Goal: Contribute content: Contribute content

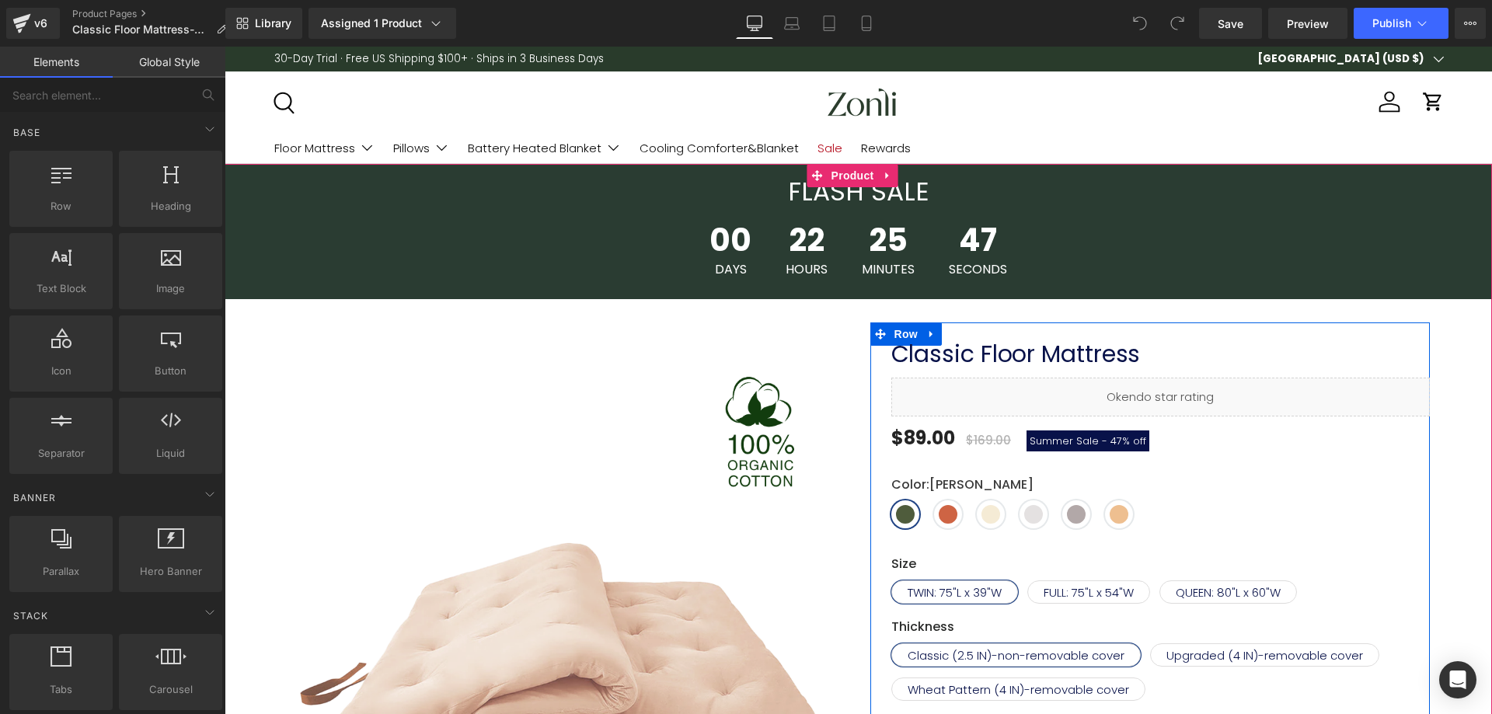
click at [1050, 450] on span "Summer Sale - 47% off" at bounding box center [1087, 440] width 123 height 21
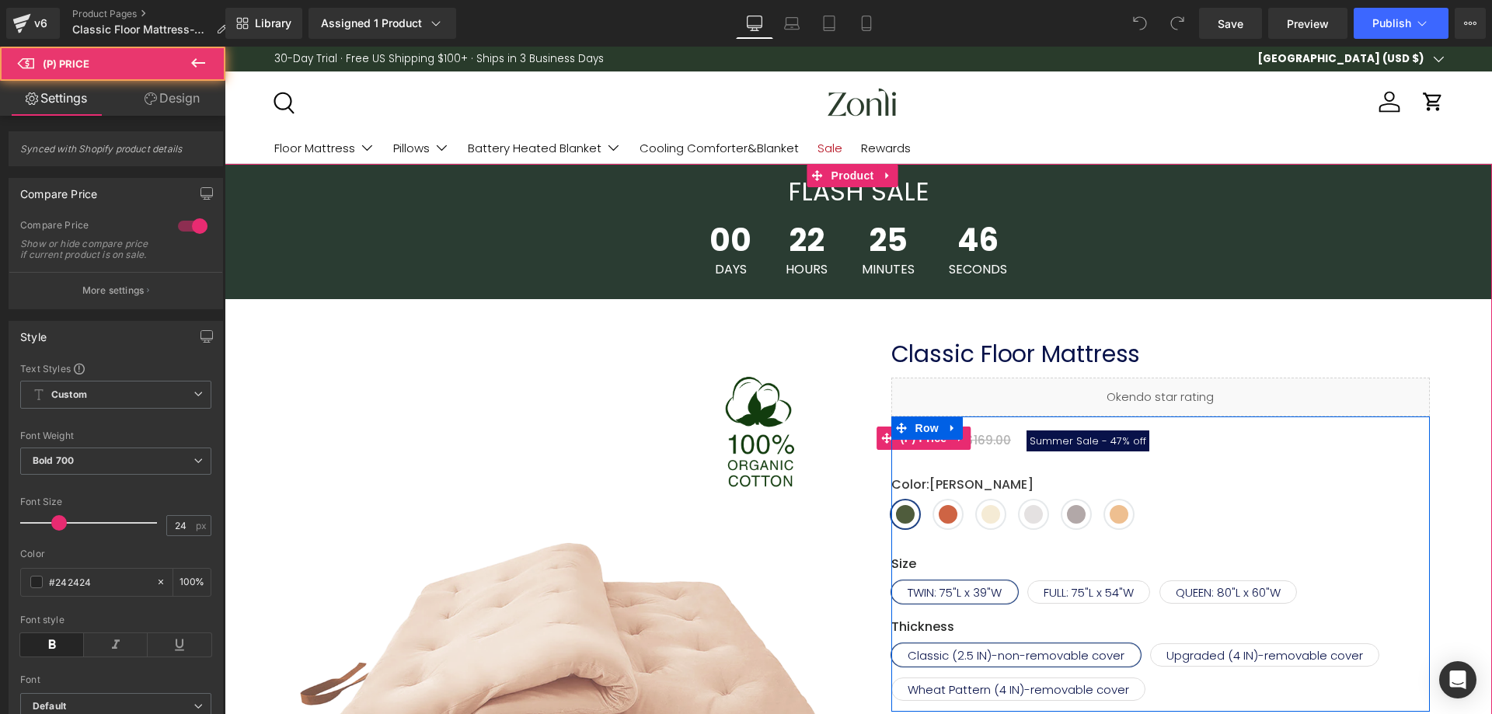
click at [1048, 444] on span "Summer Sale -" at bounding box center [1068, 440] width 78 height 15
click at [1042, 440] on span "Summer Sale -" at bounding box center [1068, 440] width 78 height 15
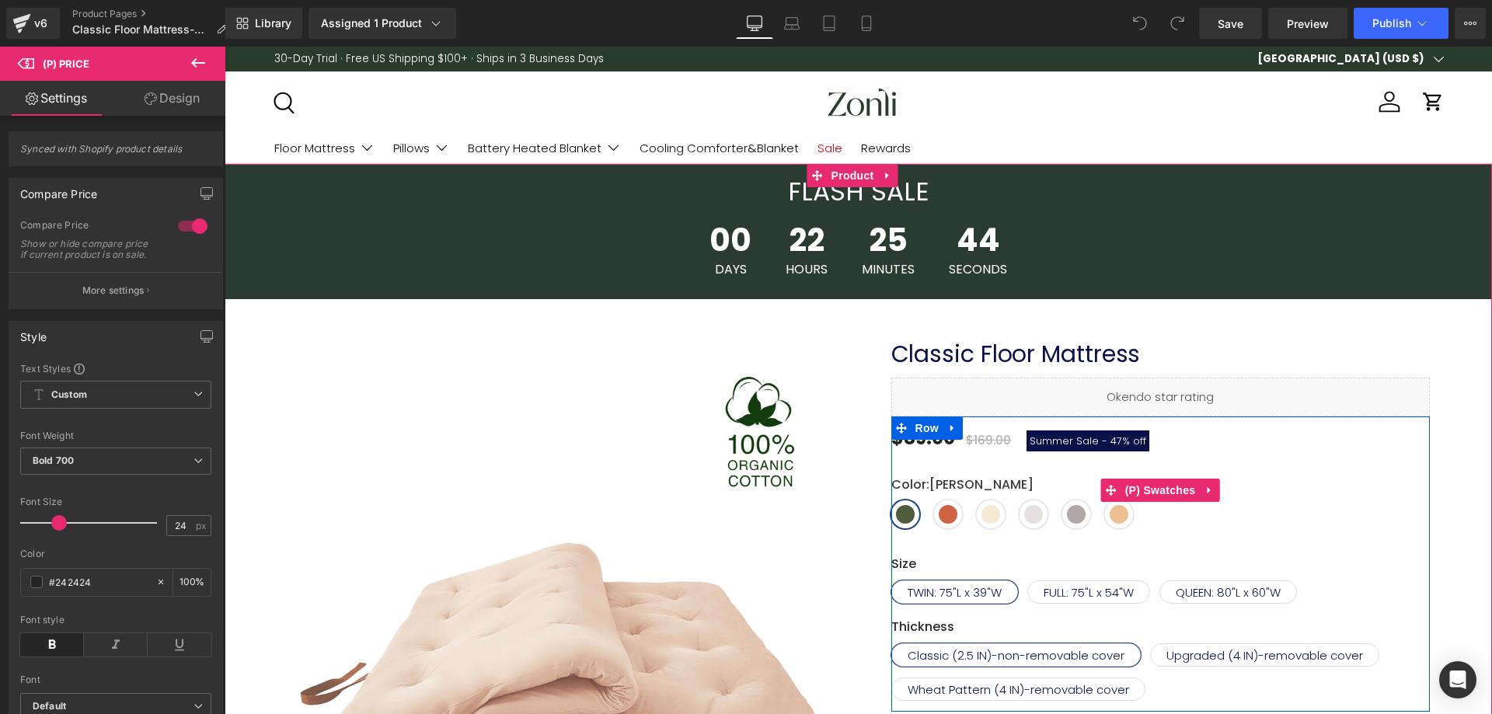
click at [972, 452] on div "Color : Olive Green Olive Green Cinnamon Khaki Light grey Gray Burro Size : TWI…" at bounding box center [1160, 490] width 538 height 76
click at [924, 442] on span "(P) Price" at bounding box center [923, 437] width 54 height 23
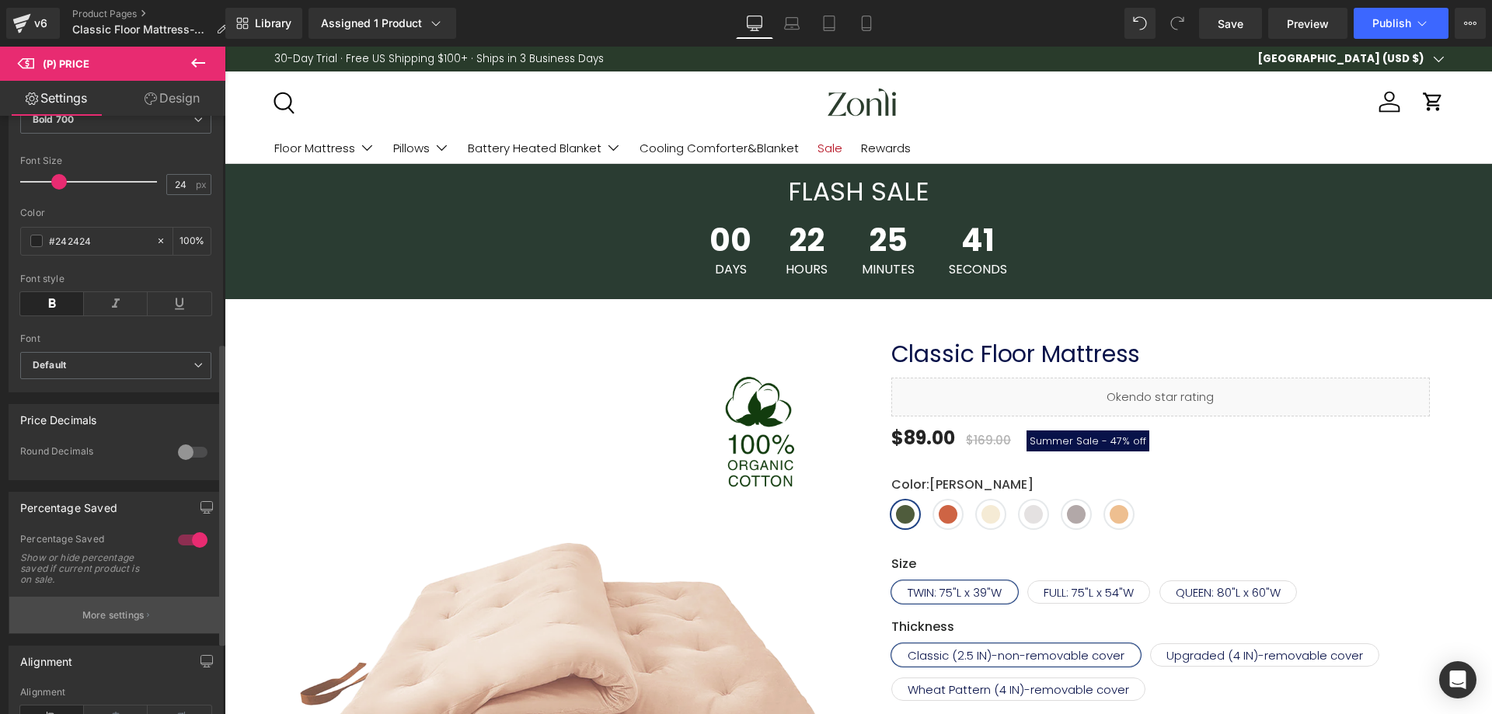
scroll to position [466, 0]
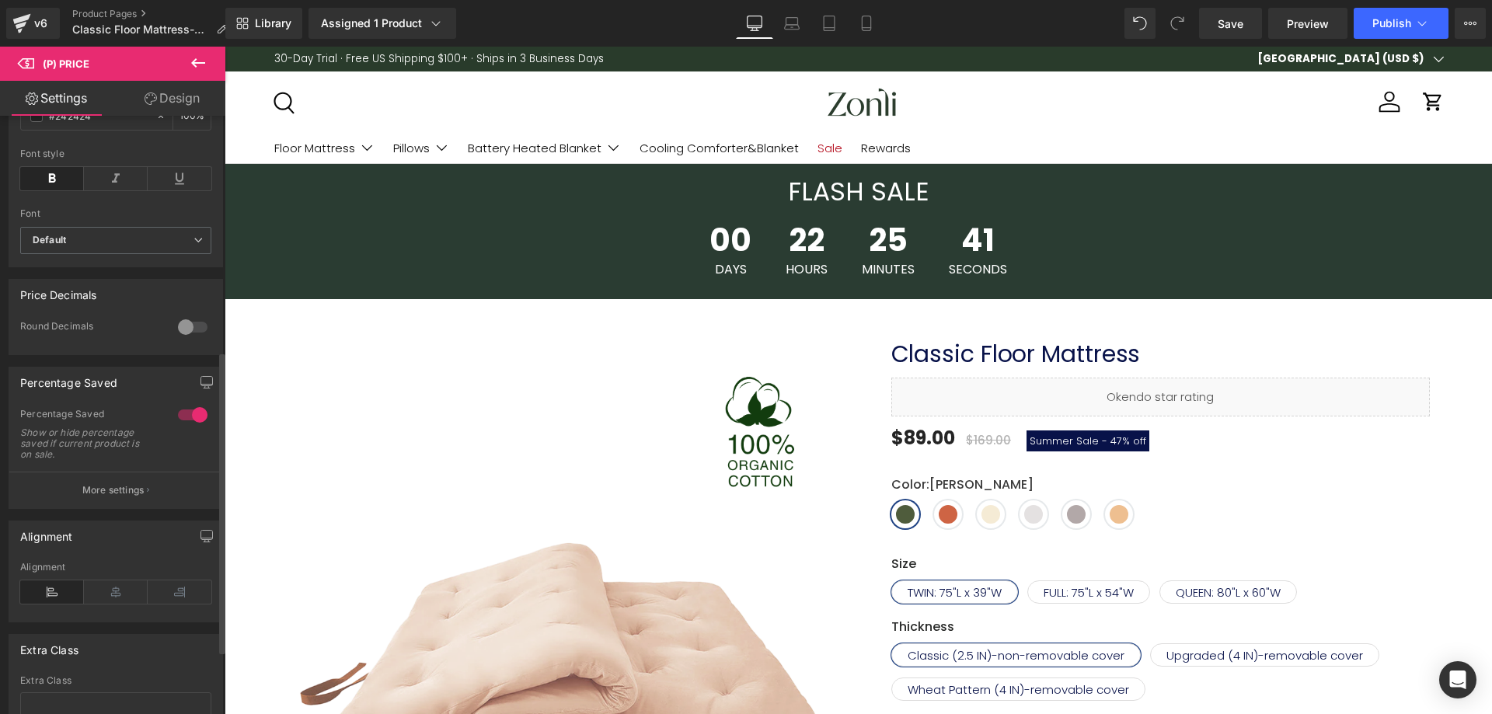
click at [96, 486] on button "More settings" at bounding box center [115, 490] width 213 height 37
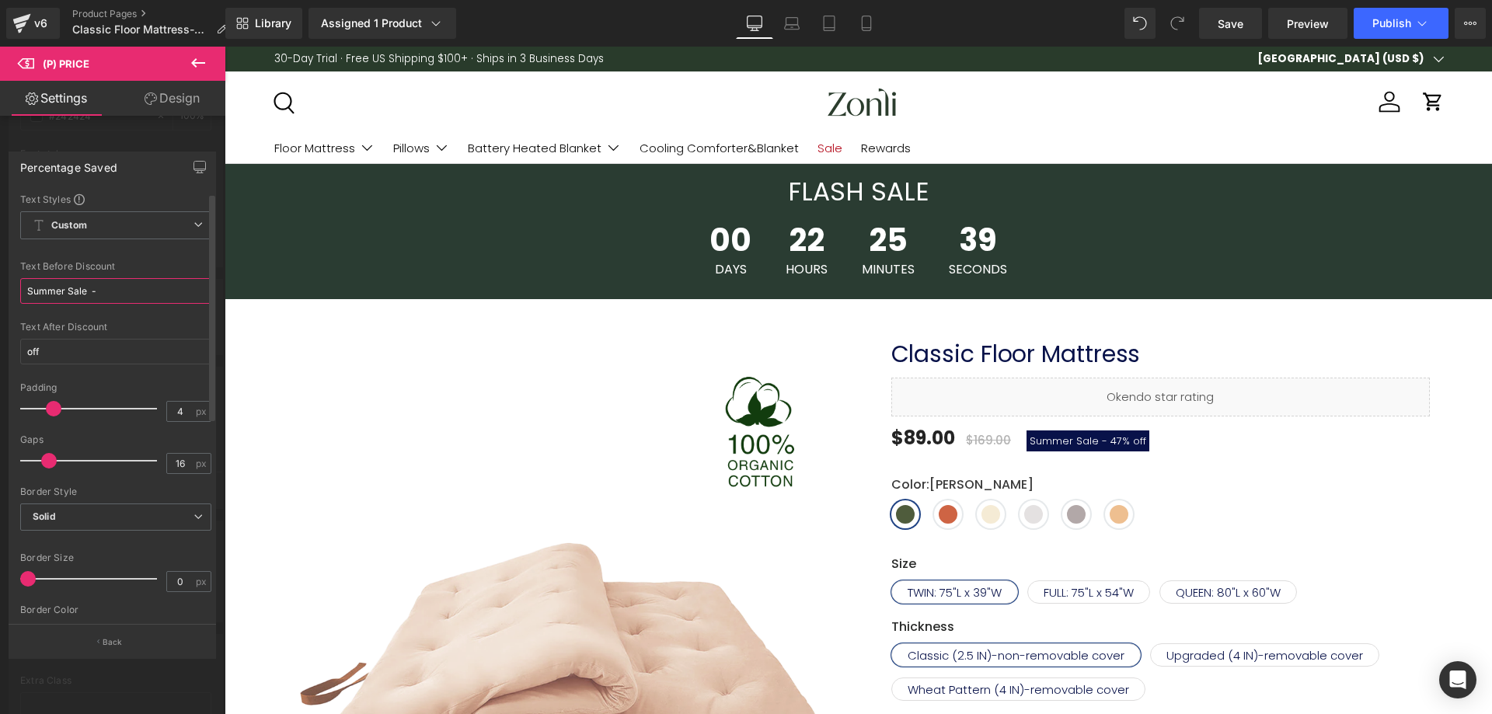
drag, startPoint x: 85, startPoint y: 291, endPoint x: 17, endPoint y: 287, distance: 68.5
click at [16, 288] on div "Text Styles Custom Custom Setup Global Style Custom Setup Global Style Summer S…" at bounding box center [115, 409] width 213 height 432
paste input "Prime Day Sale"
type input "Prime Day Sale -"
click at [785, 23] on icon at bounding box center [792, 24] width 16 height 16
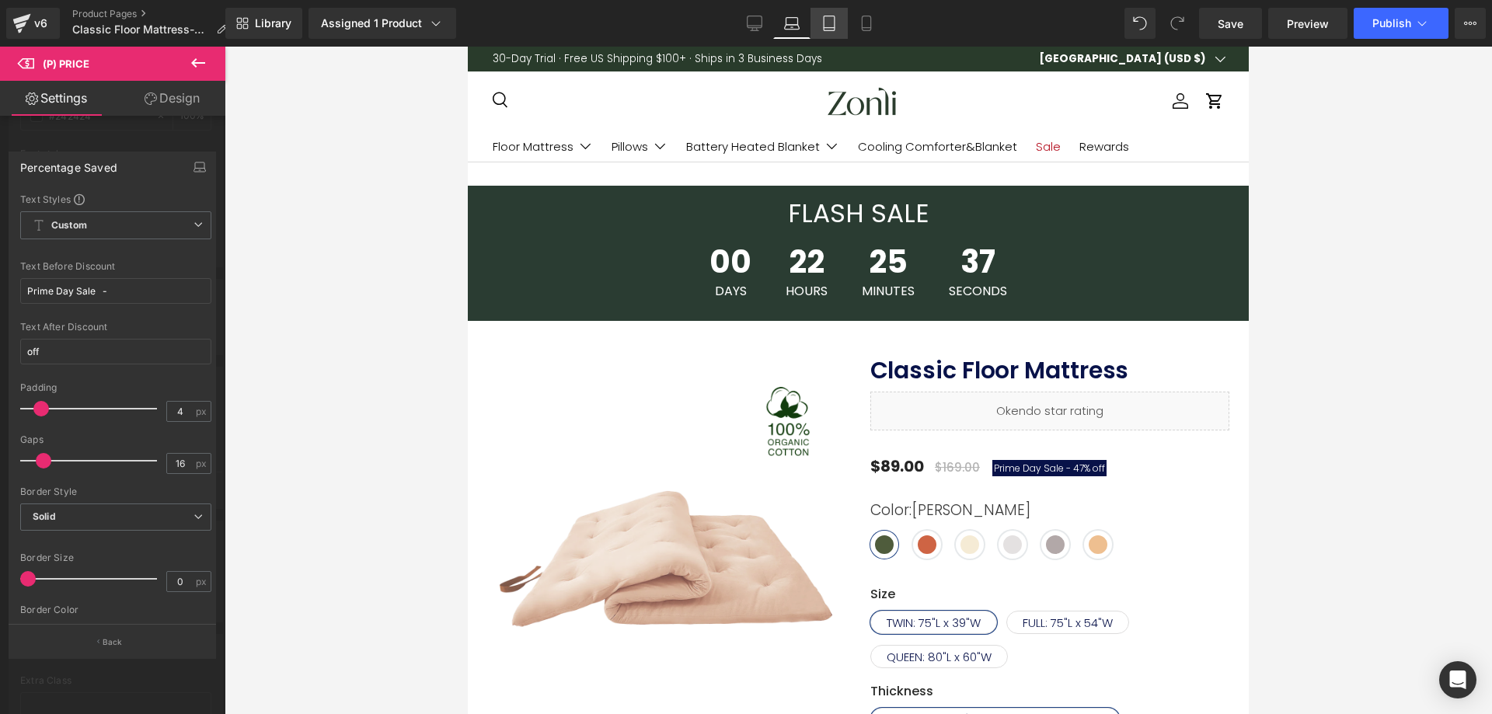
scroll to position [183, 0]
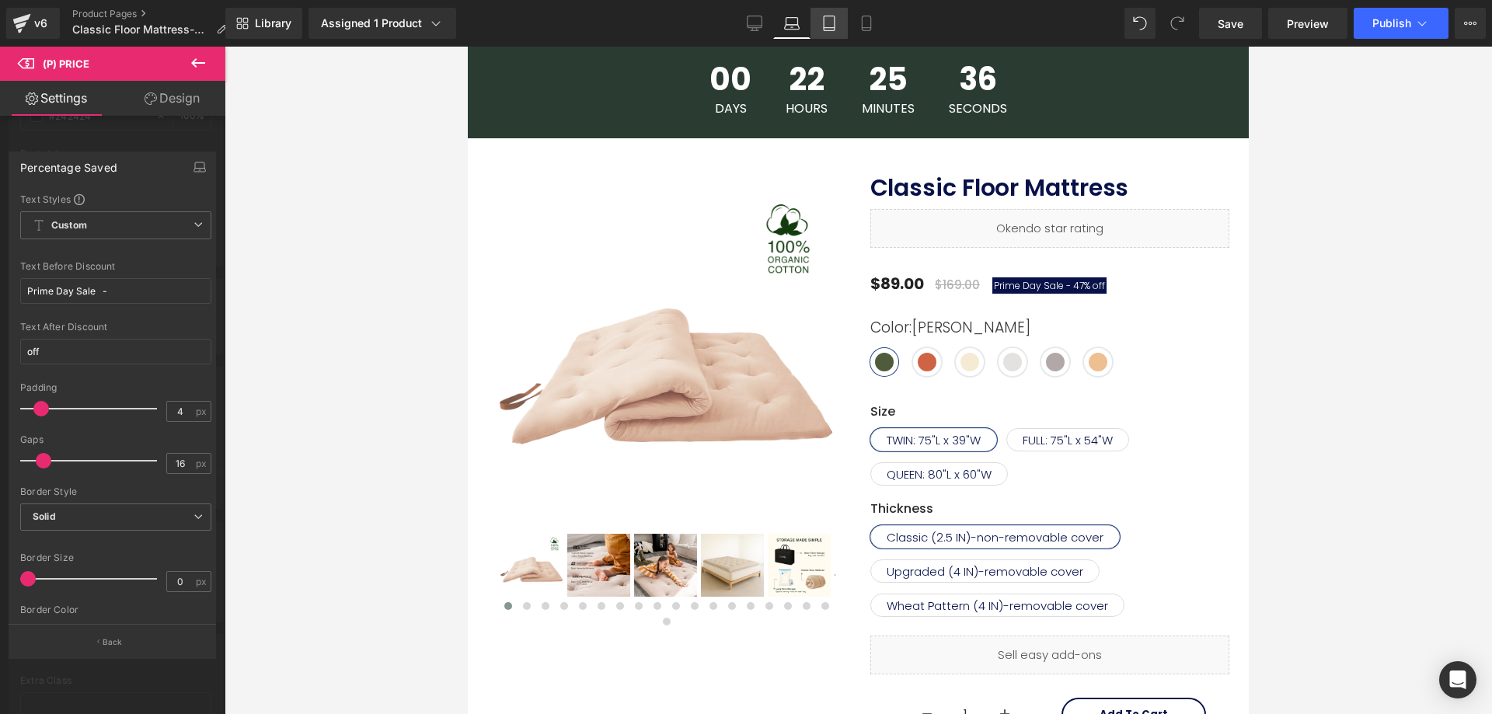
click at [826, 26] on icon at bounding box center [829, 24] width 16 height 16
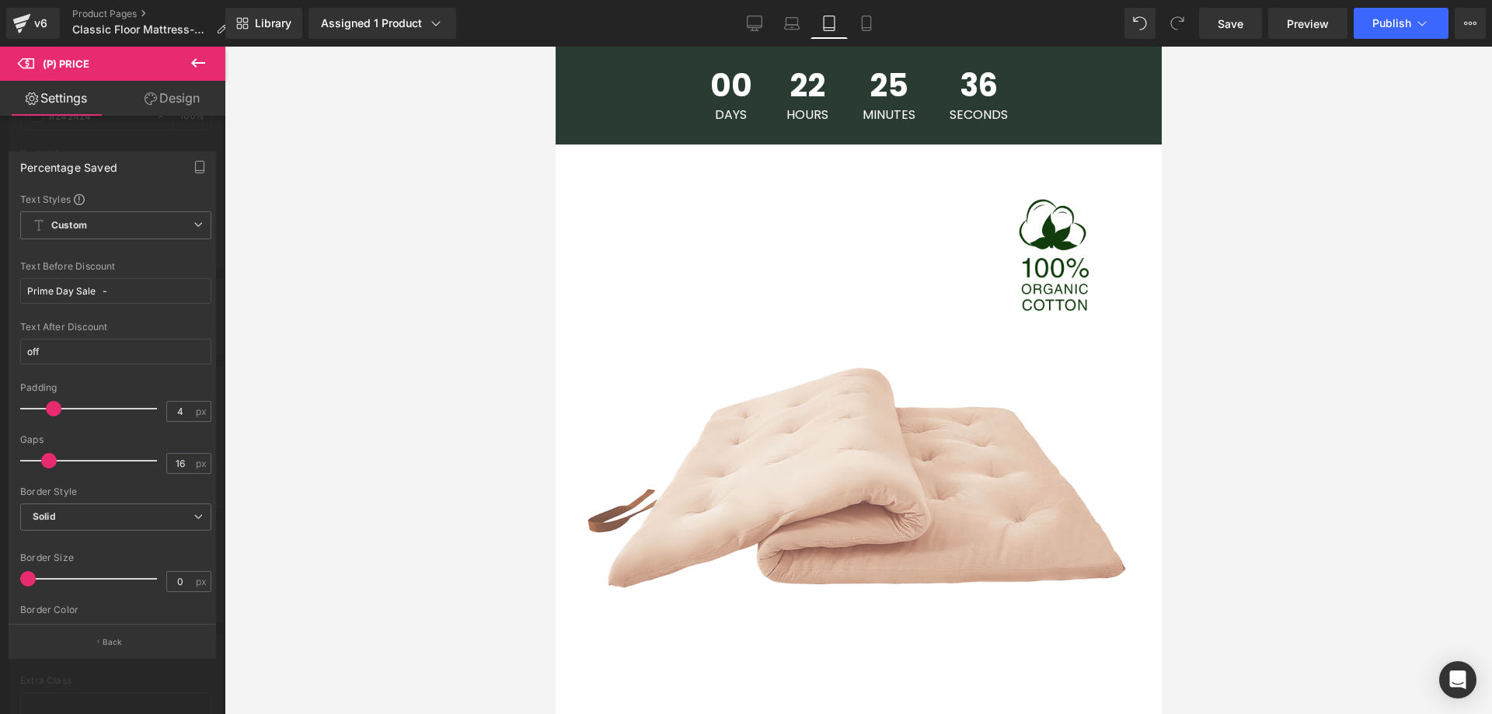
scroll to position [862, 0]
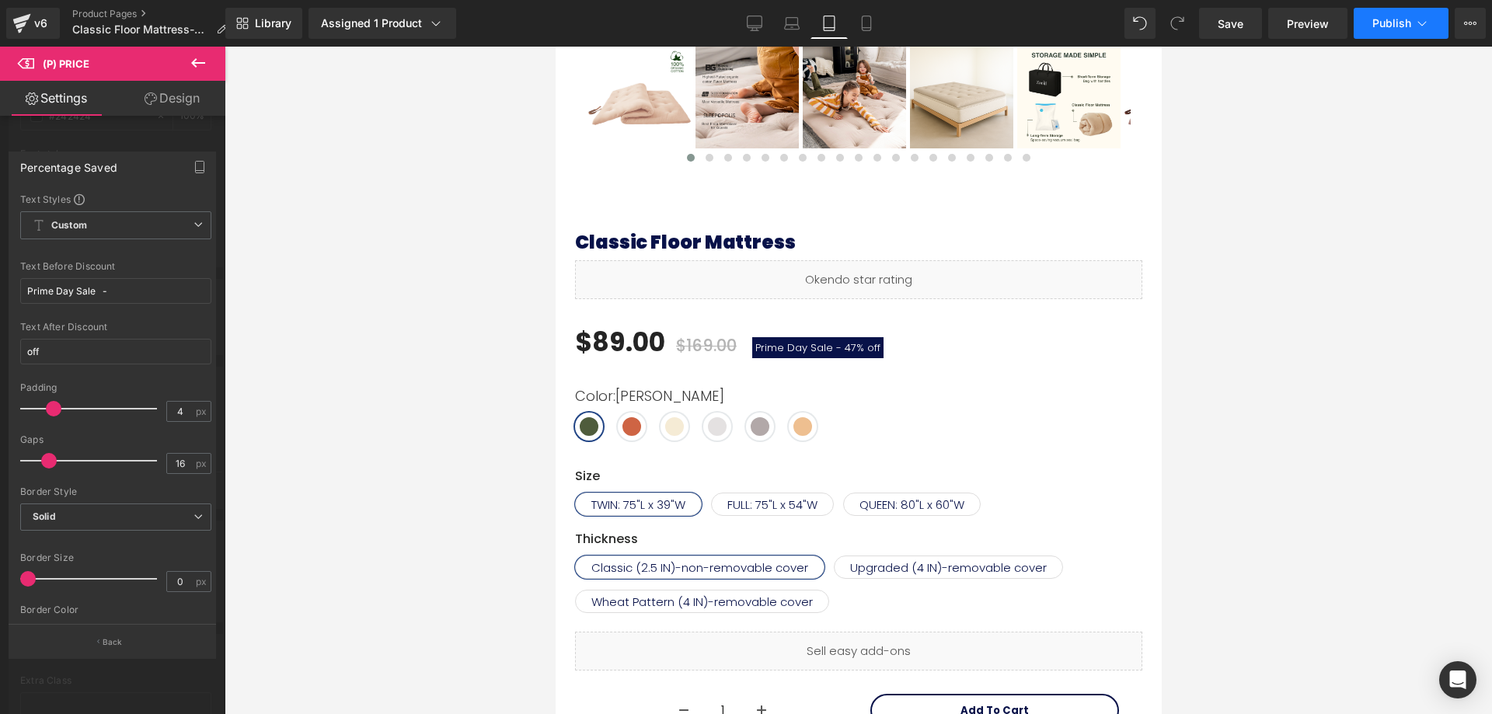
click at [1377, 26] on span "Publish" at bounding box center [1391, 23] width 39 height 12
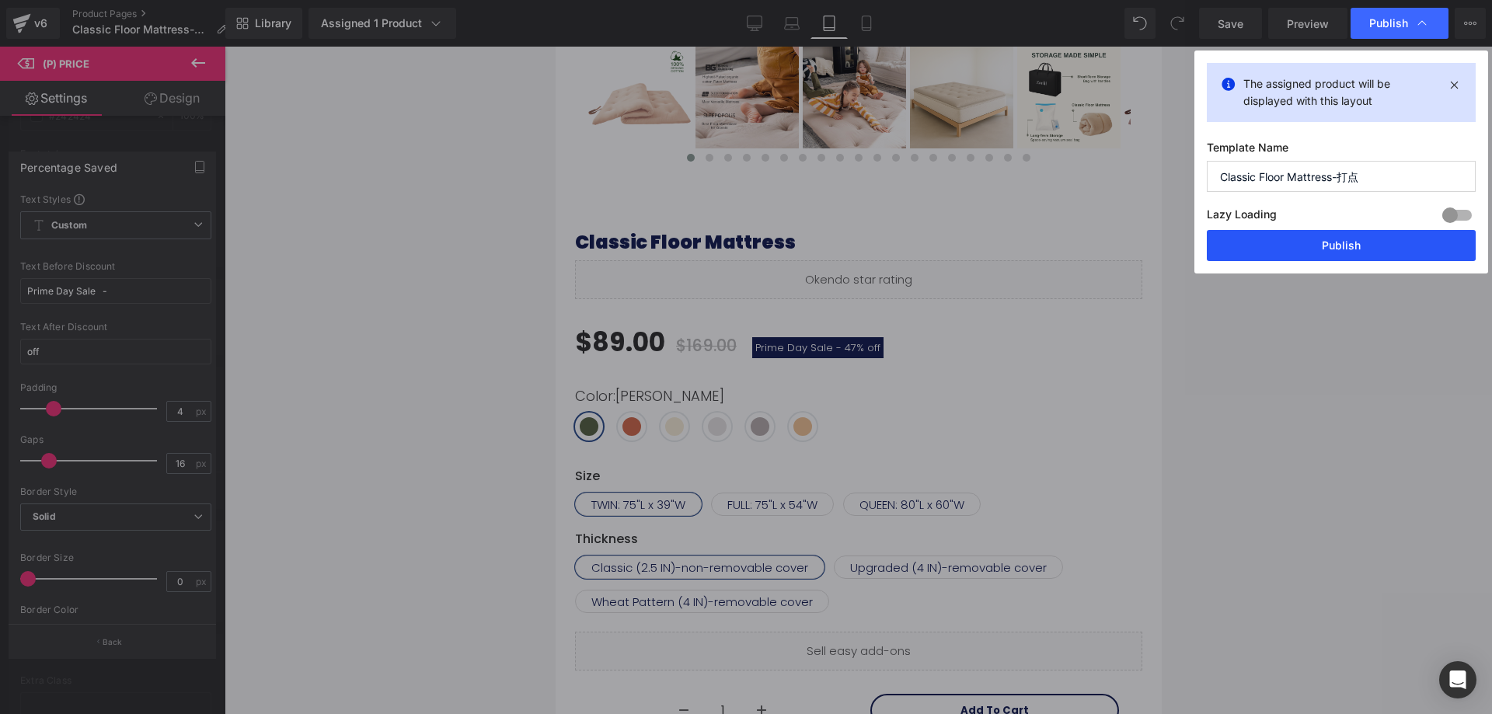
click at [1354, 249] on button "Publish" at bounding box center [1340, 245] width 269 height 31
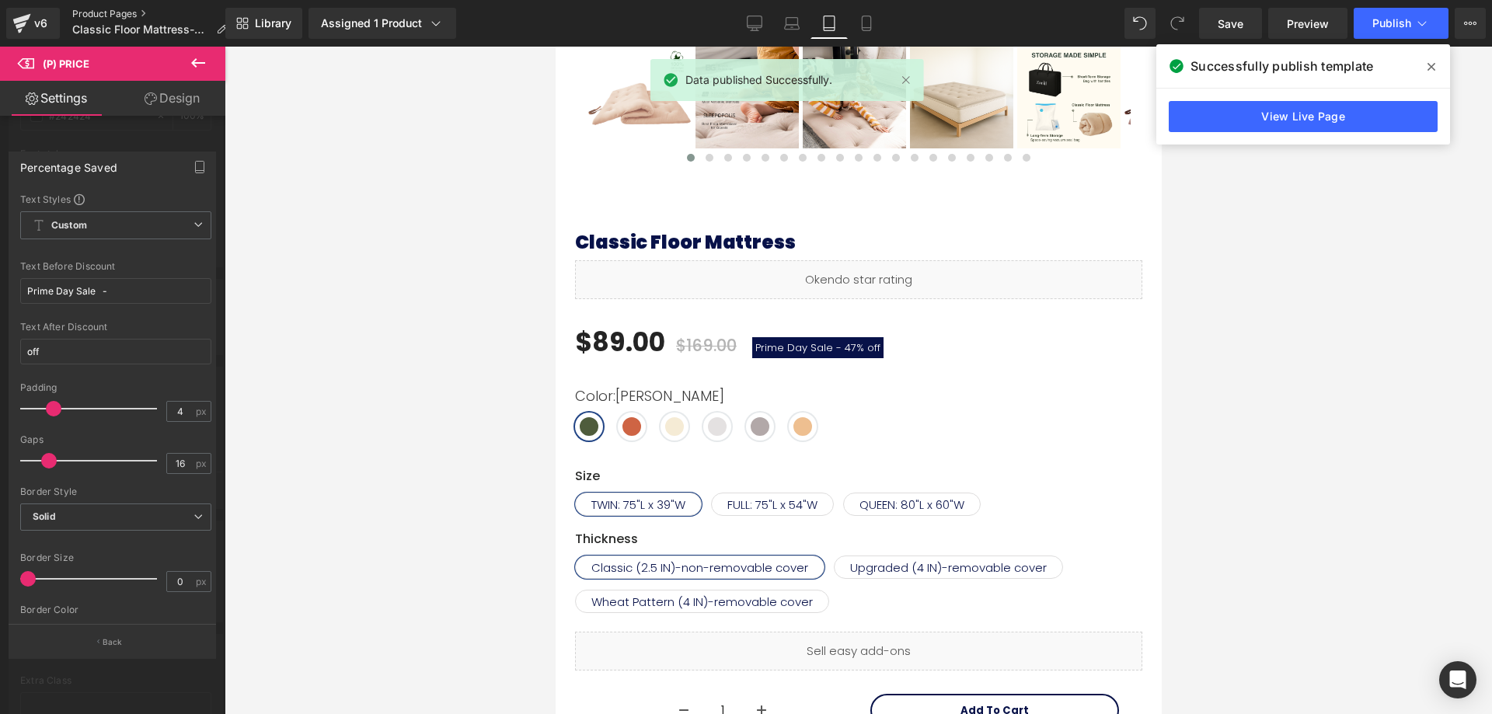
click at [118, 15] on link "Product Pages" at bounding box center [155, 14] width 167 height 12
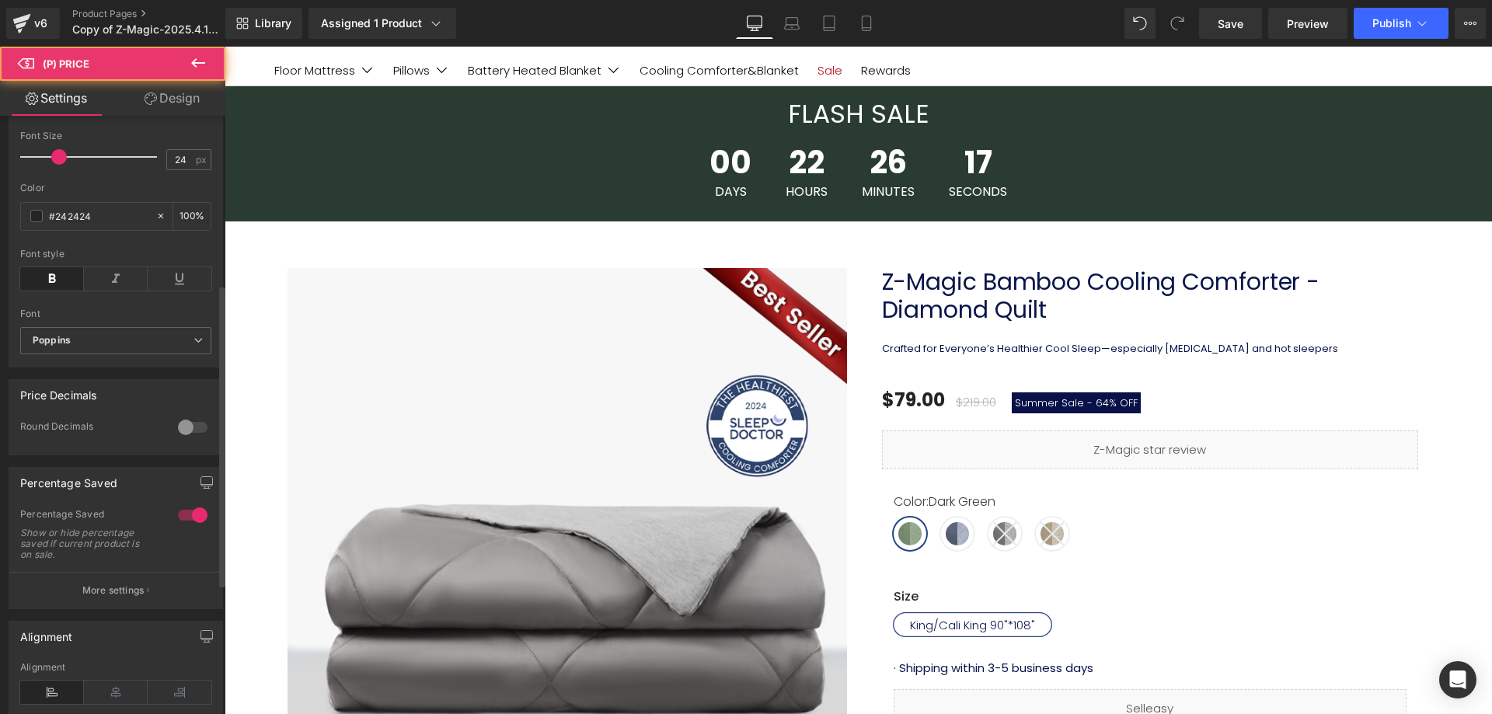
scroll to position [388, 0]
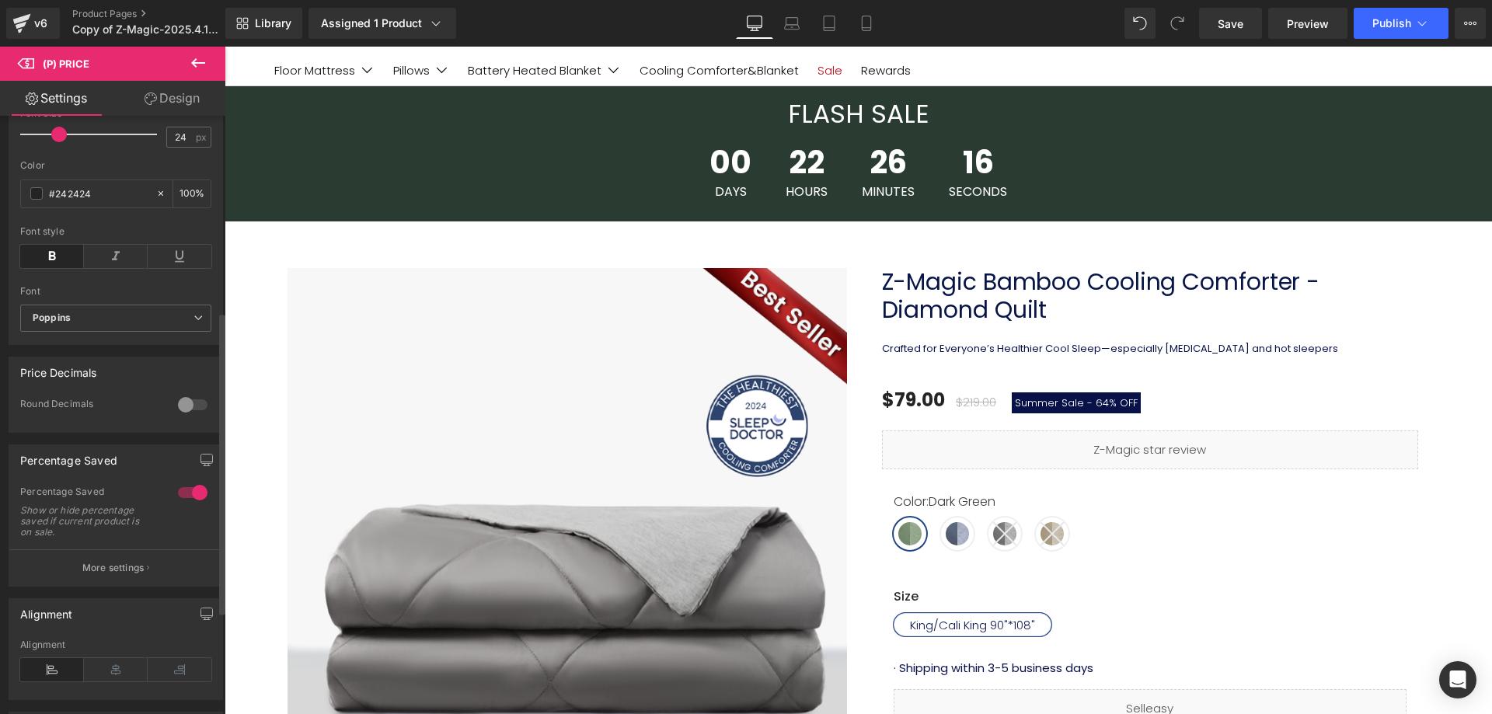
click at [98, 586] on button "More settings" at bounding box center [115, 567] width 213 height 37
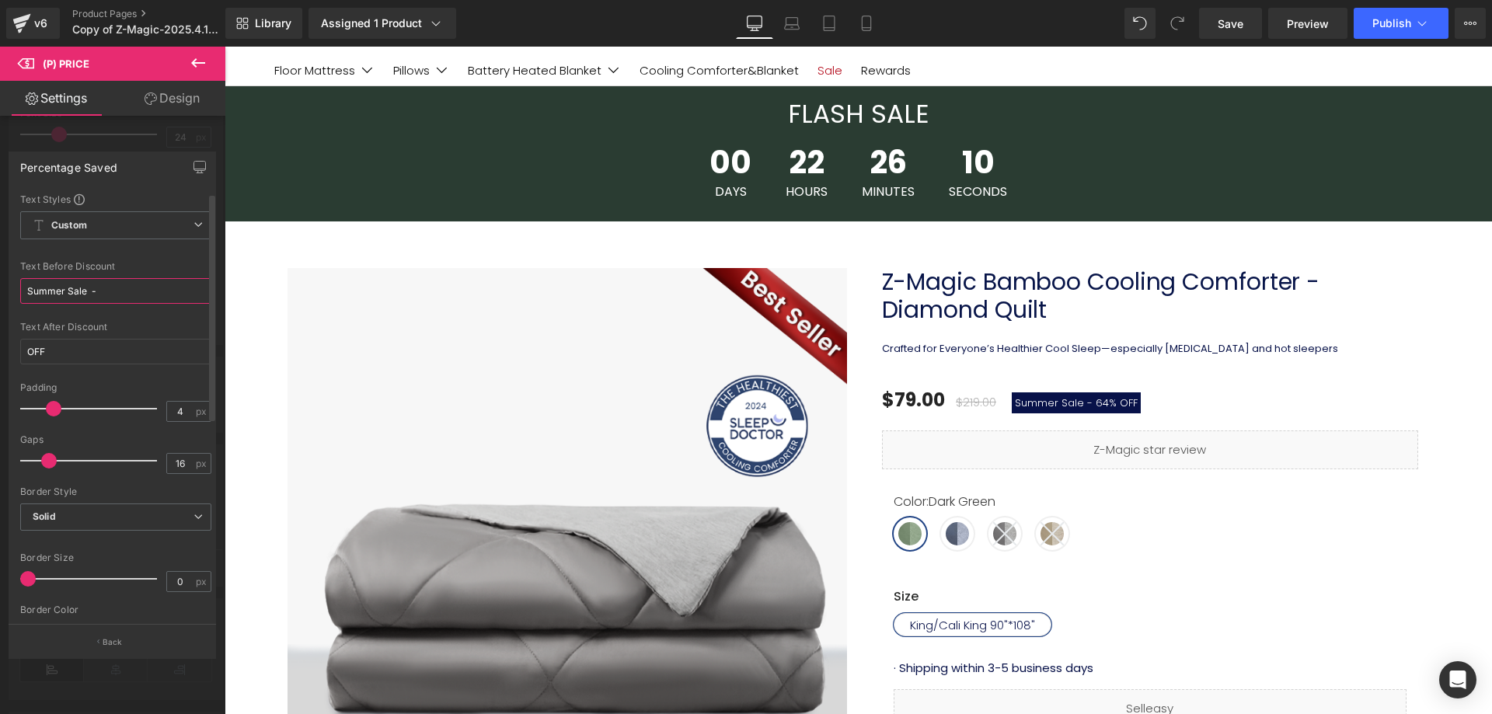
click at [85, 294] on input "Summer Sale -" at bounding box center [115, 291] width 191 height 26
click at [78, 288] on input "Summer Sale -" at bounding box center [115, 291] width 191 height 26
drag, startPoint x: 85, startPoint y: 289, endPoint x: 0, endPoint y: 289, distance: 85.5
click at [0, 289] on div "Percentage Saved Text Styles Custom Custom Setup Global Style Custom Setup Glob…" at bounding box center [112, 398] width 225 height 517
paste input "Prime Day Sale"
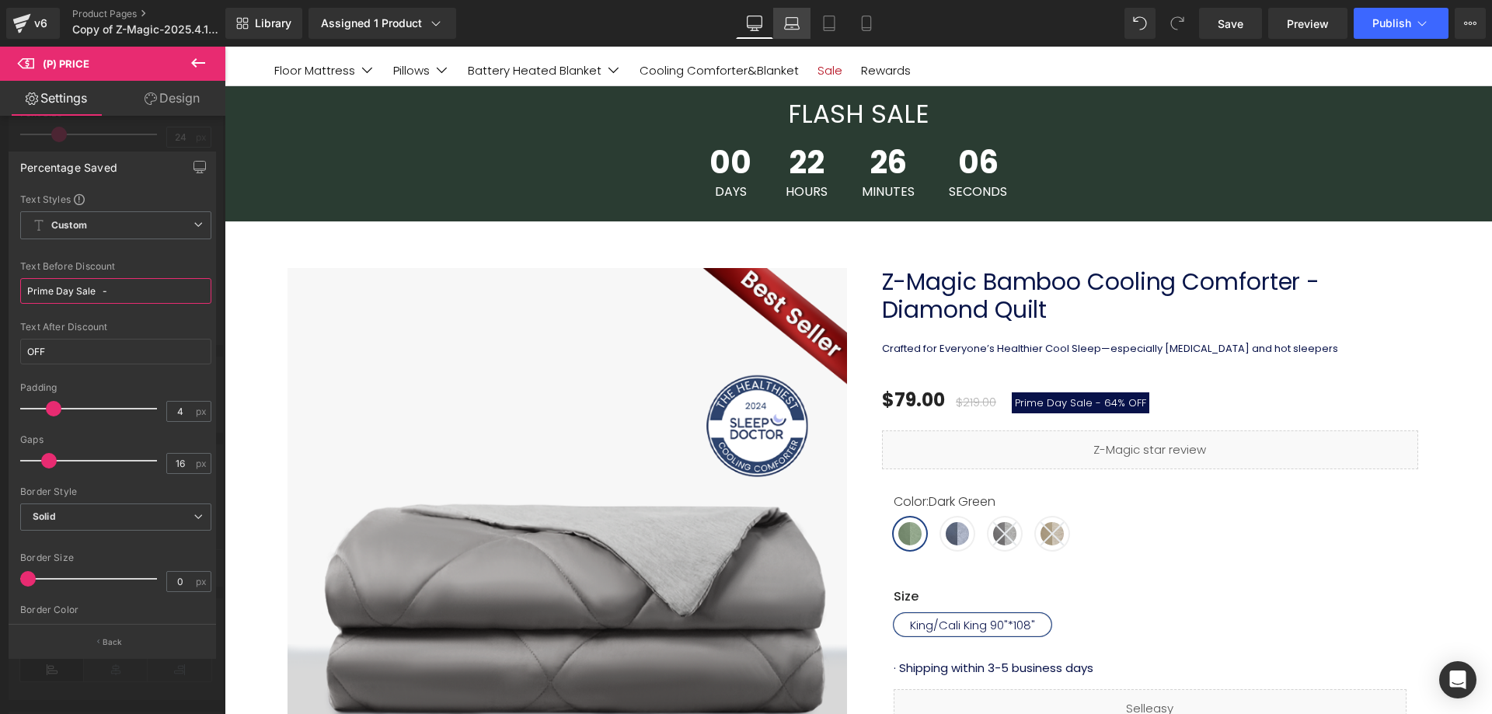
type input "Prime Day Sale -"
click at [794, 23] on icon at bounding box center [792, 24] width 16 height 16
type input "21"
type input "2"
type input "12"
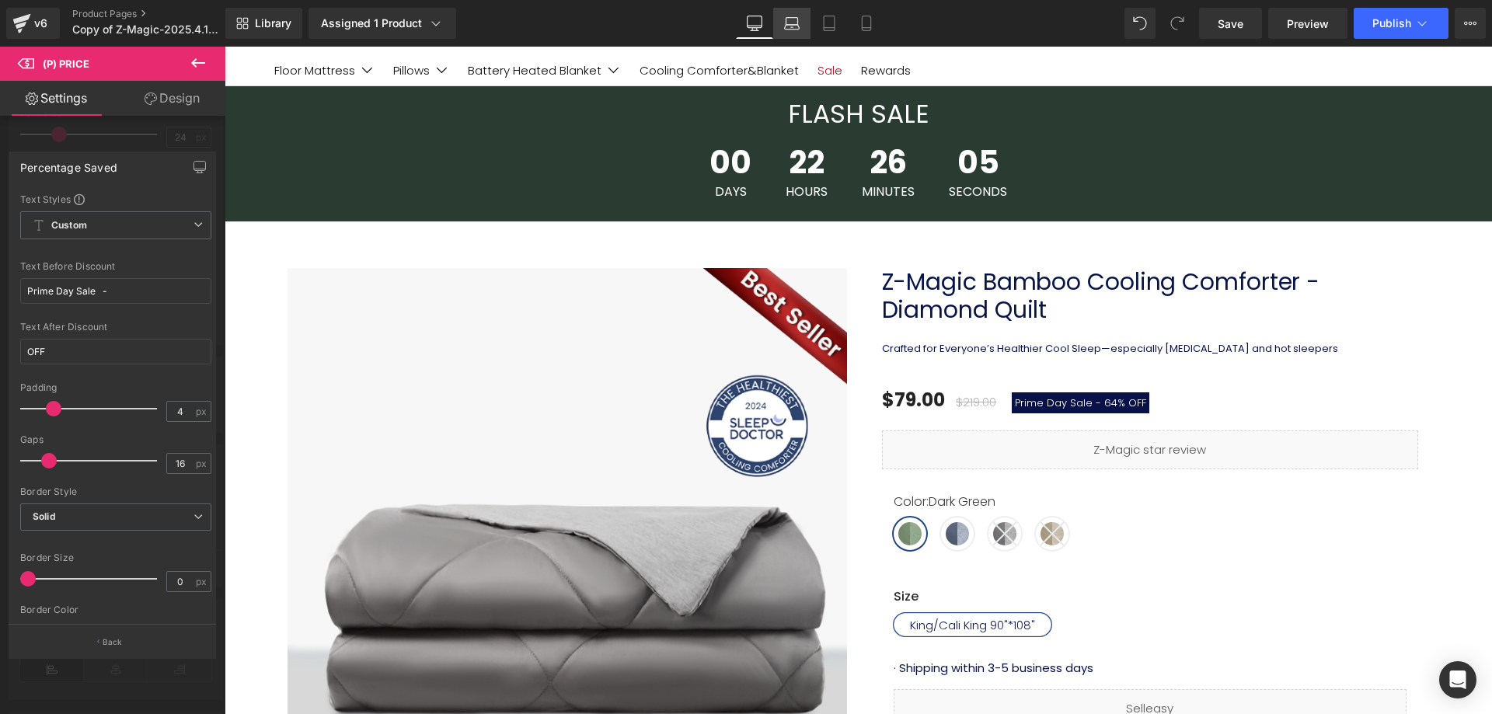
type input "100"
type input "12"
type input "100"
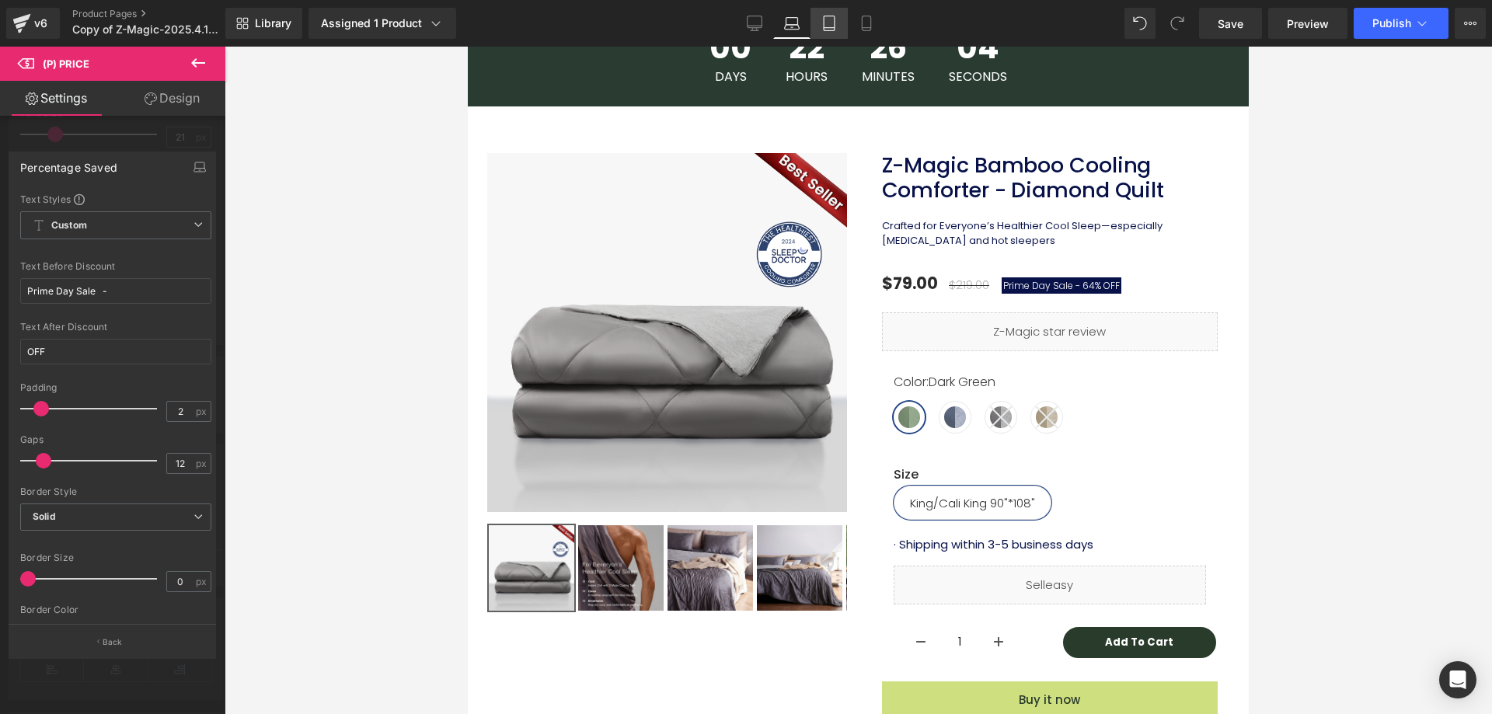
click at [826, 25] on icon at bounding box center [829, 24] width 16 height 16
type input "24"
type input "100"
type input "4"
type input "16"
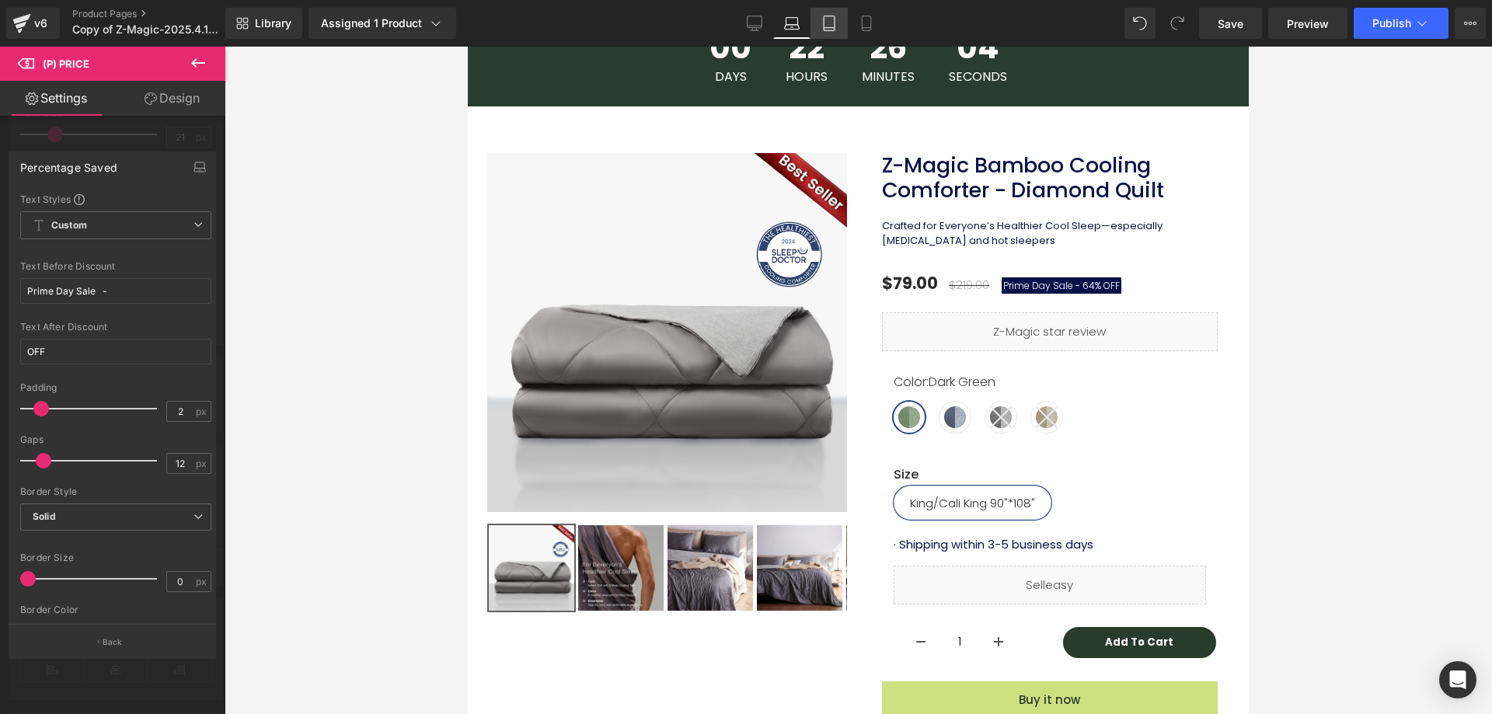
type input "transparent"
type input "0"
type input "13"
type input "100"
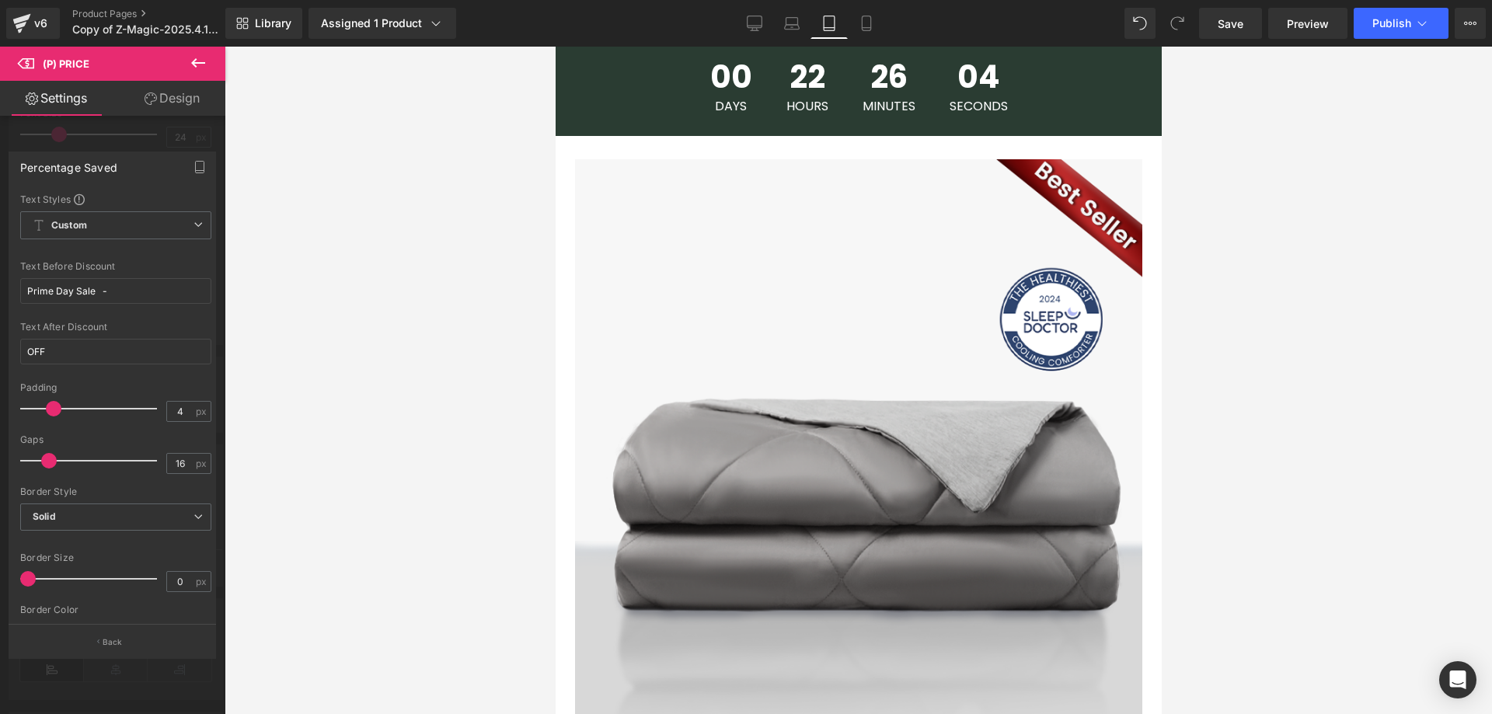
scroll to position [874, 0]
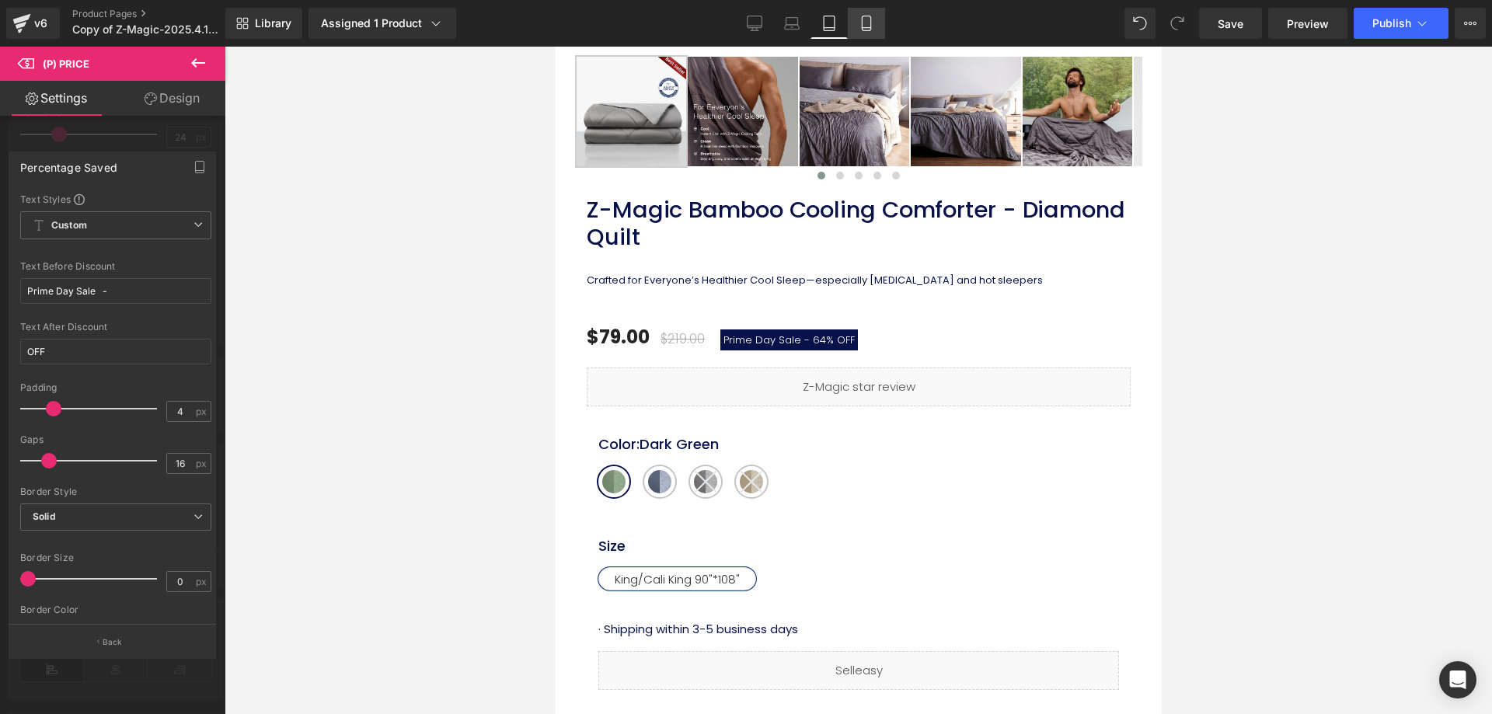
click at [865, 30] on icon at bounding box center [866, 23] width 9 height 15
type input "20"
type input "#0a1760"
type input "100"
type input "2"
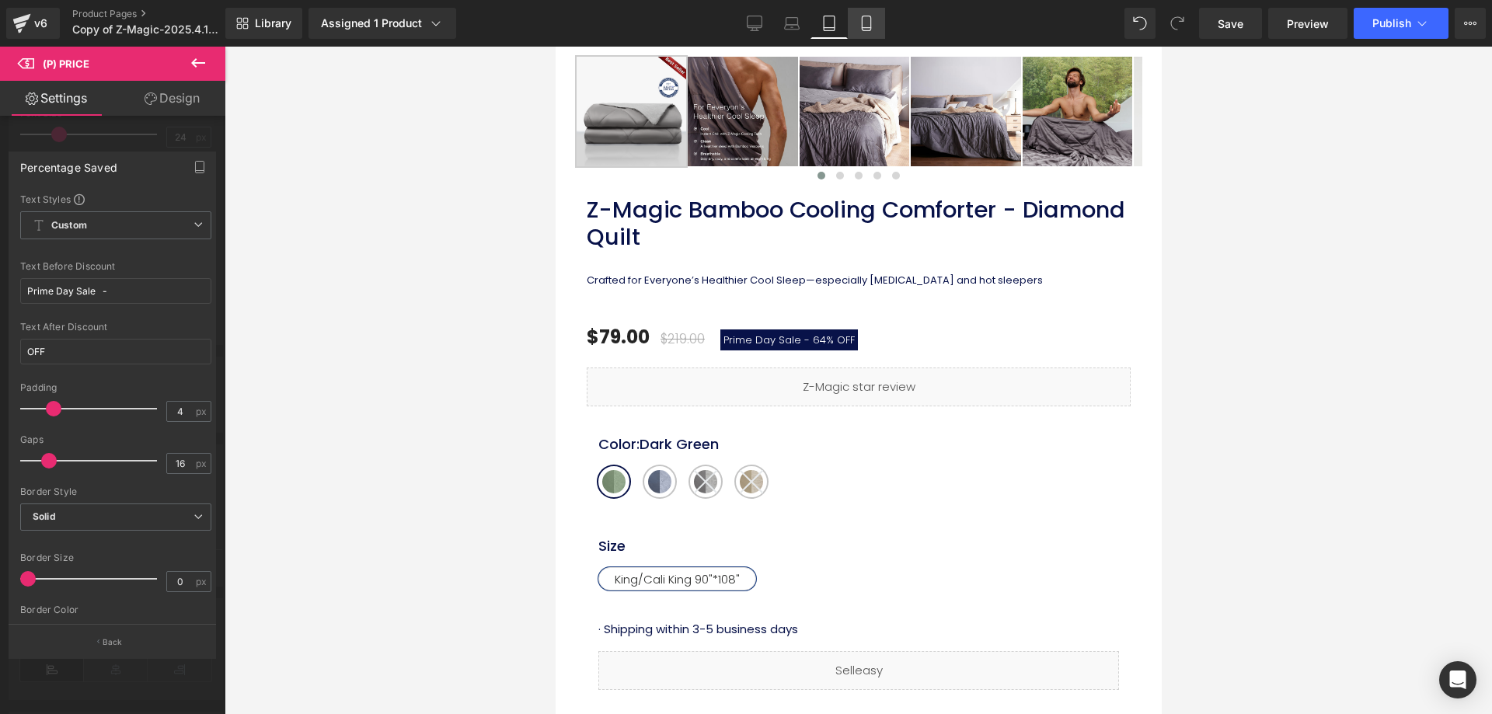
type input "8"
type input "2"
type input "#ffffff"
type input "100"
type input "12"
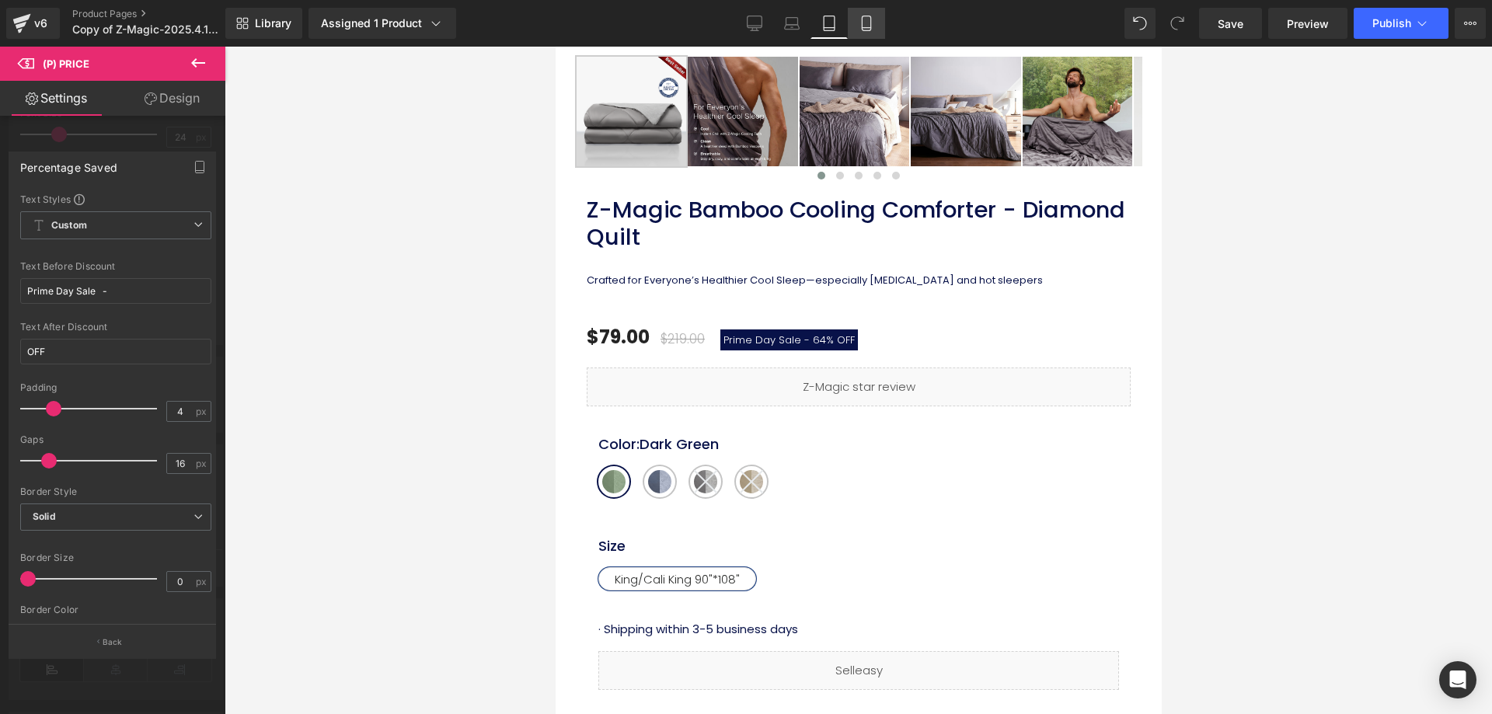
type input "100"
type input "#060f4a"
type input "100"
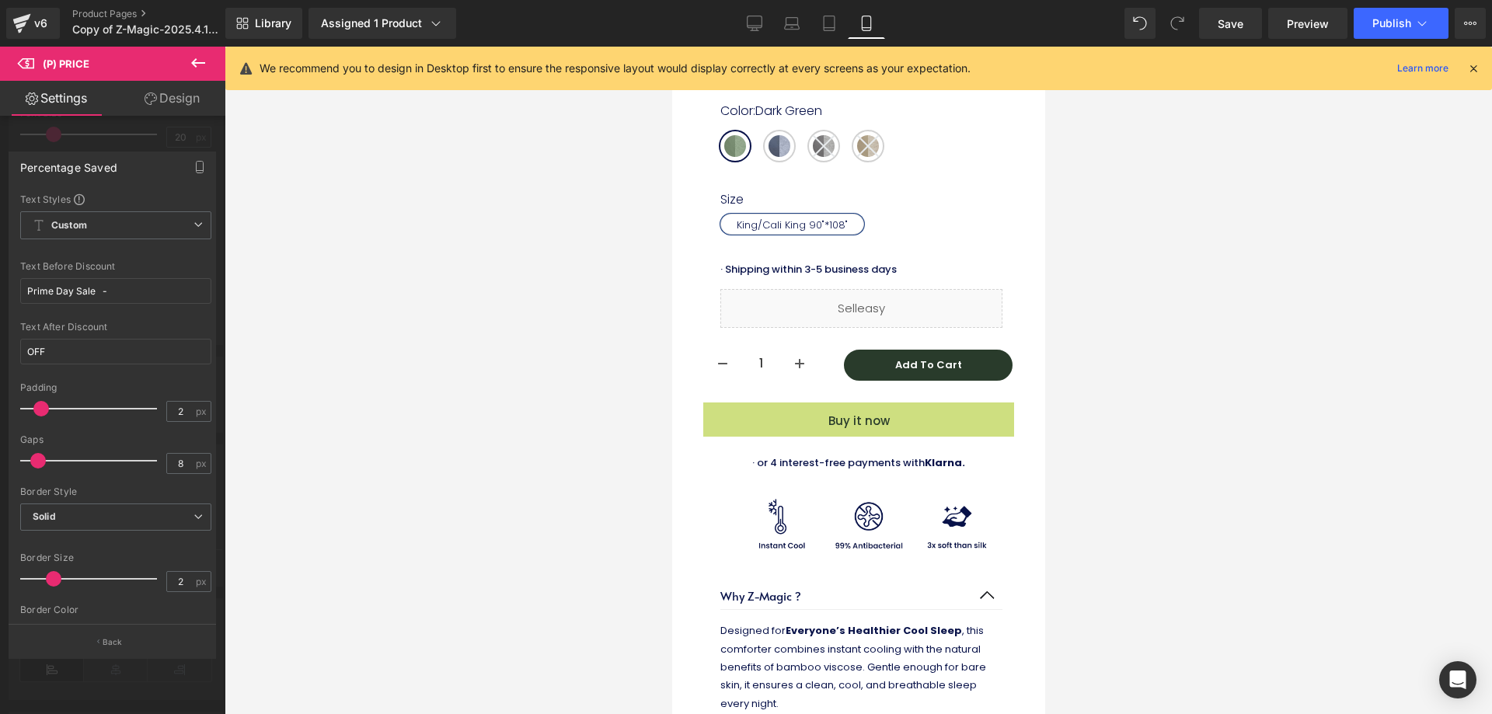
scroll to position [552, 0]
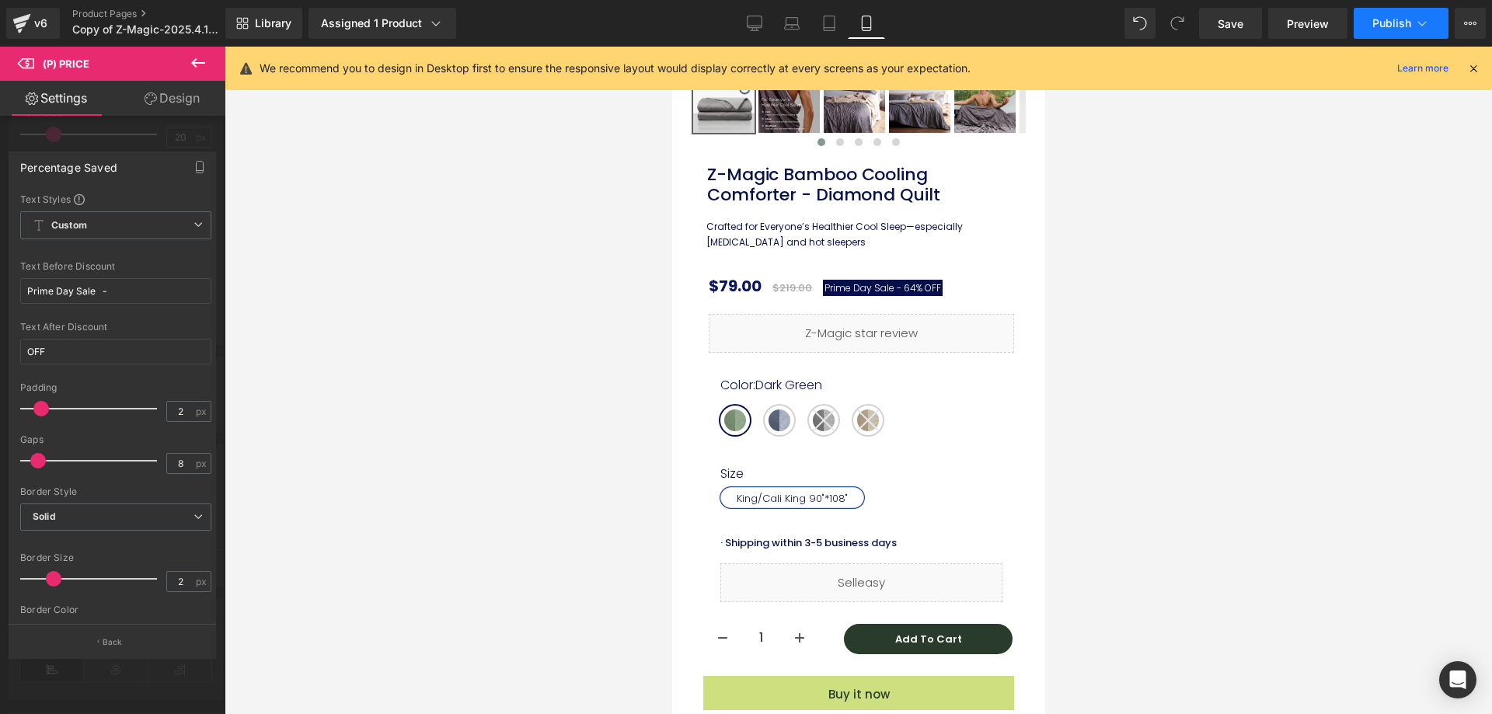
click at [1393, 20] on span "Publish" at bounding box center [1391, 23] width 39 height 12
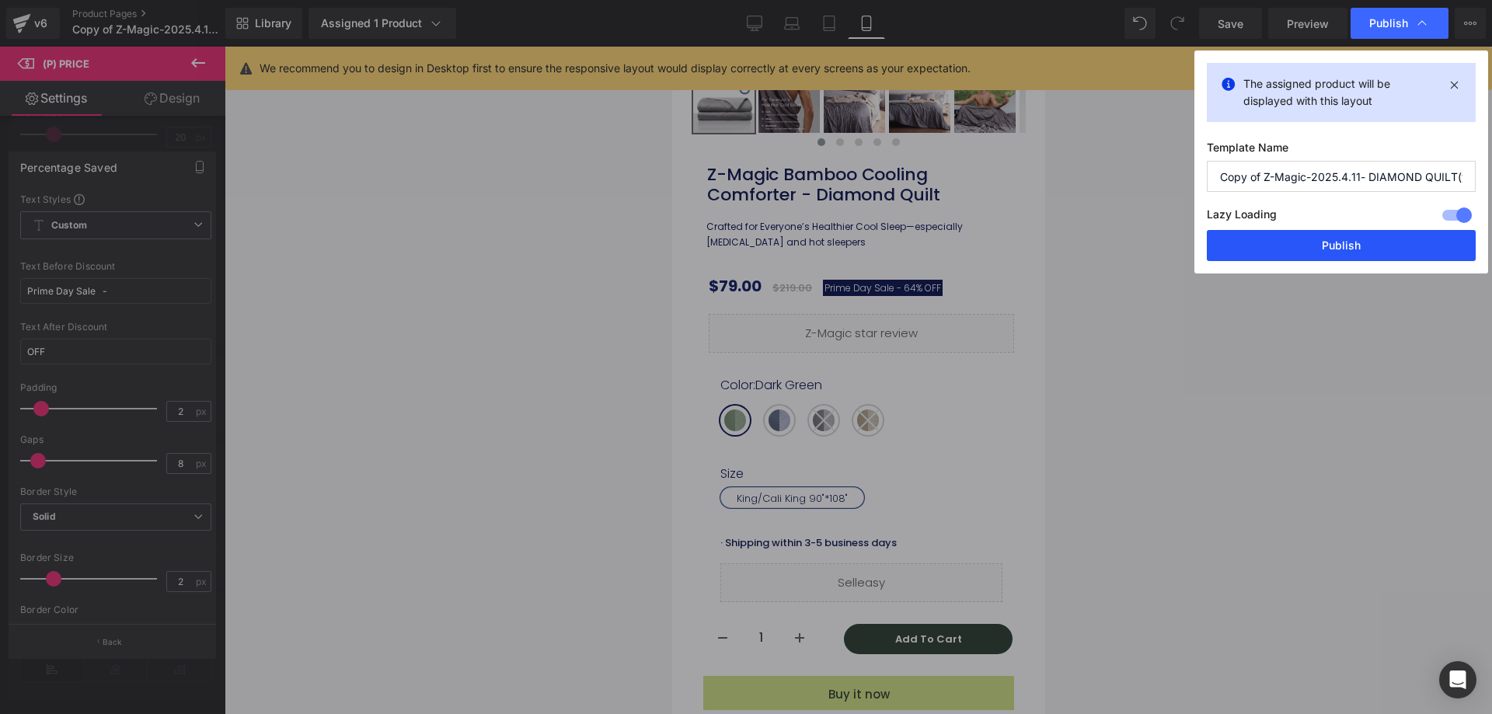
click at [1330, 242] on button "Publish" at bounding box center [1340, 245] width 269 height 31
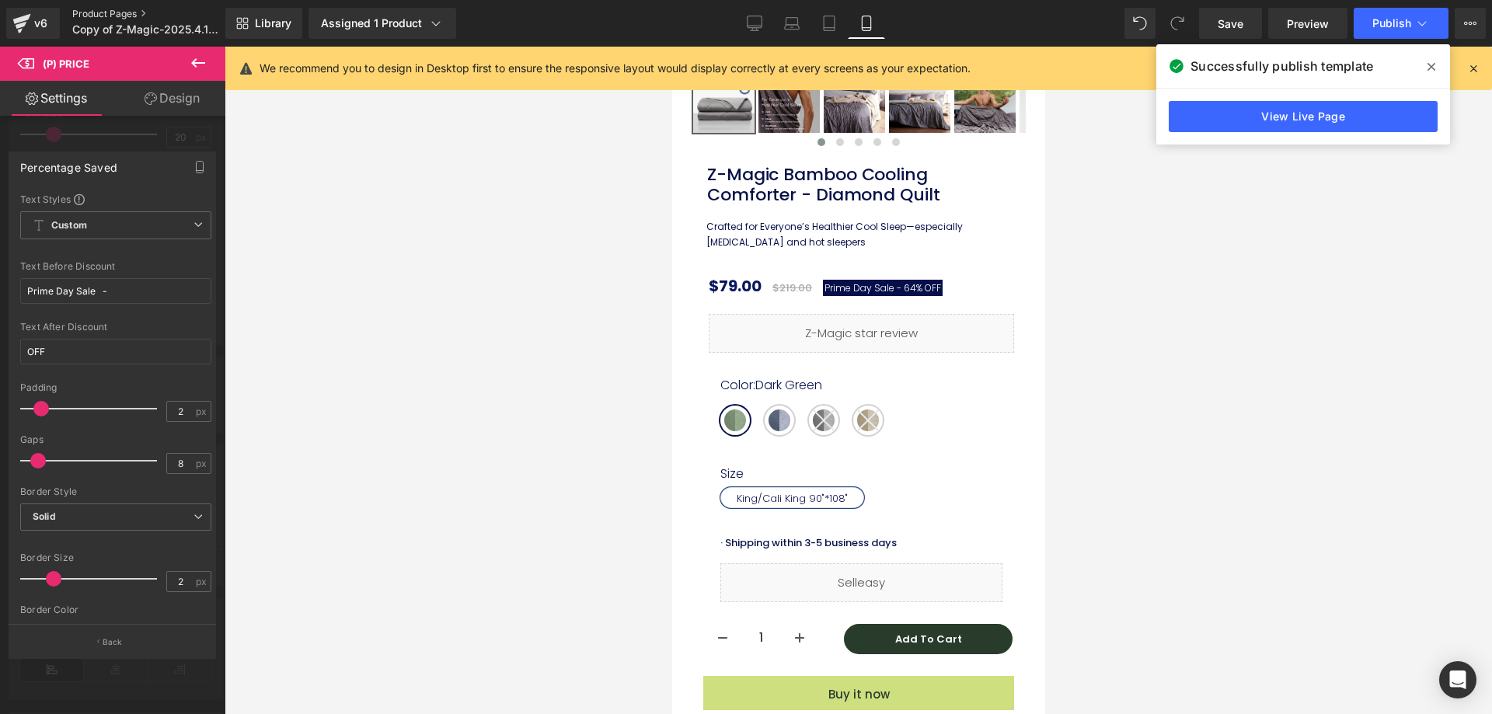
click at [125, 12] on link "Product Pages" at bounding box center [161, 14] width 179 height 12
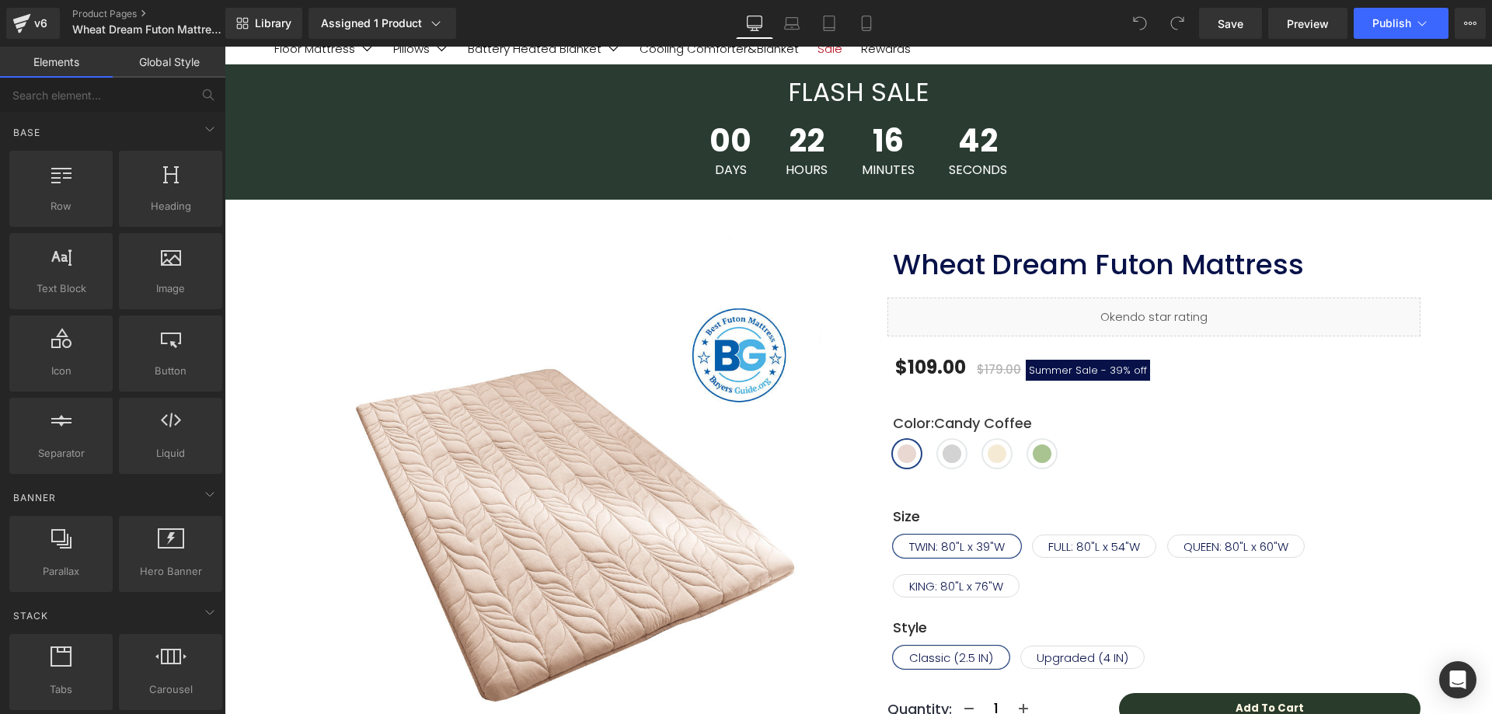
scroll to position [311, 0]
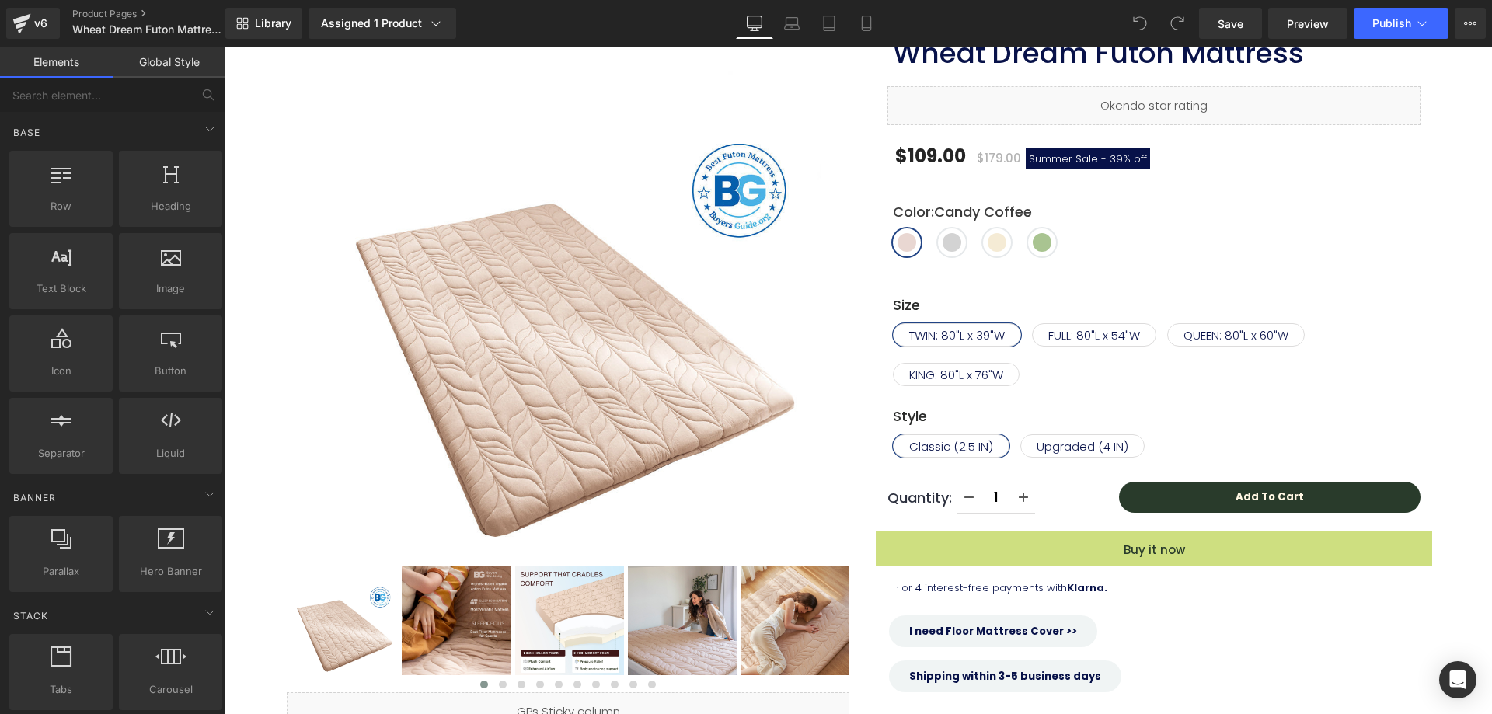
click at [1057, 160] on span "Summer Sale -" at bounding box center [1068, 158] width 78 height 15
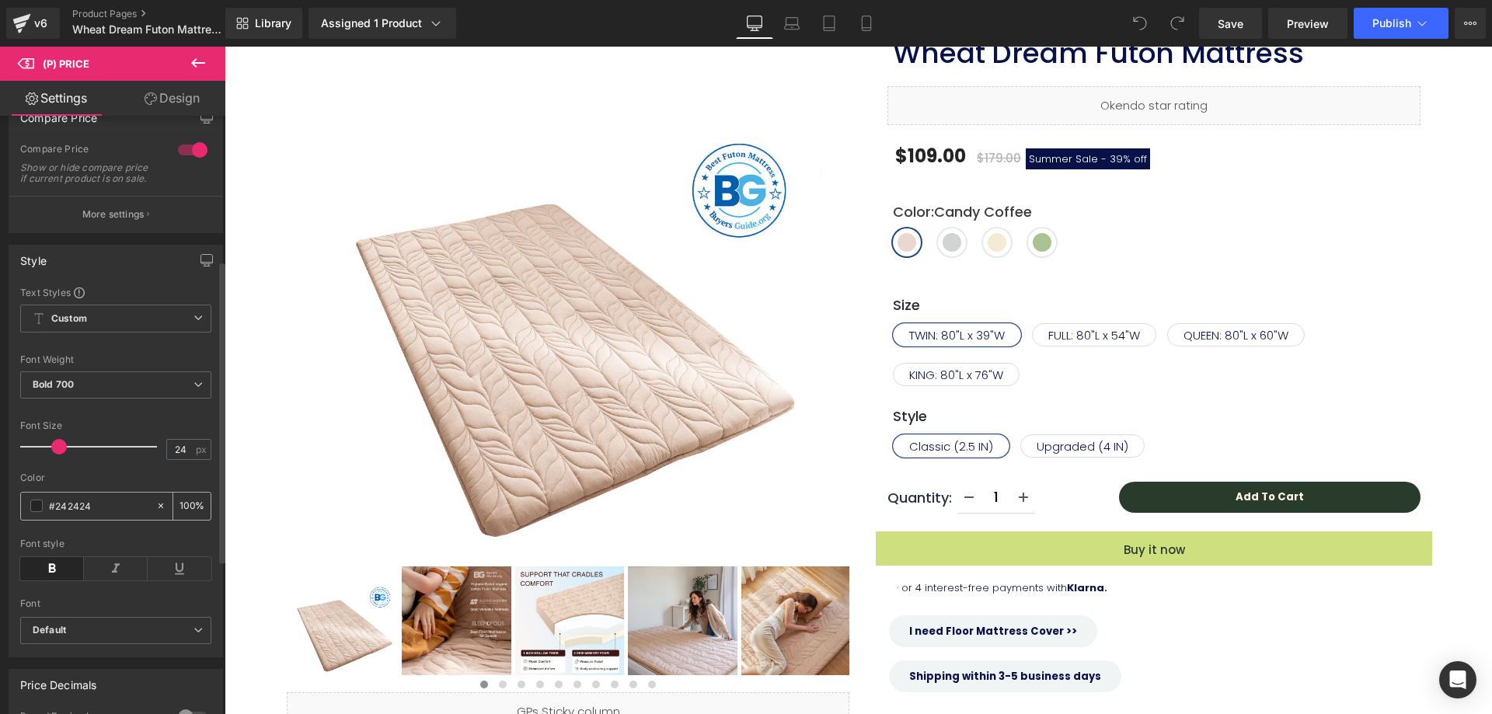
scroll to position [388, 0]
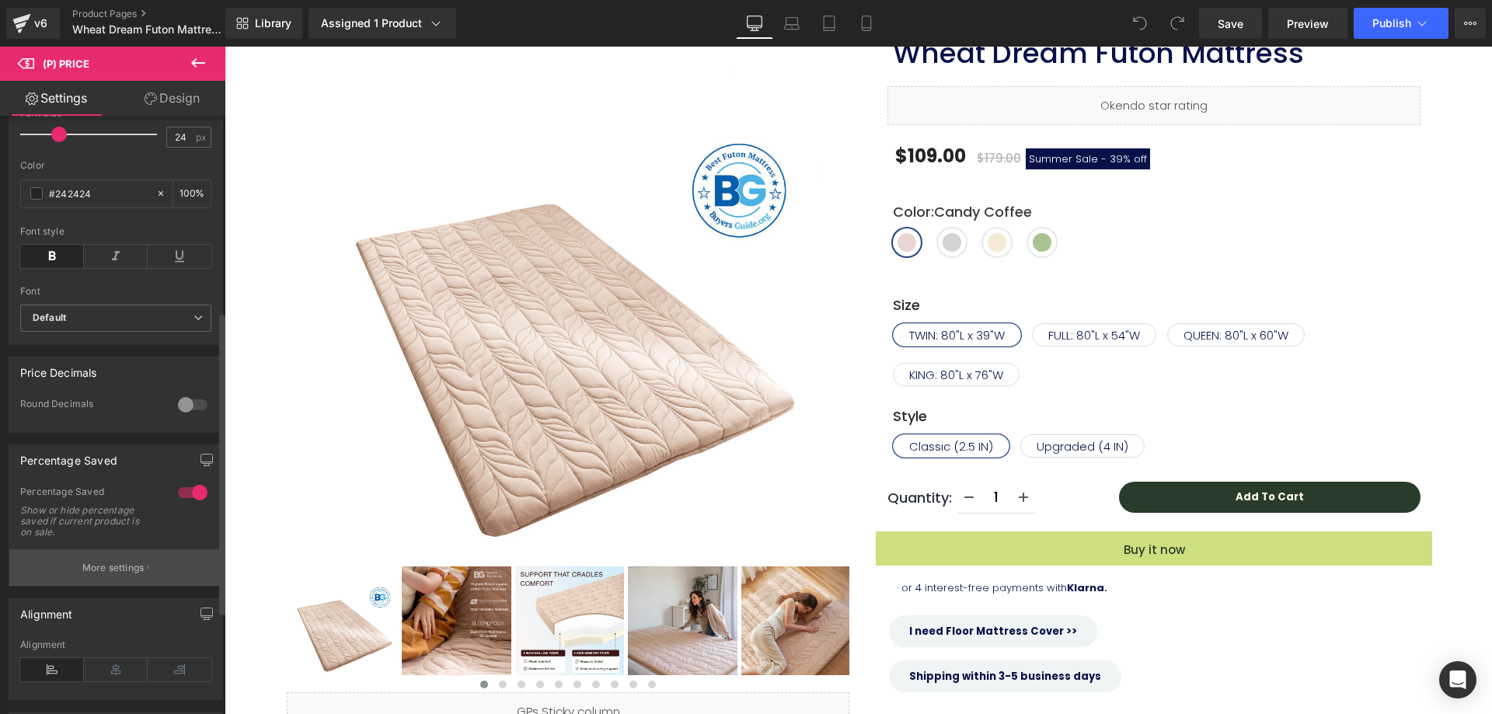
click at [75, 569] on button "More settings" at bounding box center [115, 567] width 213 height 37
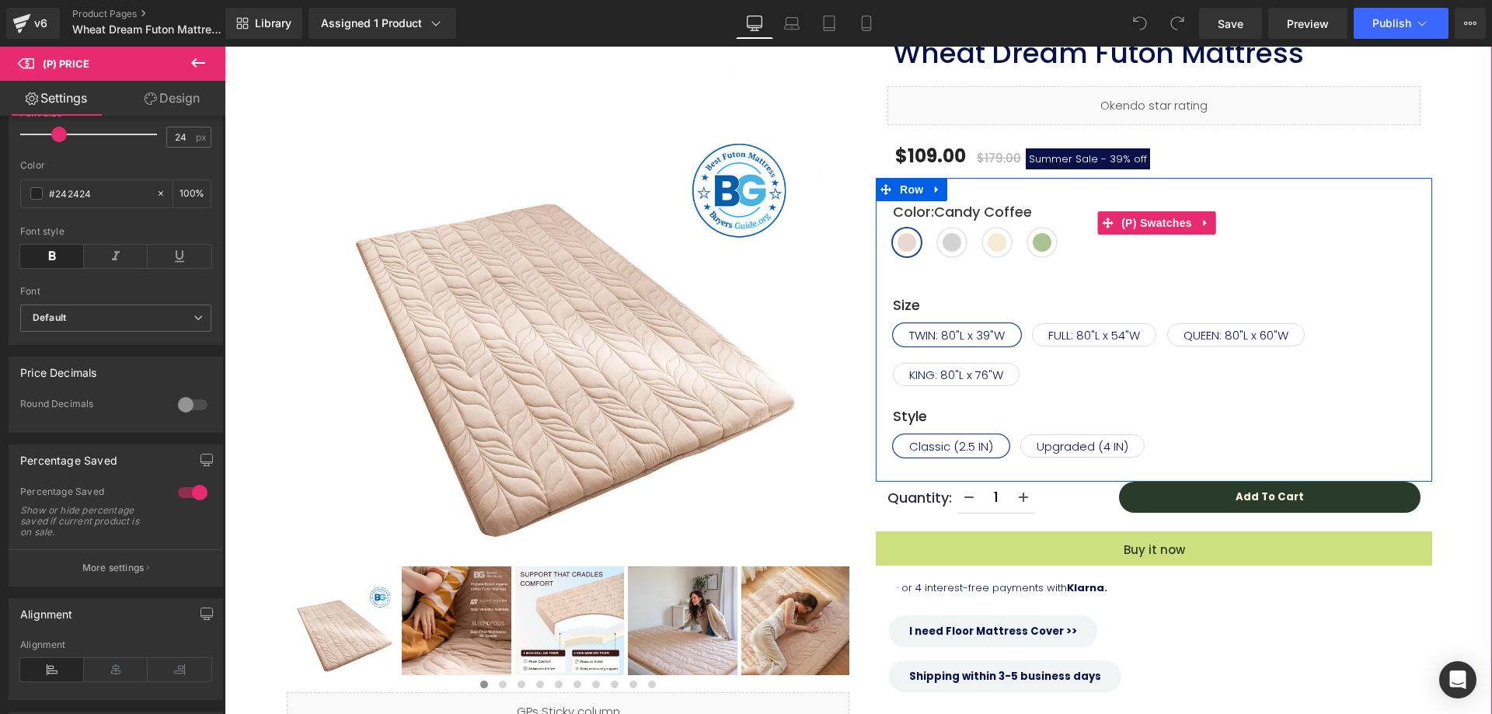
click at [962, 242] on div "Color : Candy Coffee Candy Coffee Gray Khaki Green" at bounding box center [1156, 234] width 527 height 67
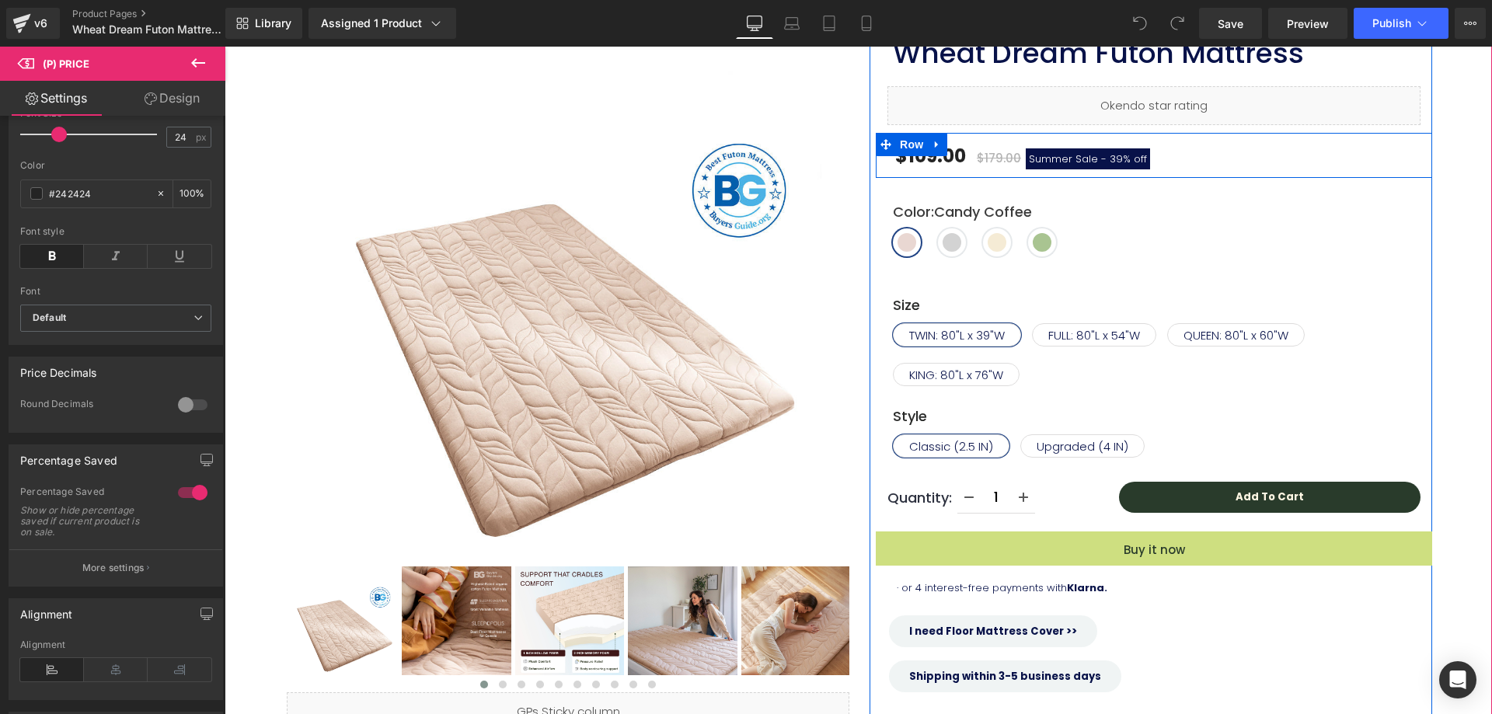
click at [1054, 163] on span "Summer Sale -" at bounding box center [1068, 158] width 78 height 15
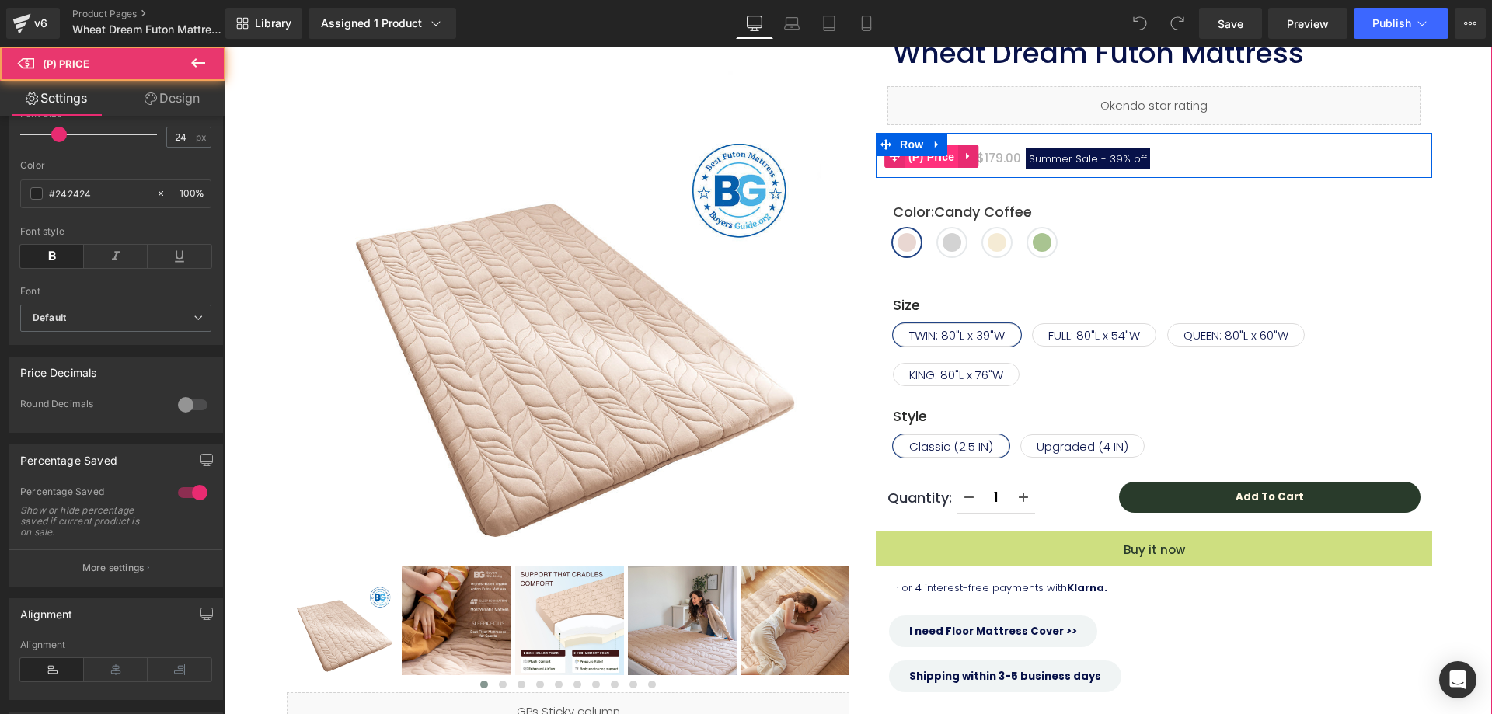
click at [935, 163] on span "(P) Price" at bounding box center [931, 156] width 54 height 23
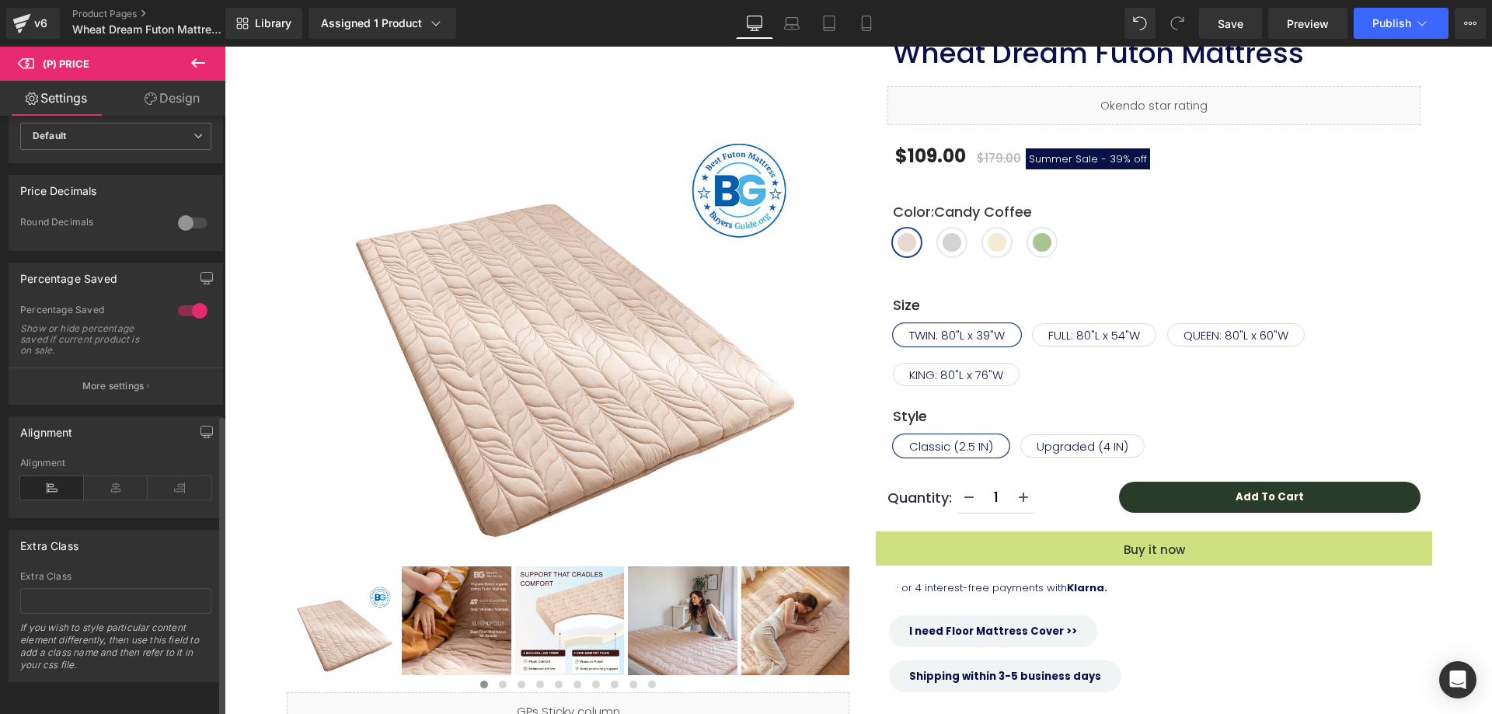
scroll to position [593, 0]
click at [88, 379] on p "More settings" at bounding box center [113, 386] width 62 height 14
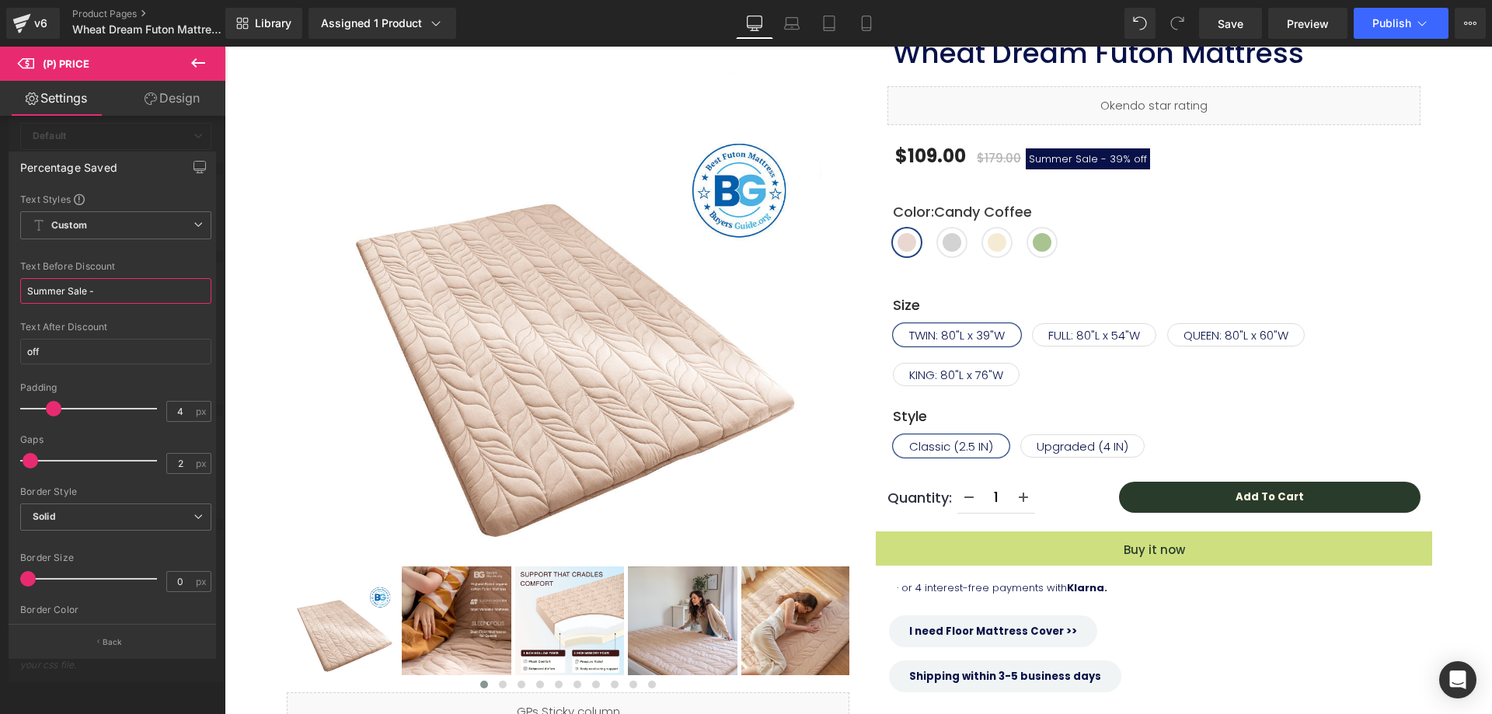
drag, startPoint x: 84, startPoint y: 288, endPoint x: 0, endPoint y: 291, distance: 83.9
click at [0, 291] on div "Percentage Saved Text Styles Custom Custom Setup Global Style Custom Setup Glob…" at bounding box center [112, 398] width 225 height 517
paste input "Prime Day"
type input "Prime Day Sale -"
click at [790, 30] on icon at bounding box center [792, 27] width 15 height 5
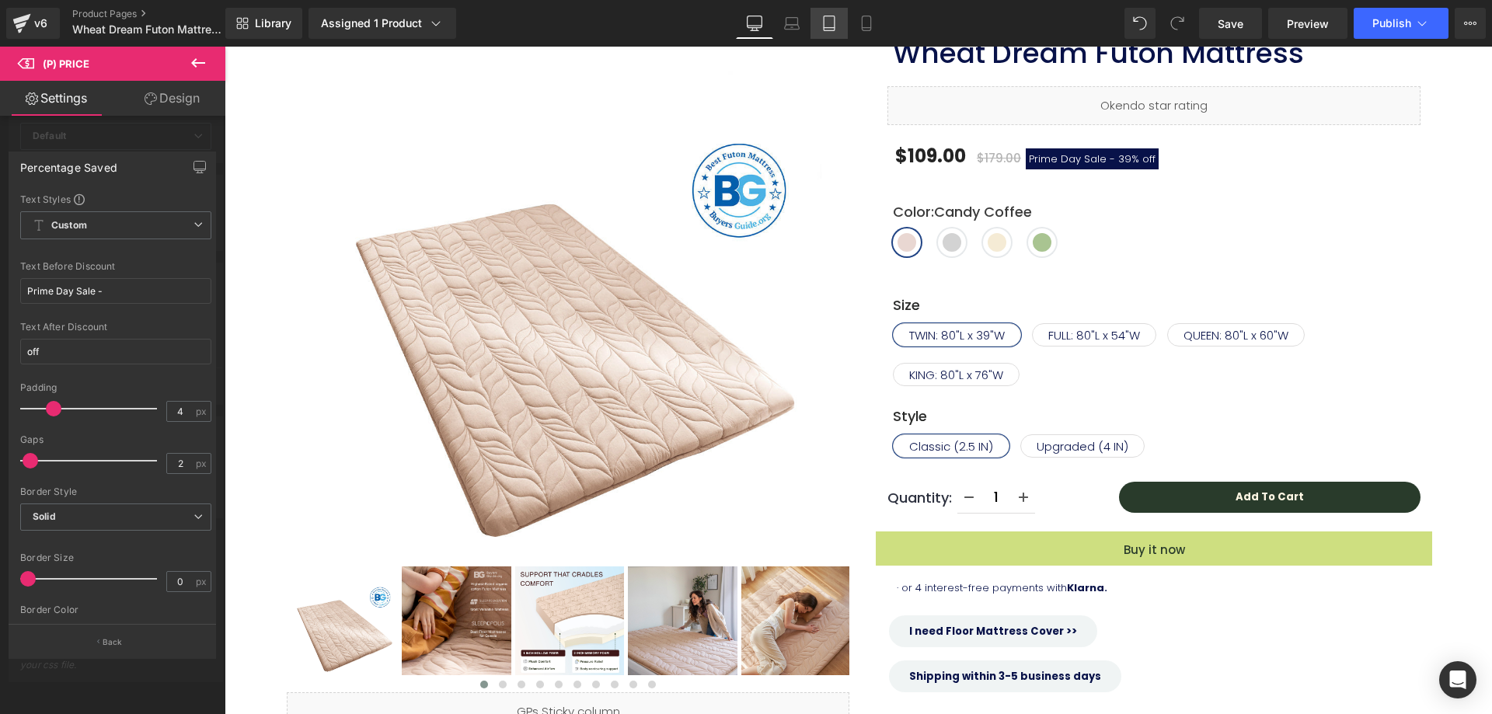
type input "20"
type input "100"
type input "2"
type input "12"
type input "#b00707"
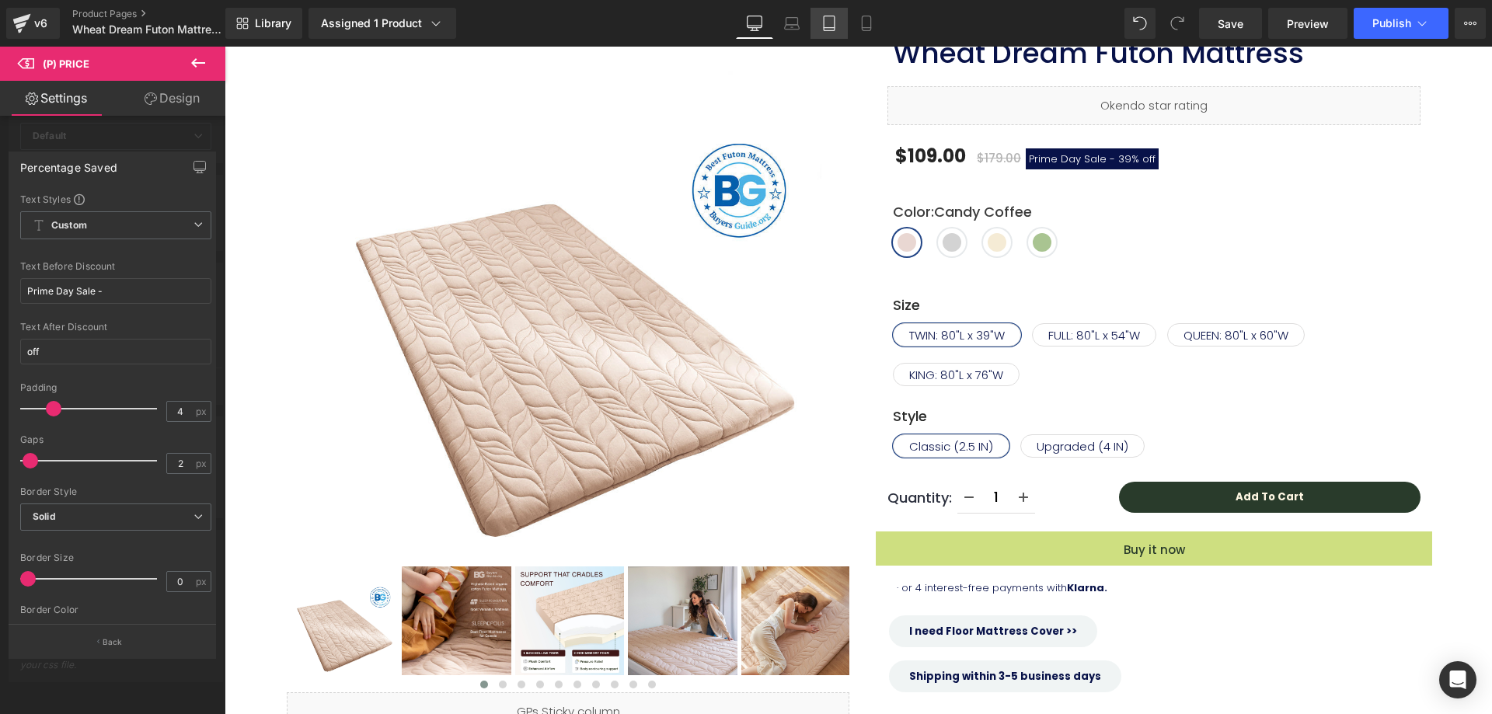
type input "100"
type input "12"
type input "100"
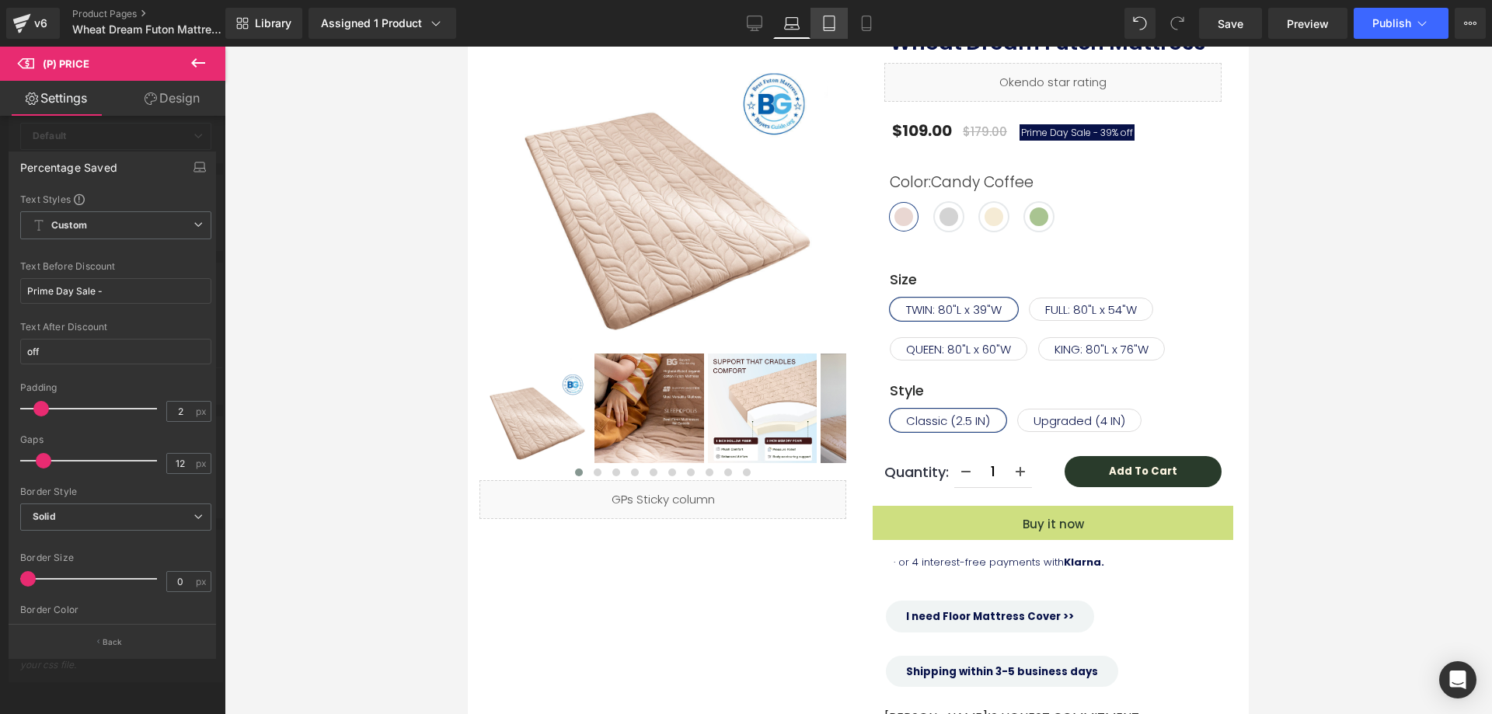
scroll to position [158, 0]
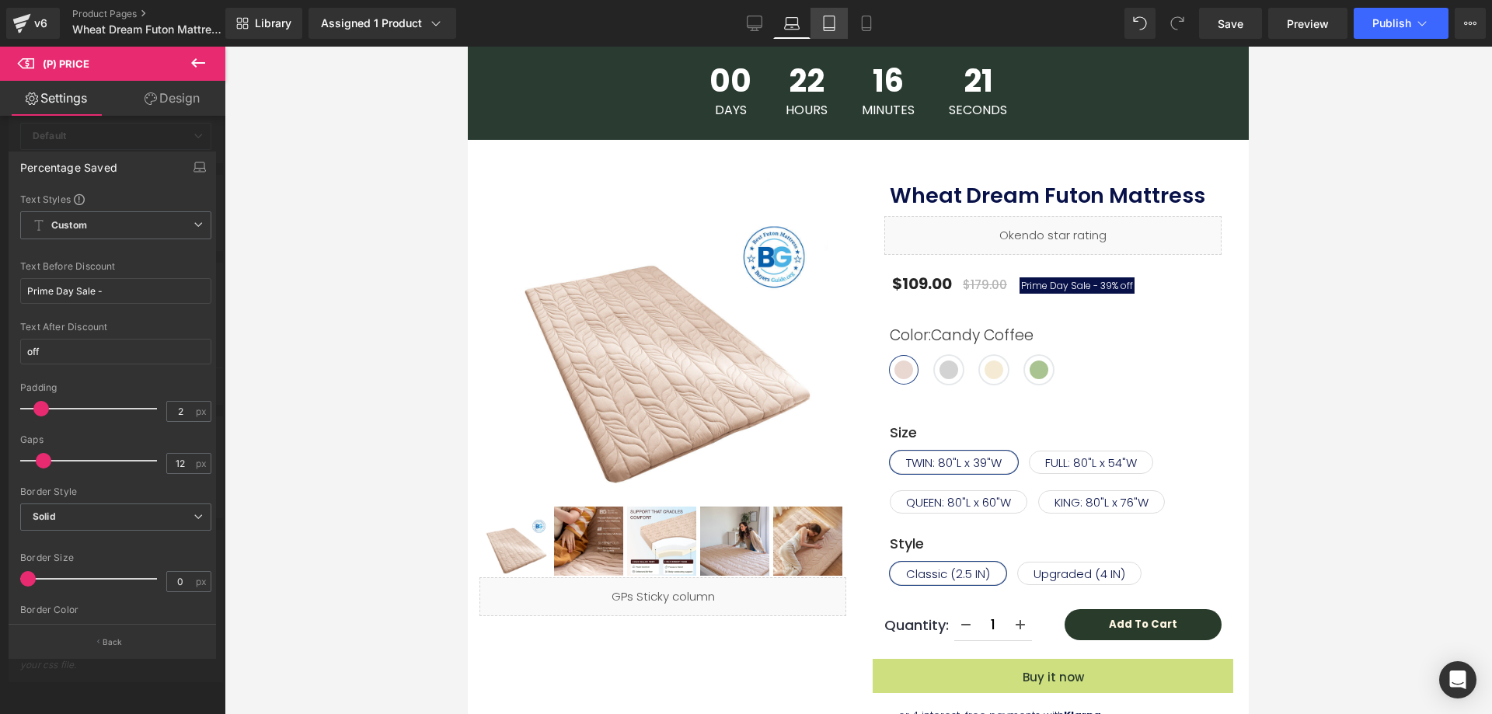
click at [830, 26] on icon at bounding box center [829, 24] width 16 height 16
type input "33"
type input "100"
type input "4"
type input "16"
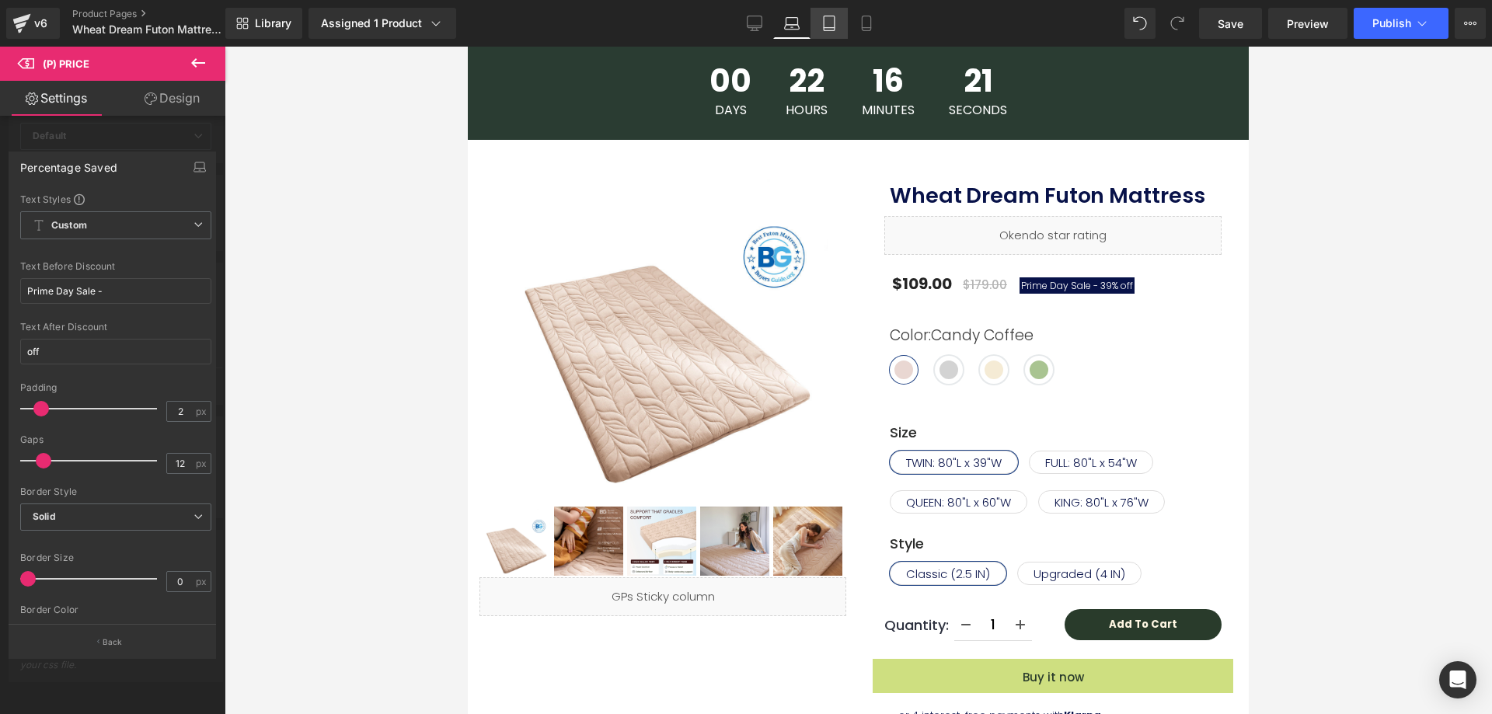
type input "#333333"
type input "100"
type input "14"
type input "#f99371"
type input "100"
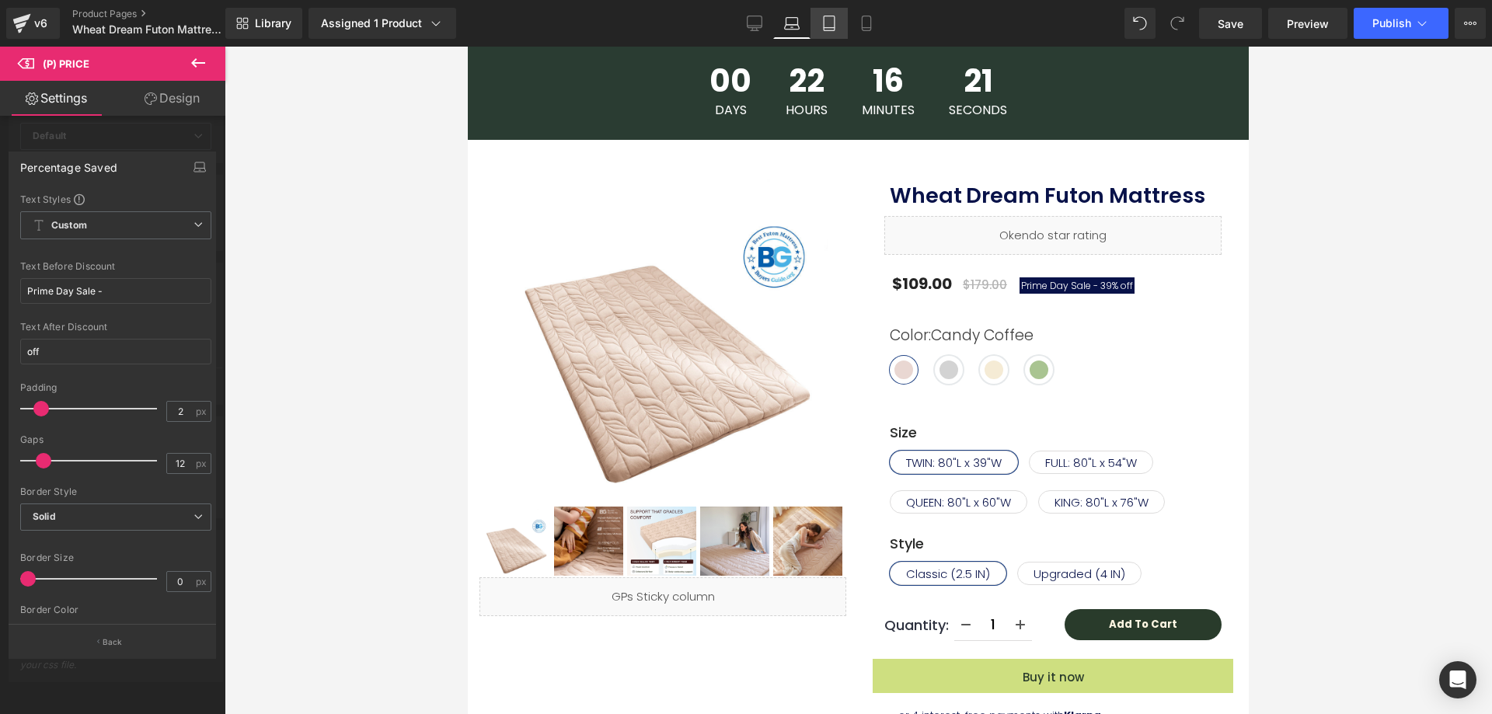
type input "#88252f"
type input "100"
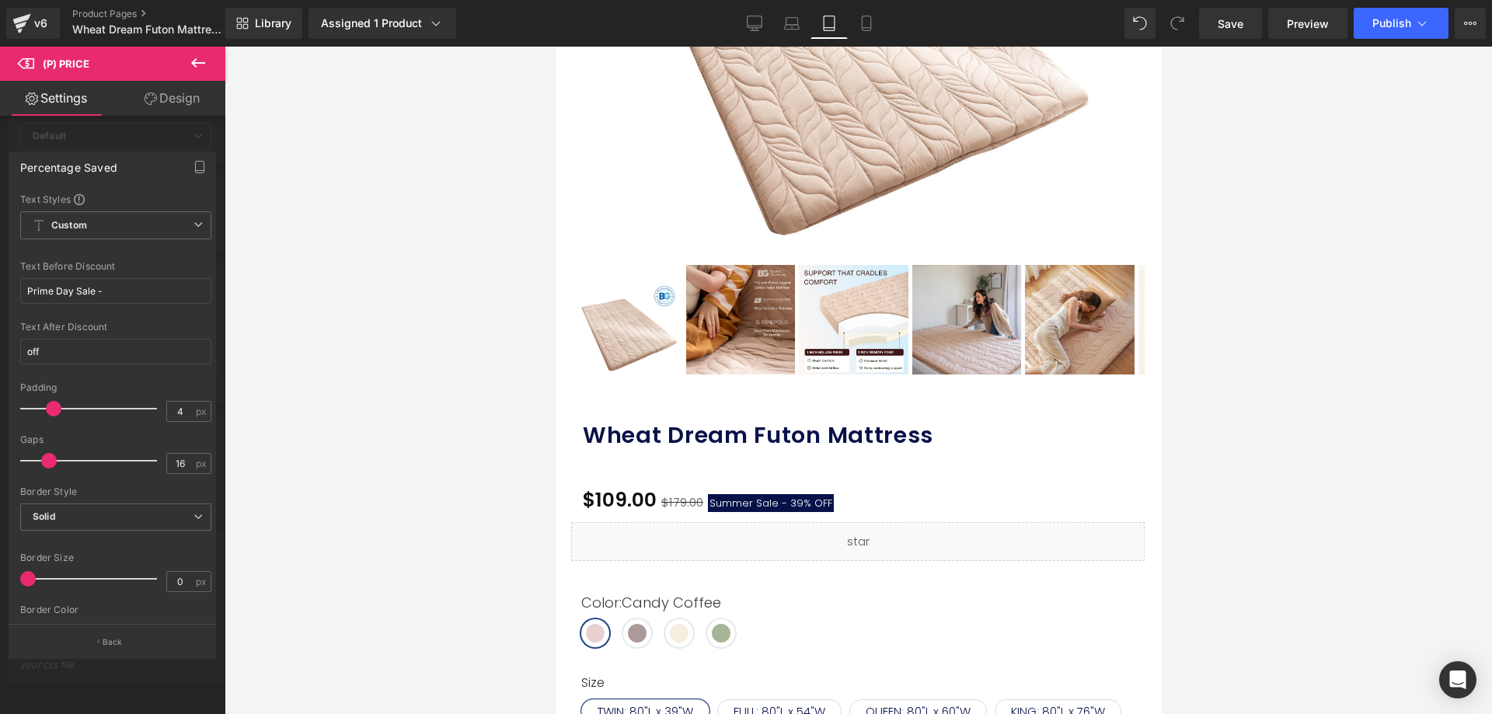
scroll to position [621, 0]
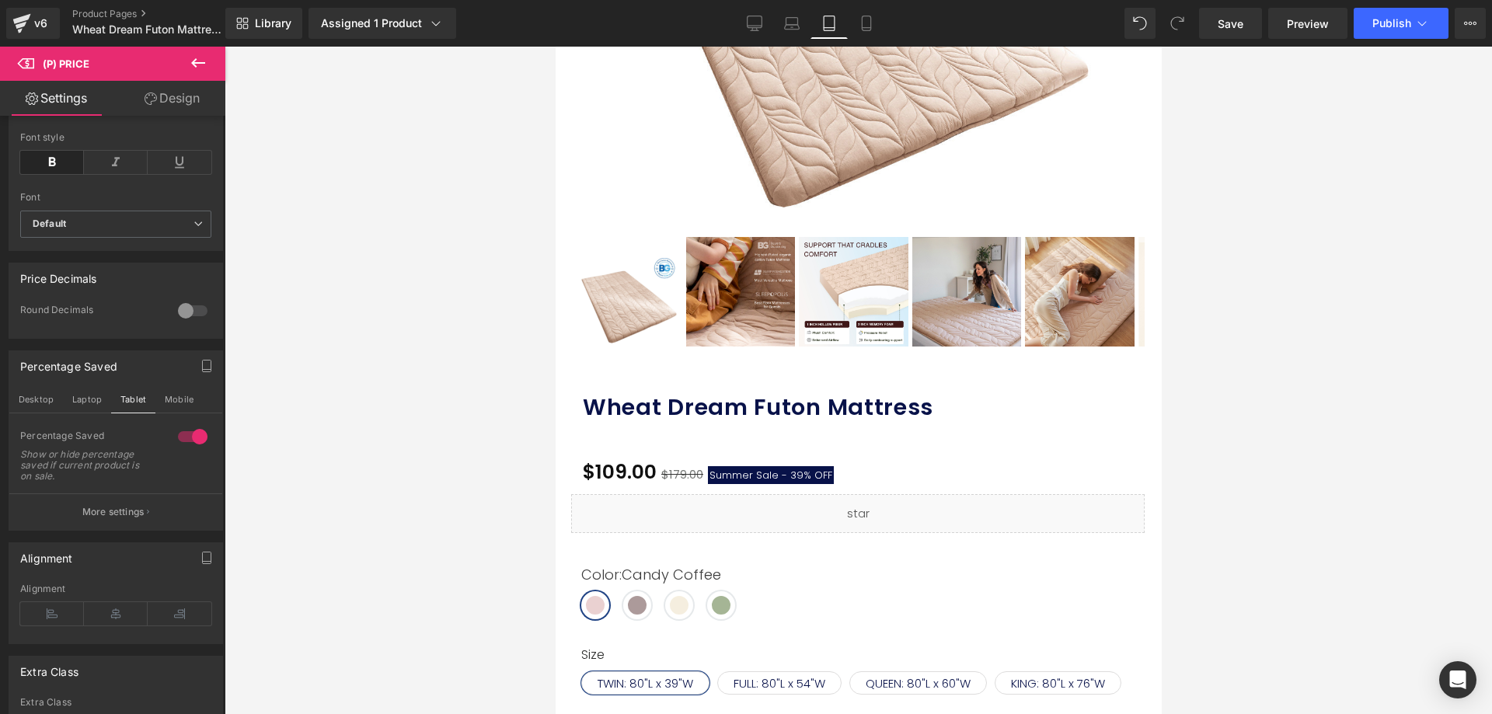
scroll to position [475, 0]
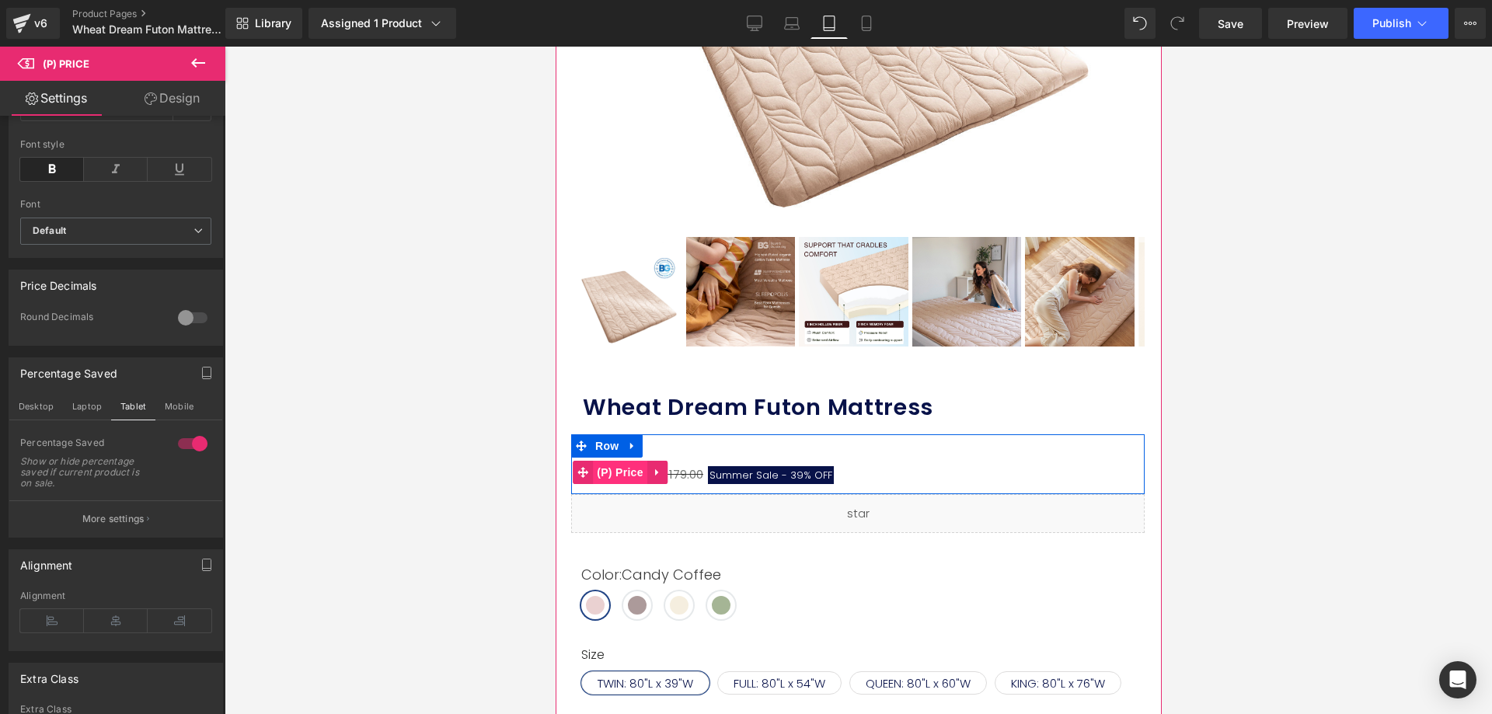
click at [621, 461] on span "(P) Price" at bounding box center [619, 472] width 54 height 23
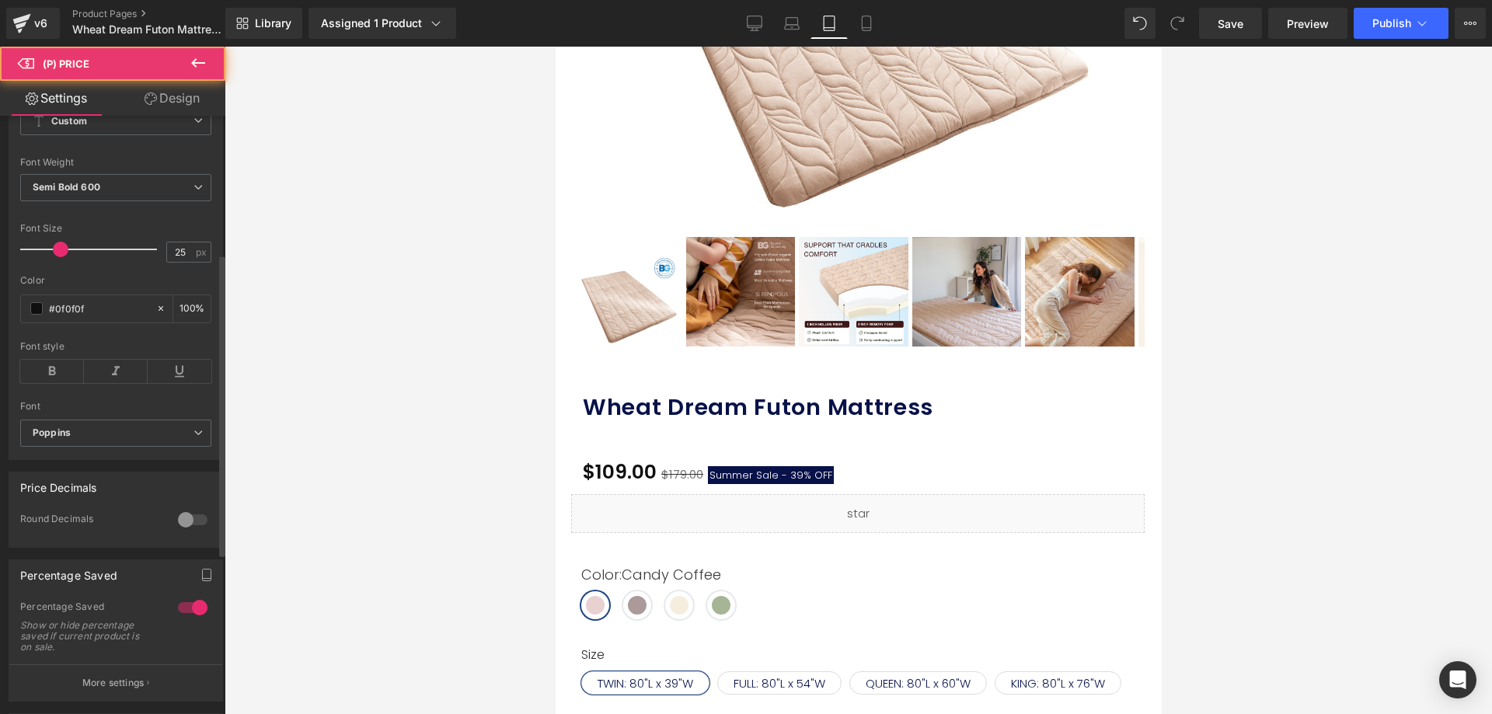
scroll to position [388, 0]
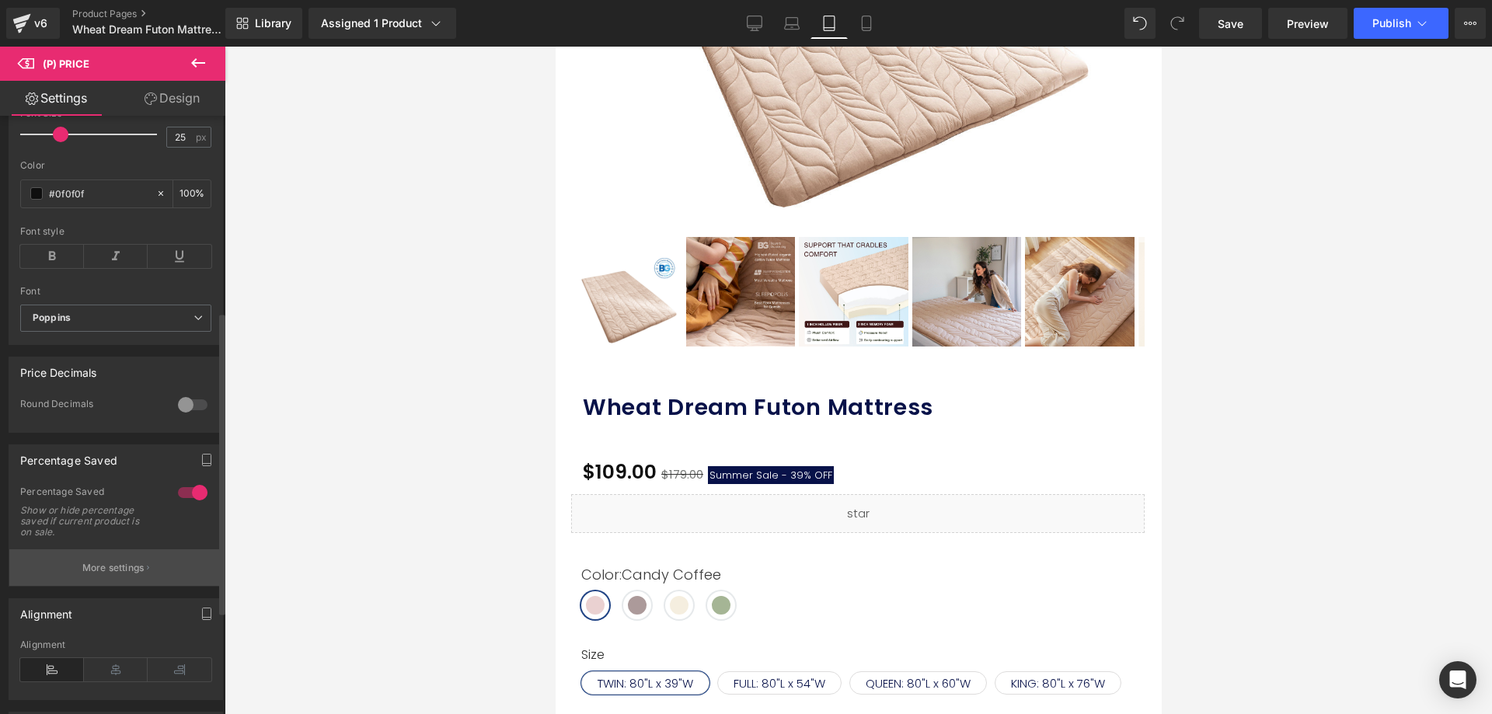
click at [106, 575] on p "More settings" at bounding box center [113, 568] width 62 height 14
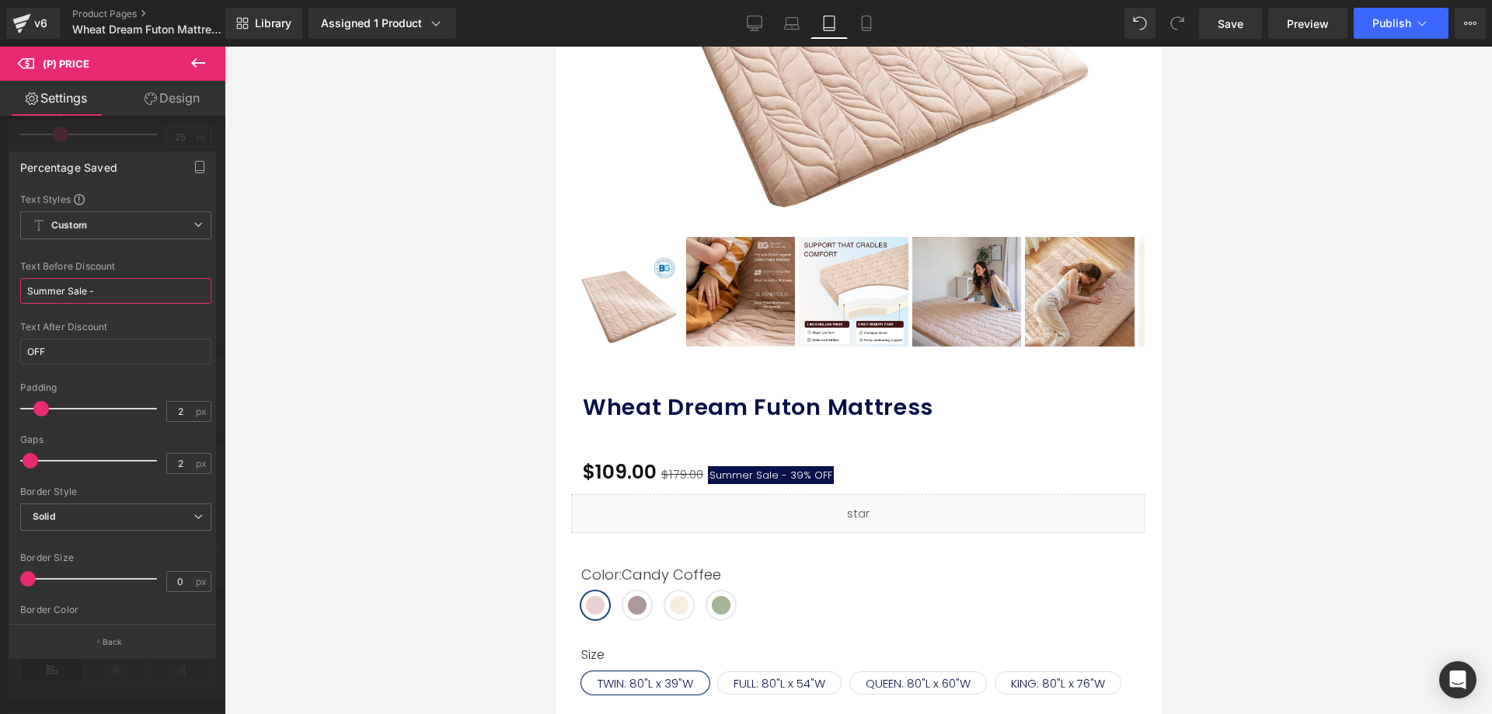
drag, startPoint x: 83, startPoint y: 292, endPoint x: 0, endPoint y: 291, distance: 83.1
click at [0, 291] on div "Percentage Saved Text Styles Custom Custom Setup Global Style Custom Setup Glob…" at bounding box center [112, 398] width 225 height 517
paste input "Prime Day"
type input "Prime Day Sale -"
click at [864, 28] on icon at bounding box center [866, 28] width 9 height 0
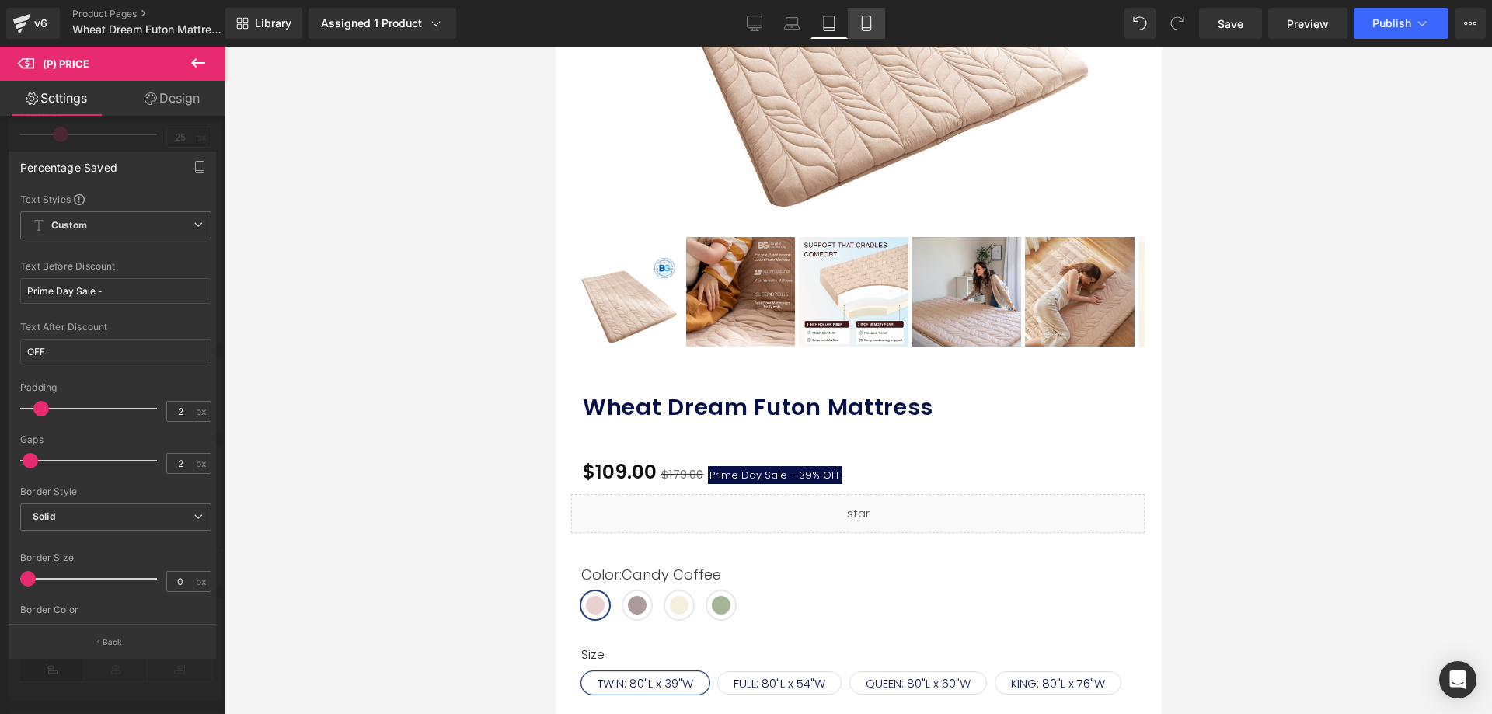
type input "20"
type input "#081249"
type input "100"
type input "4"
type input "0"
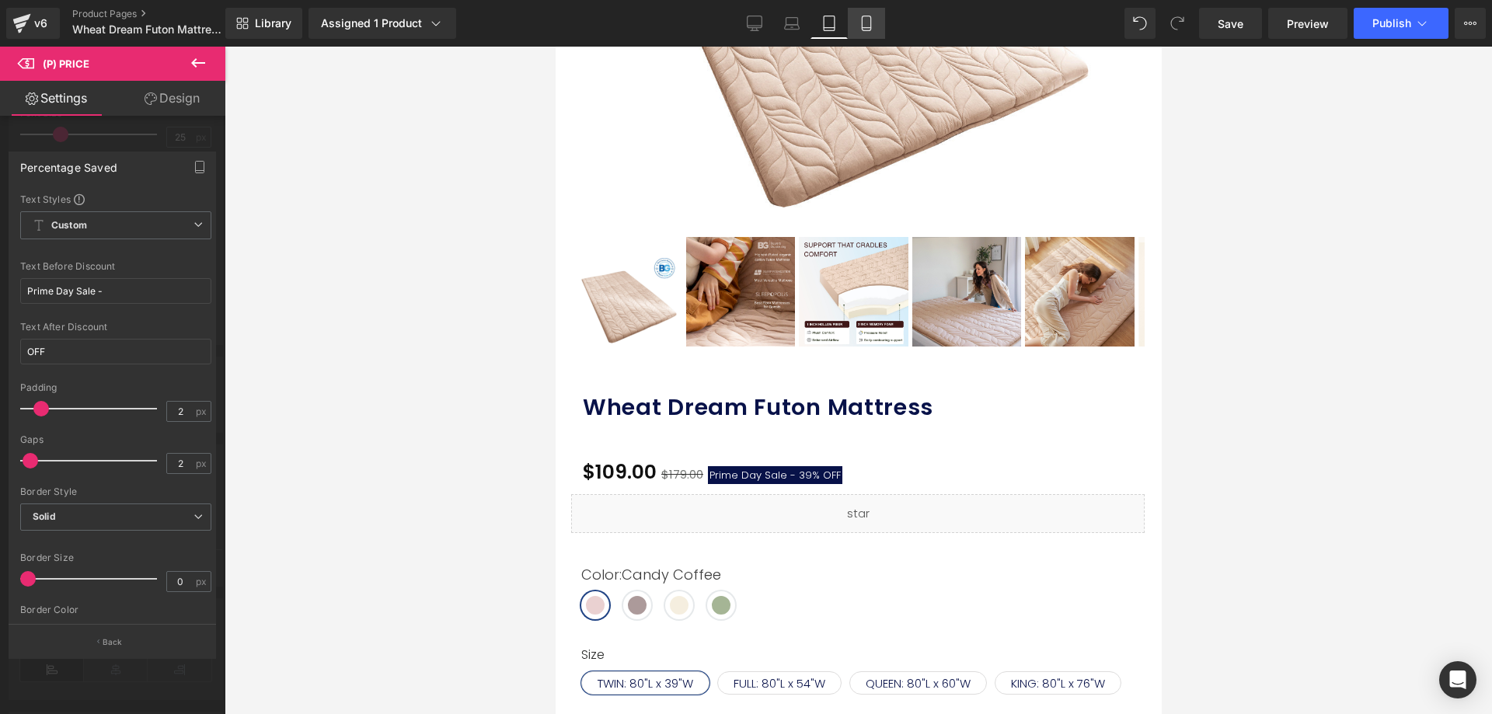
type input "#990000"
type input "100"
type input "12"
type input "100"
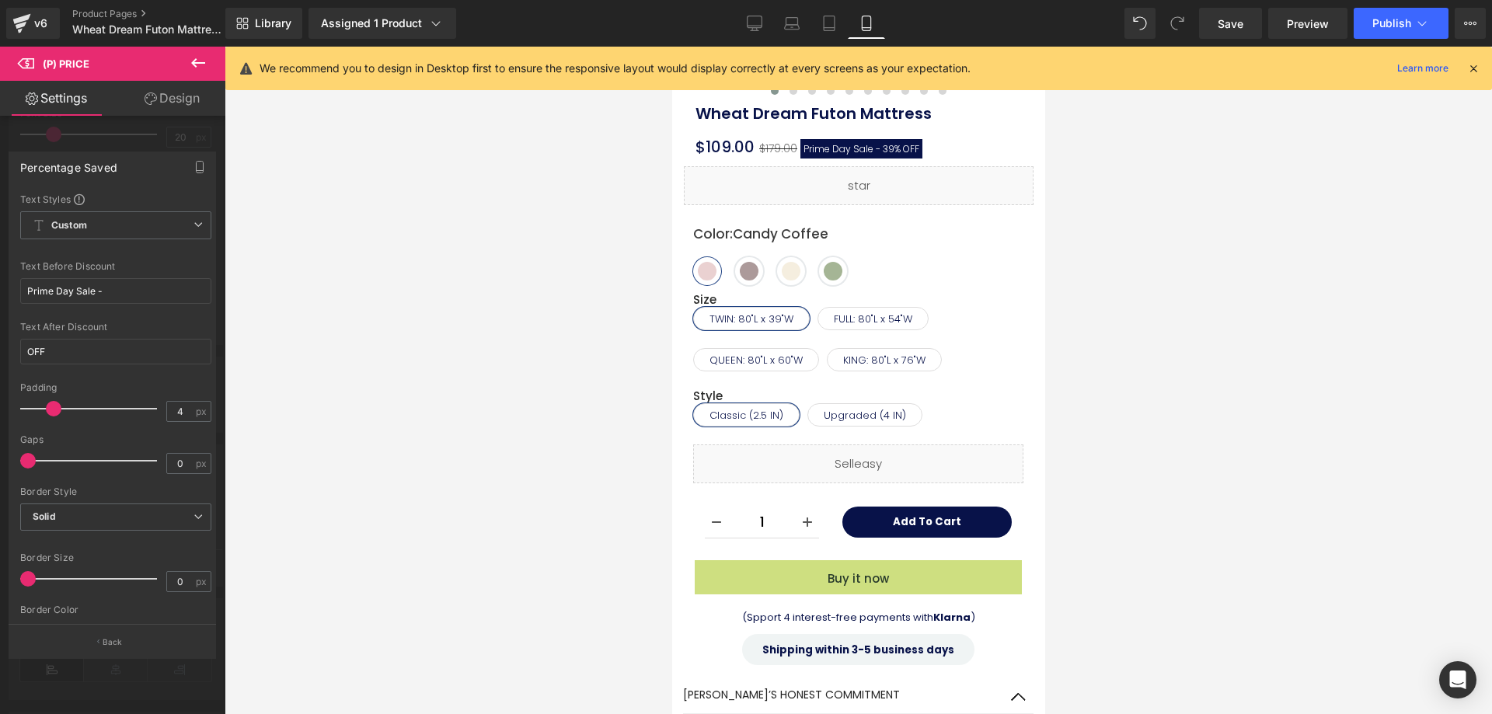
scroll to position [403, 0]
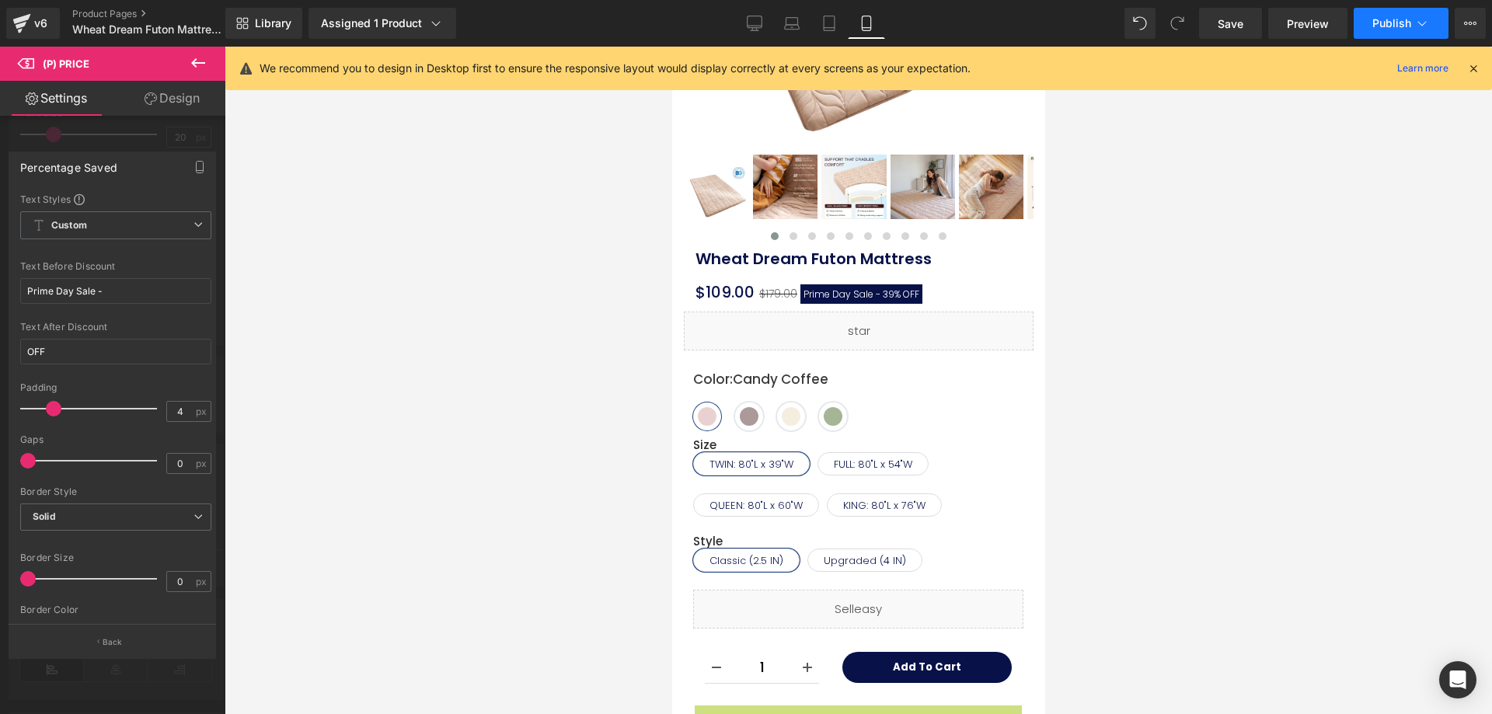
click at [1370, 33] on button "Publish" at bounding box center [1400, 23] width 95 height 31
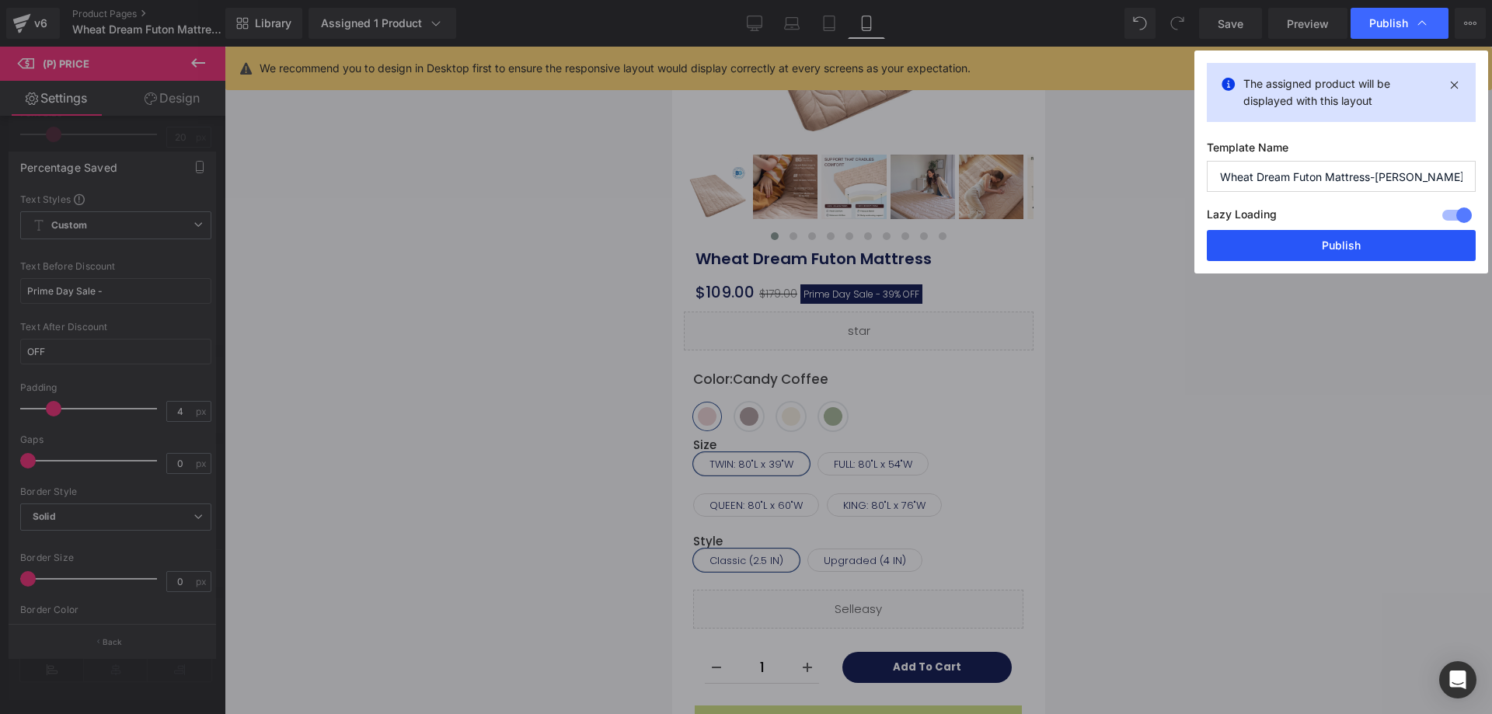
click at [1286, 249] on button "Publish" at bounding box center [1340, 245] width 269 height 31
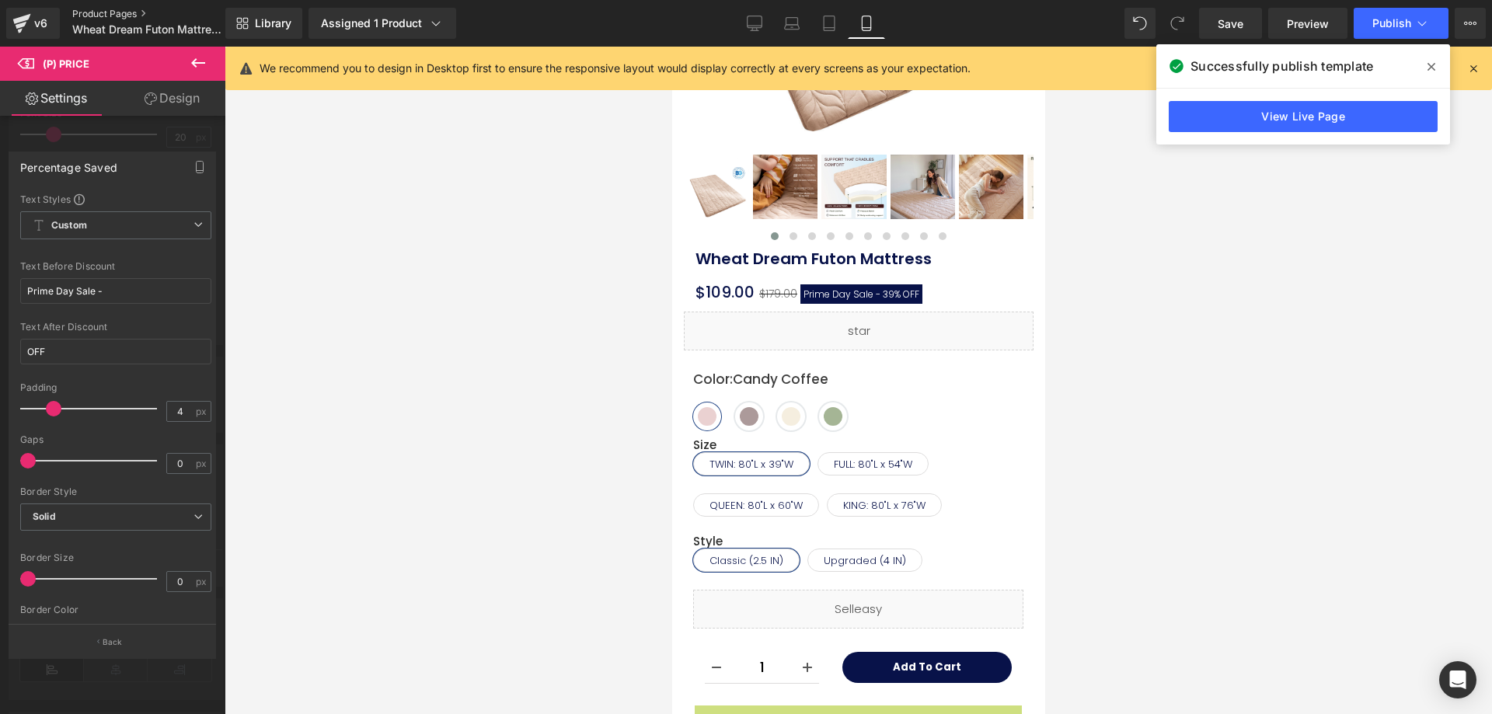
click at [127, 17] on link "Product Pages" at bounding box center [161, 14] width 179 height 12
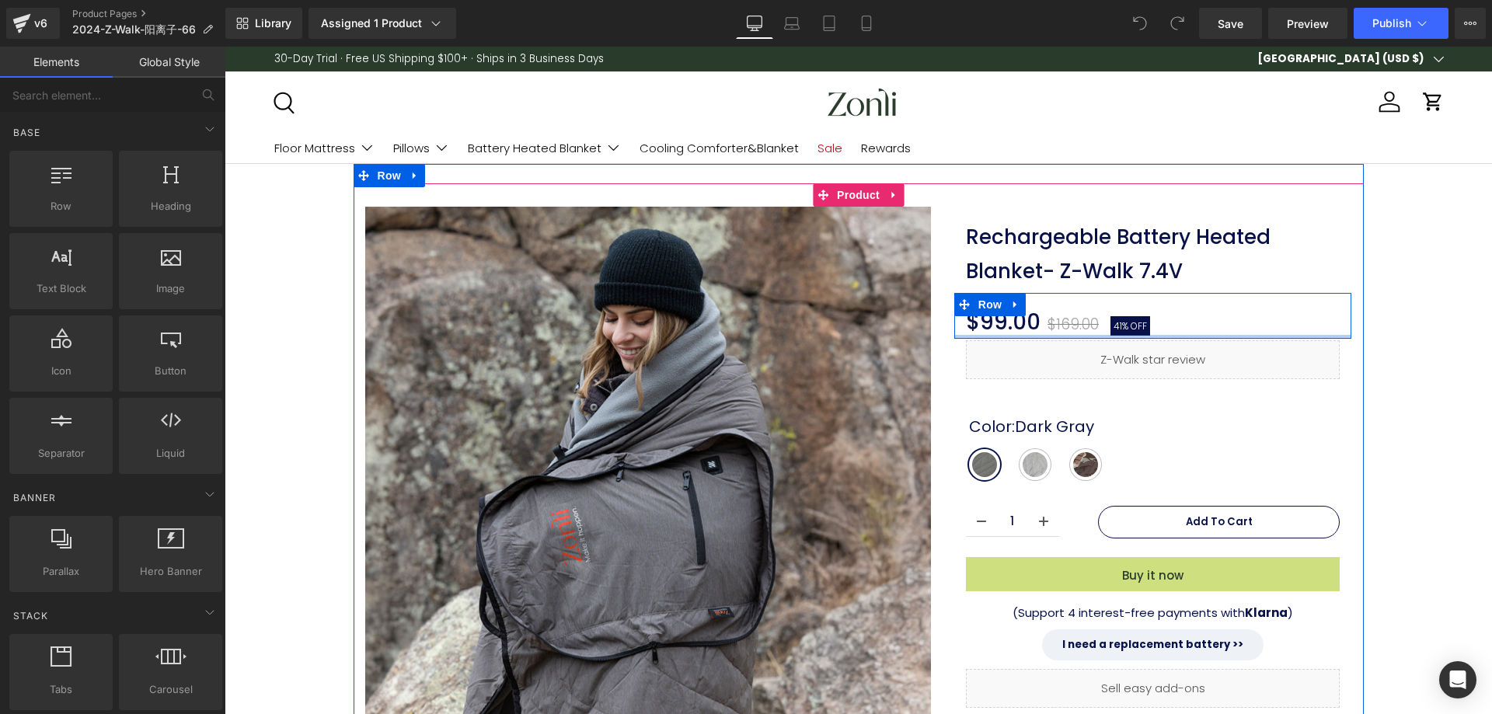
click at [1120, 335] on div at bounding box center [1153, 337] width 398 height 4
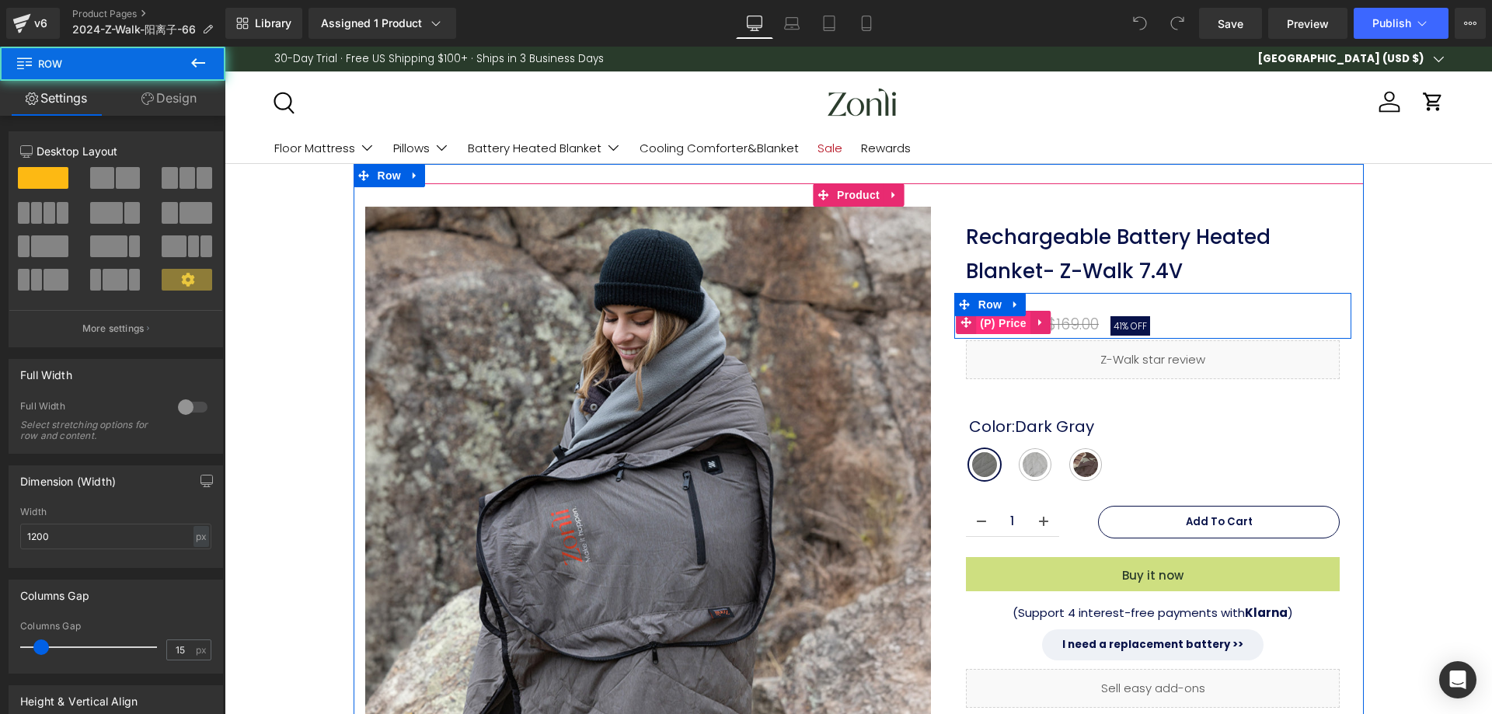
click at [994, 326] on span "(P) Price" at bounding box center [1003, 323] width 54 height 23
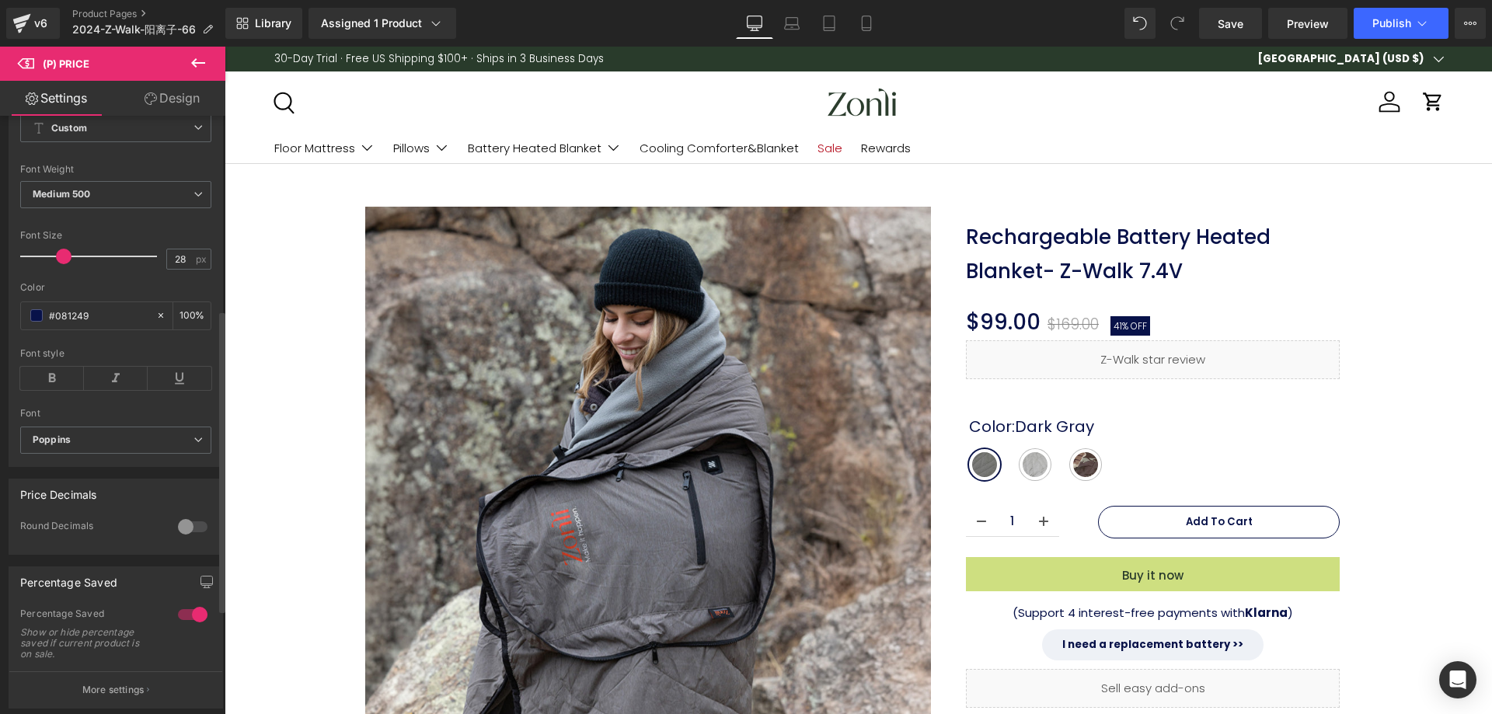
scroll to position [388, 0]
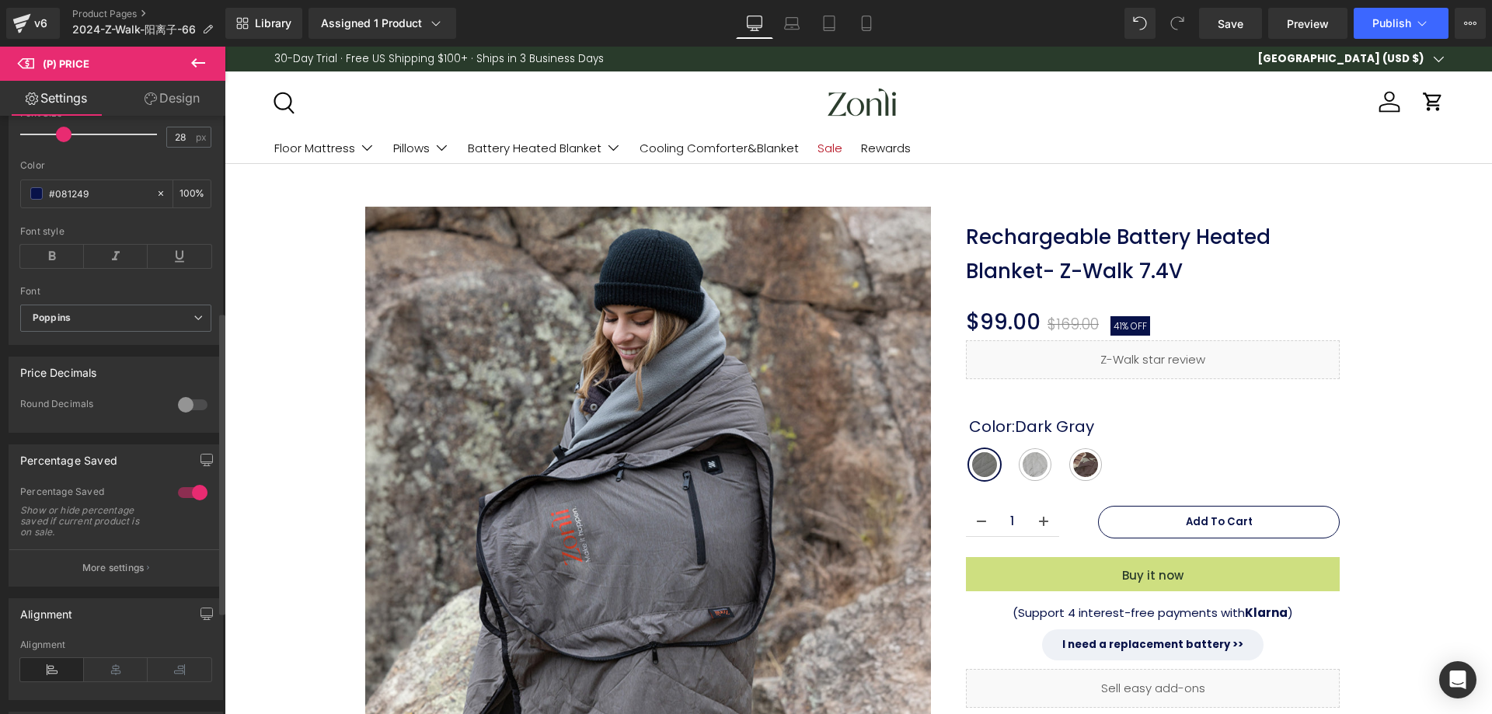
click at [99, 564] on button "More settings" at bounding box center [115, 567] width 213 height 37
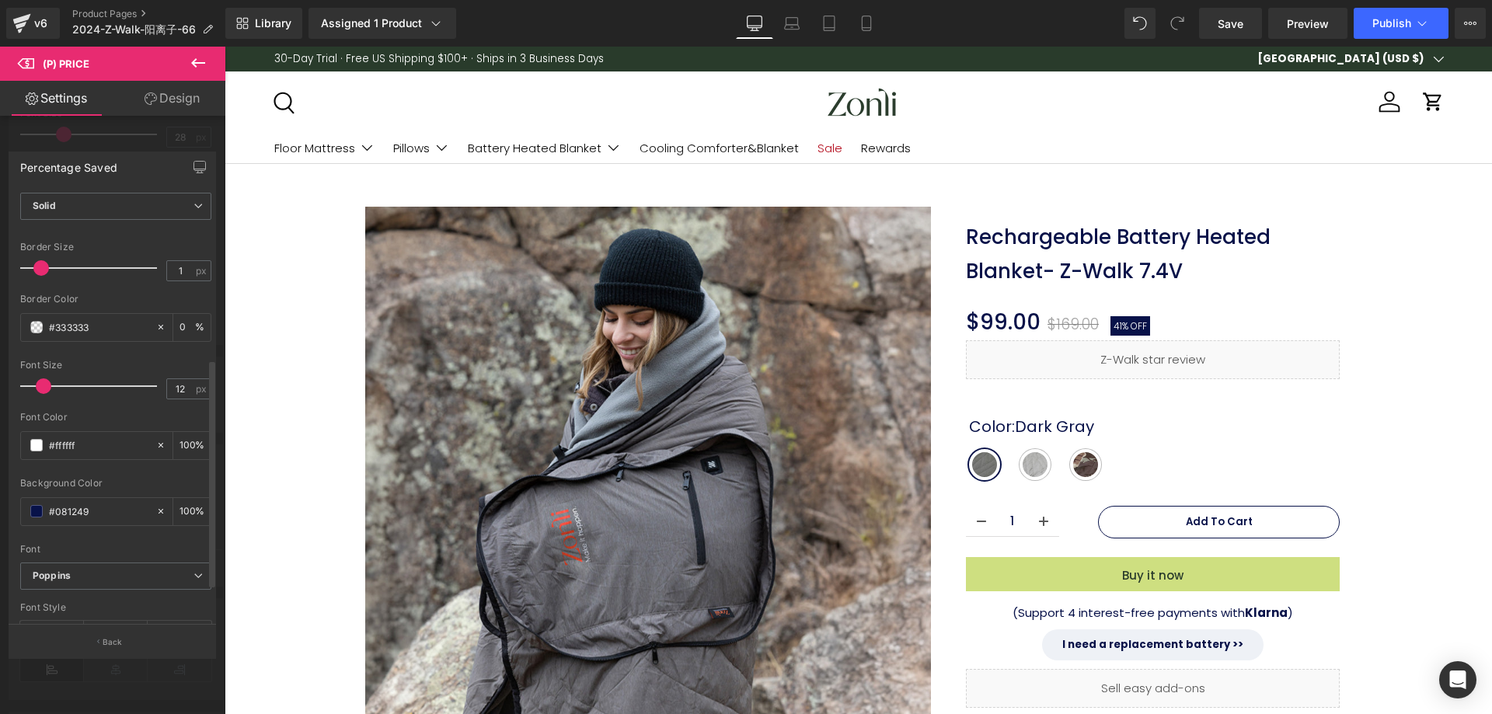
scroll to position [375, 0]
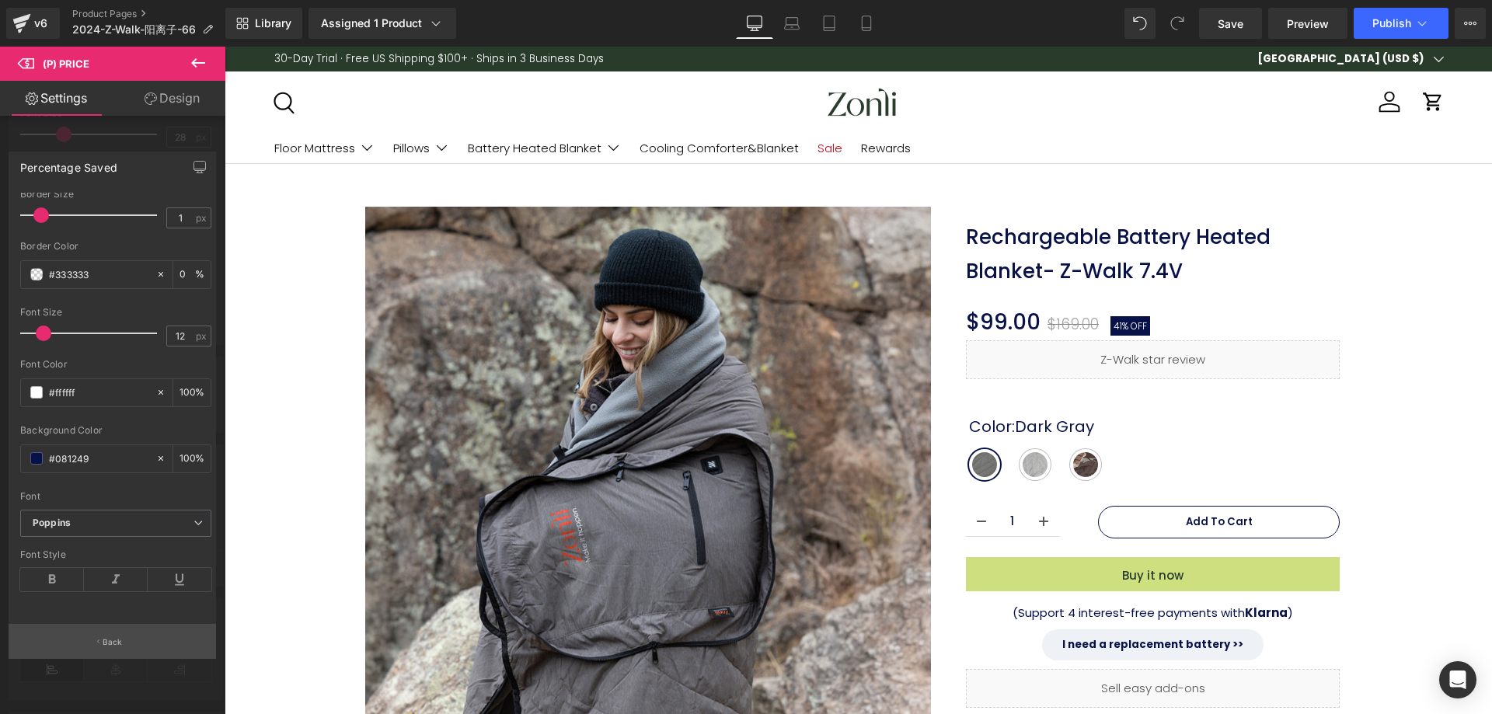
click at [138, 635] on button "Back" at bounding box center [112, 641] width 207 height 35
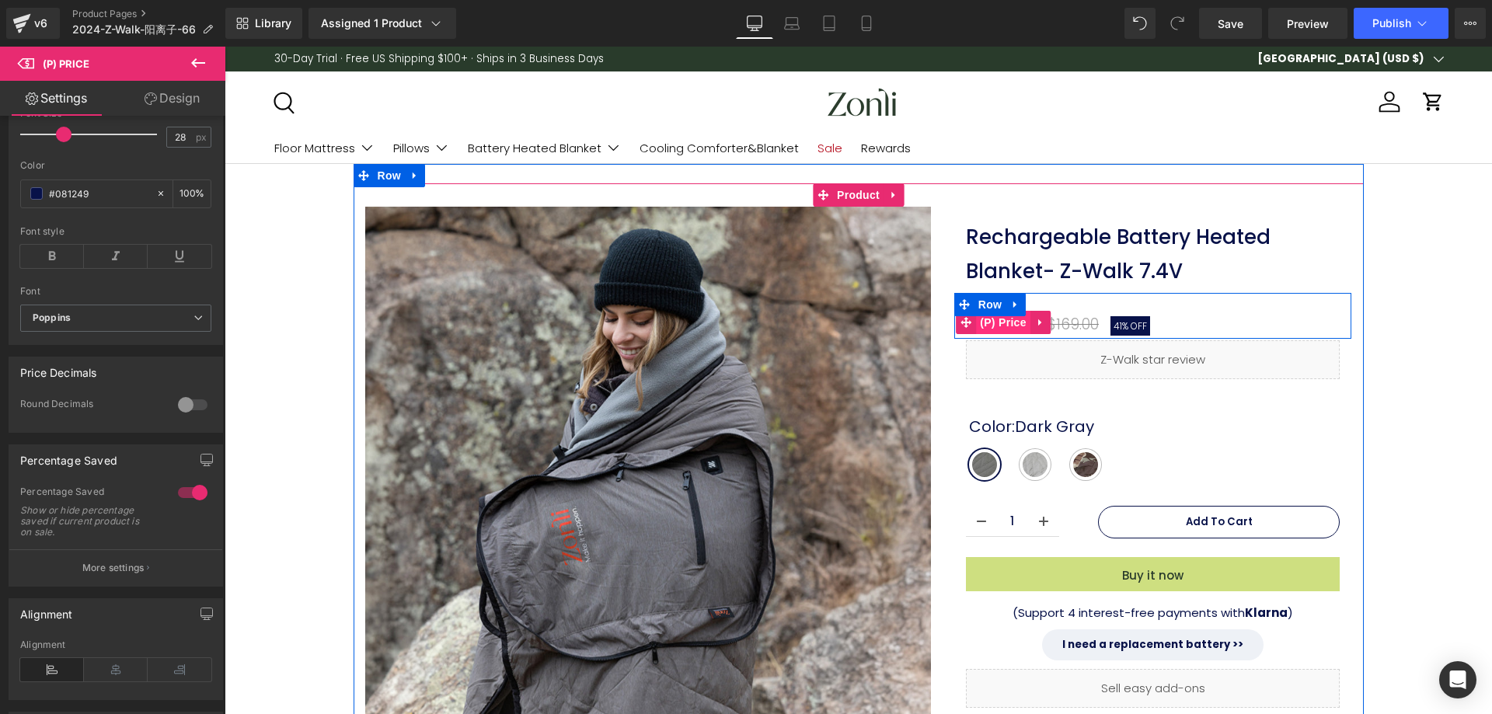
click at [1001, 323] on span "(P) Price" at bounding box center [1003, 322] width 54 height 23
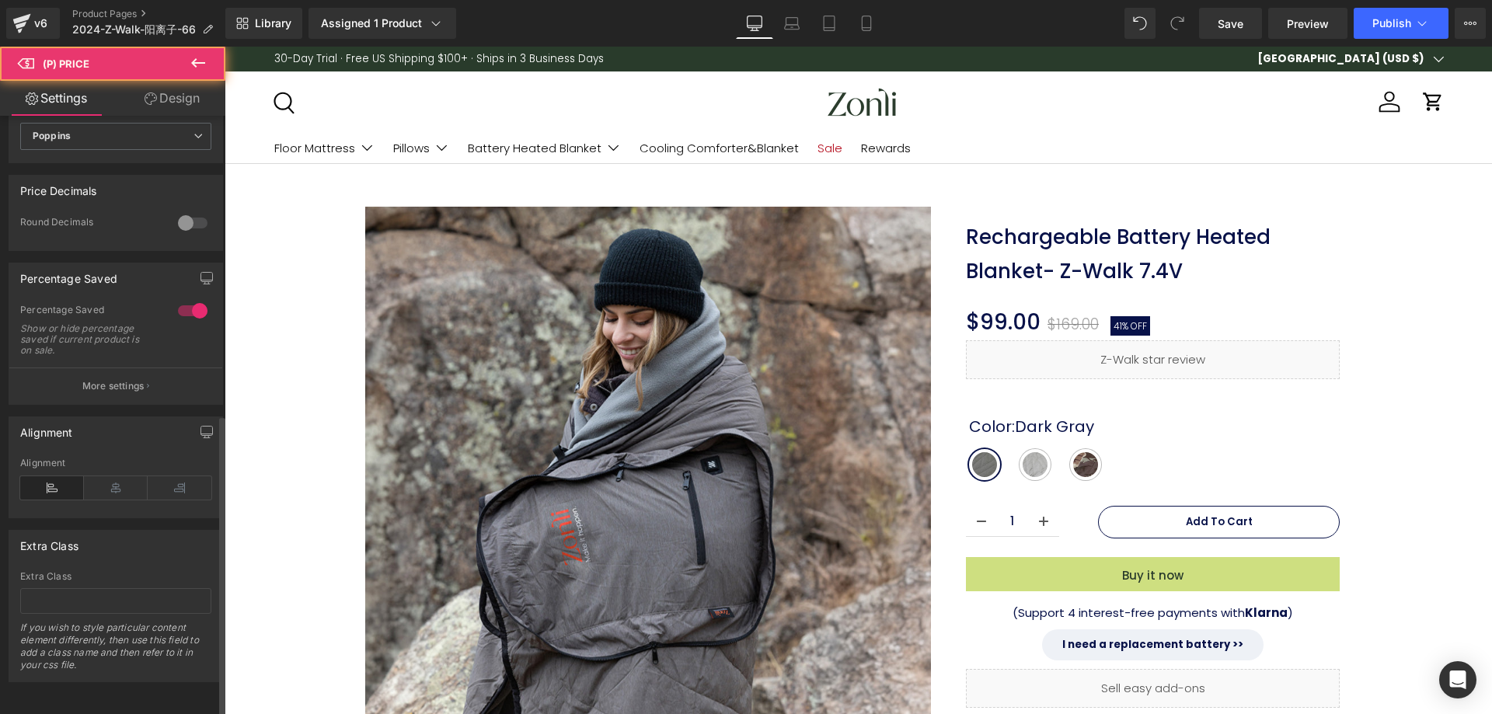
scroll to position [593, 0]
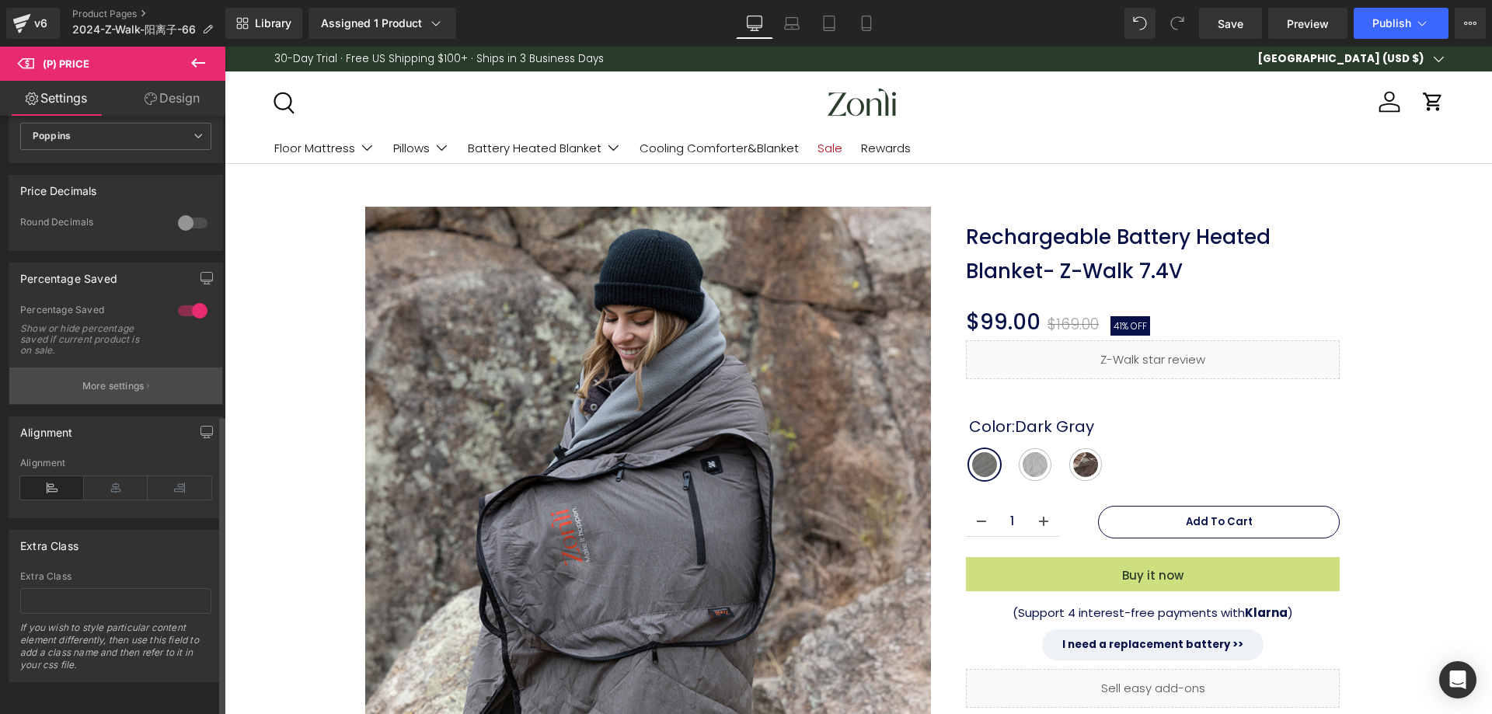
click at [88, 386] on button "More settings" at bounding box center [115, 385] width 213 height 37
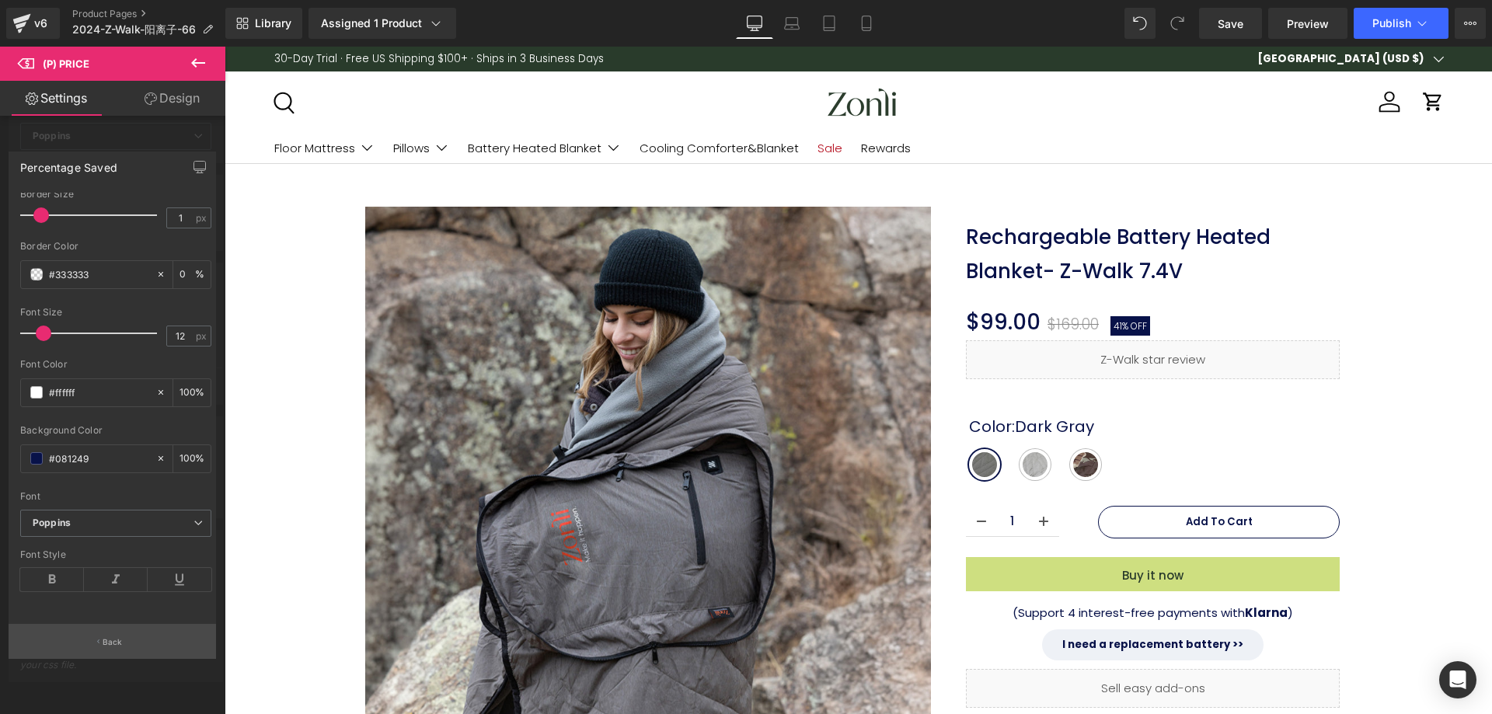
click at [115, 639] on p "Back" at bounding box center [113, 642] width 20 height 12
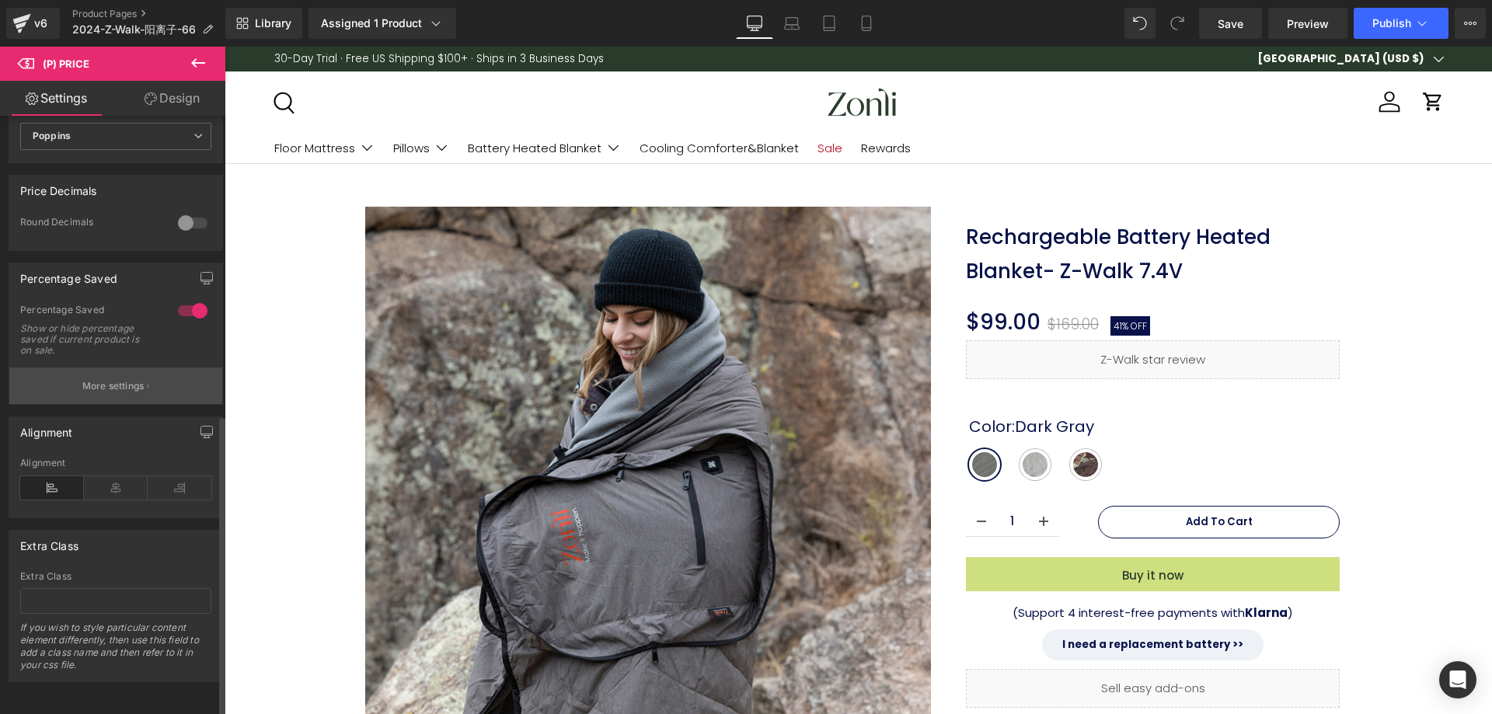
click at [116, 379] on p "More settings" at bounding box center [113, 386] width 62 height 14
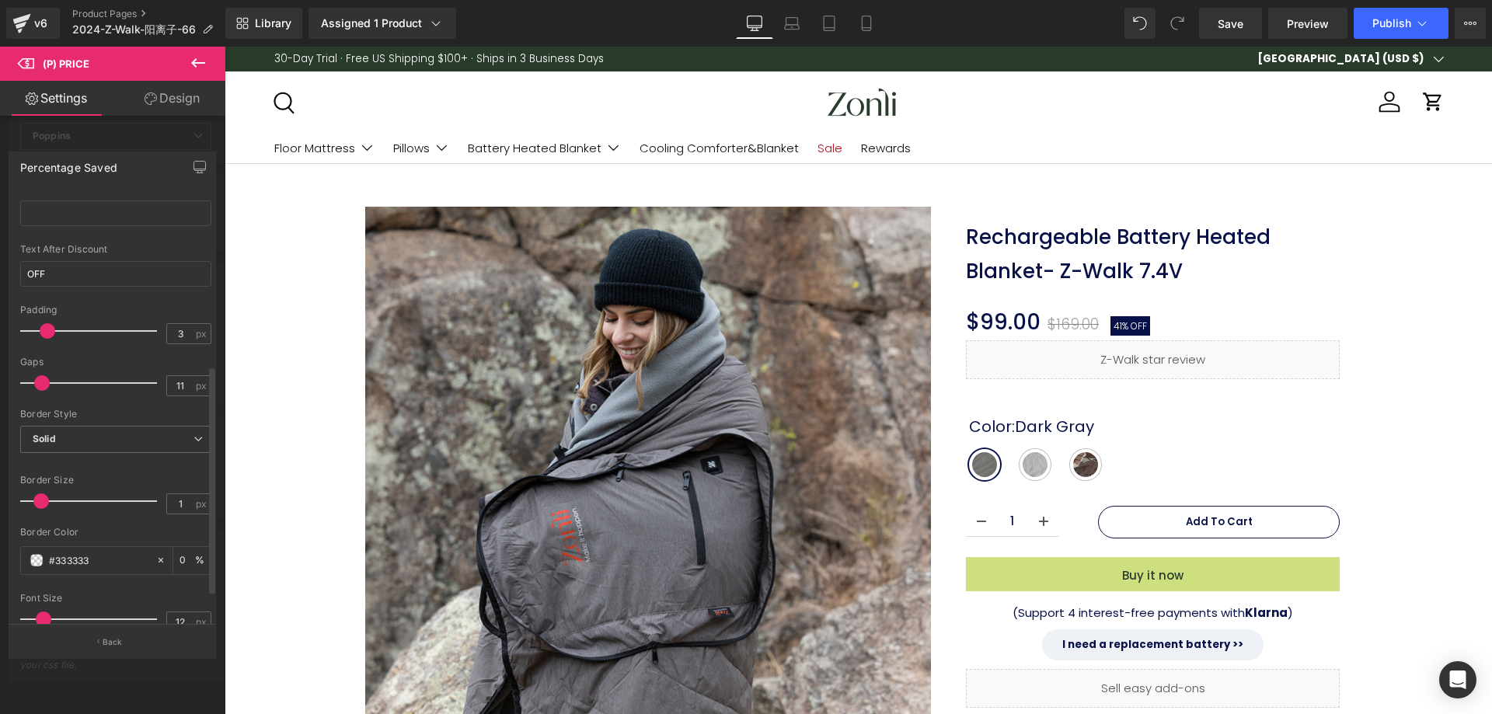
scroll to position [0, 0]
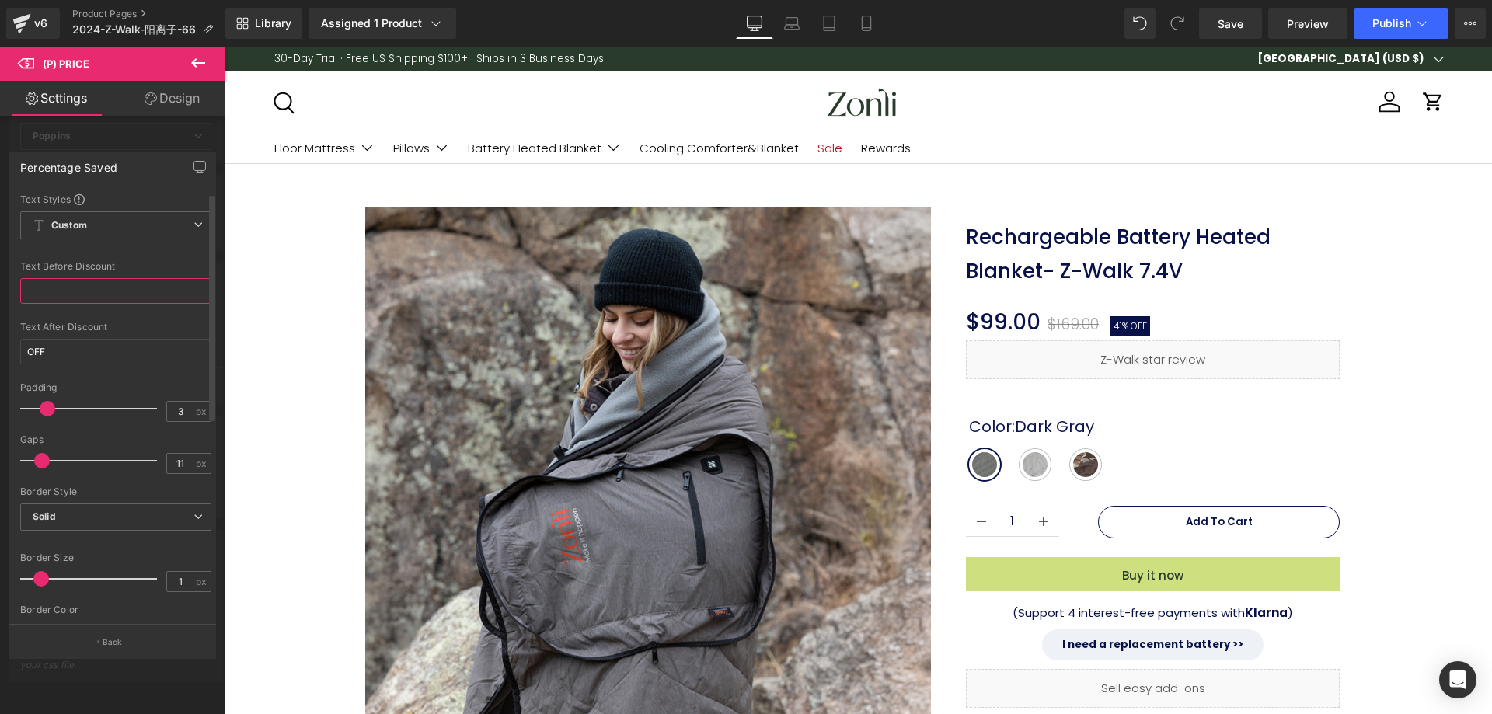
click at [57, 291] on input "text" at bounding box center [115, 291] width 191 height 26
paste input "Prime Day Sale"
type input "Prime Day Sale -"
drag, startPoint x: 795, startPoint y: 28, endPoint x: 804, endPoint y: 26, distance: 8.7
click at [795, 28] on icon at bounding box center [792, 24] width 16 height 16
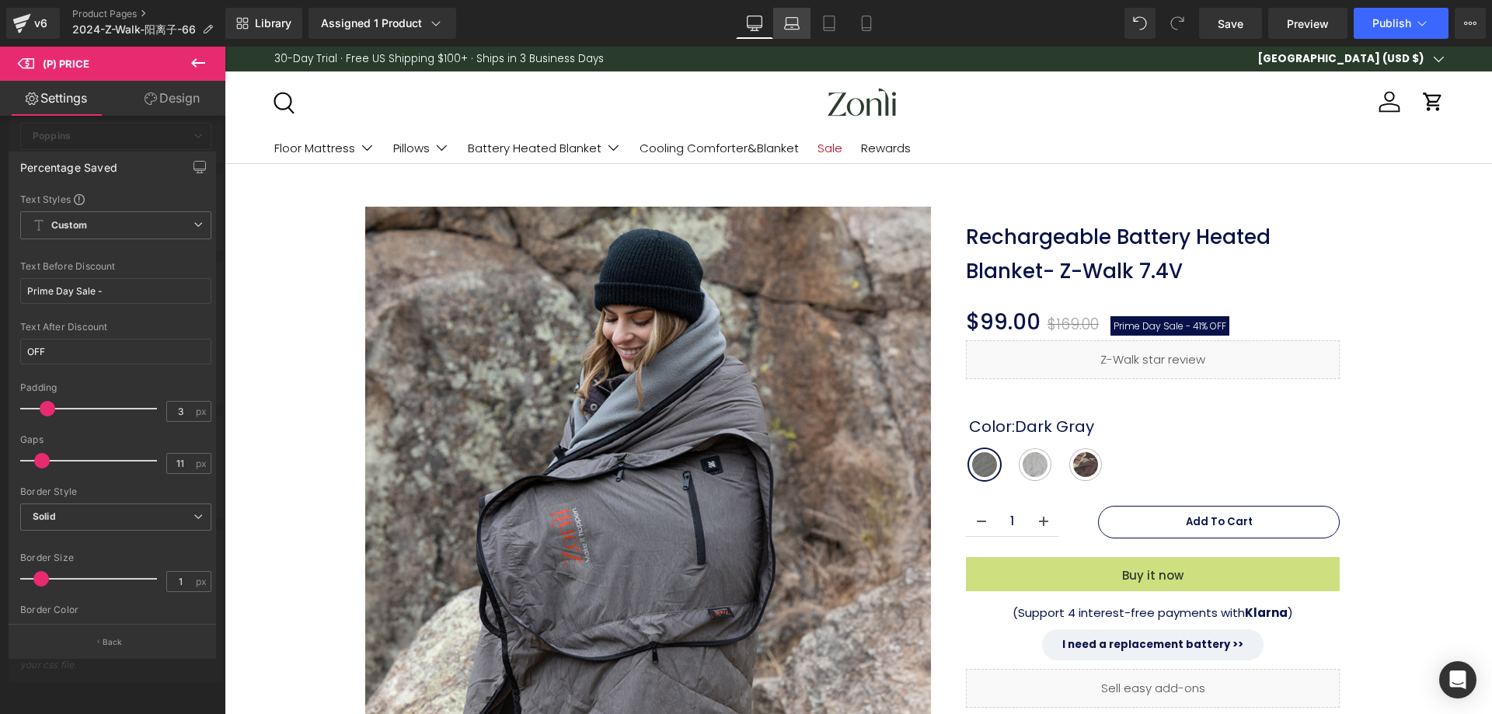
type input "23"
type input "100"
type input "1"
type input "2"
type input "transparent"
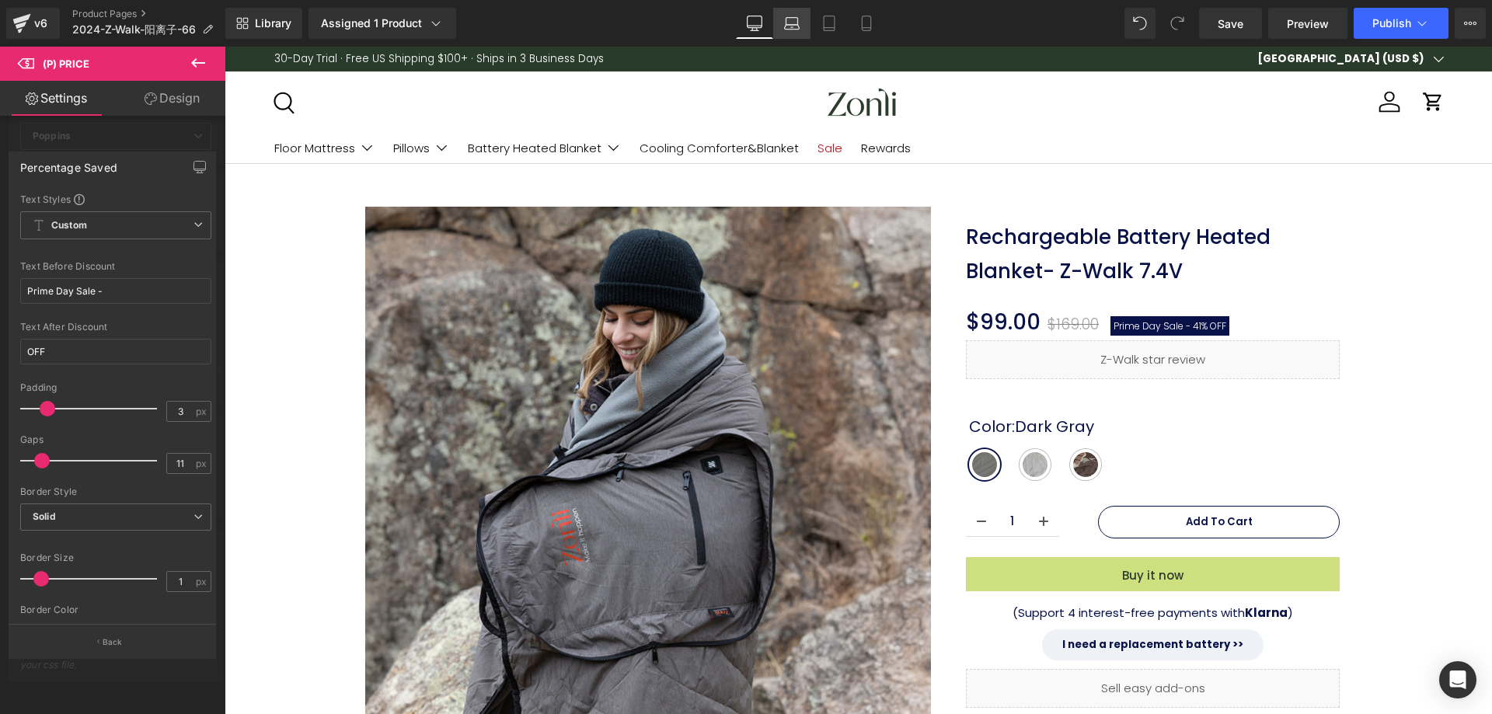
type input "0"
type input "#77212b"
type input "100"
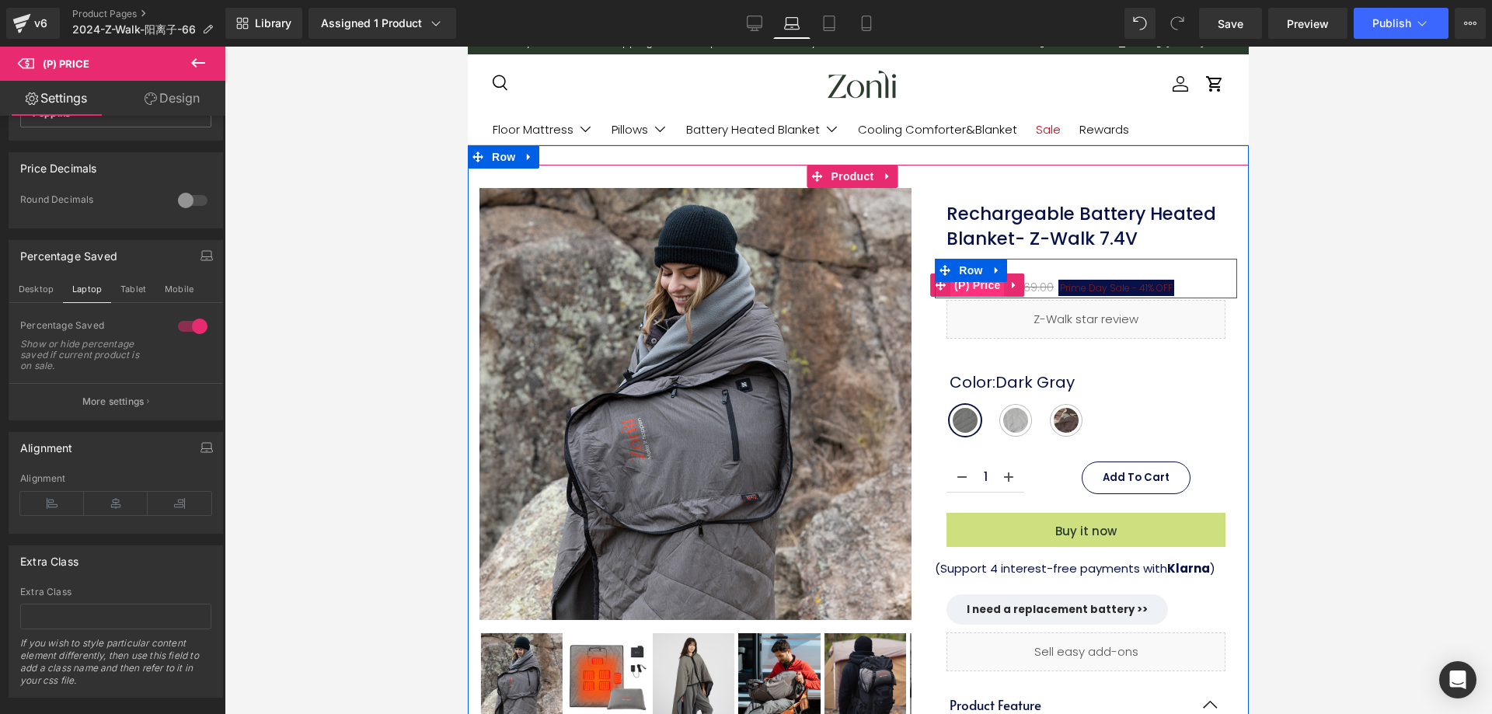
click at [974, 287] on span "(P) Price" at bounding box center [977, 284] width 54 height 23
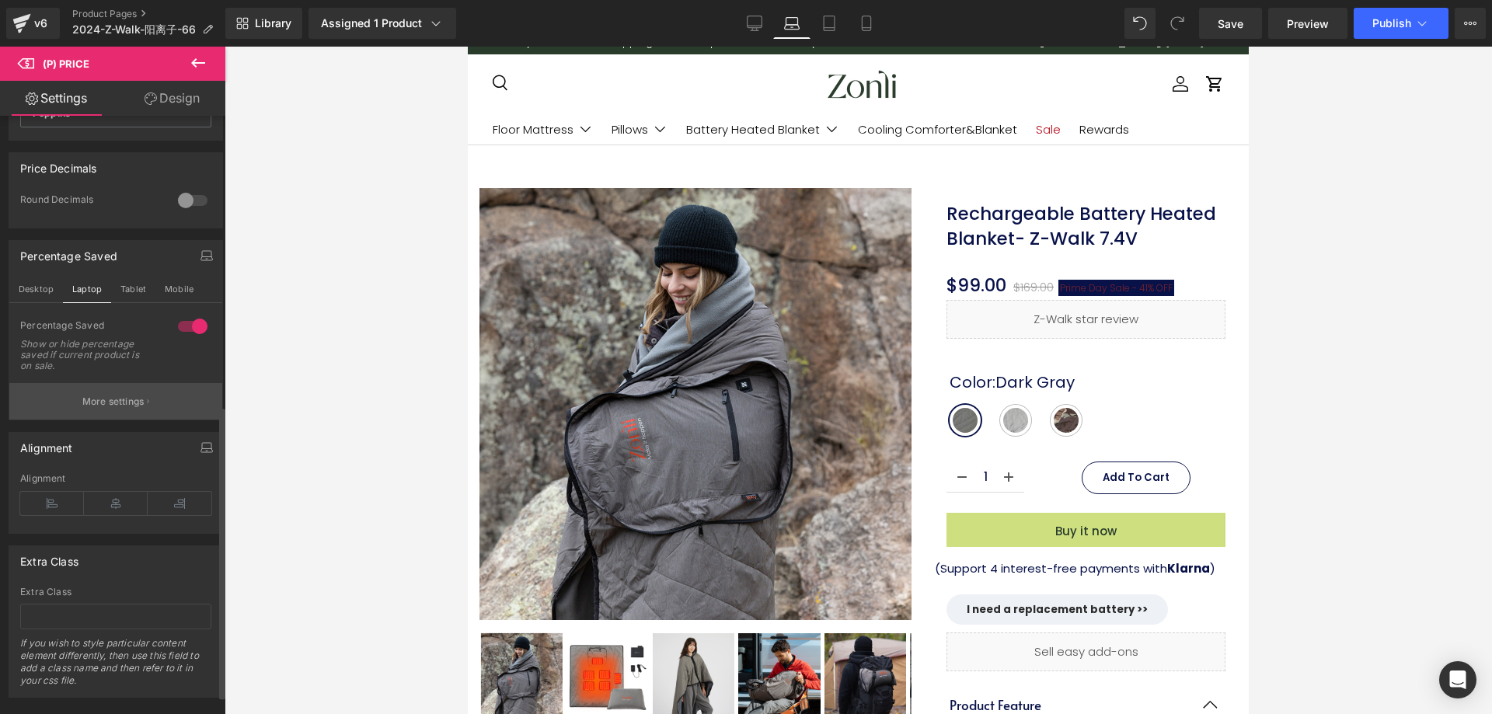
click at [112, 409] on p "More settings" at bounding box center [113, 402] width 62 height 14
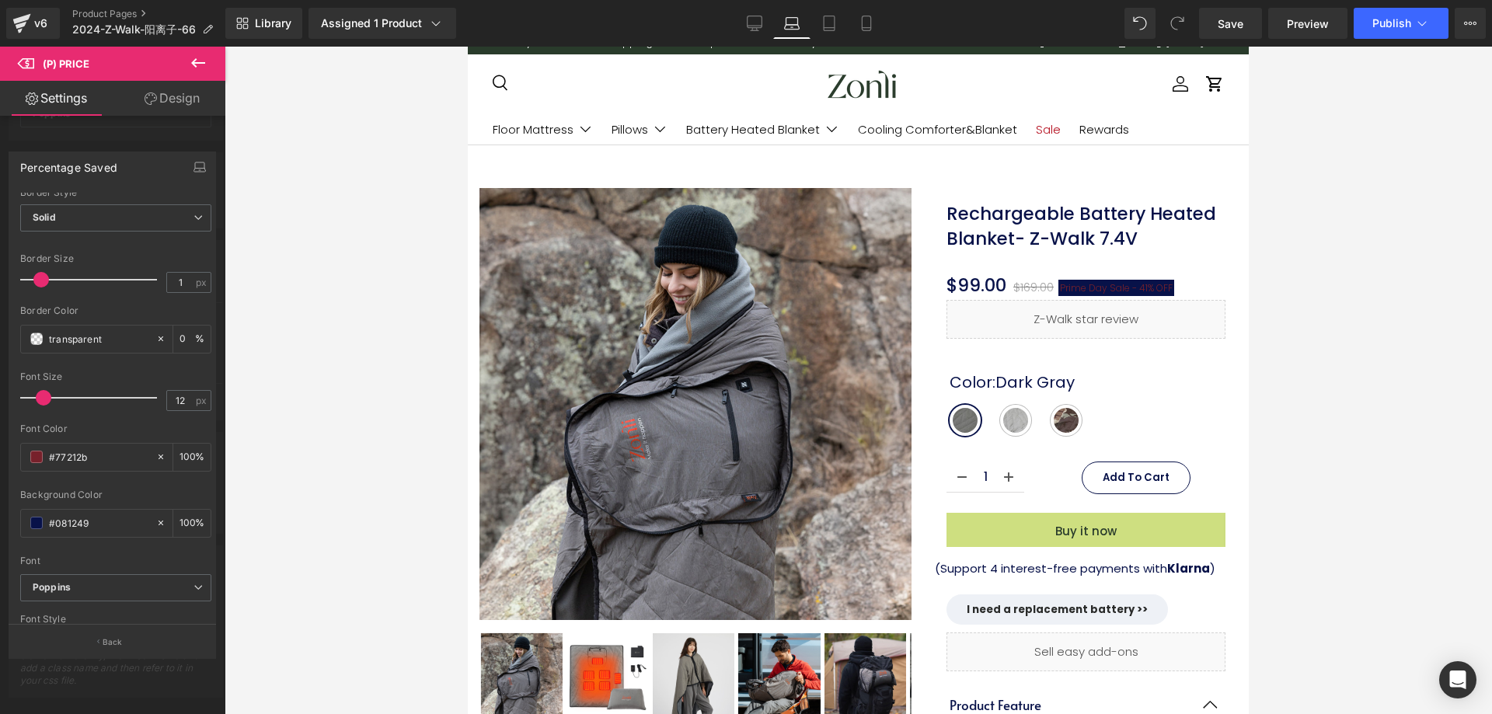
scroll to position [311, 0]
click at [38, 445] on span at bounding box center [36, 445] width 12 height 12
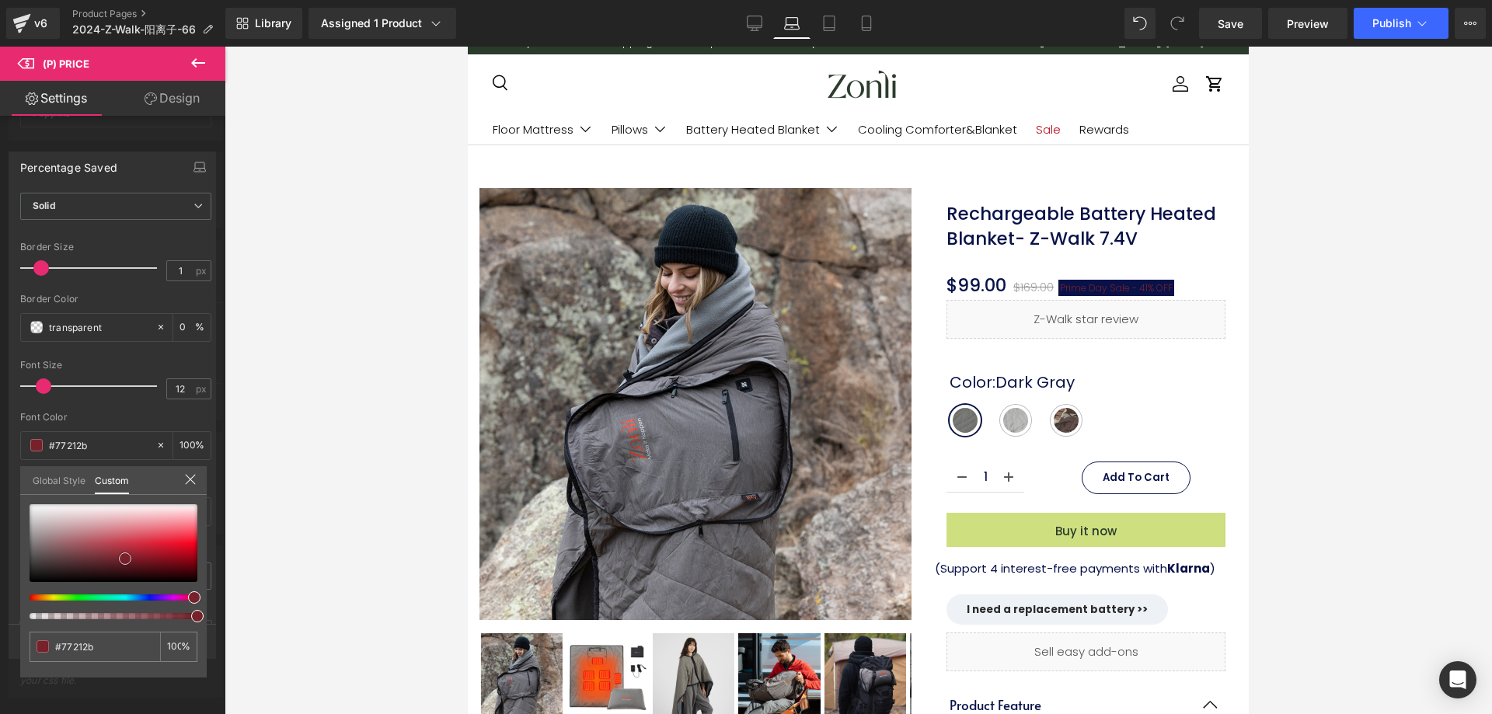
type input "#cfa0a5"
type input "#eee7e7"
type input "#ffffff"
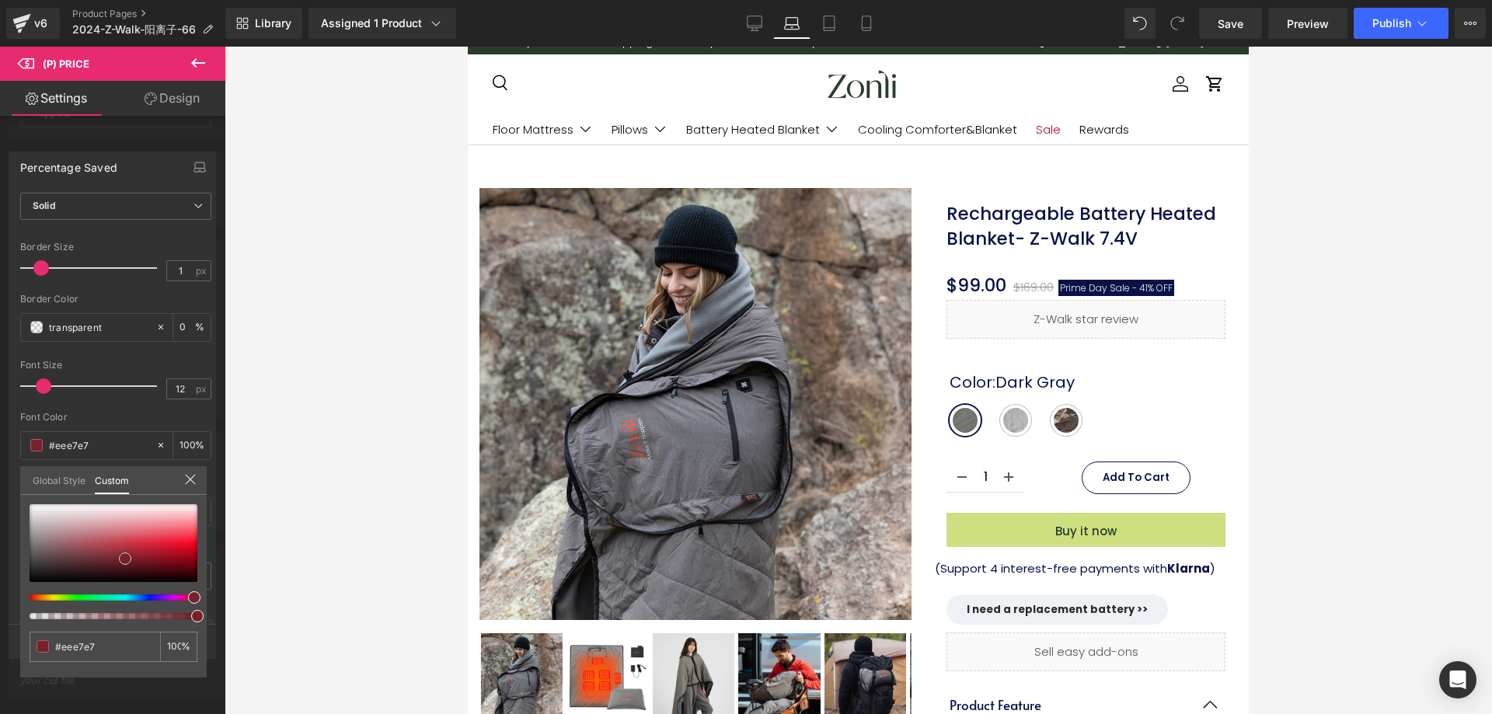
type input "#ffffff"
drag, startPoint x: 0, startPoint y: 461, endPoint x: 1, endPoint y: 451, distance: 10.1
click at [0, 453] on div "Percentage Saved Text Styles Custom Custom Setup Global Style Custom Setup Glob…" at bounding box center [112, 398] width 225 height 517
click at [828, 32] on link "Tablet" at bounding box center [828, 23] width 37 height 31
type input "28"
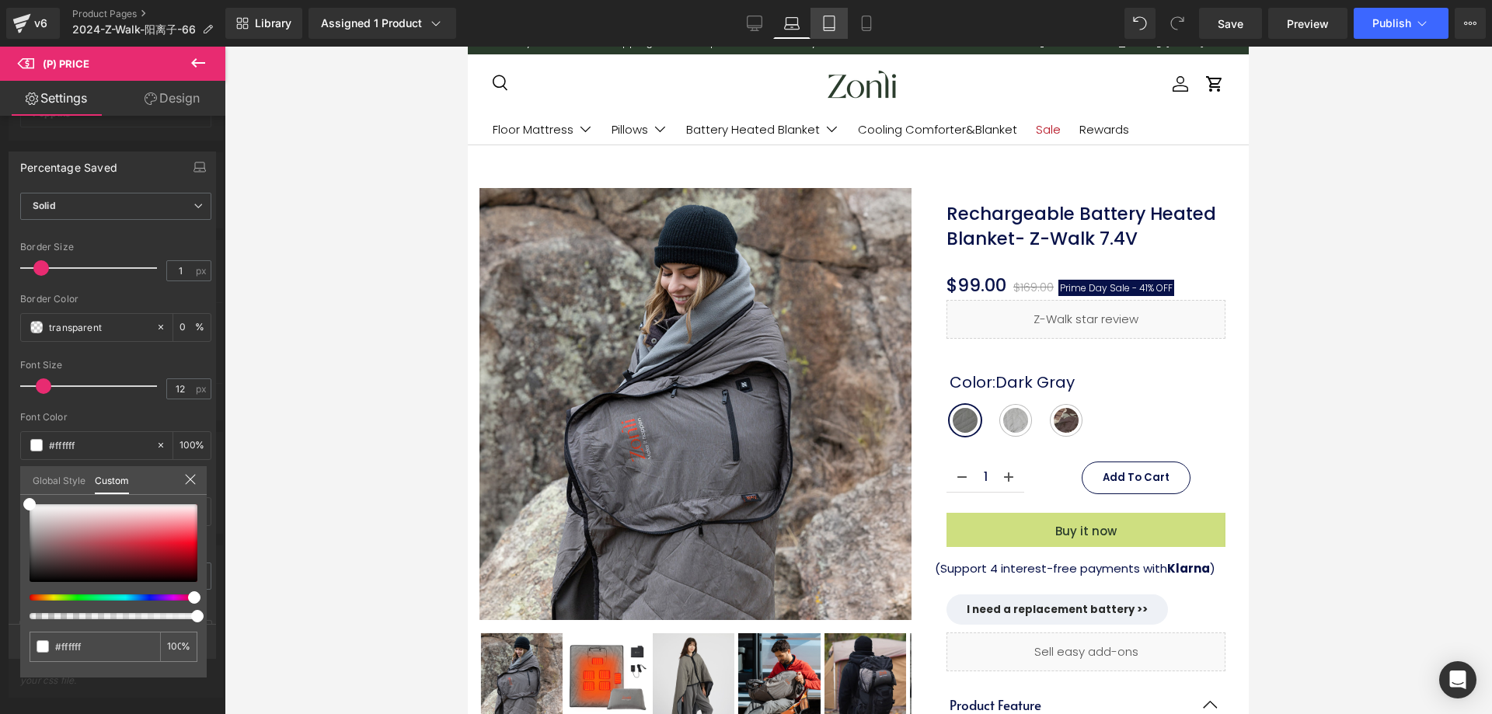
type input "100"
type input "3"
type input "11"
type input "0"
type input "#77212b"
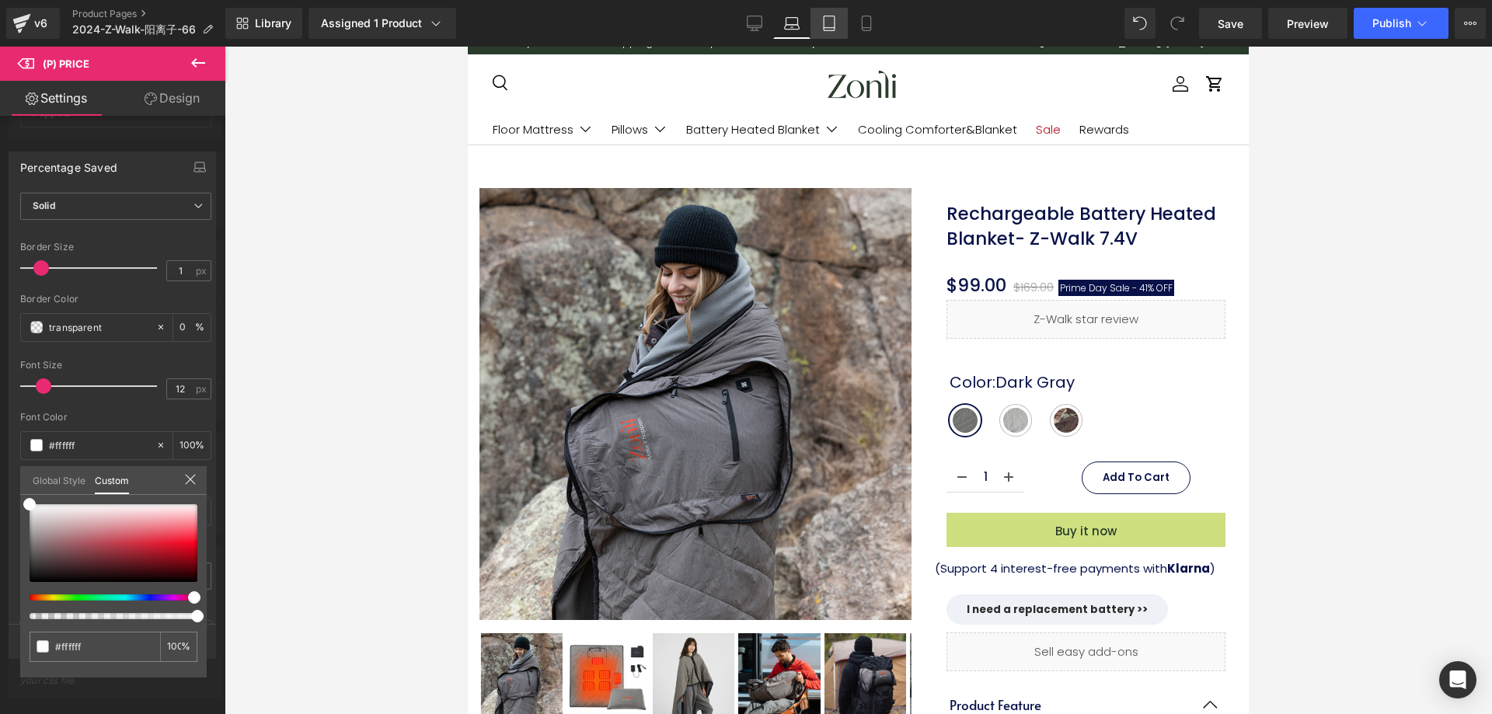
type input "100"
type input "#77212b"
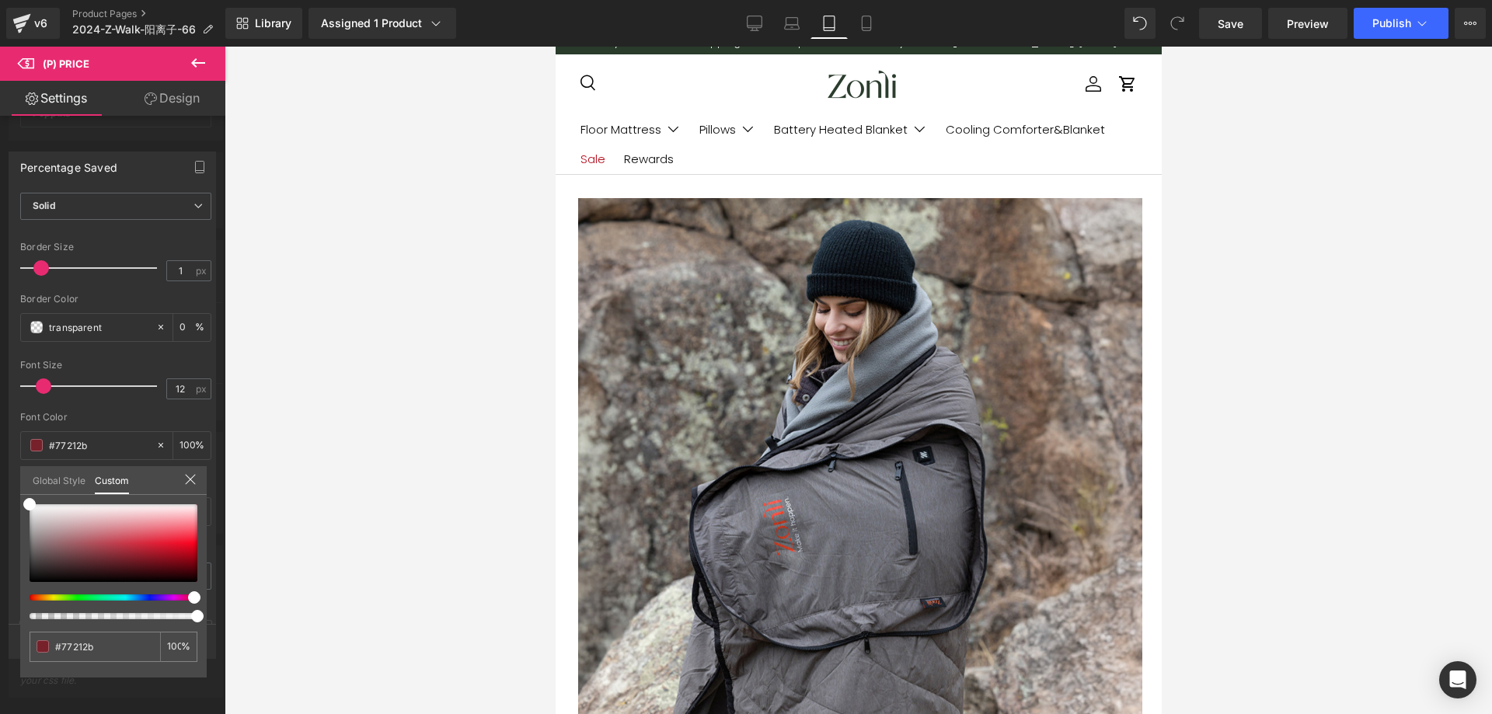
scroll to position [0, 0]
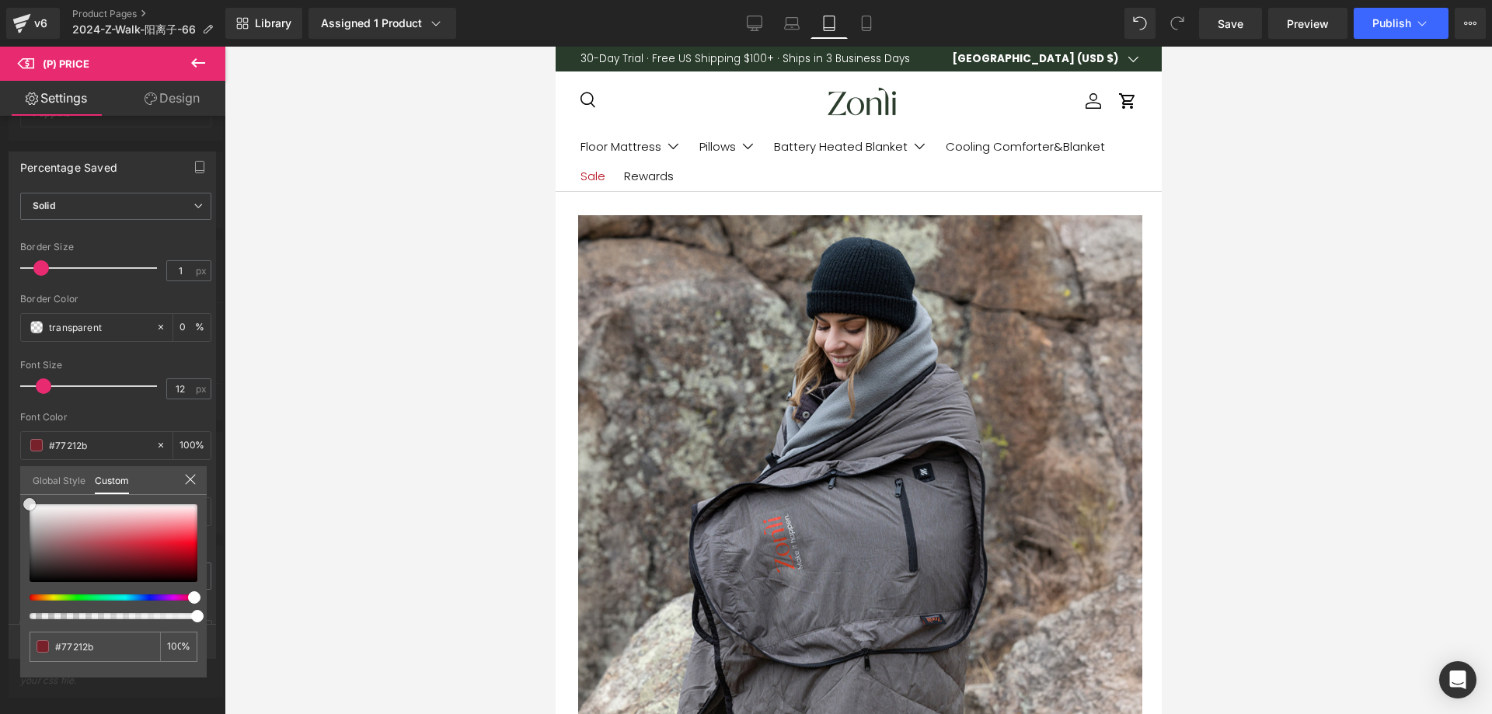
type input "#ae8387"
type input "#ddd3d4"
type input "#ffffff"
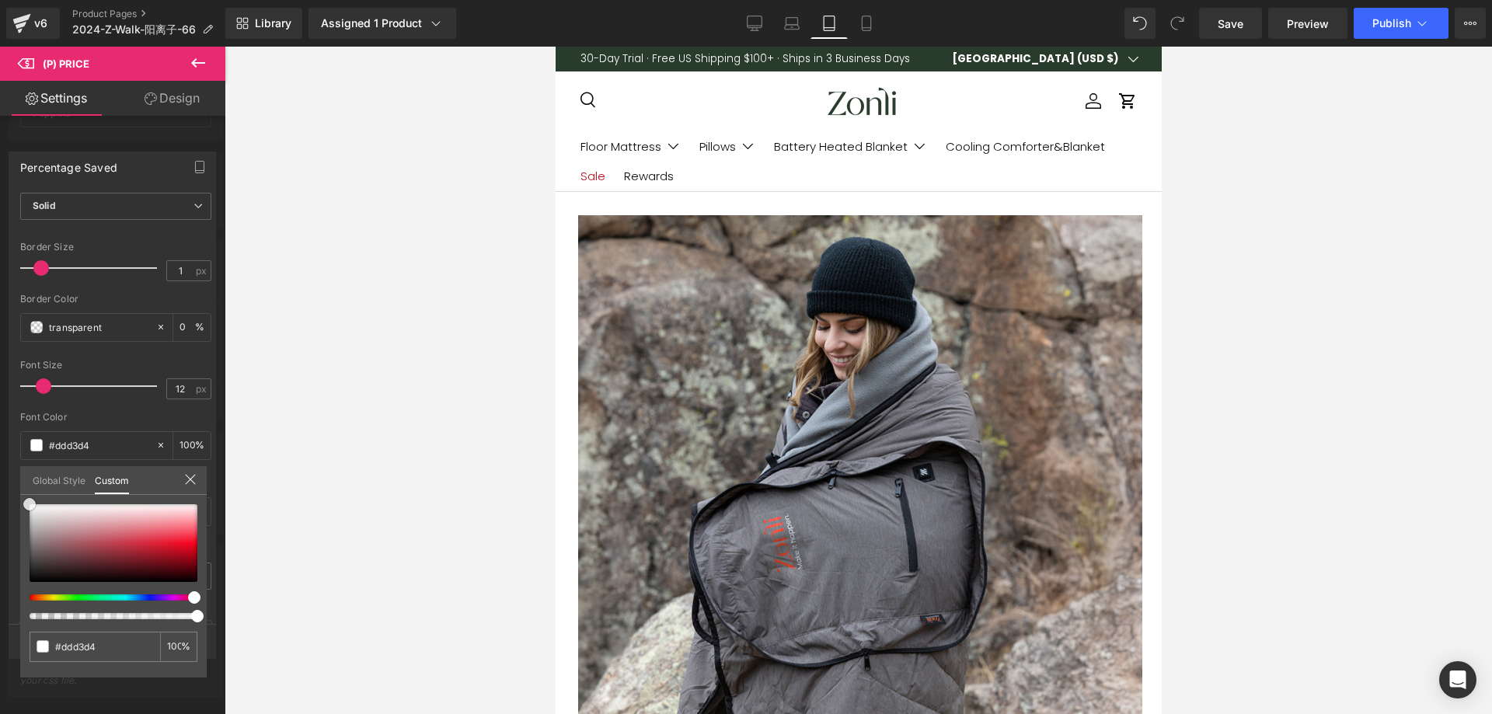
type input "#ffffff"
drag, startPoint x: 0, startPoint y: 461, endPoint x: 10, endPoint y: 450, distance: 15.4
click at [0, 451] on div "Percentage Saved Text Styles Custom Custom Setup Global Style Custom Setup Glob…" at bounding box center [112, 398] width 225 height 517
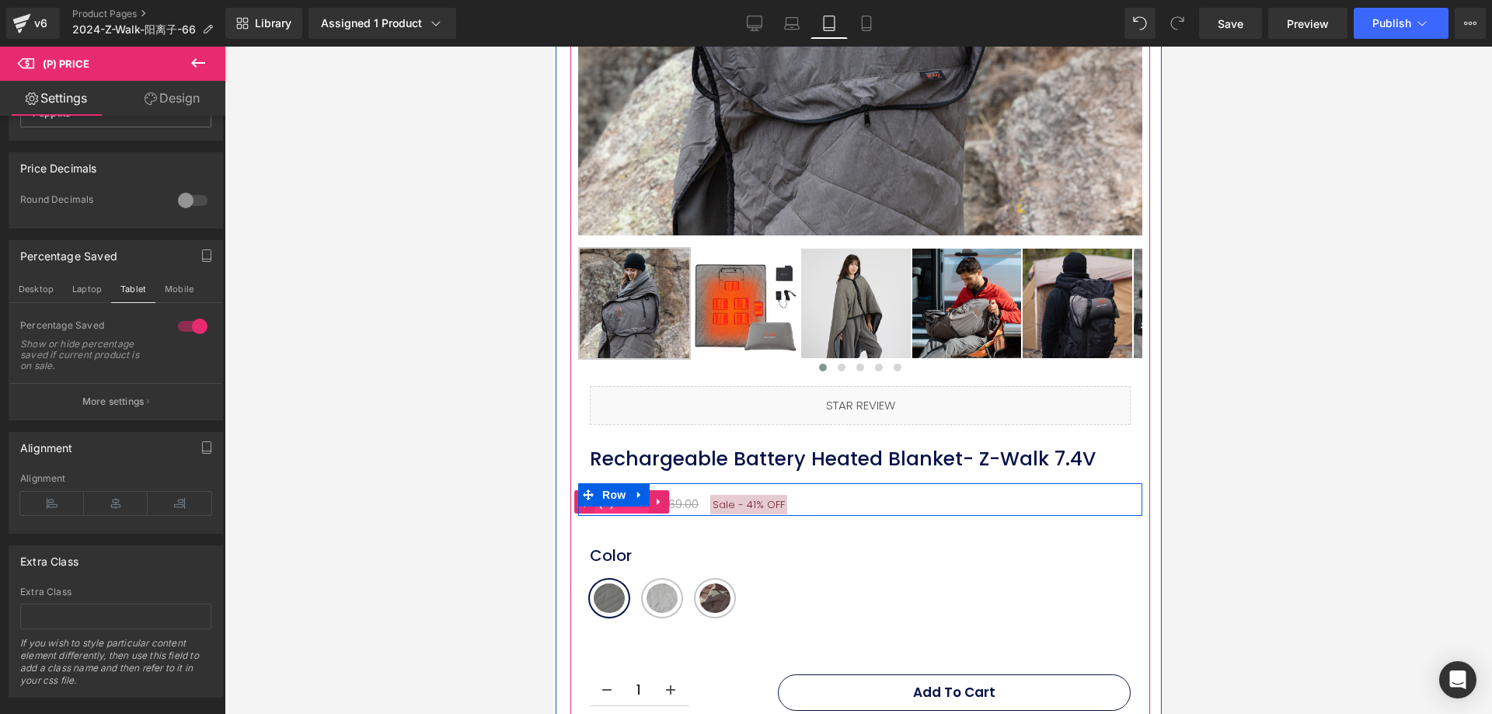
click at [629, 499] on span "(P) Price" at bounding box center [621, 502] width 54 height 23
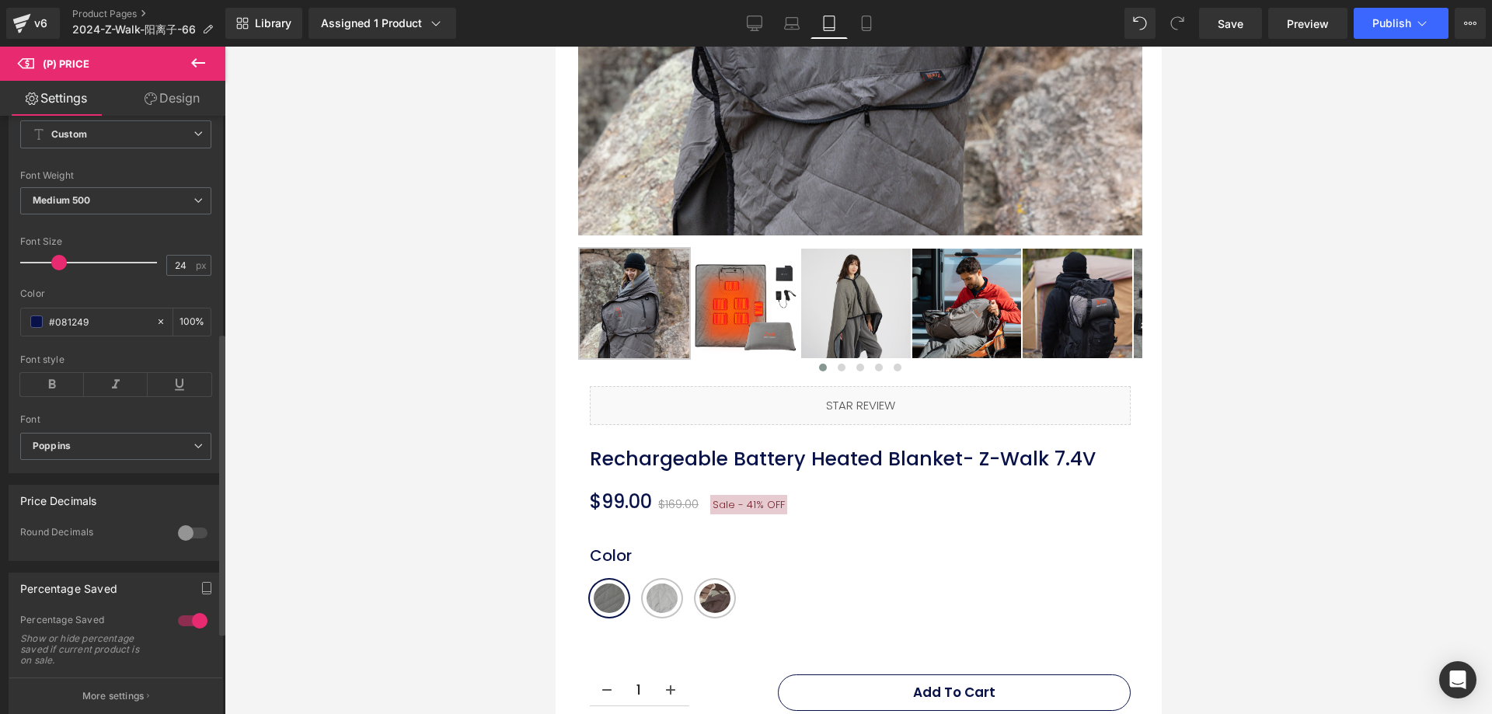
scroll to position [466, 0]
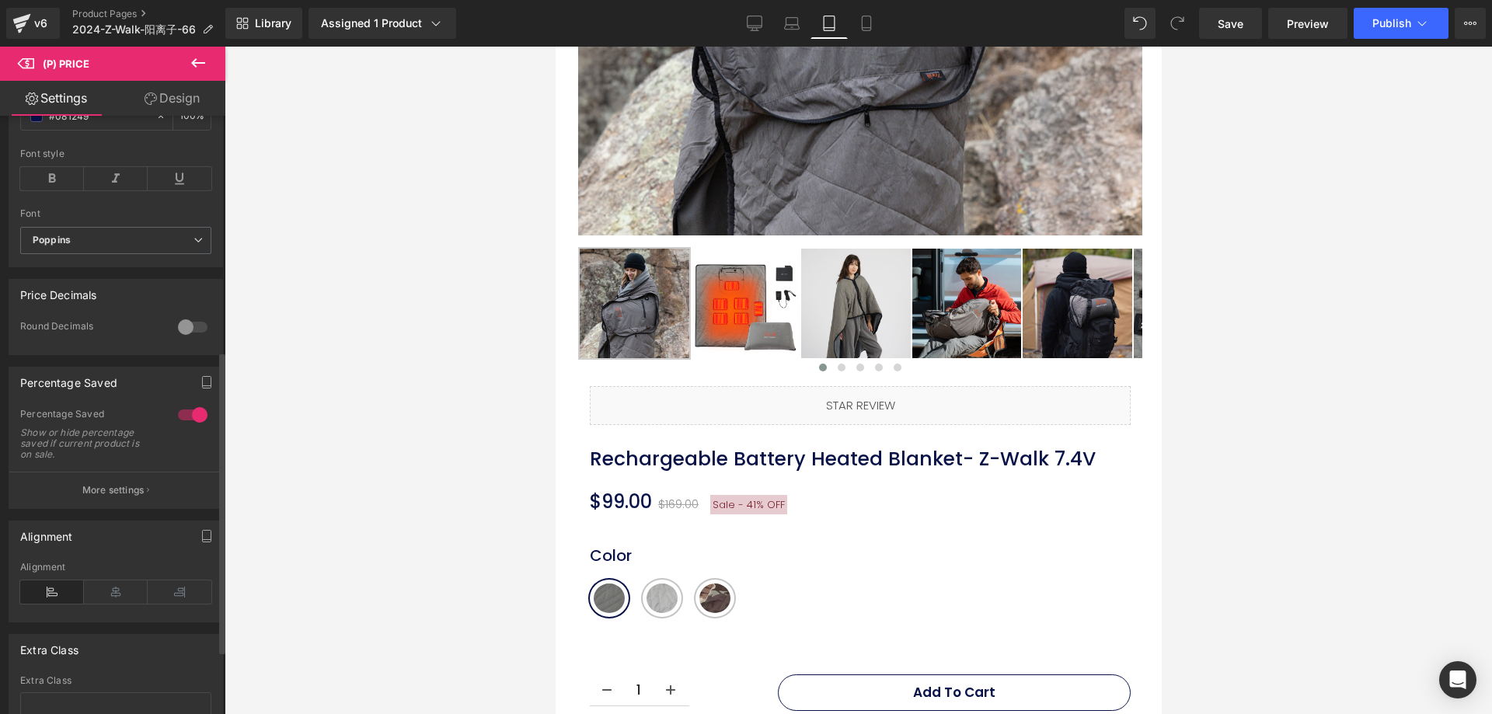
click at [115, 490] on button "More settings" at bounding box center [115, 490] width 213 height 37
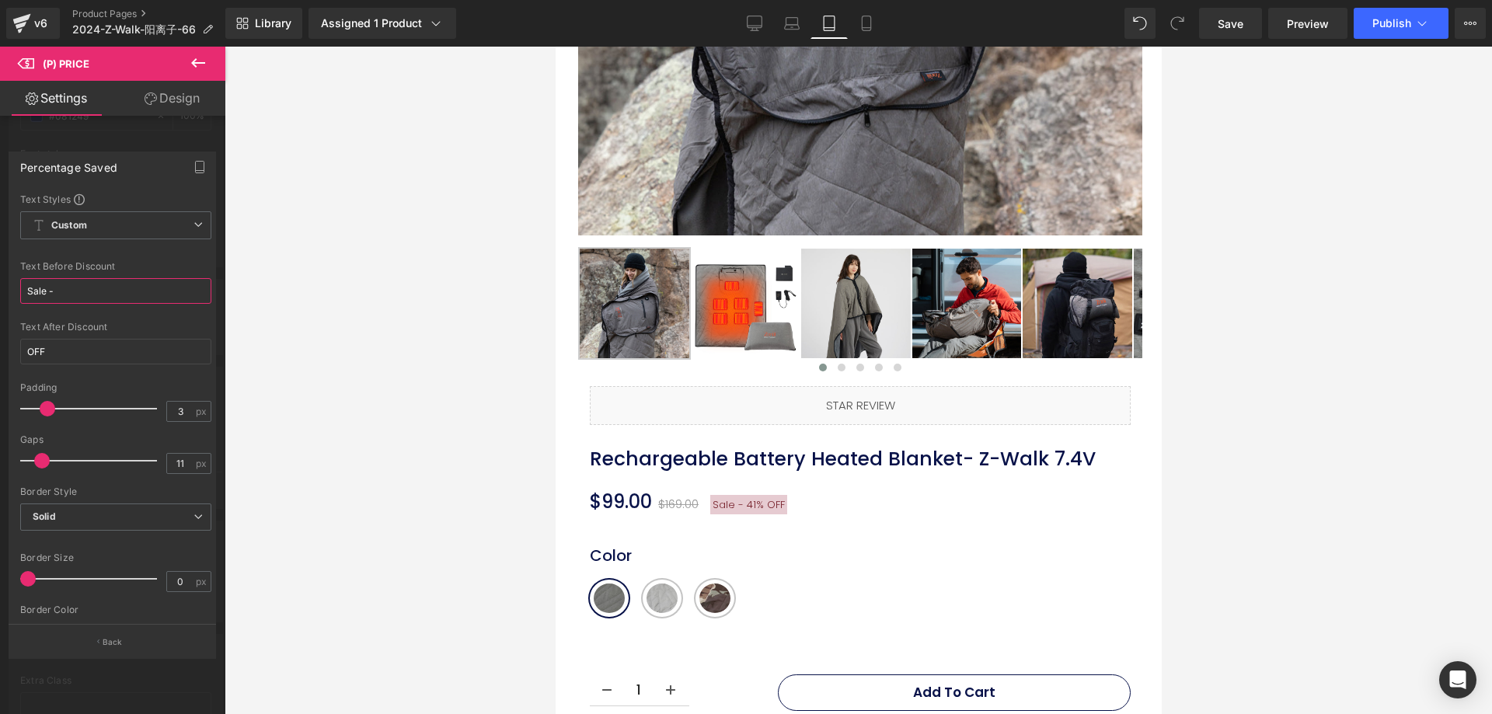
drag, startPoint x: 80, startPoint y: 287, endPoint x: 0, endPoint y: 291, distance: 80.1
click at [0, 291] on div "Percentage Saved Text Styles Custom Custom Setup Global Style Custom Setup Glob…" at bounding box center [112, 398] width 225 height 517
click at [44, 292] on input "Sale -" at bounding box center [115, 291] width 191 height 26
drag, startPoint x: 33, startPoint y: 290, endPoint x: 16, endPoint y: 289, distance: 17.9
click at [16, 289] on div "Text Styles Custom Custom Setup Global Style Custom Setup Global Style Sale - T…" at bounding box center [115, 409] width 213 height 432
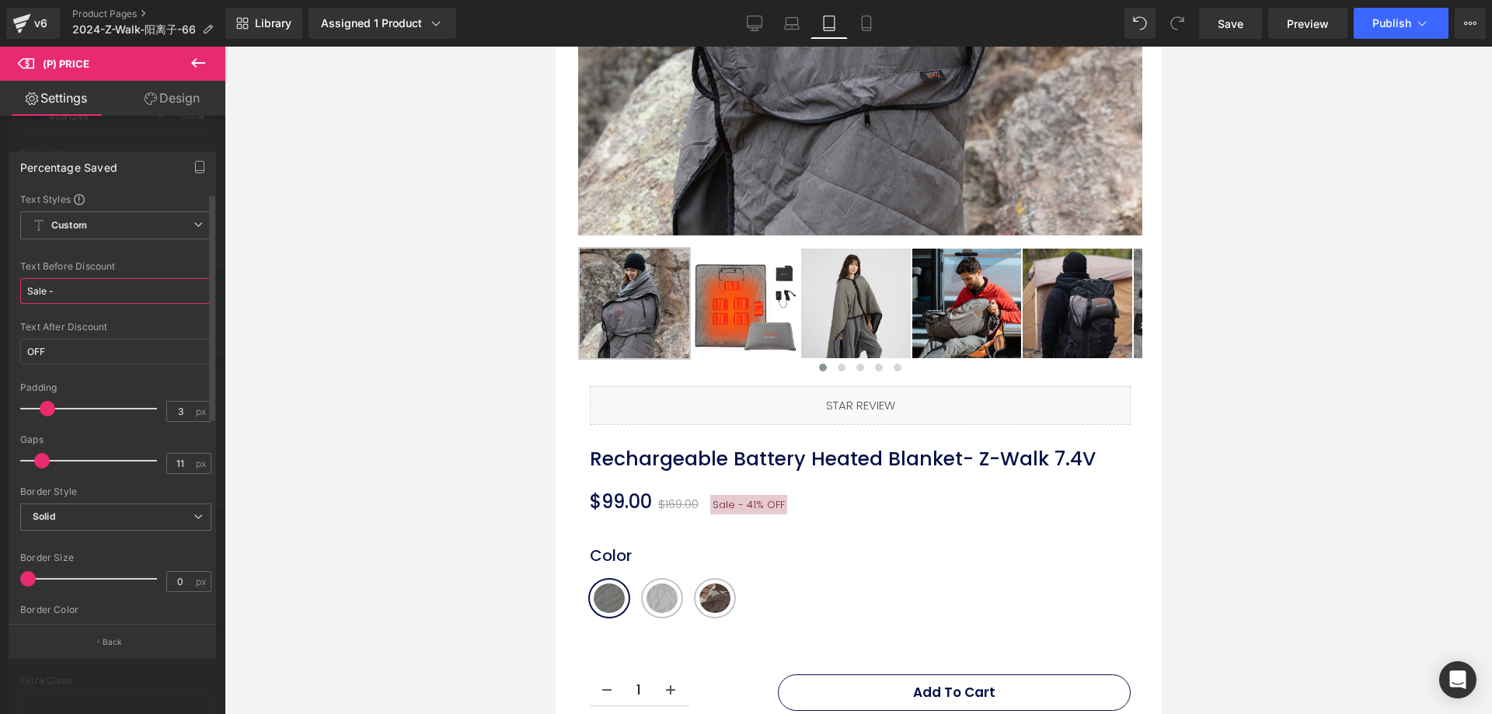
paste input "Prime Day"
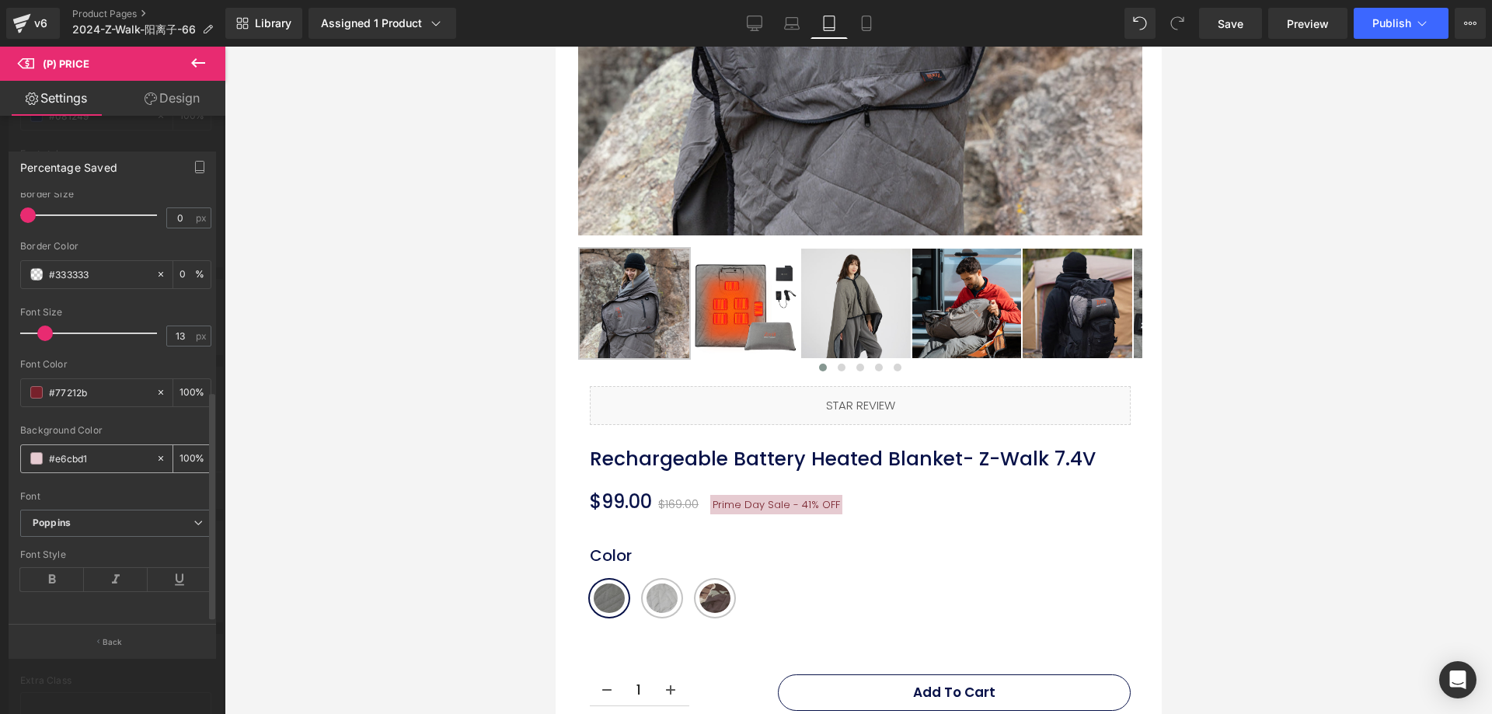
scroll to position [375, 0]
type input "Prime Day Sale -"
click at [37, 452] on span at bounding box center [36, 458] width 12 height 12
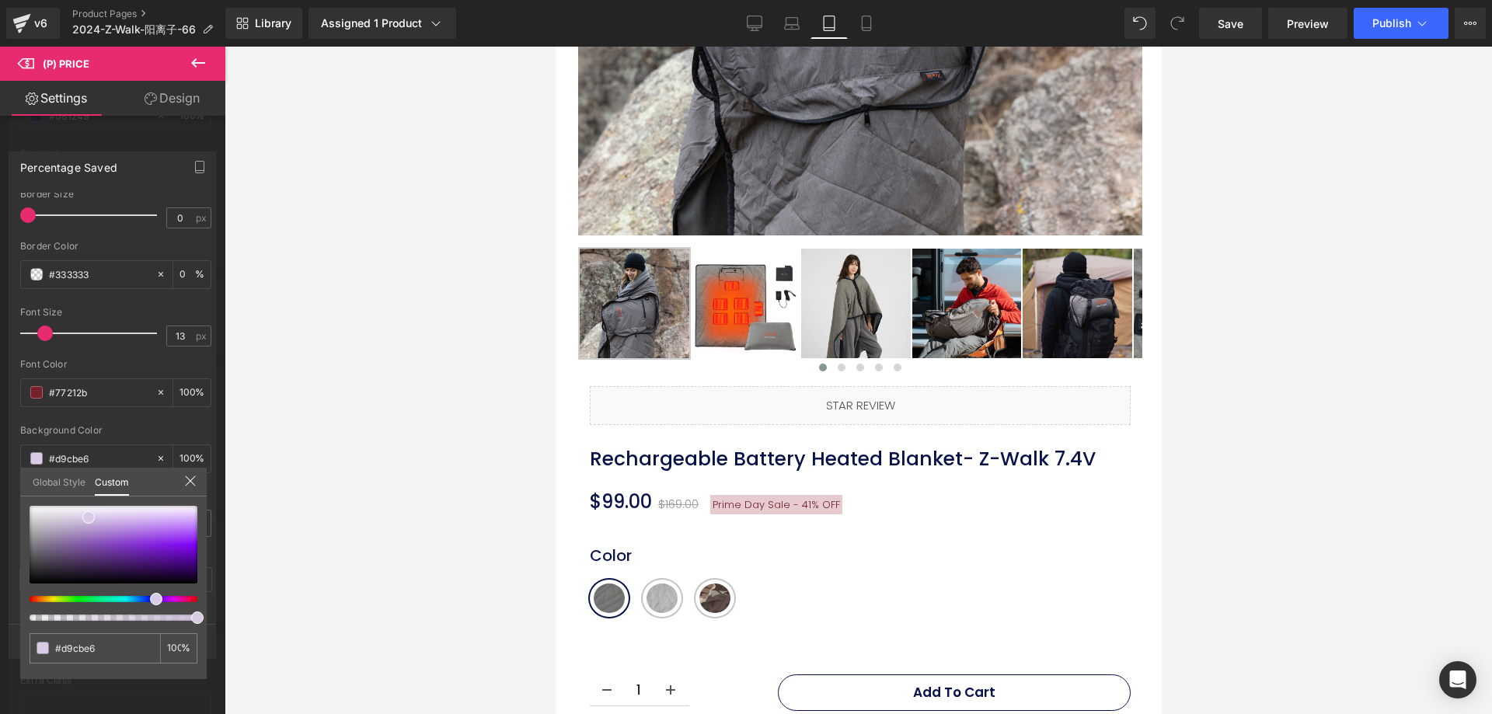
type input "#d9cbe6"
click at [150, 596] on div at bounding box center [107, 599] width 168 height 6
click at [141, 601] on div at bounding box center [114, 563] width 168 height 115
type input "#d1cbe6"
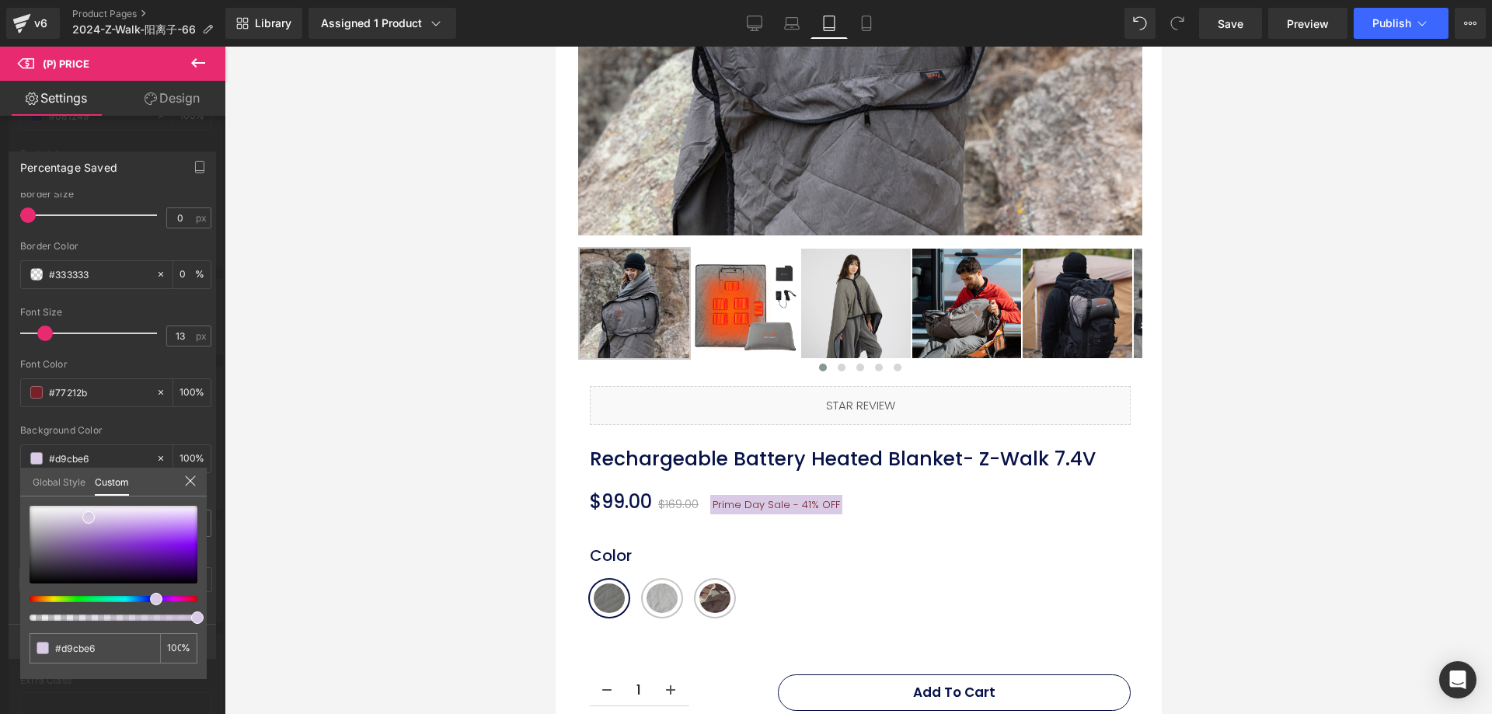
type input "#d1cbe6"
click at [141, 601] on div at bounding box center [107, 599] width 168 height 6
type input "#391f98"
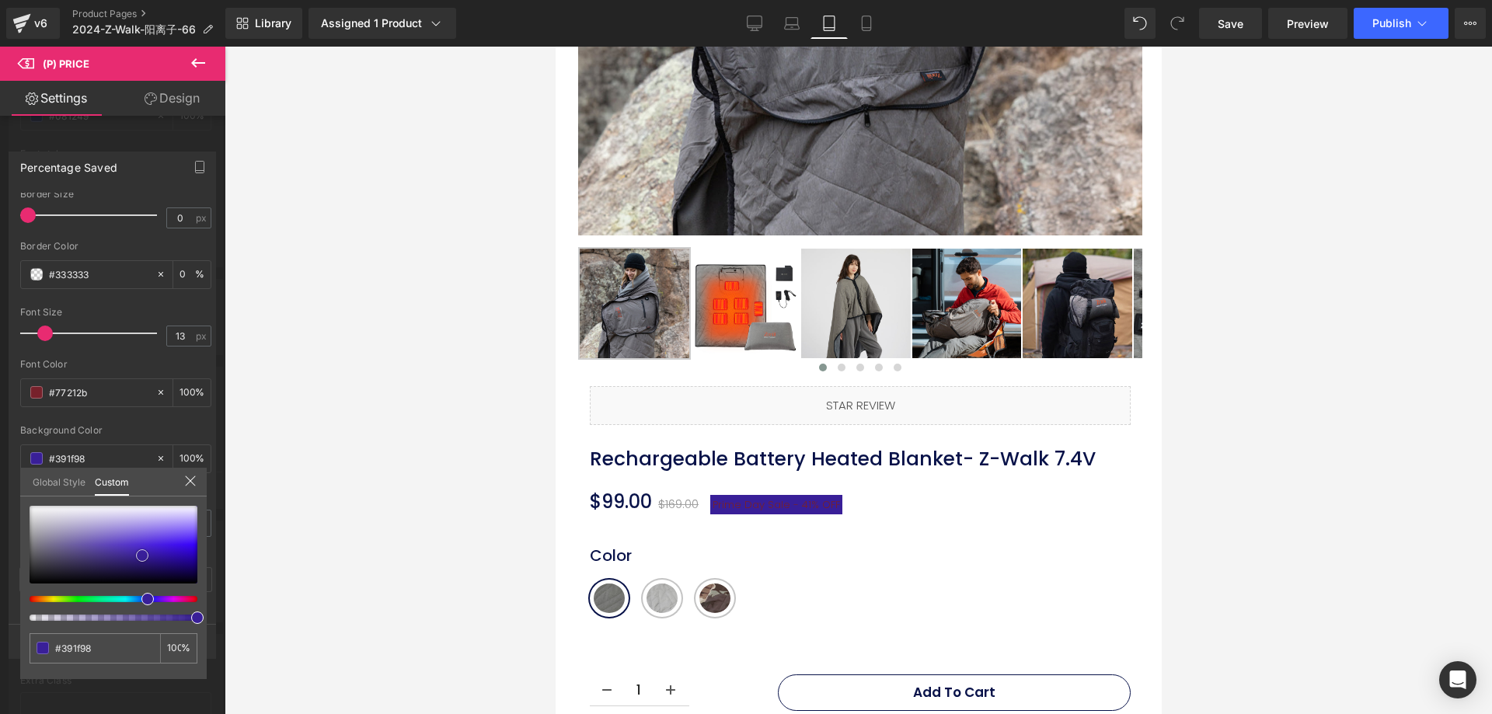
type input "#3a1f9d"
type input "#391e9e"
click at [144, 555] on div at bounding box center [114, 545] width 168 height 78
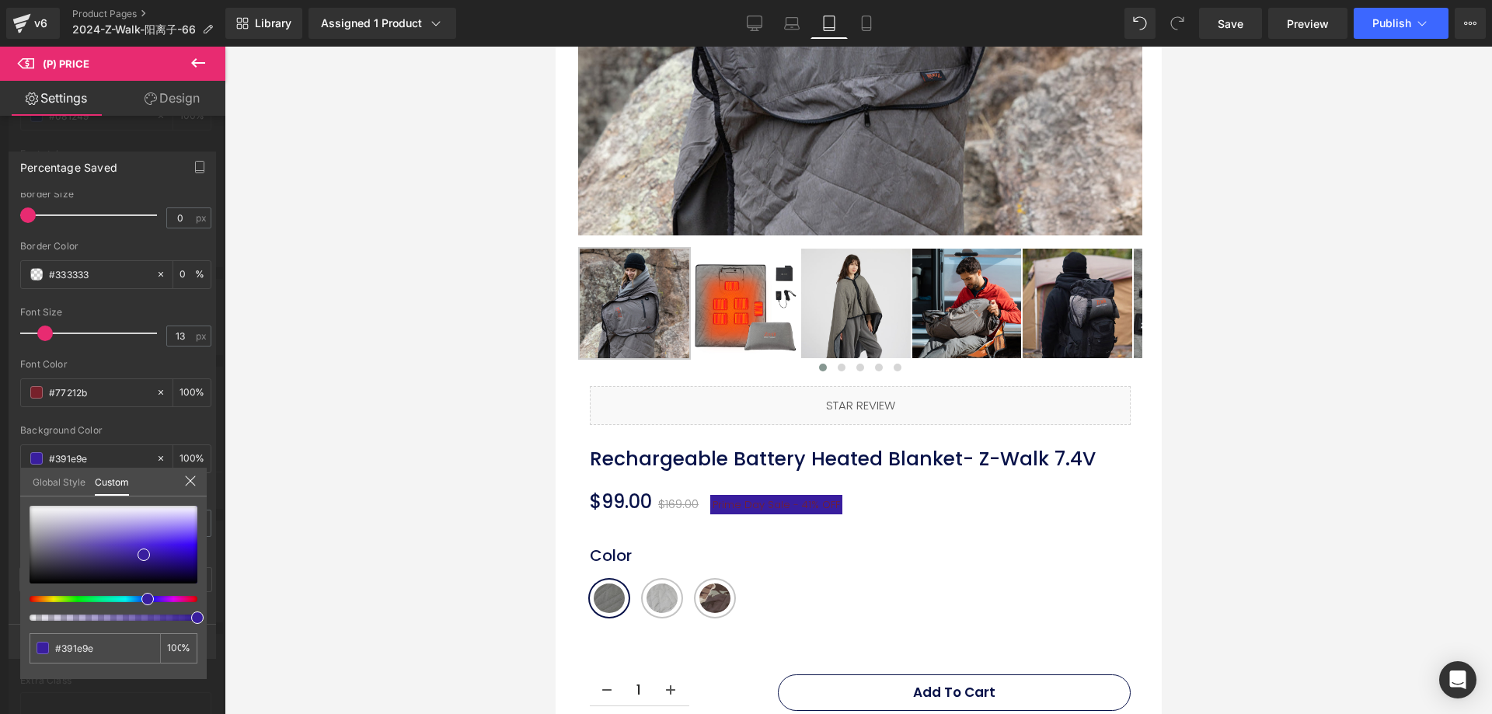
type input "#531e9e"
type input "#4f1e9e"
type input "#4b1e9e"
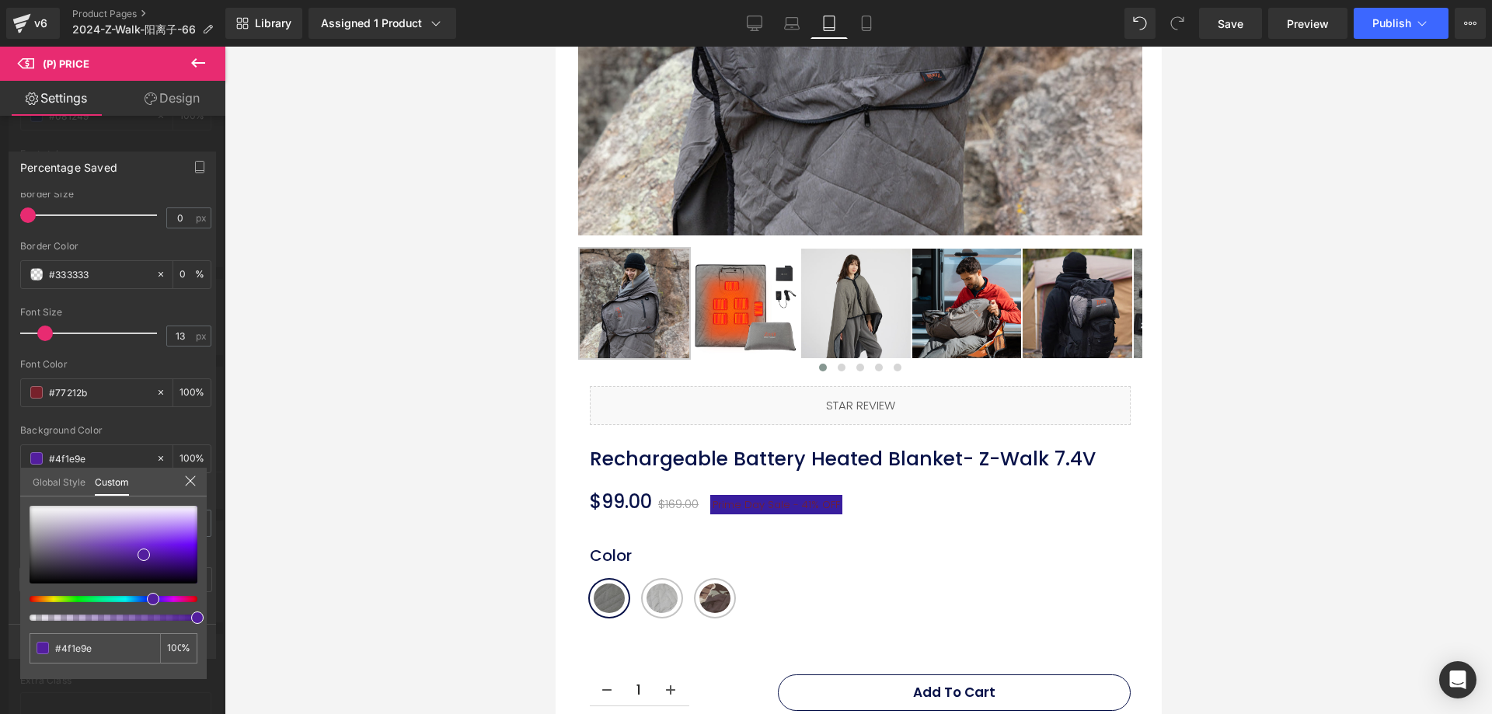
type input "#4b1e9e"
type input "#481e9e"
type input "#441e9e"
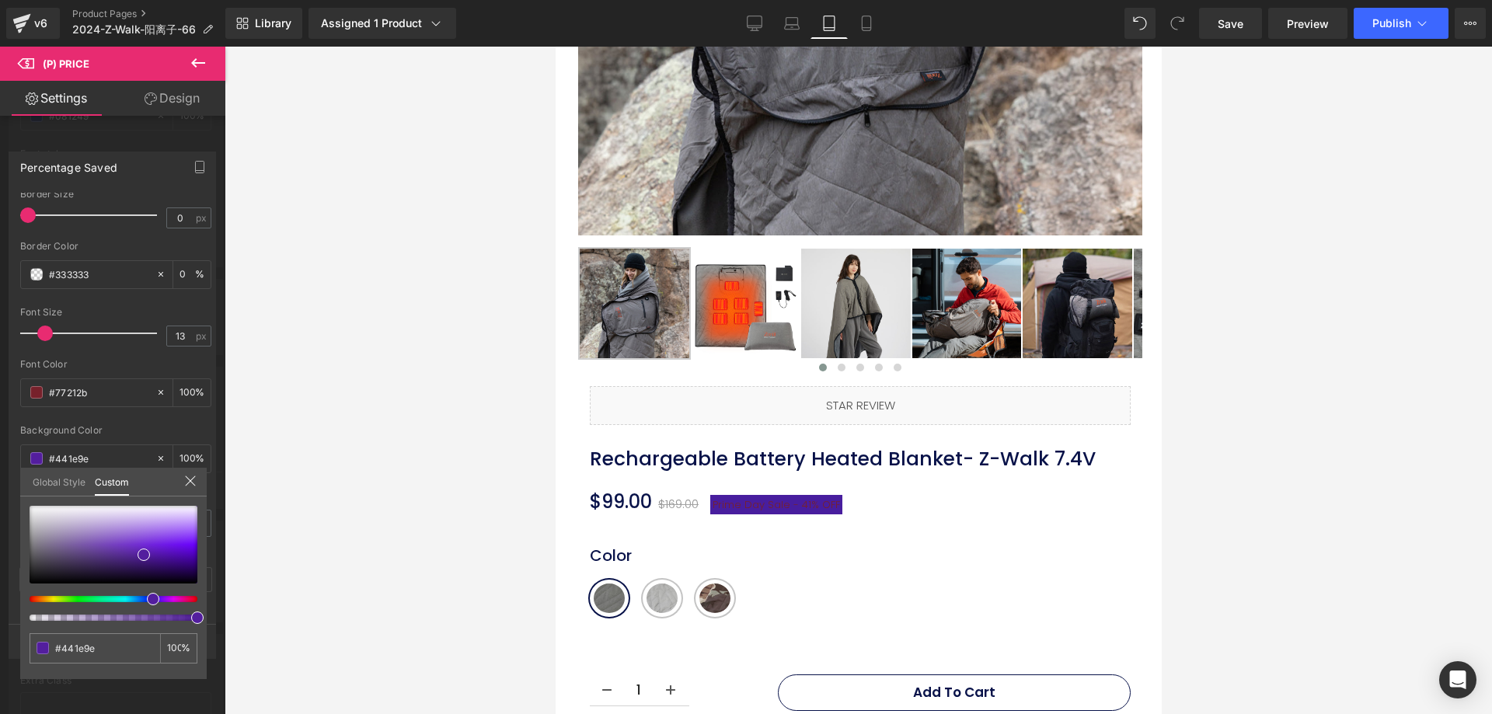
type input "#401e9e"
type input "#351e9e"
type input "#2f1e9e"
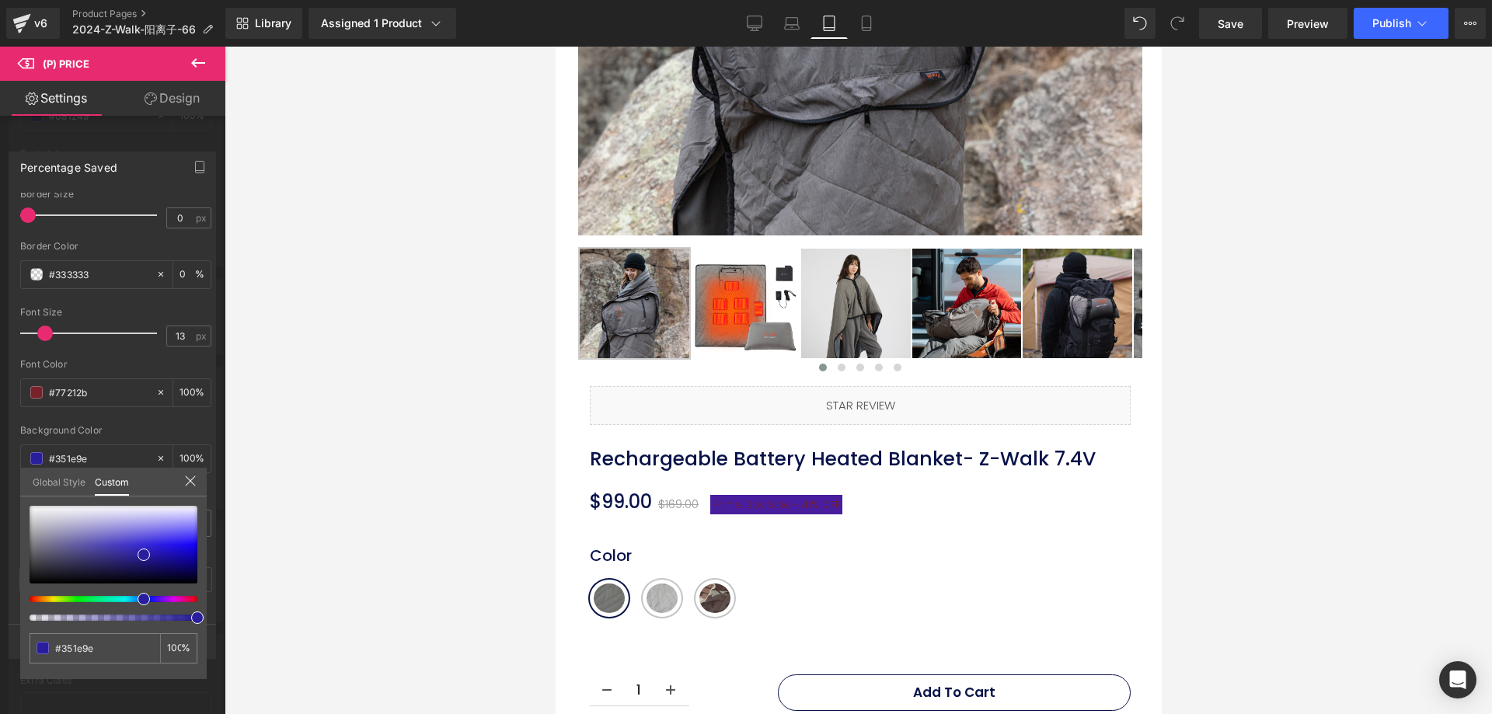
type input "#2f1e9e"
type input "#281e9e"
type input "#241e9e"
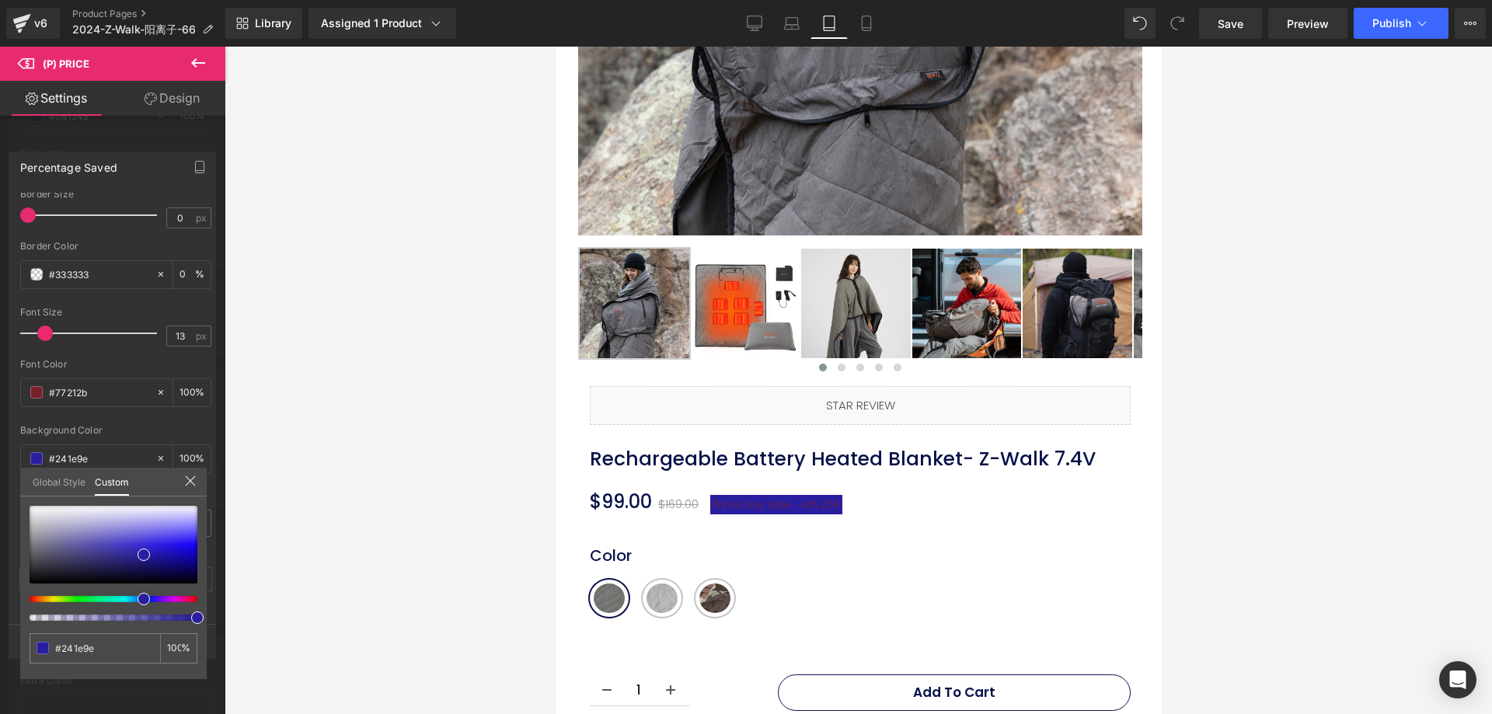
type input "#1e1e9e"
type input "#1e269e"
type input "#1e289e"
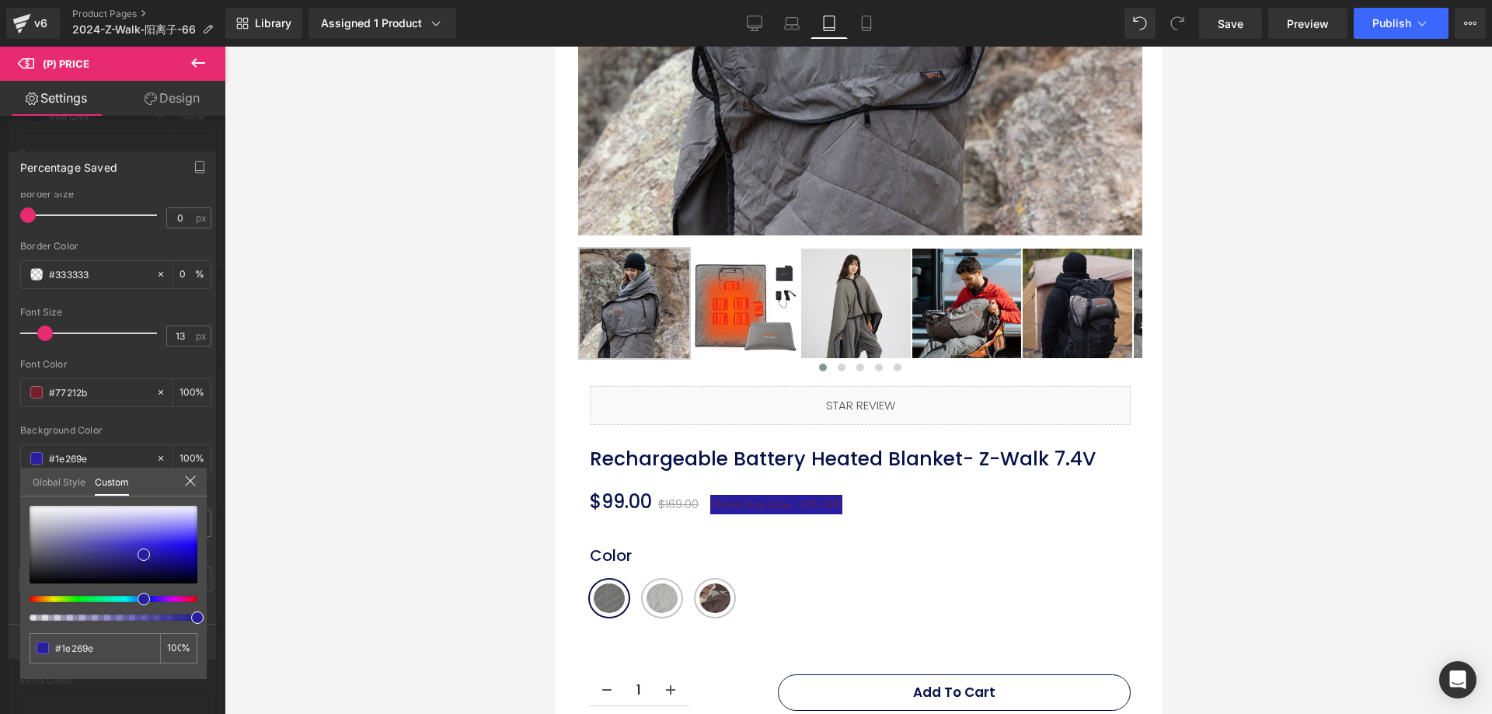
type input "#1e289e"
type input "#1e2d9e"
type input "#1e339e"
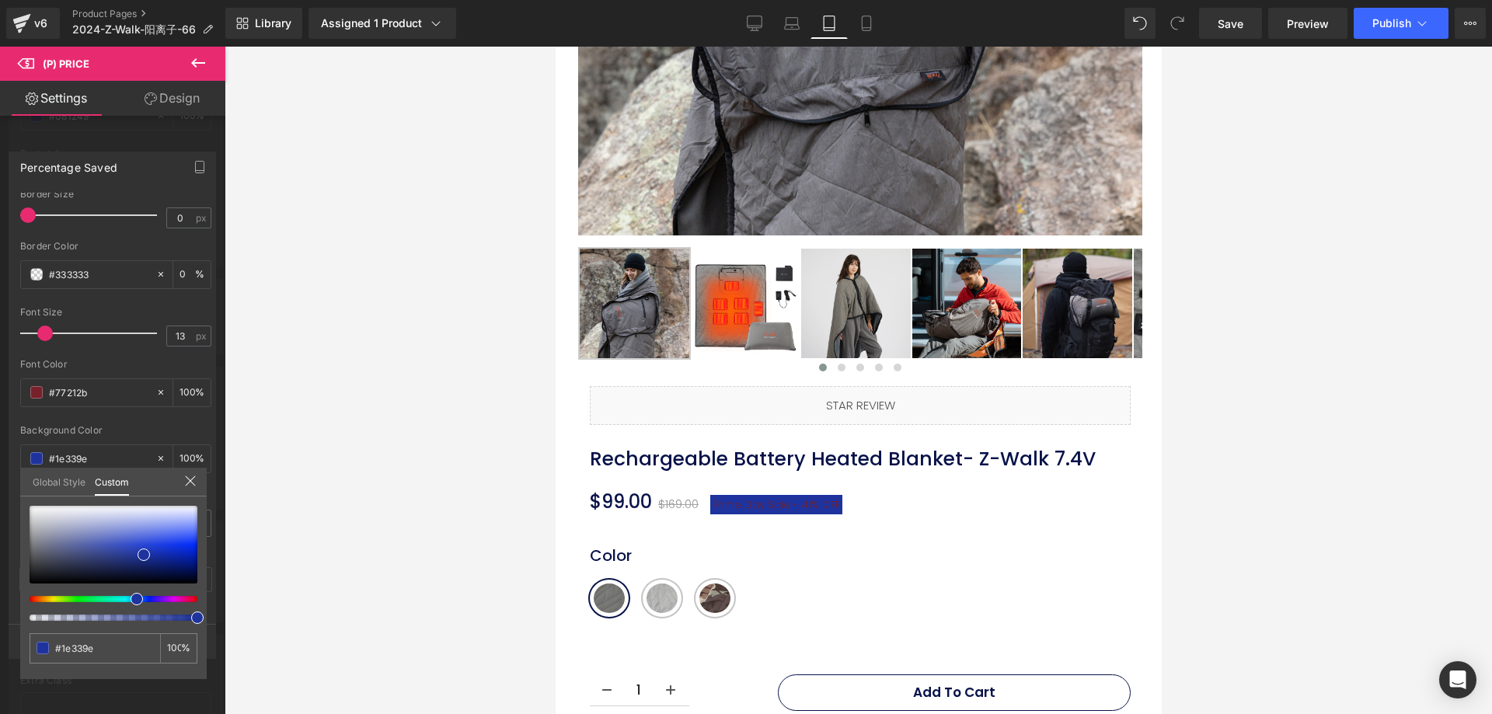
type input "#1e379e"
type input "#1e3c9e"
type input "#1e3e9e"
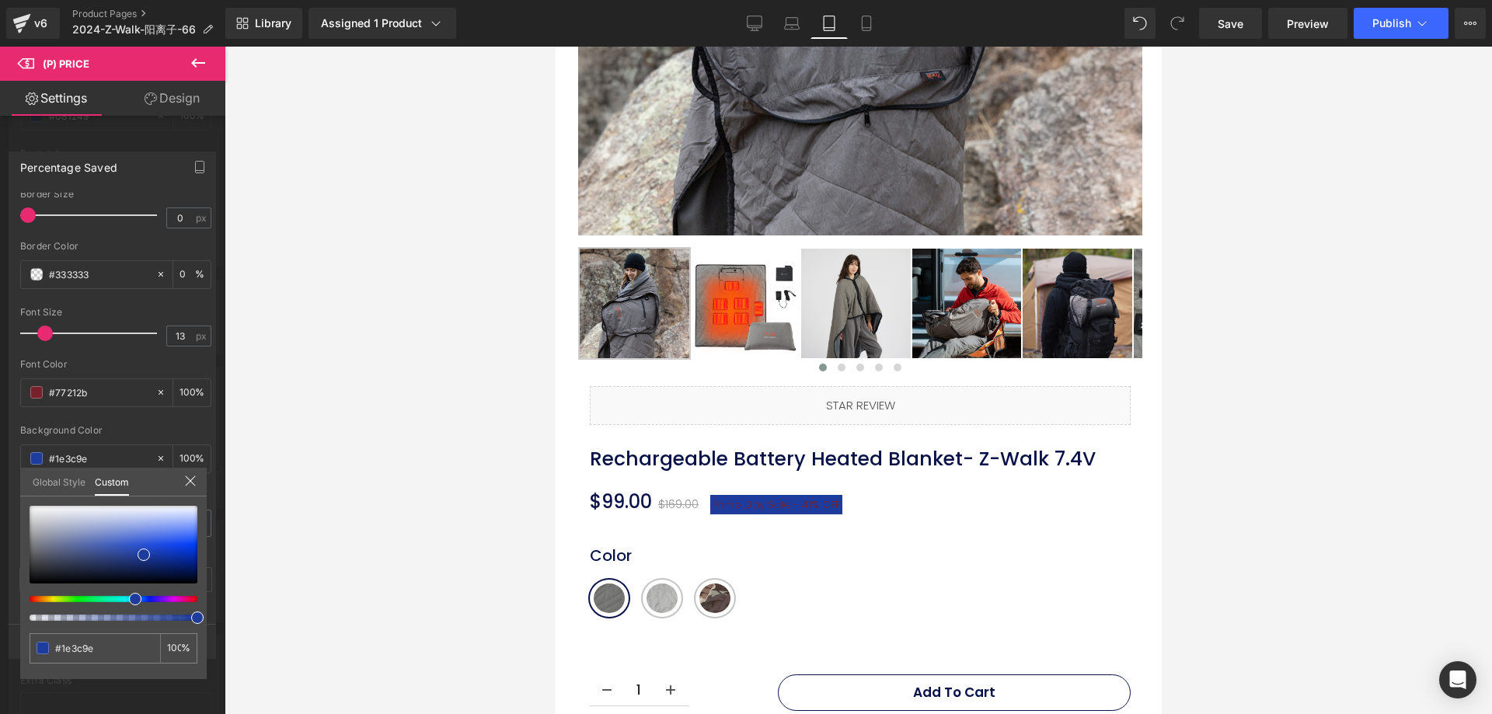
type input "#1e3e9e"
type input "#1e429e"
type input "#1e3e9e"
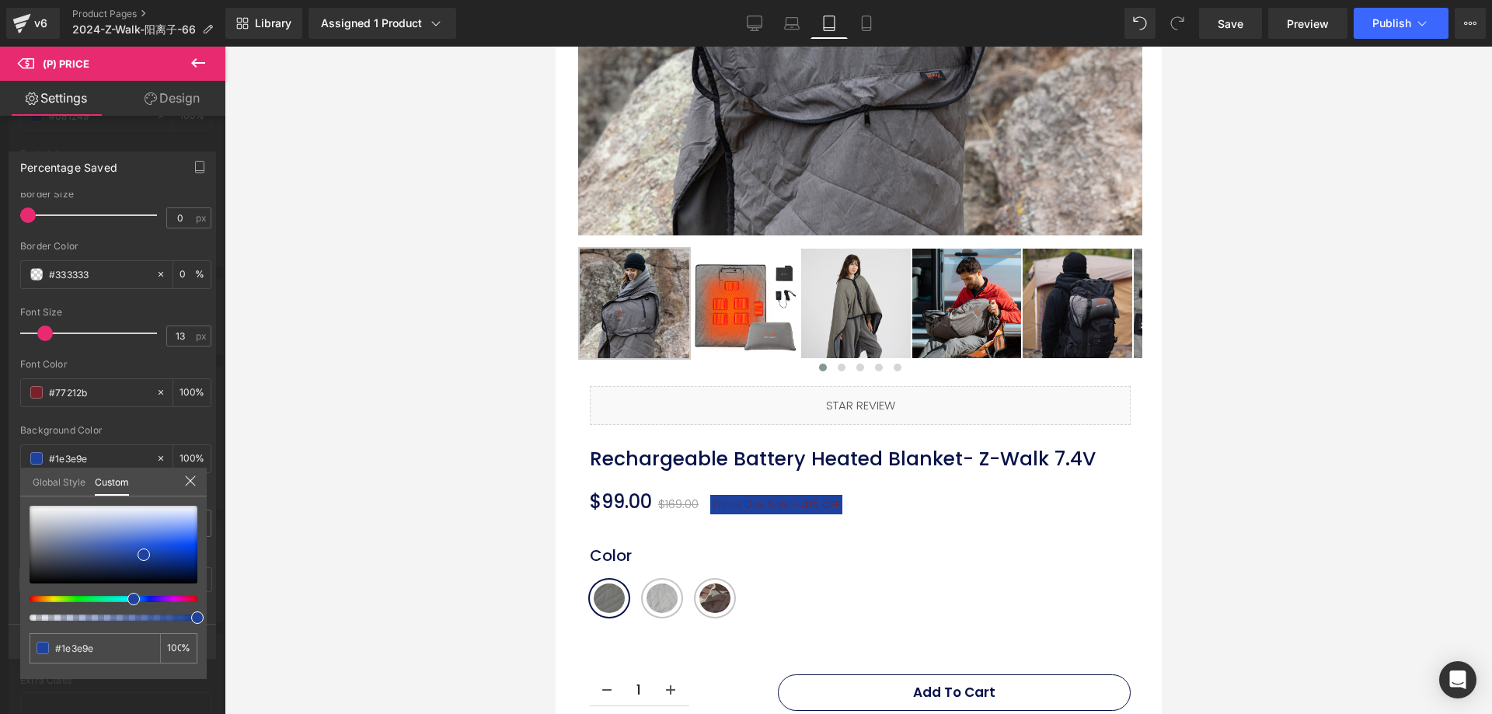
type input "#1e379e"
type input "#1e339e"
type input "#1e319e"
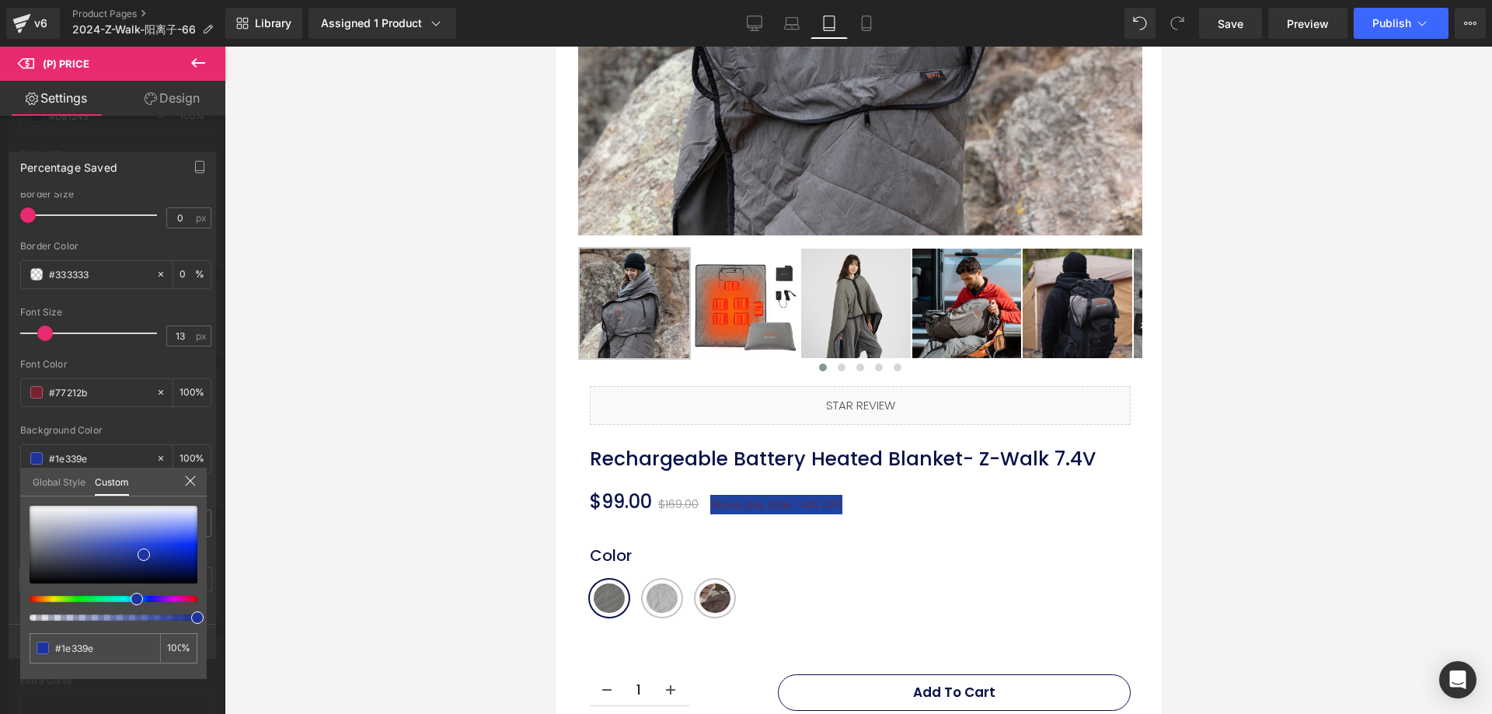
type input "#1e319e"
type input "#1e2d9e"
drag, startPoint x: 145, startPoint y: 597, endPoint x: 131, endPoint y: 606, distance: 17.5
click at [131, 606] on div at bounding box center [114, 563] width 168 height 115
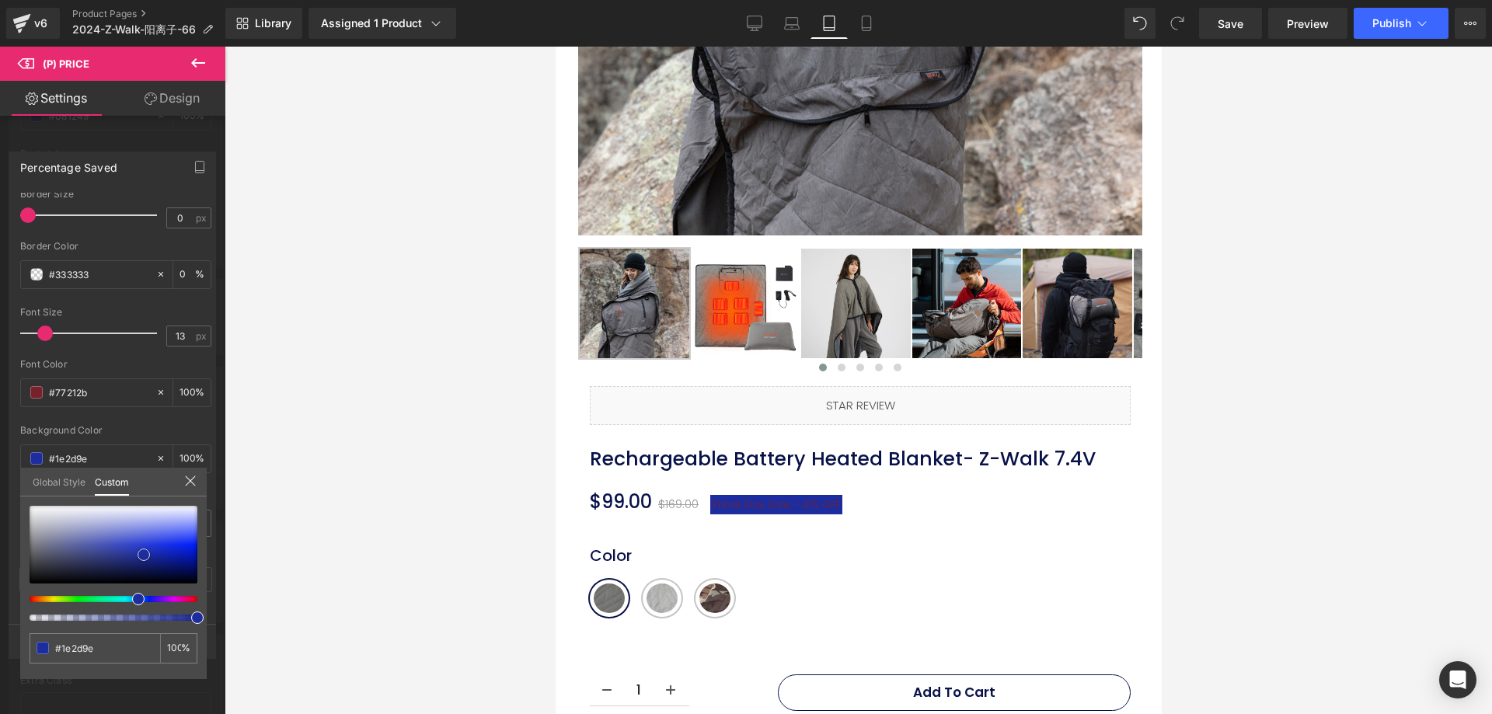
type input "#0d1977"
type input "#0c176e"
type input "#0c1768"
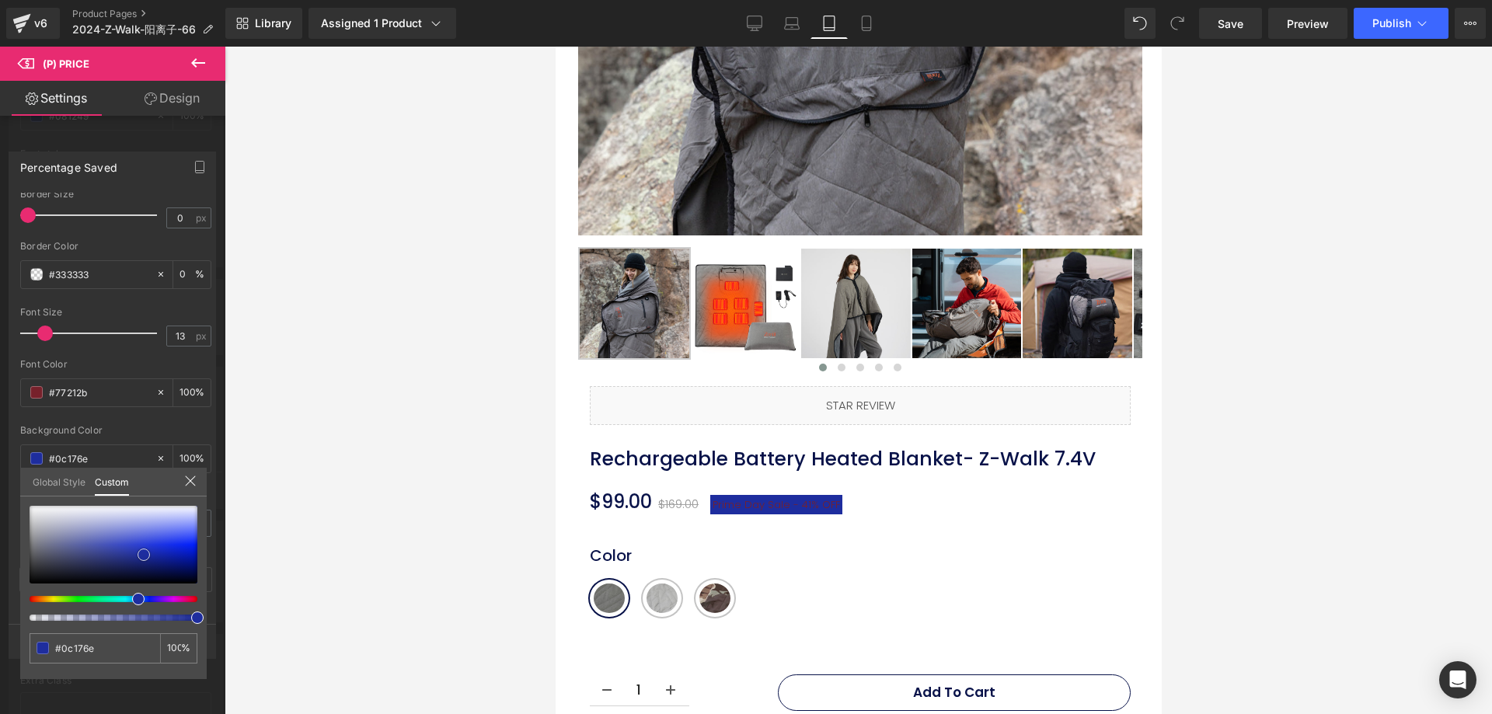
type input "#0c1768"
type input "#0b1664"
type input "#0c1663"
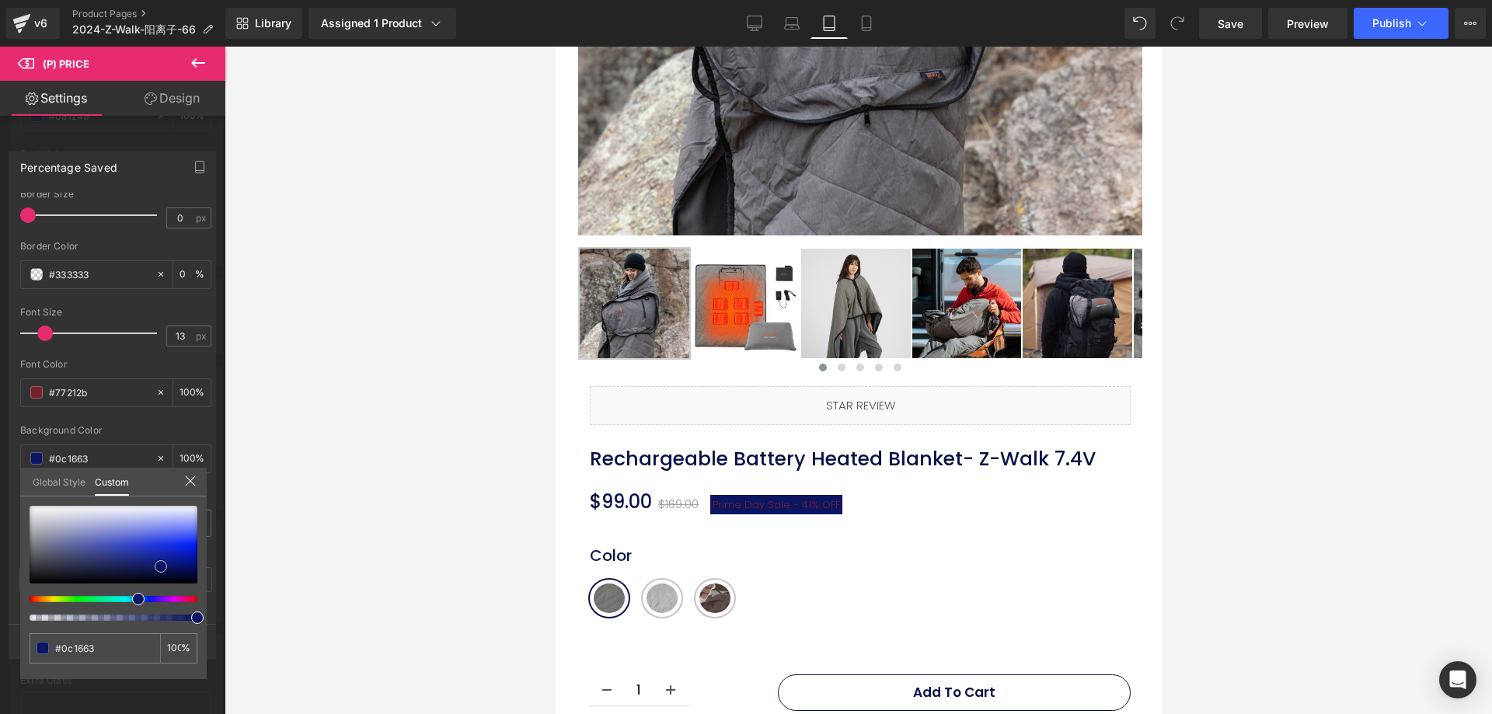
type input "#0c1768"
type input "#0e196b"
type input "#131f7a"
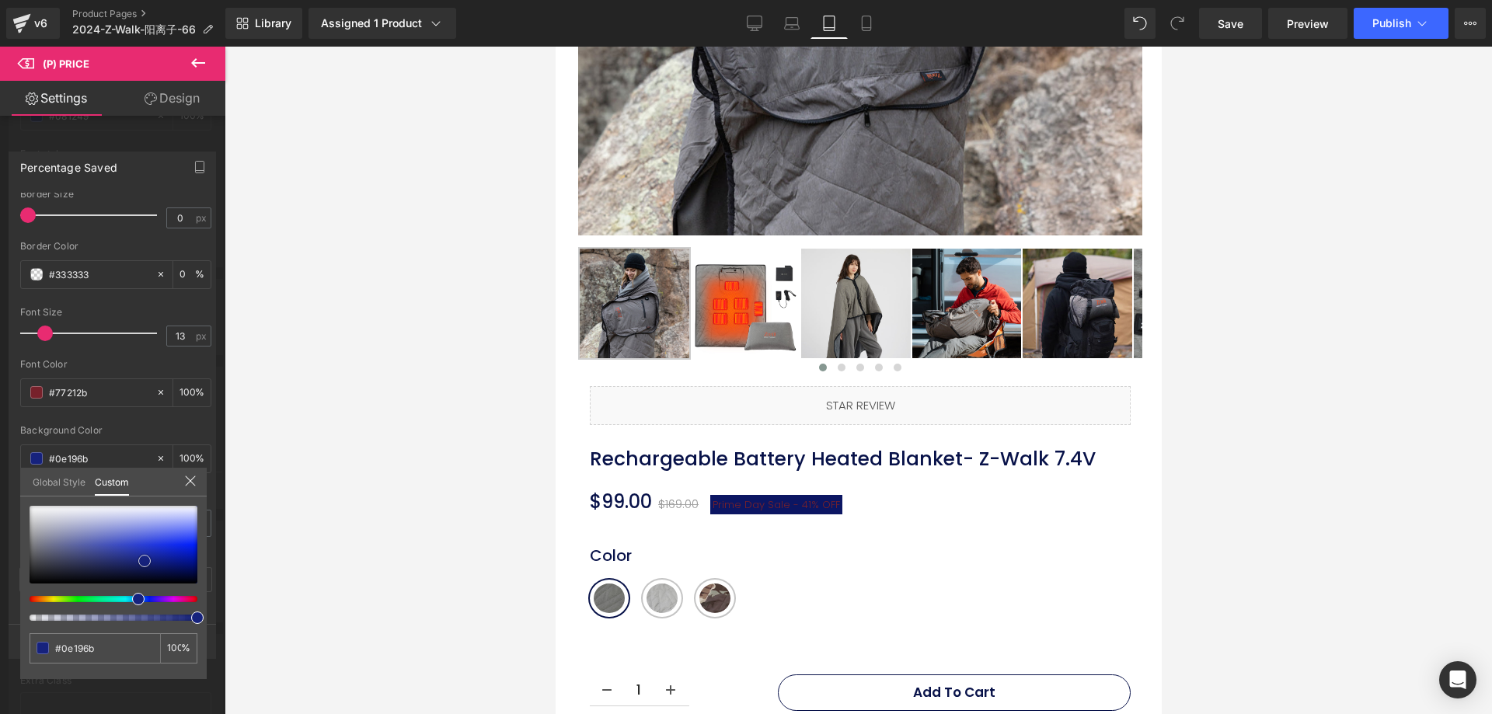
type input "#131f7a"
type input "#16227c"
drag, startPoint x: 161, startPoint y: 566, endPoint x: 144, endPoint y: 561, distance: 17.2
click at [144, 561] on div at bounding box center [114, 545] width 168 height 78
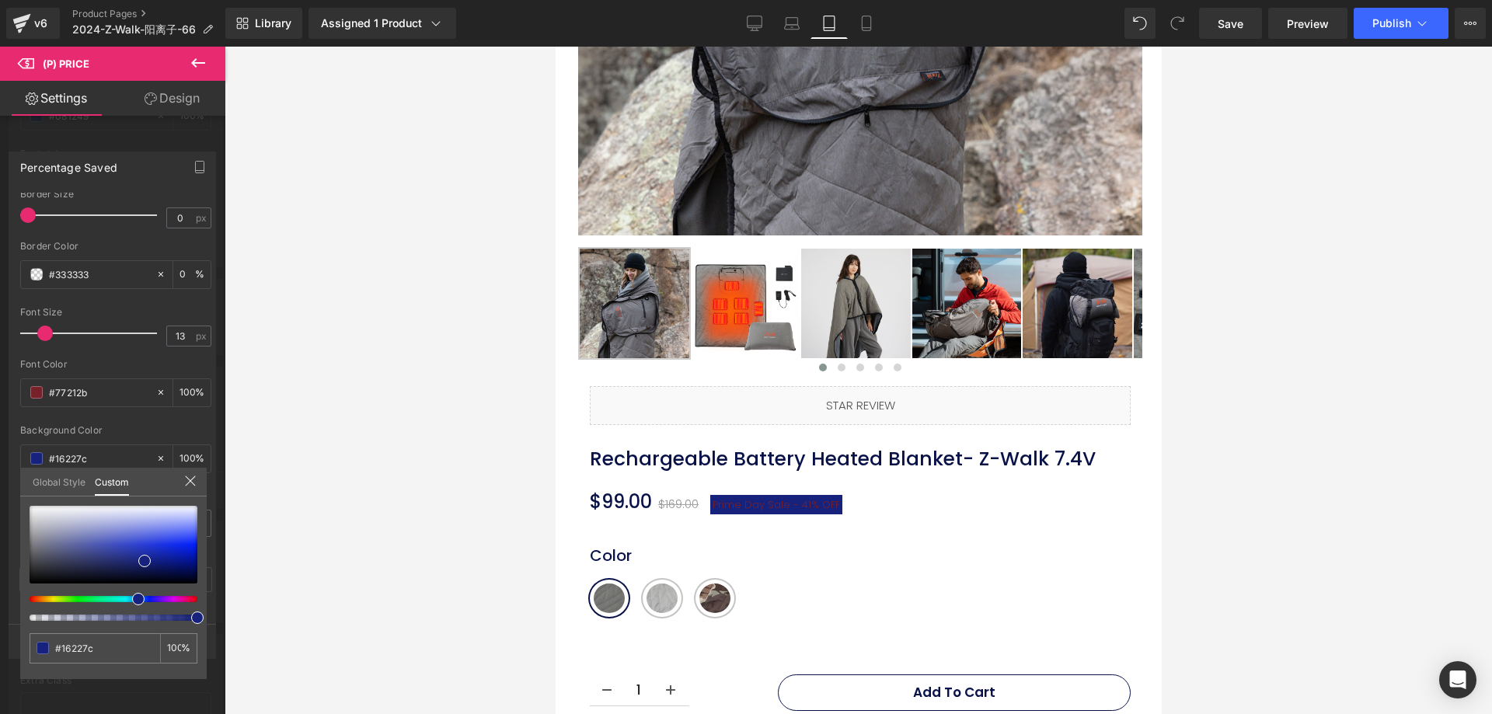
type input "#1b167d"
type input "#16167d"
type input "#16197d"
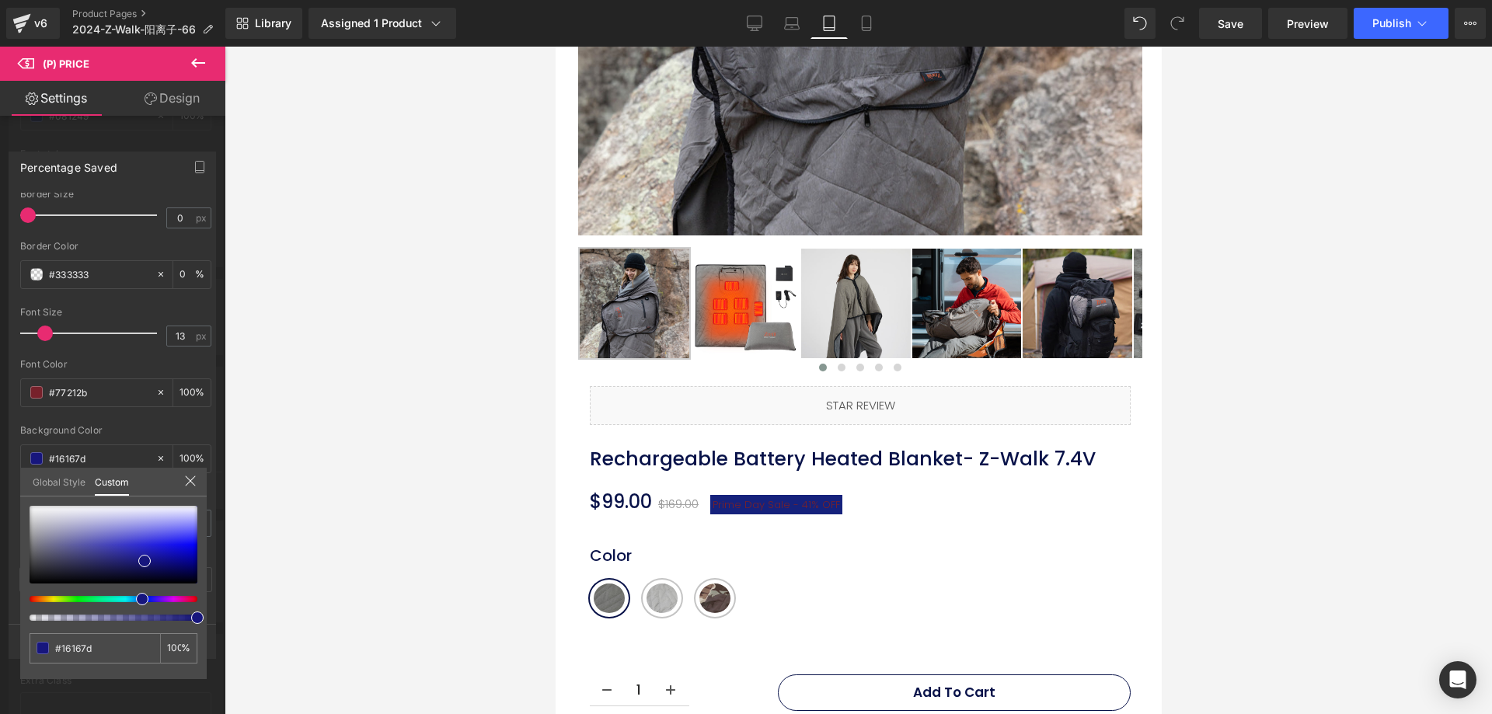
type input "#16197d"
type input "#161d7d"
type input "#16227d"
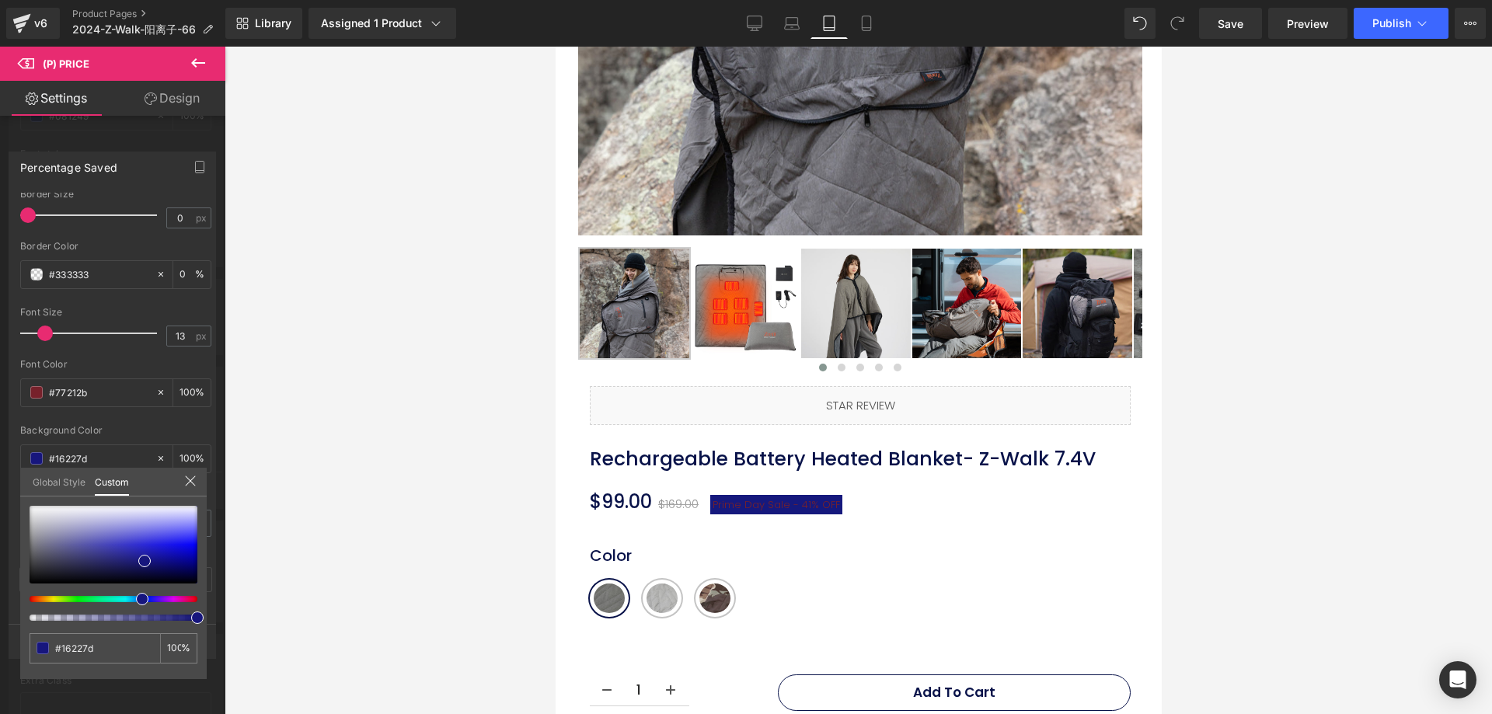
type input "#16257d"
type input "#16277d"
type input "#16307d"
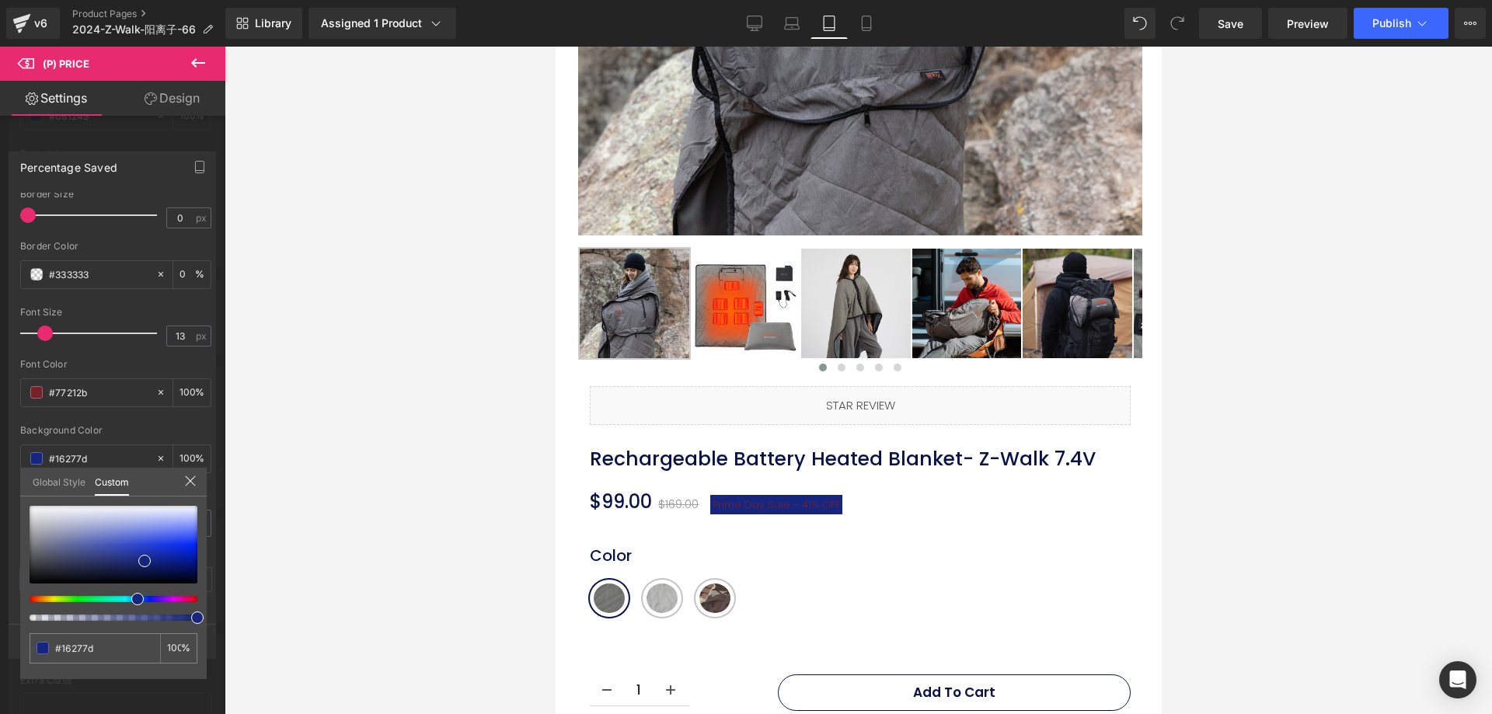
type input "#16307d"
type input "#16337d"
type input "#16367d"
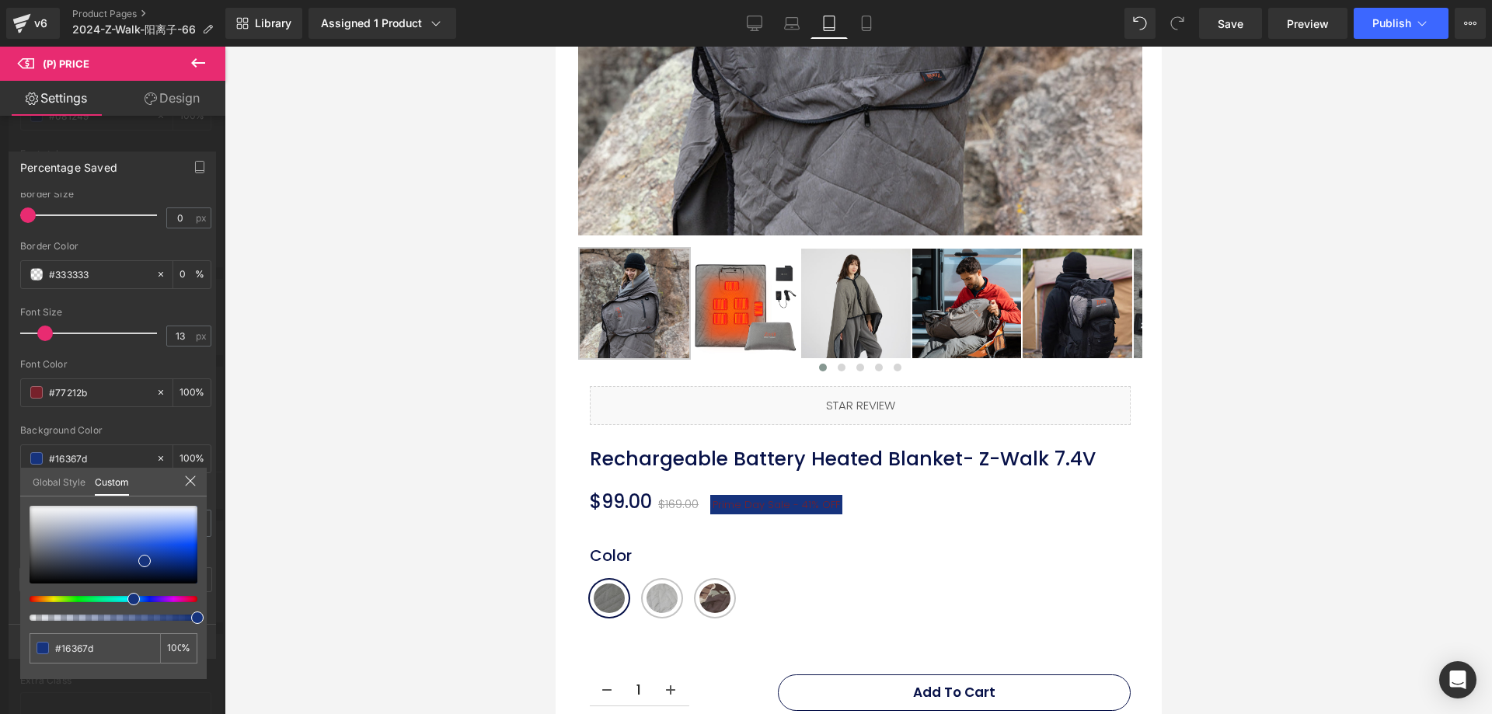
type input "#16387d"
drag, startPoint x: 138, startPoint y: 598, endPoint x: 127, endPoint y: 604, distance: 12.9
click at [127, 604] on div at bounding box center [114, 563] width 168 height 115
type input "#16387c"
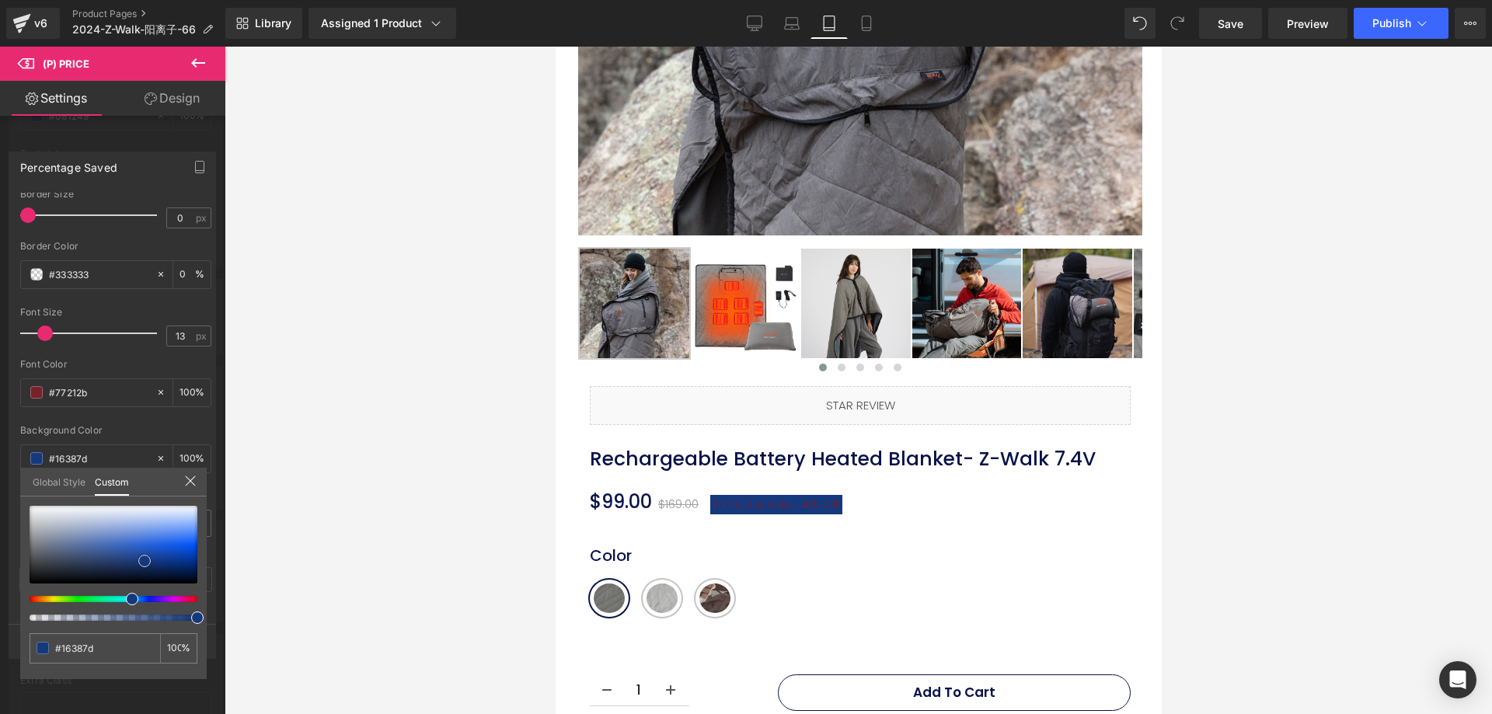
type input "#16387c"
type input "#153574"
type input "#14316b"
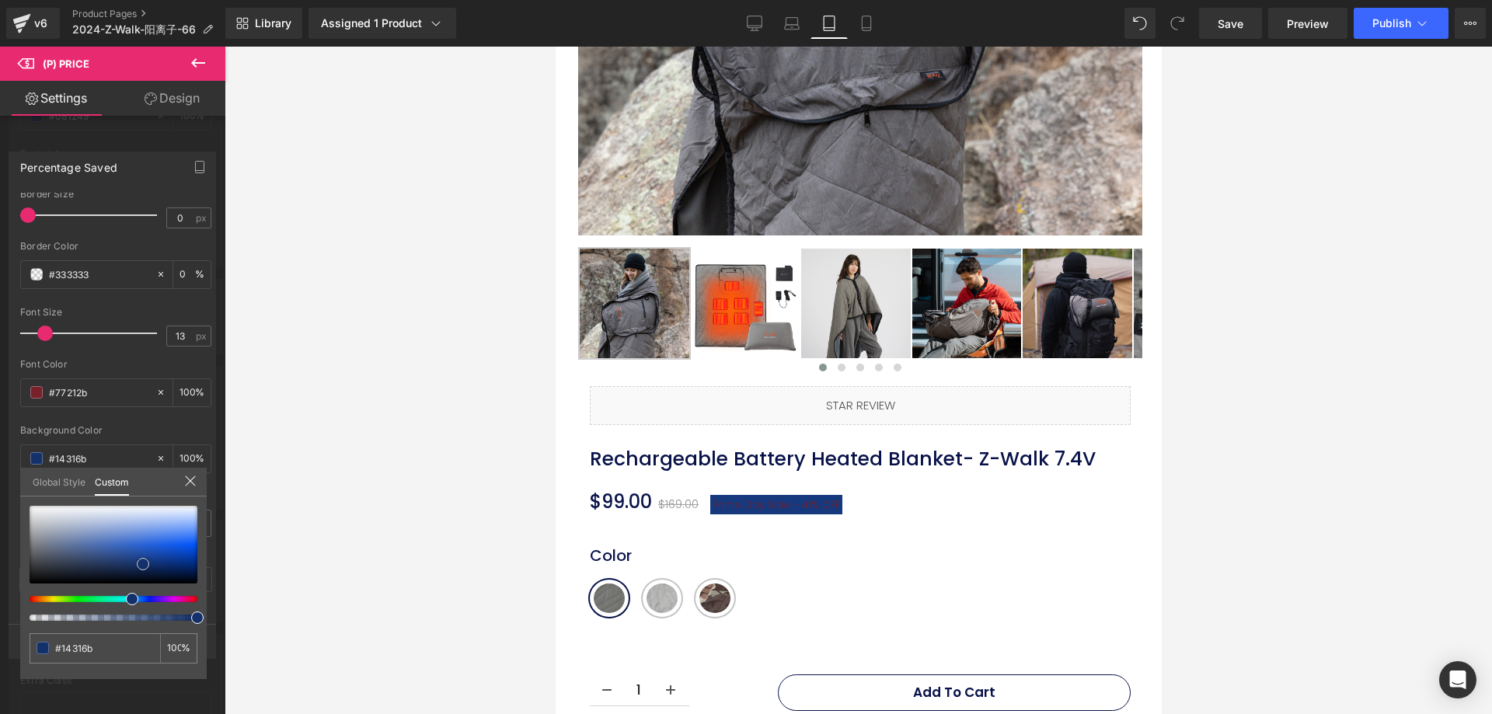
type input "#122f67"
type input "#102a5f"
type input "#0e285c"
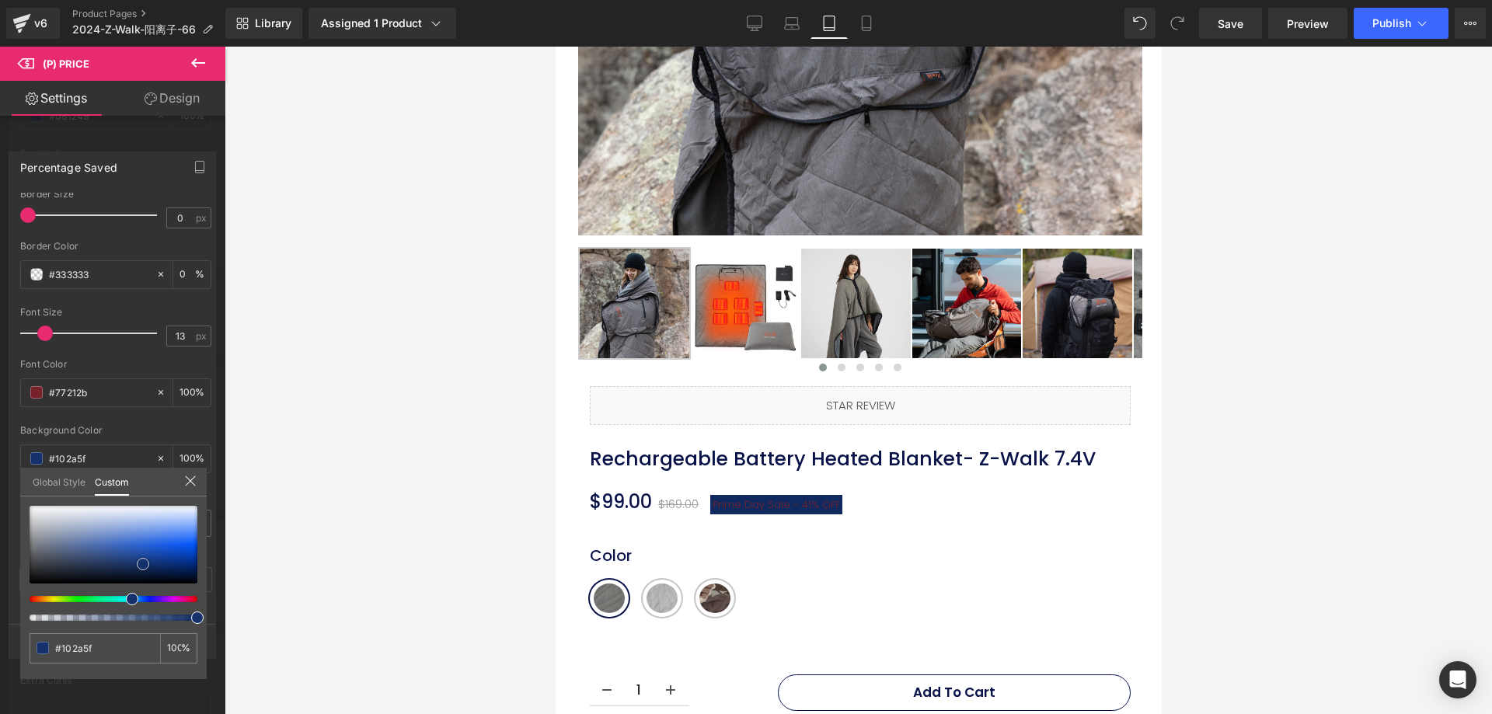
type input "#0e285c"
type input "#0d285d"
type input "#0d2658"
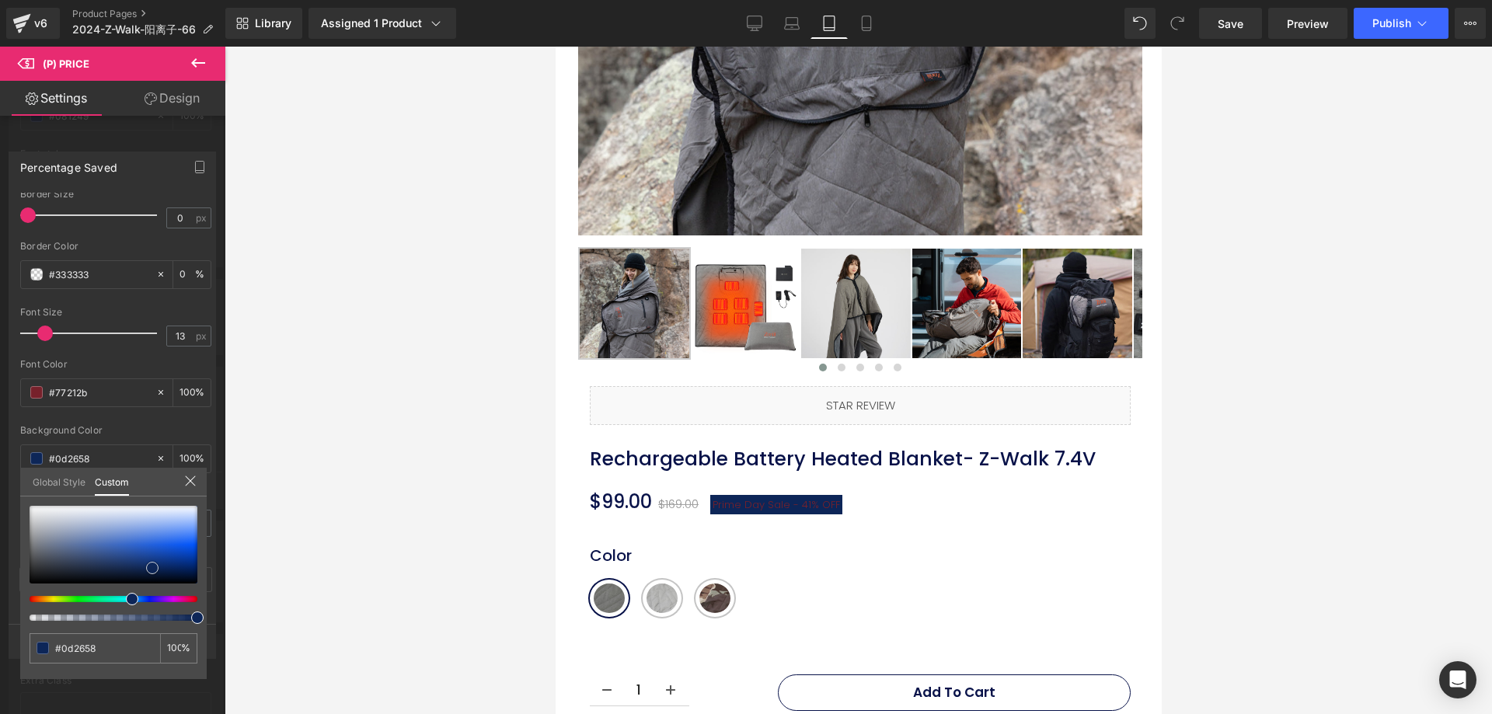
type input "#0c2659"
type input "#0b2455"
drag, startPoint x: 142, startPoint y: 562, endPoint x: 156, endPoint y: 570, distance: 16.0
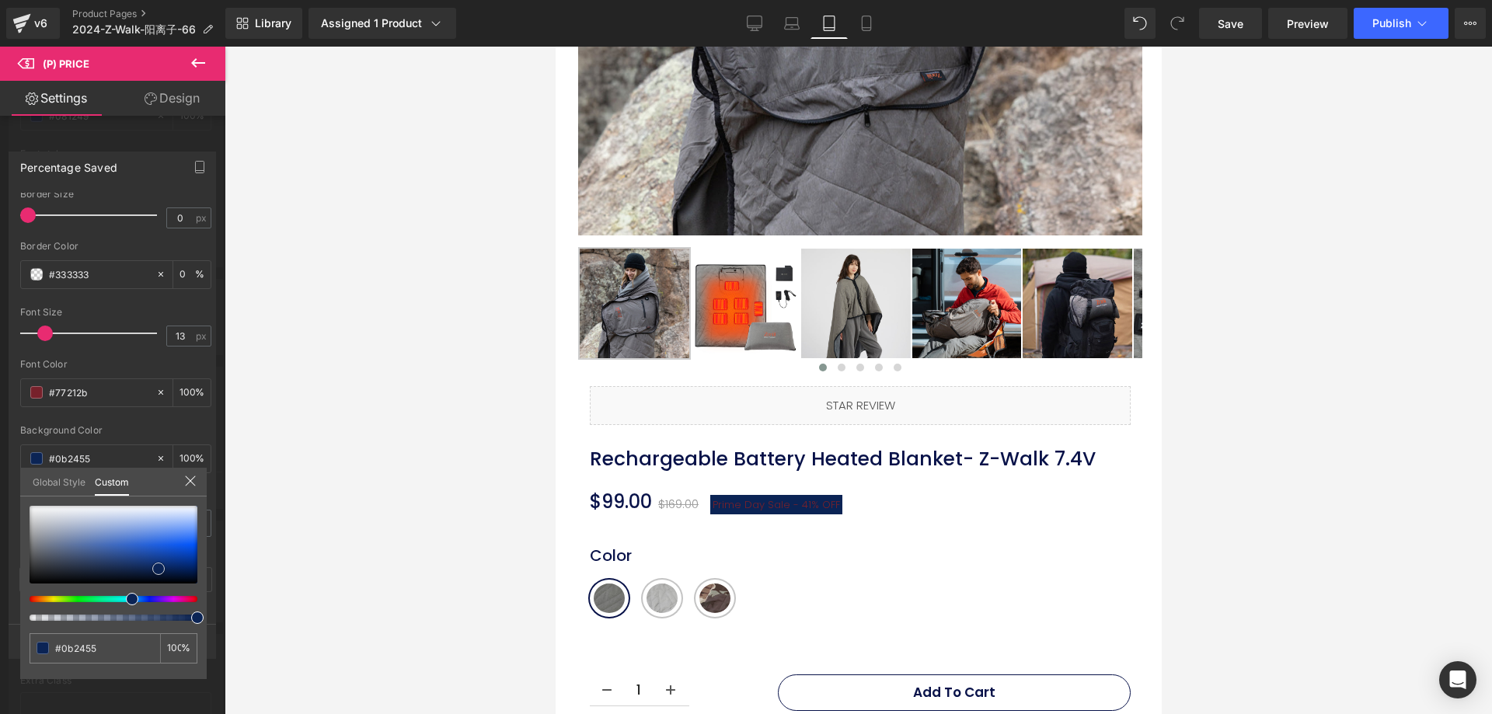
click at [156, 570] on span at bounding box center [158, 568] width 12 height 12
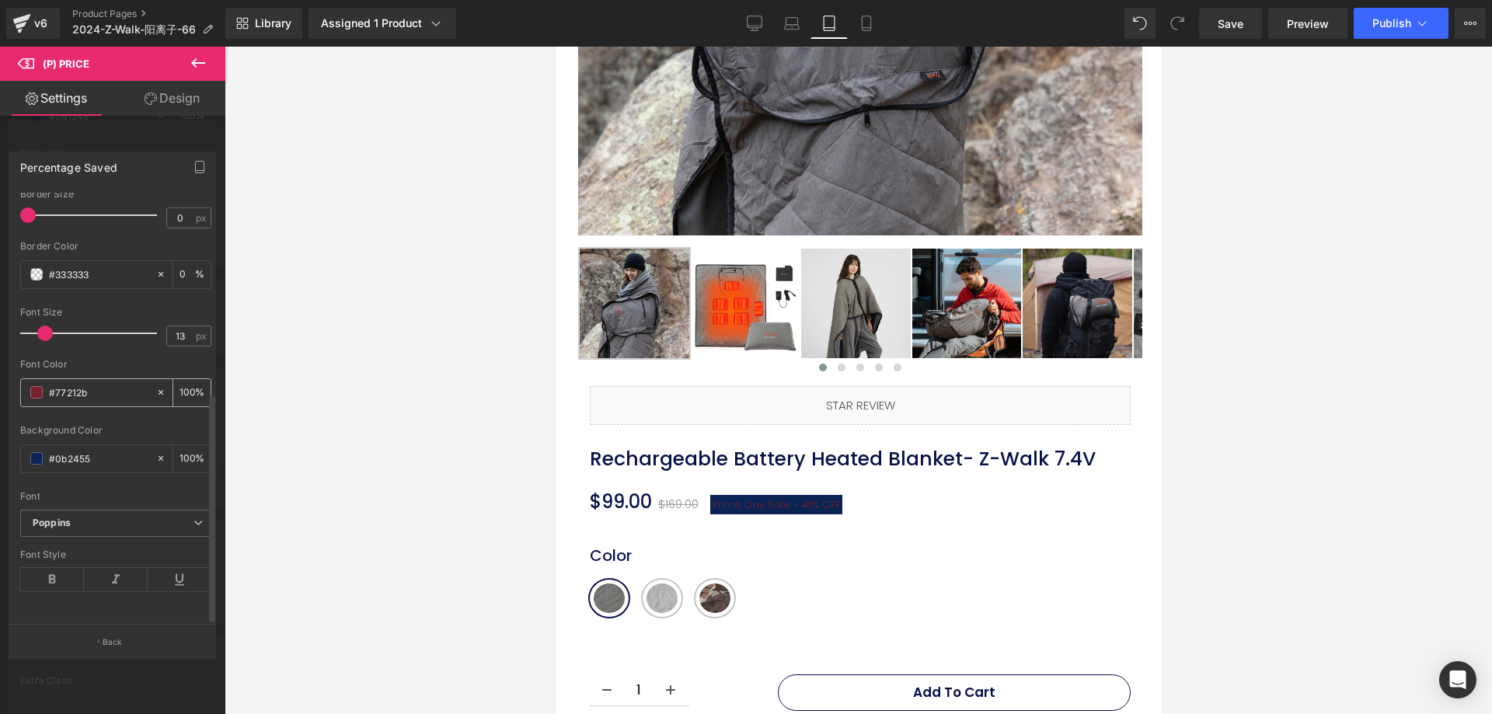
click at [117, 392] on div "#77212b" at bounding box center [88, 392] width 134 height 27
click at [33, 386] on span at bounding box center [36, 392] width 12 height 12
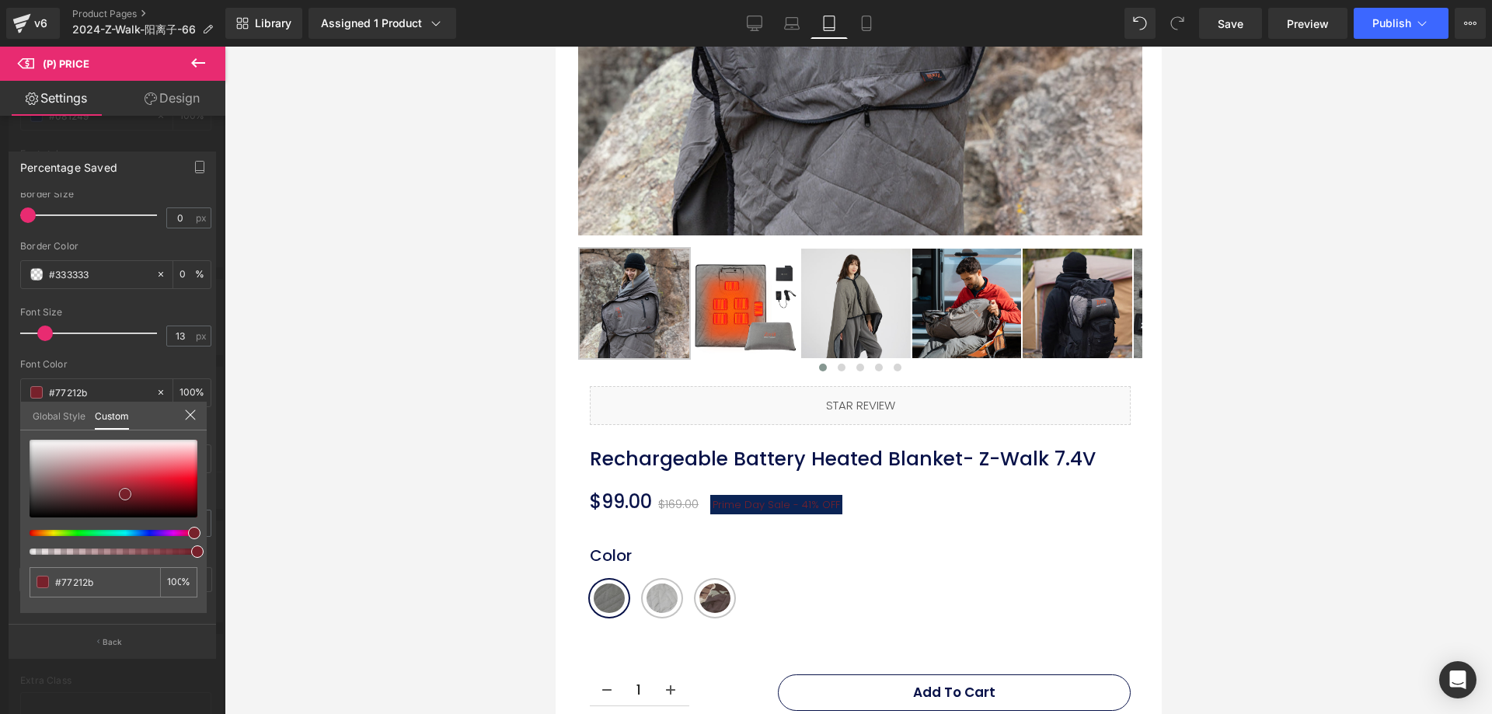
type input "#b98289"
type input "#e3dddd"
type input "#ffffff"
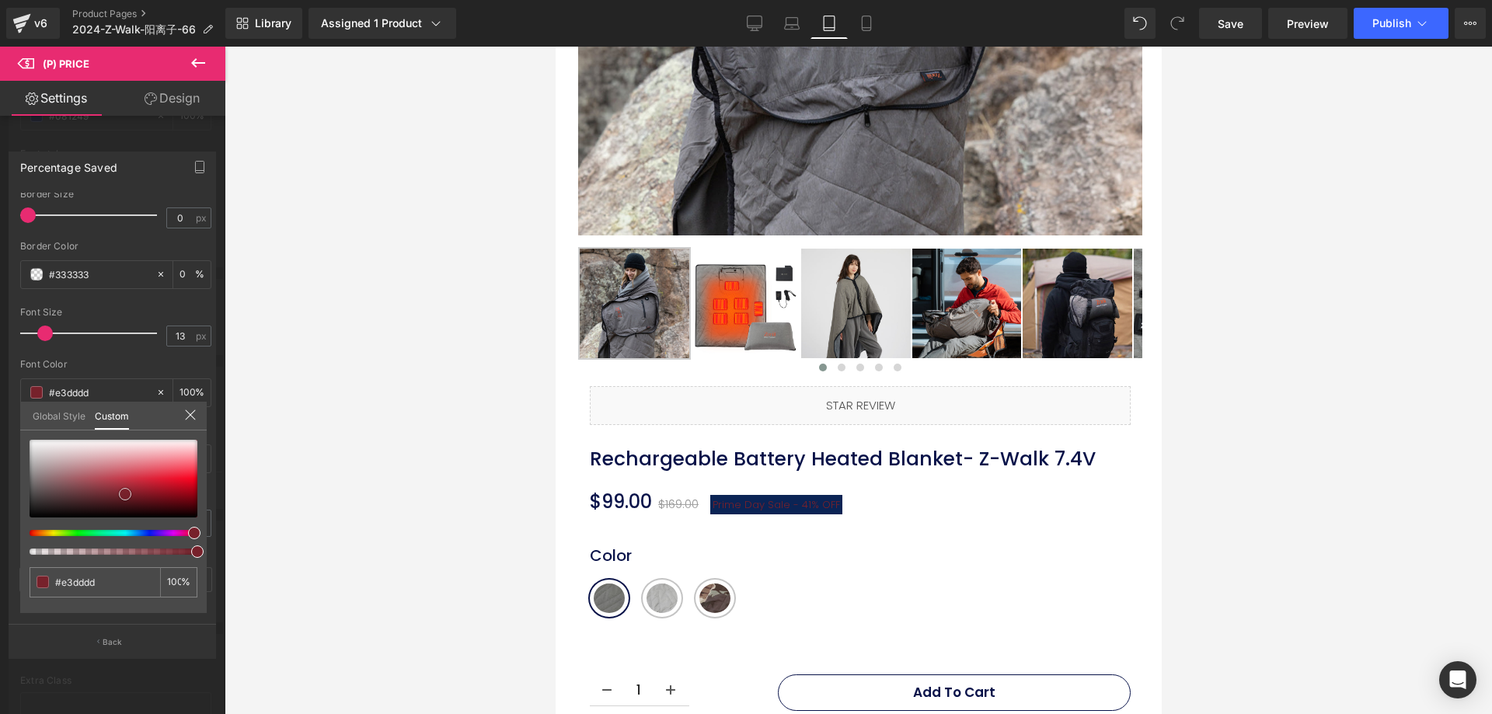
type input "#ffffff"
drag, startPoint x: 48, startPoint y: 449, endPoint x: 2, endPoint y: 389, distance: 75.8
click at [0, 389] on div "Percentage Saved Text Styles Custom Custom Setup Global Style Custom Setup Glob…" at bounding box center [112, 398] width 225 height 517
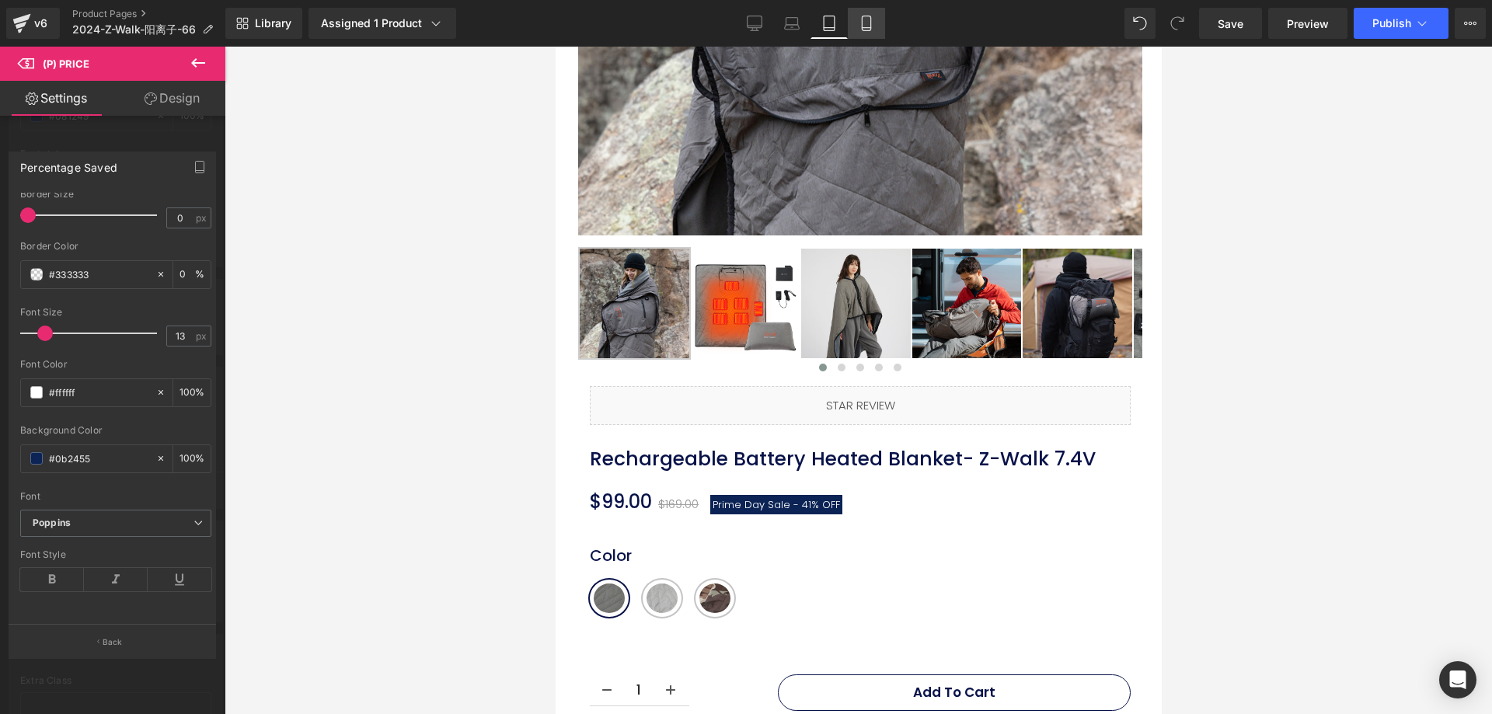
click at [860, 18] on icon at bounding box center [866, 24] width 16 height 16
type input "20"
type input "#0a1760"
type input "100"
type input "0"
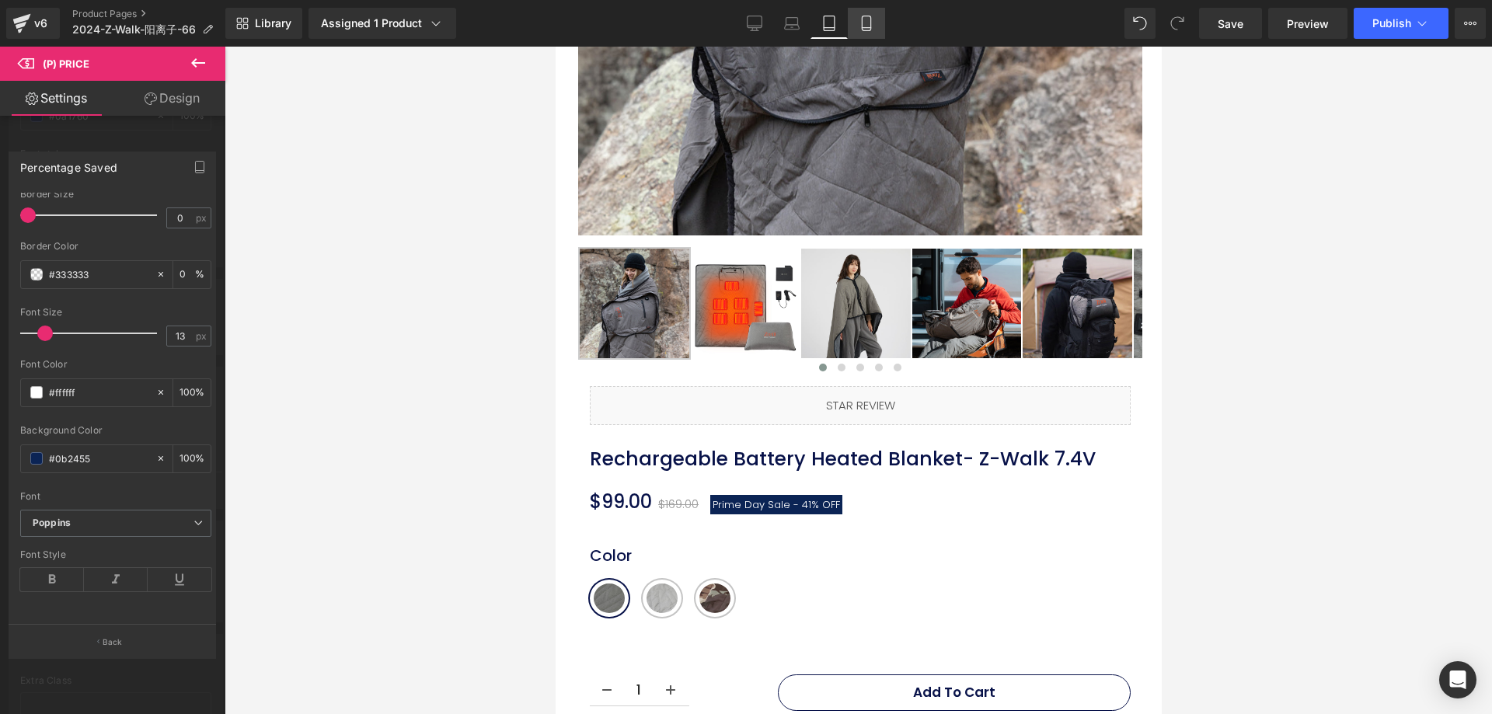
type input "#ffffff"
type input "100"
type input "12"
type input "100"
type input "#081249"
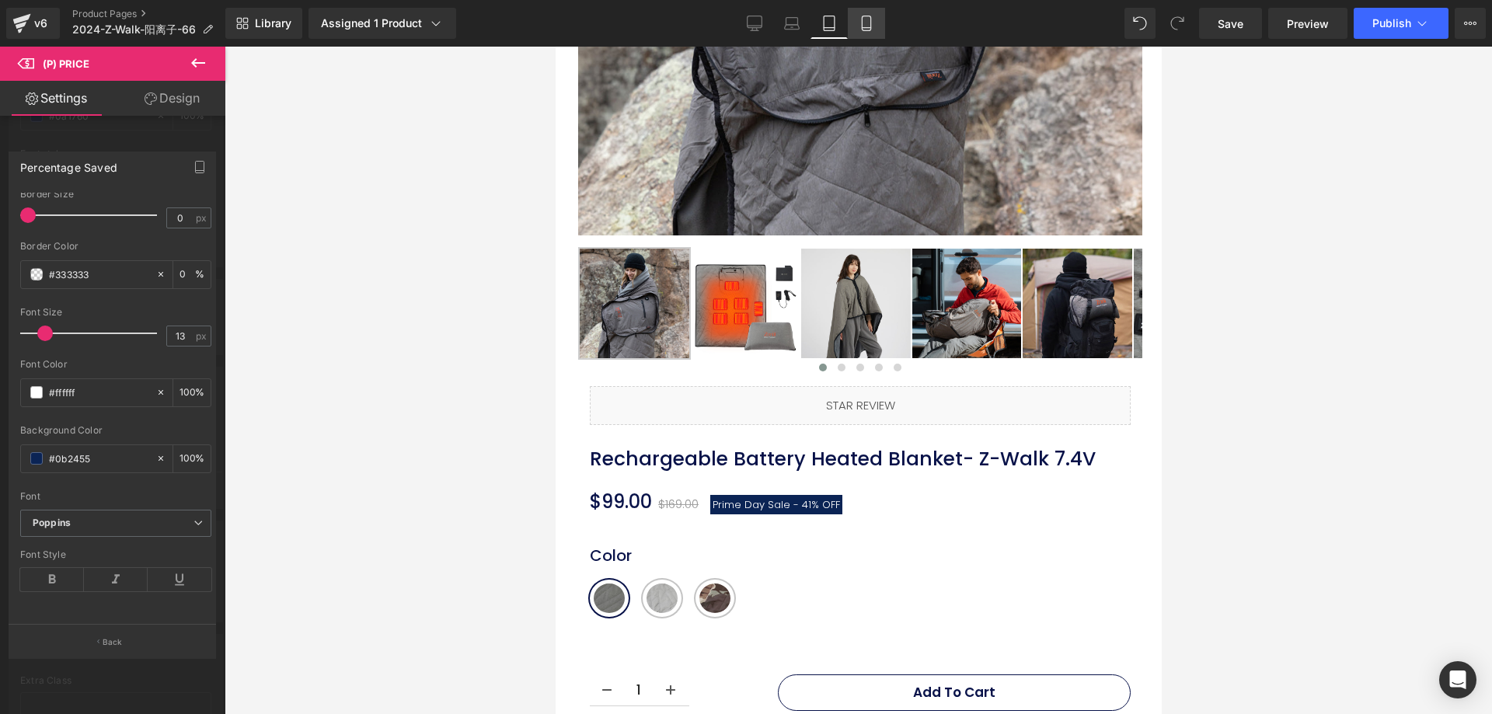
type input "100"
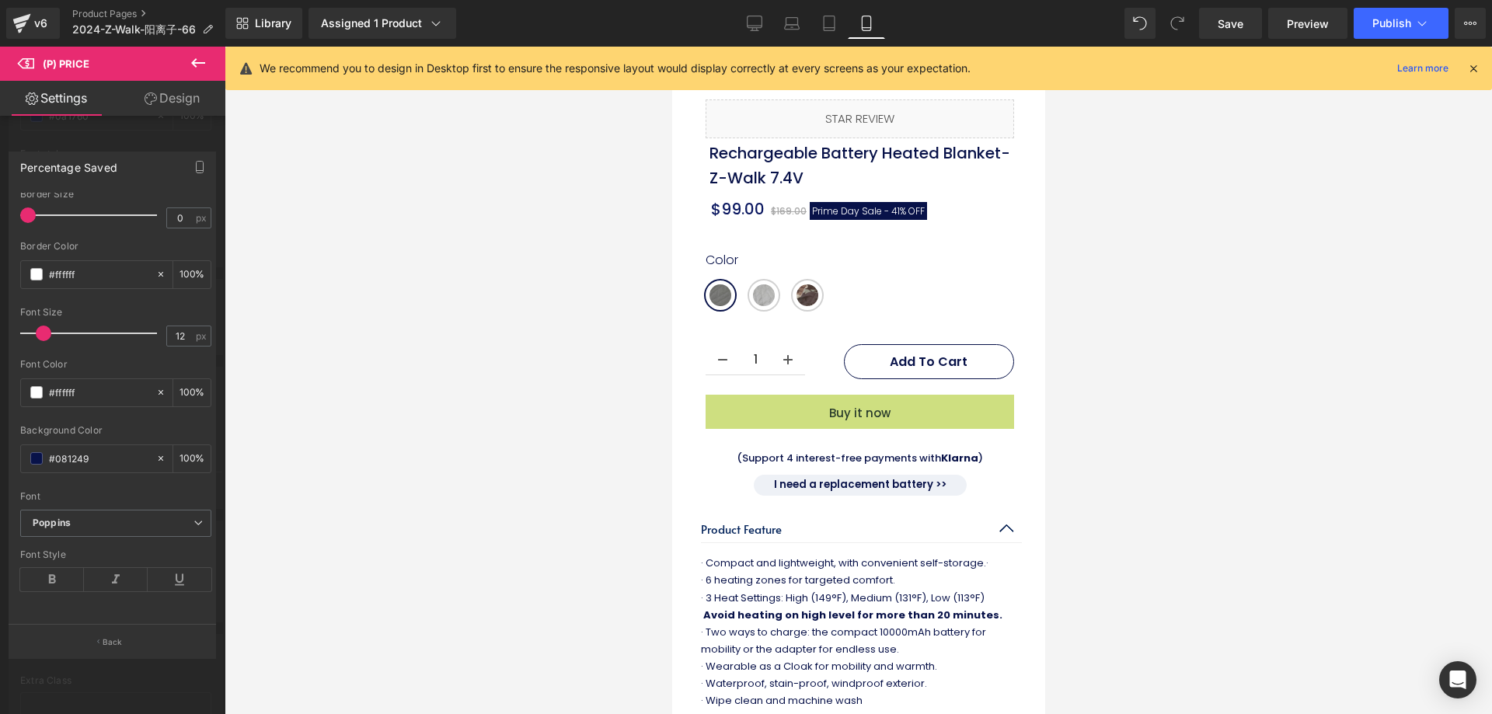
scroll to position [253, 0]
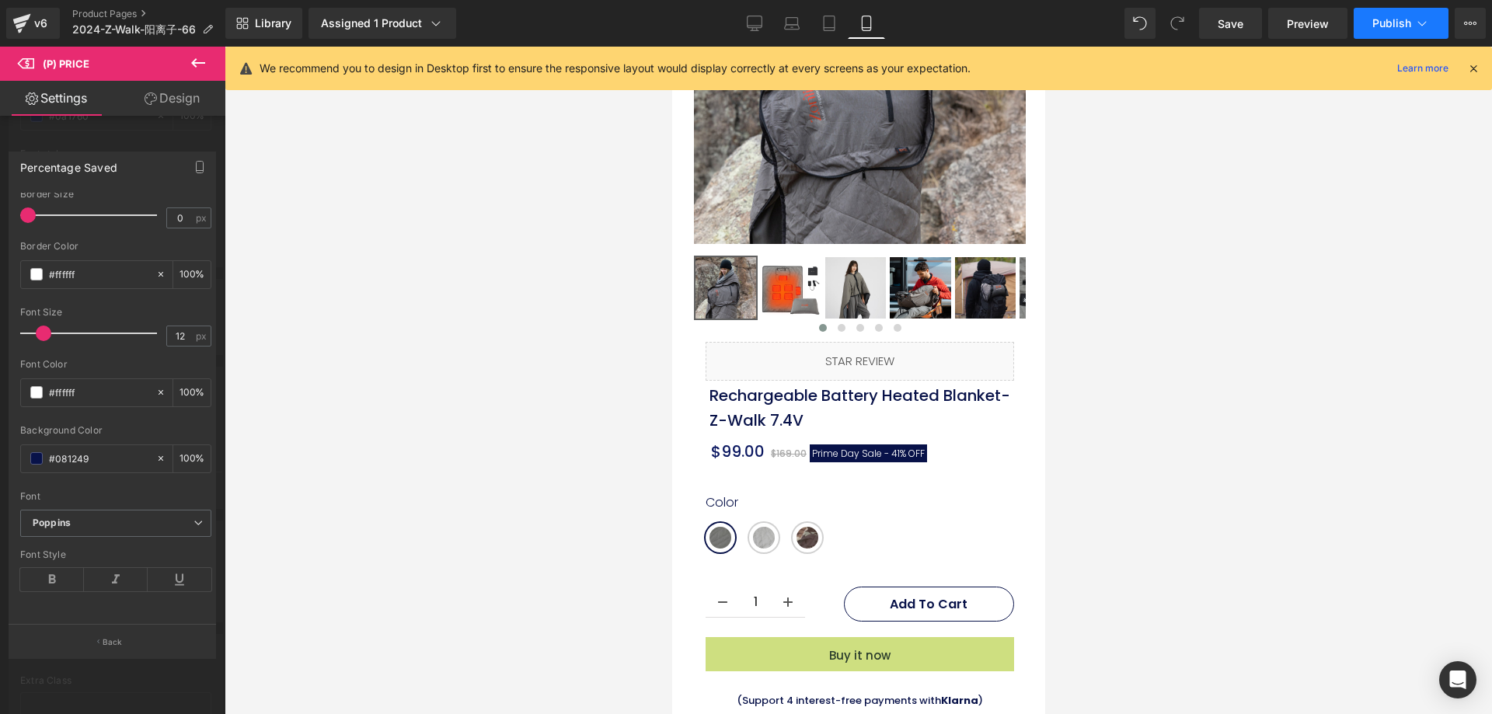
click at [1384, 15] on button "Publish" at bounding box center [1400, 23] width 95 height 31
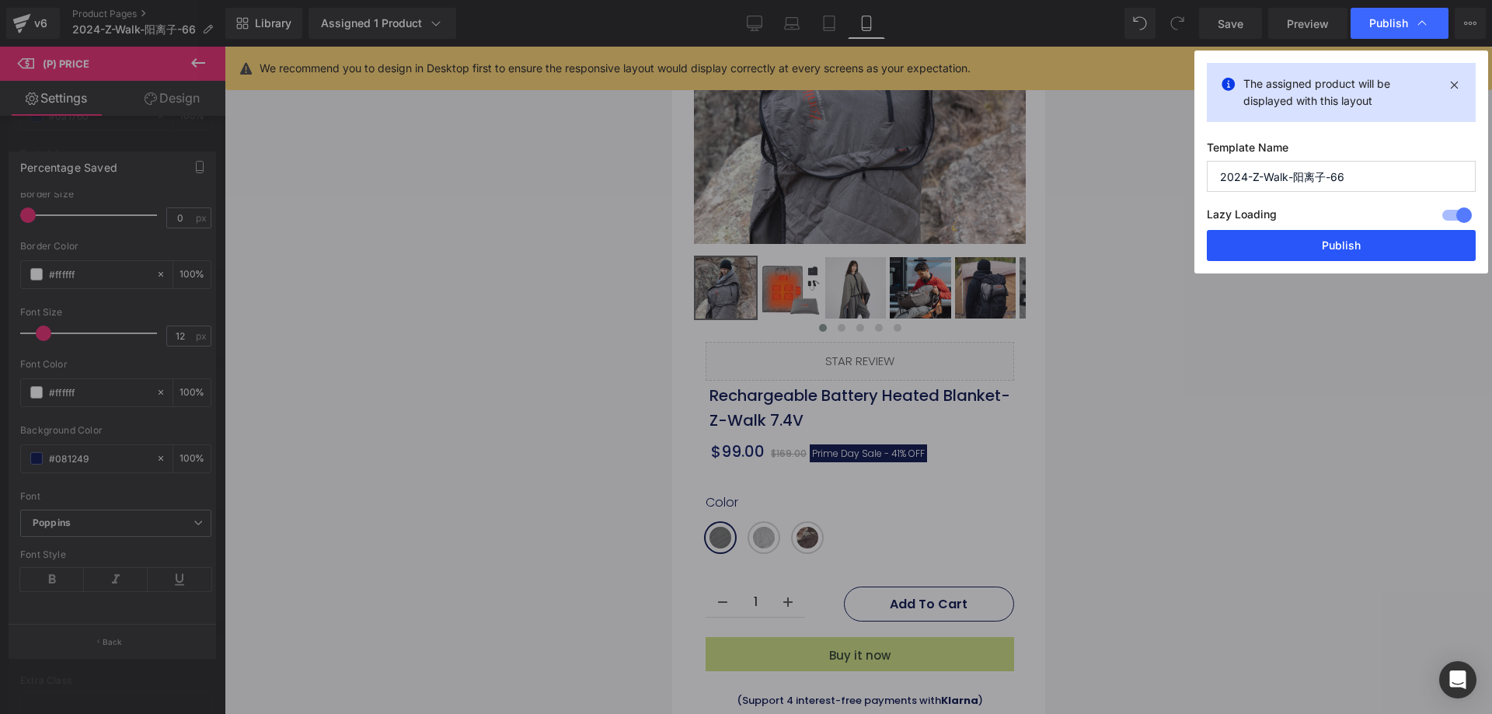
click at [1313, 243] on button "Publish" at bounding box center [1340, 245] width 269 height 31
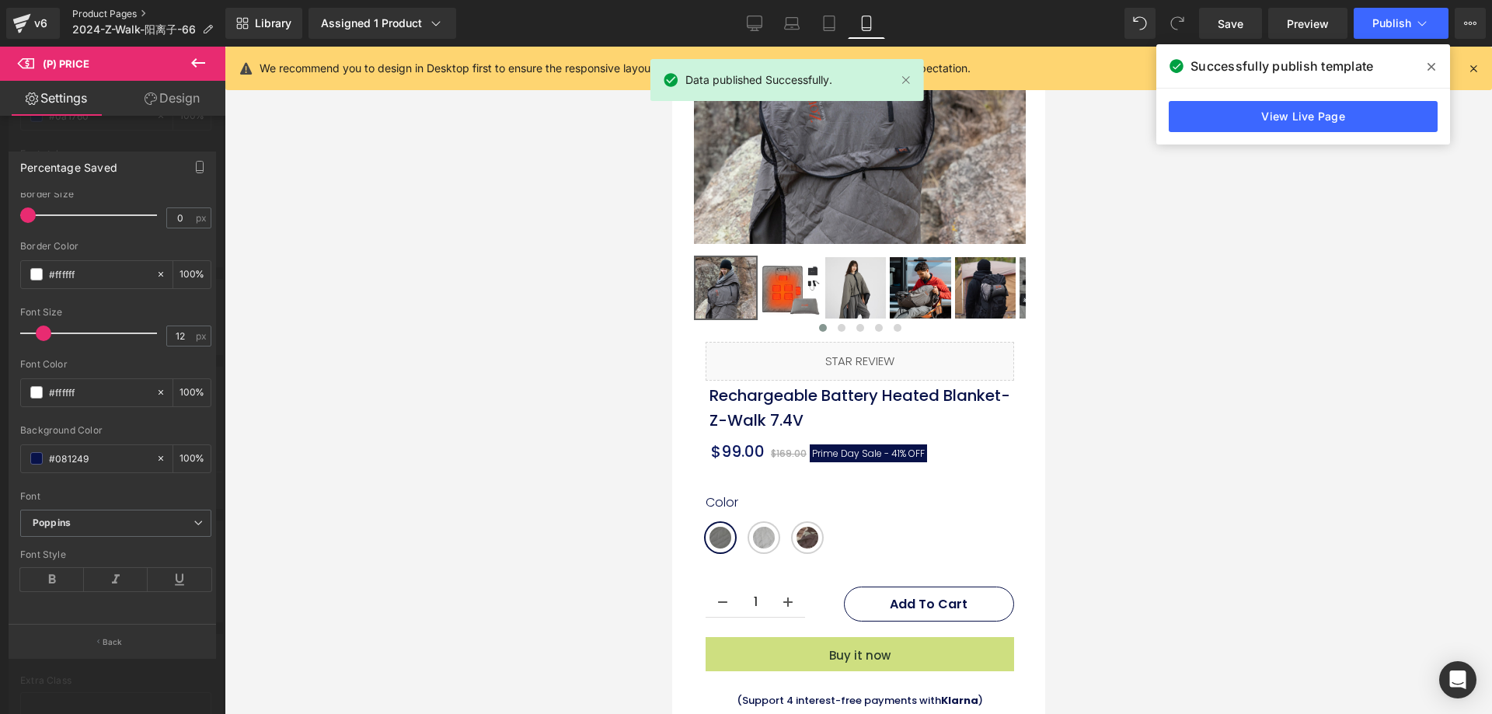
click at [116, 9] on link "Product Pages" at bounding box center [148, 14] width 153 height 12
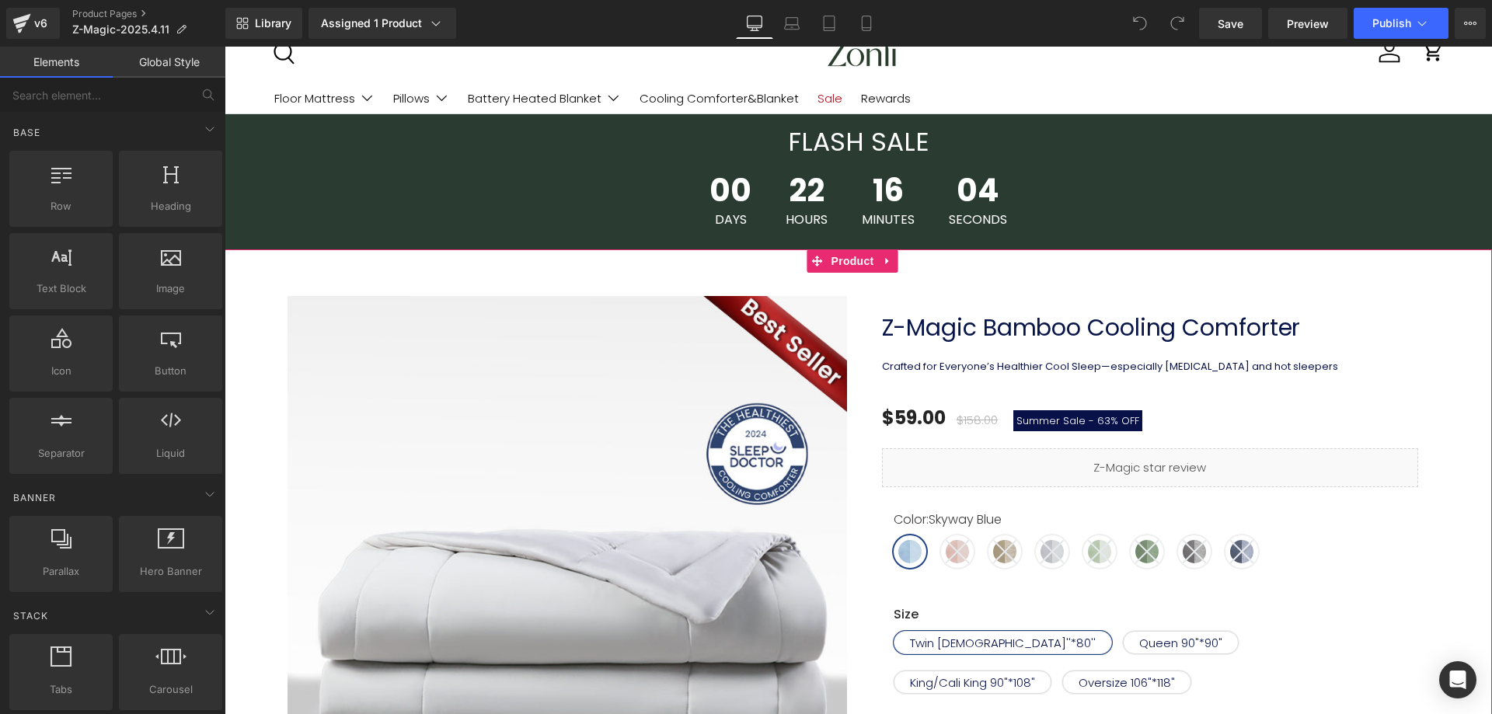
scroll to position [78, 0]
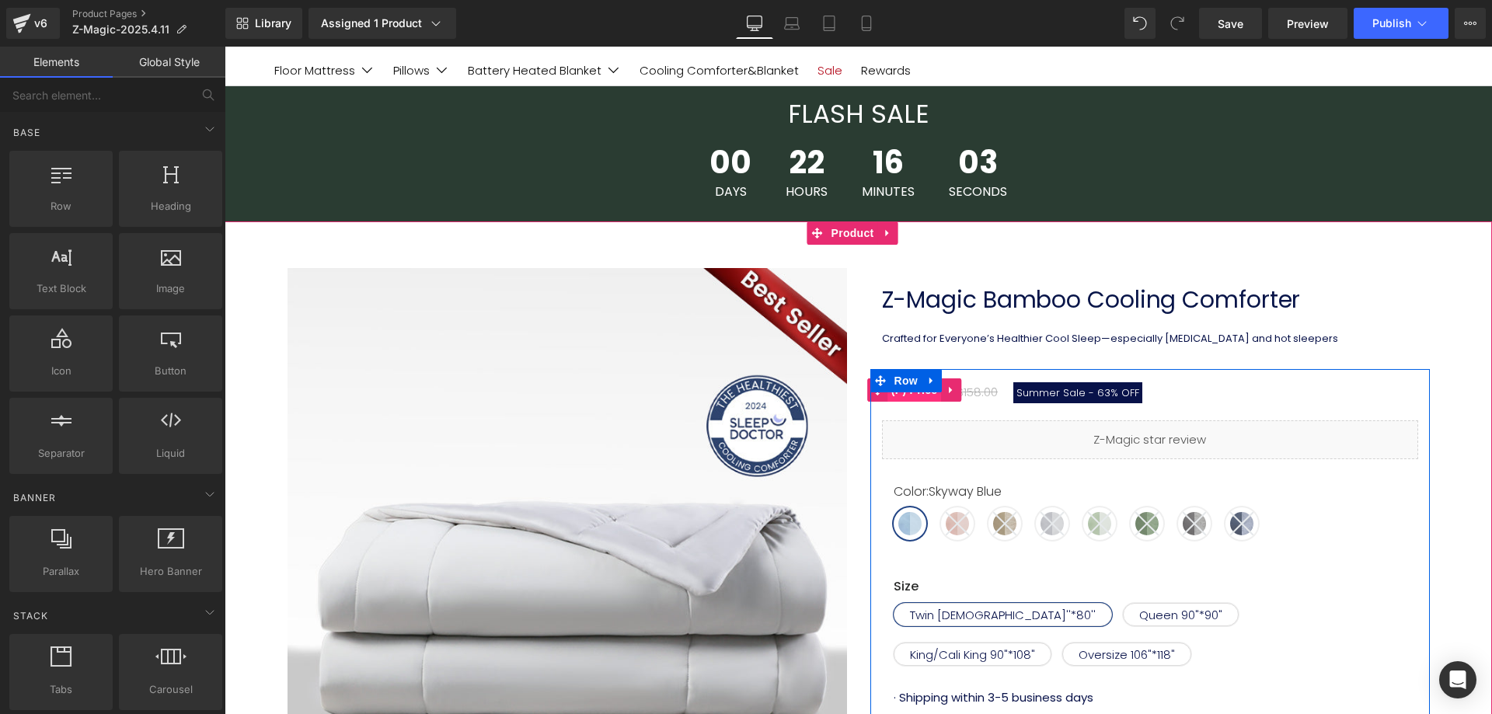
click at [920, 393] on span "(P) Price" at bounding box center [914, 389] width 54 height 23
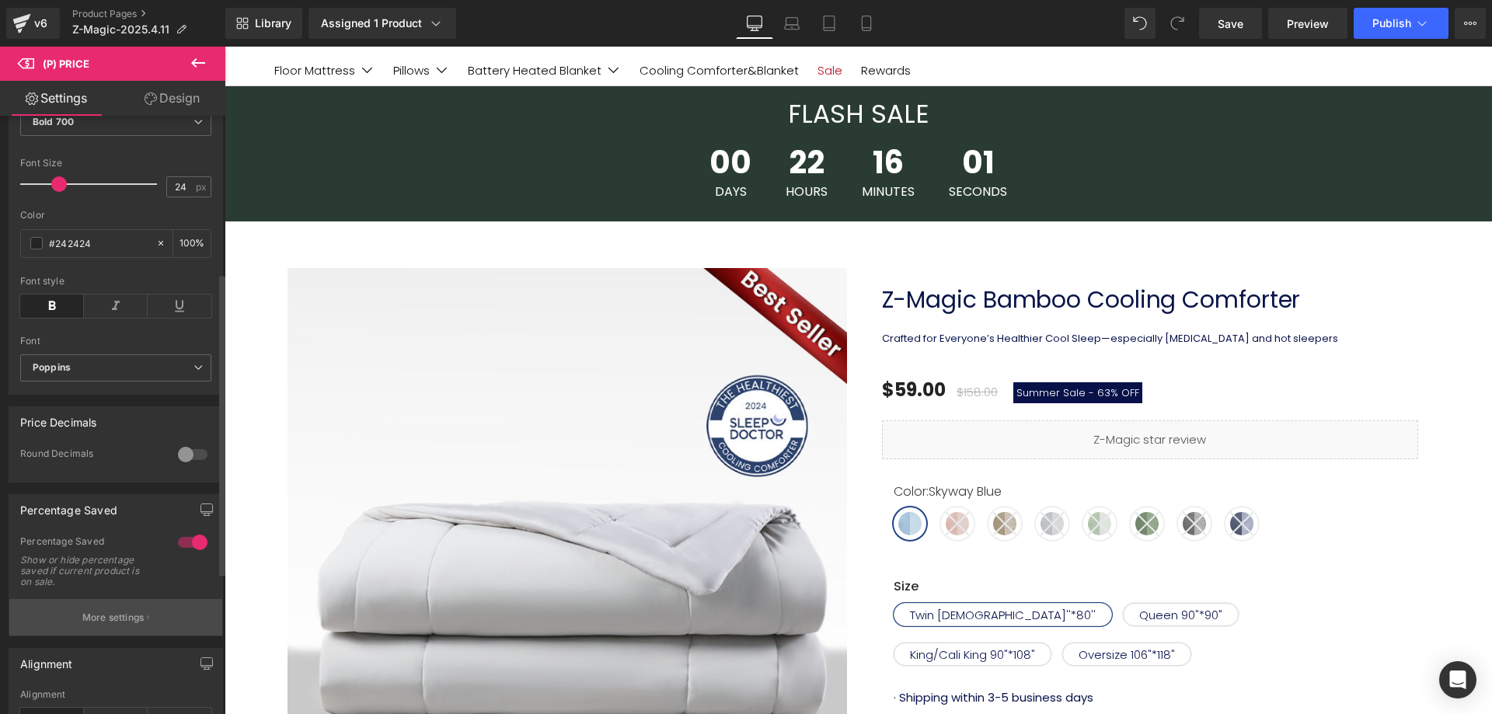
scroll to position [388, 0]
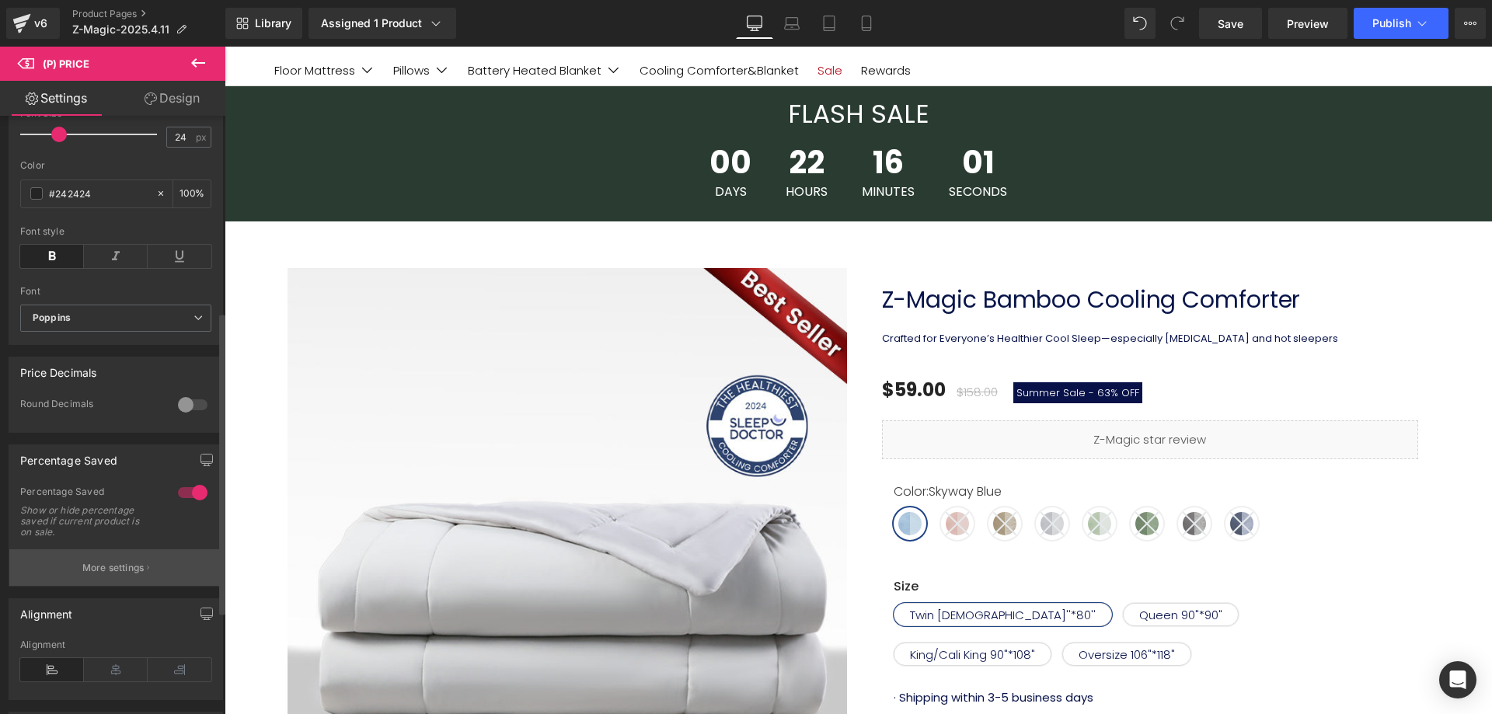
click at [109, 586] on button "More settings" at bounding box center [115, 567] width 213 height 37
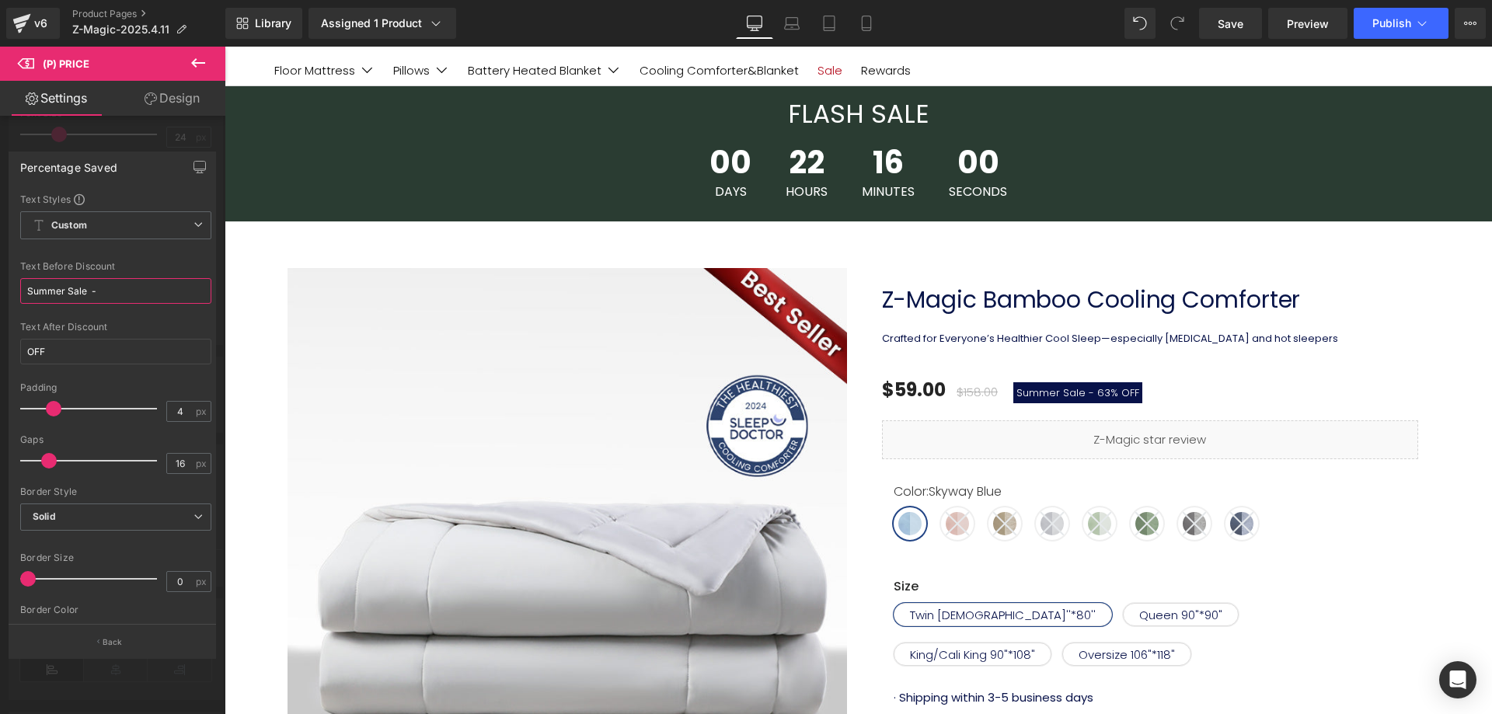
drag, startPoint x: 83, startPoint y: 294, endPoint x: 5, endPoint y: 293, distance: 78.5
click at [5, 293] on div "Percentage Saved Text Styles Custom Custom Setup Global Style Custom Setup Glob…" at bounding box center [112, 398] width 225 height 517
paste input "Prime Day"
type input "Prime Day Sale -"
click at [794, 29] on icon at bounding box center [792, 27] width 15 height 5
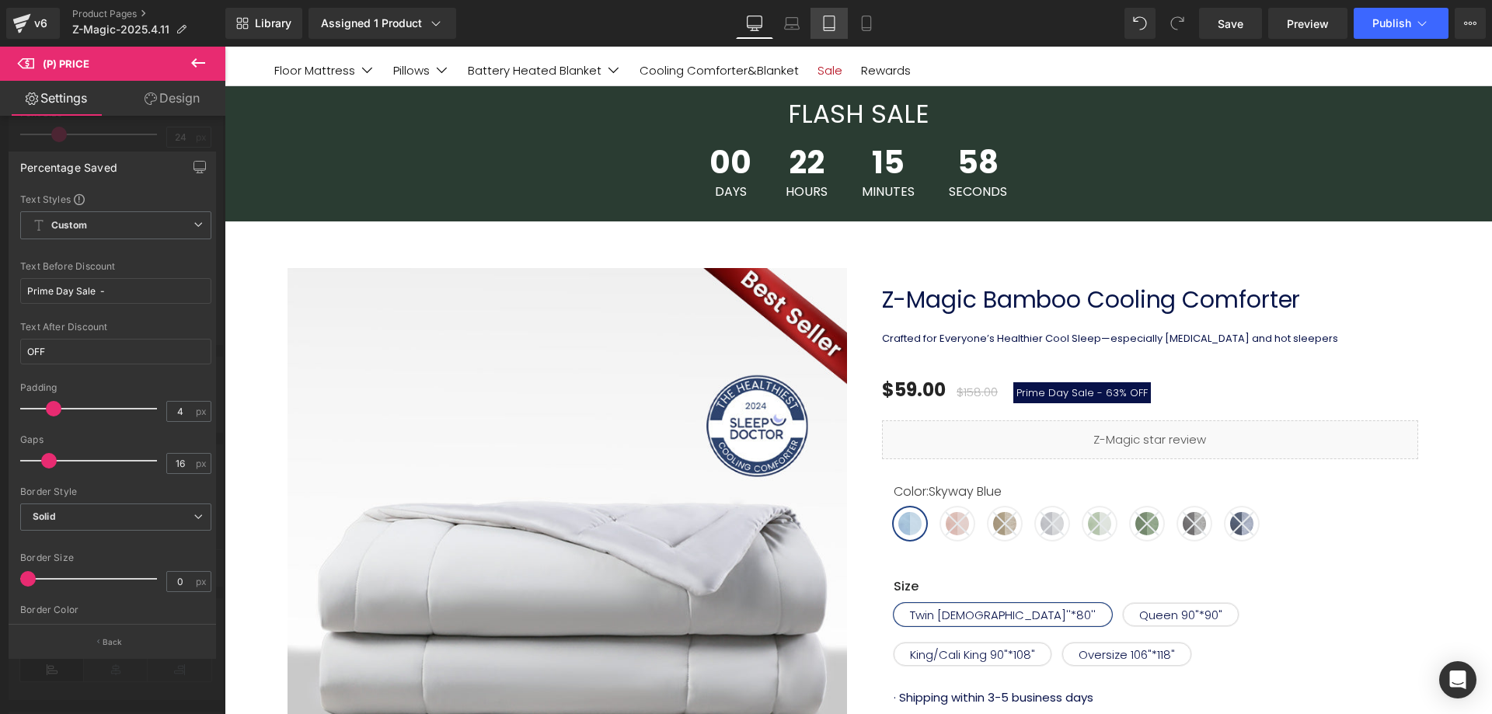
type input "21"
type input "2"
type input "12"
type input "100"
type input "12"
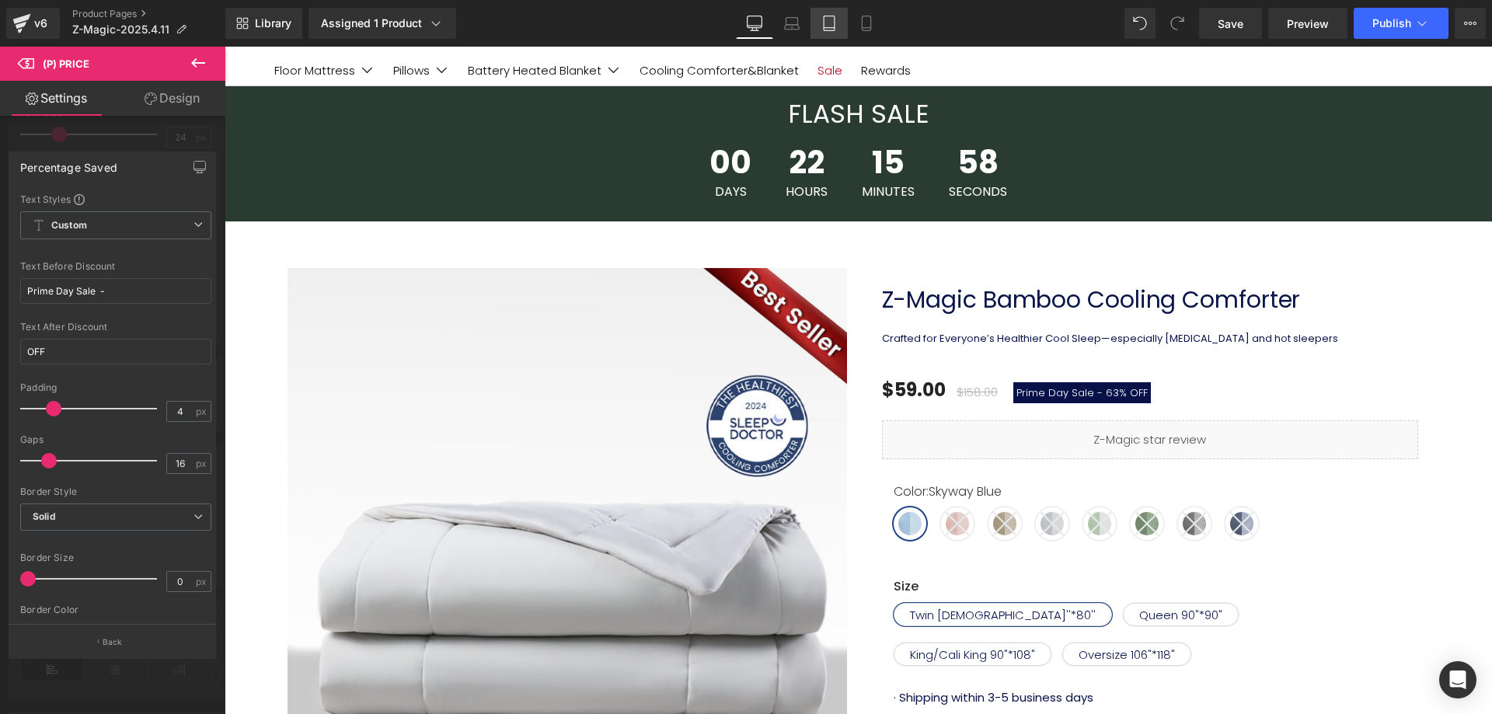
type input "100"
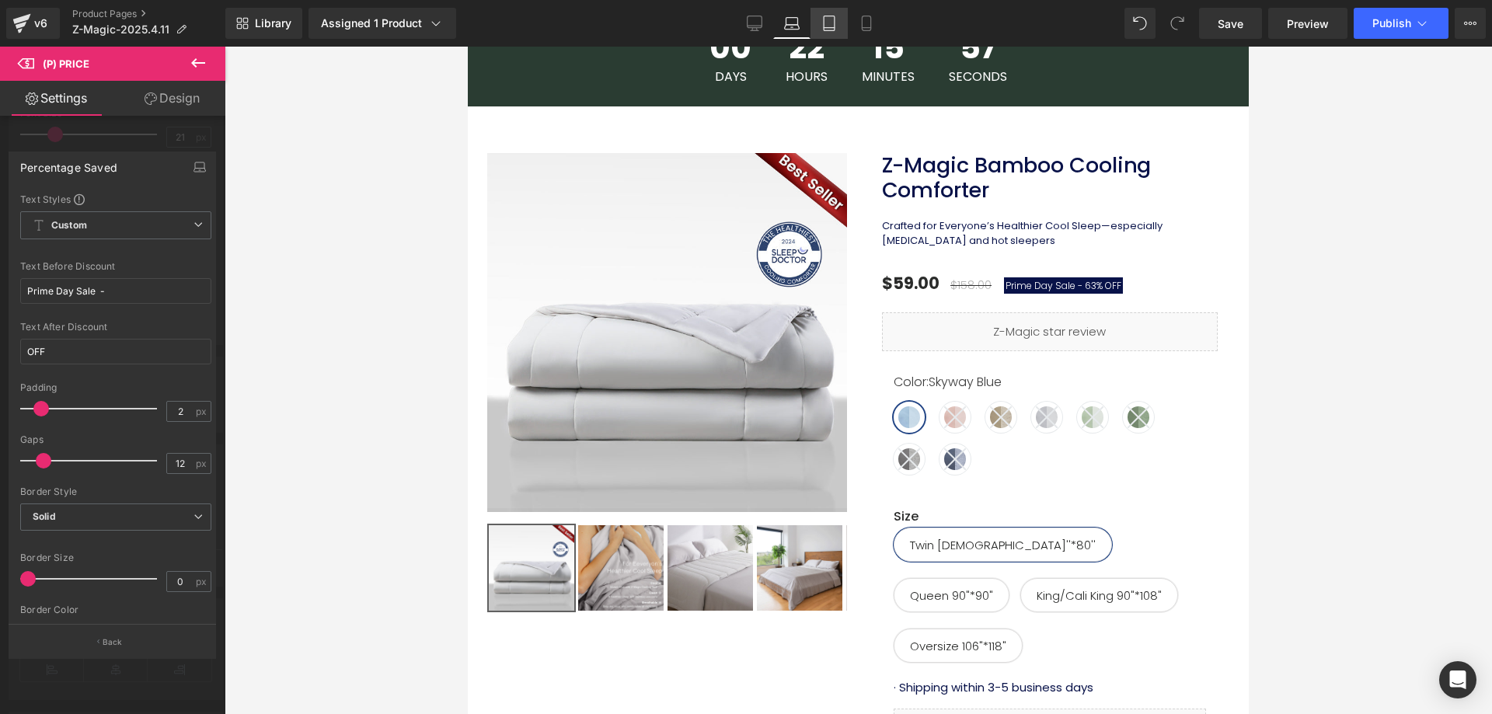
click at [831, 24] on icon at bounding box center [829, 24] width 16 height 16
type input "24"
type input "100"
type input "4"
type input "16"
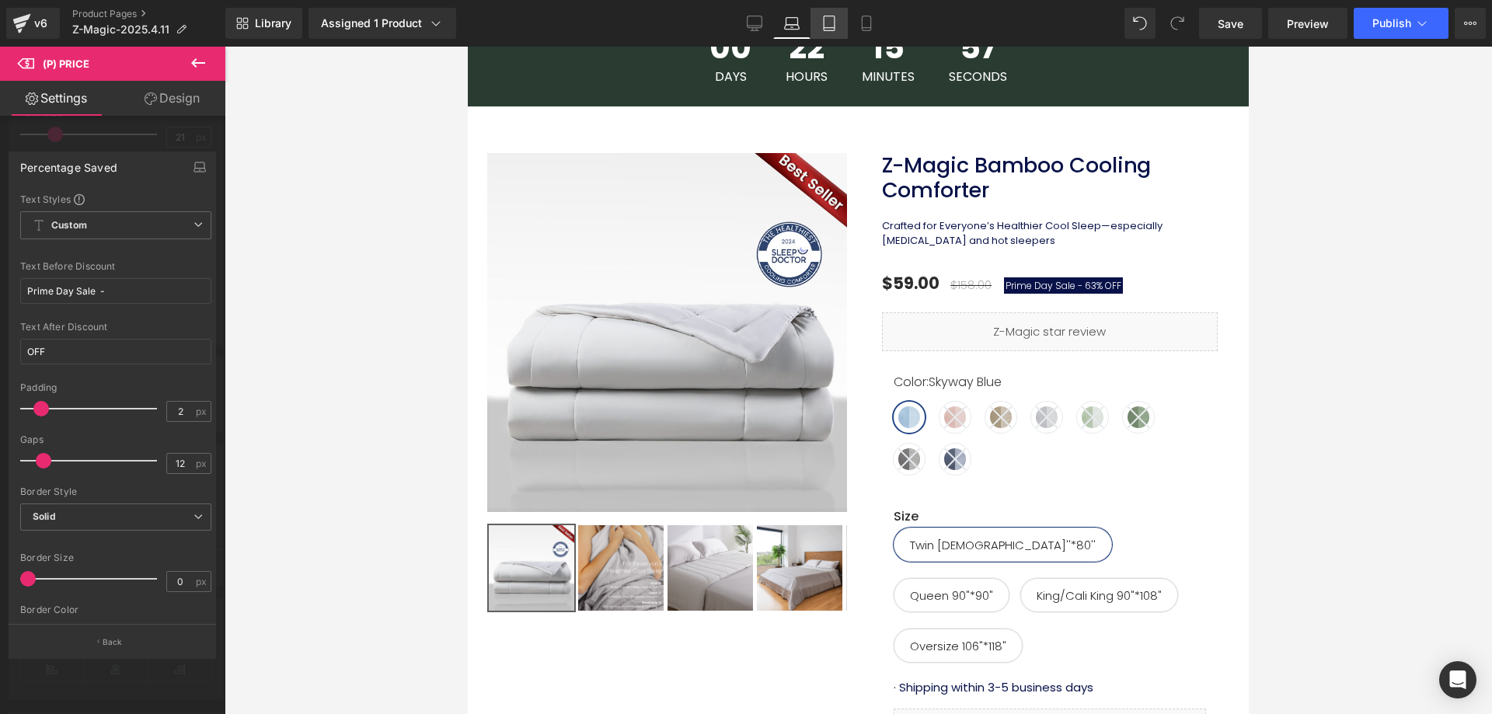
type input "transparent"
type input "0"
type input "13"
type input "100"
type input "#0c125e"
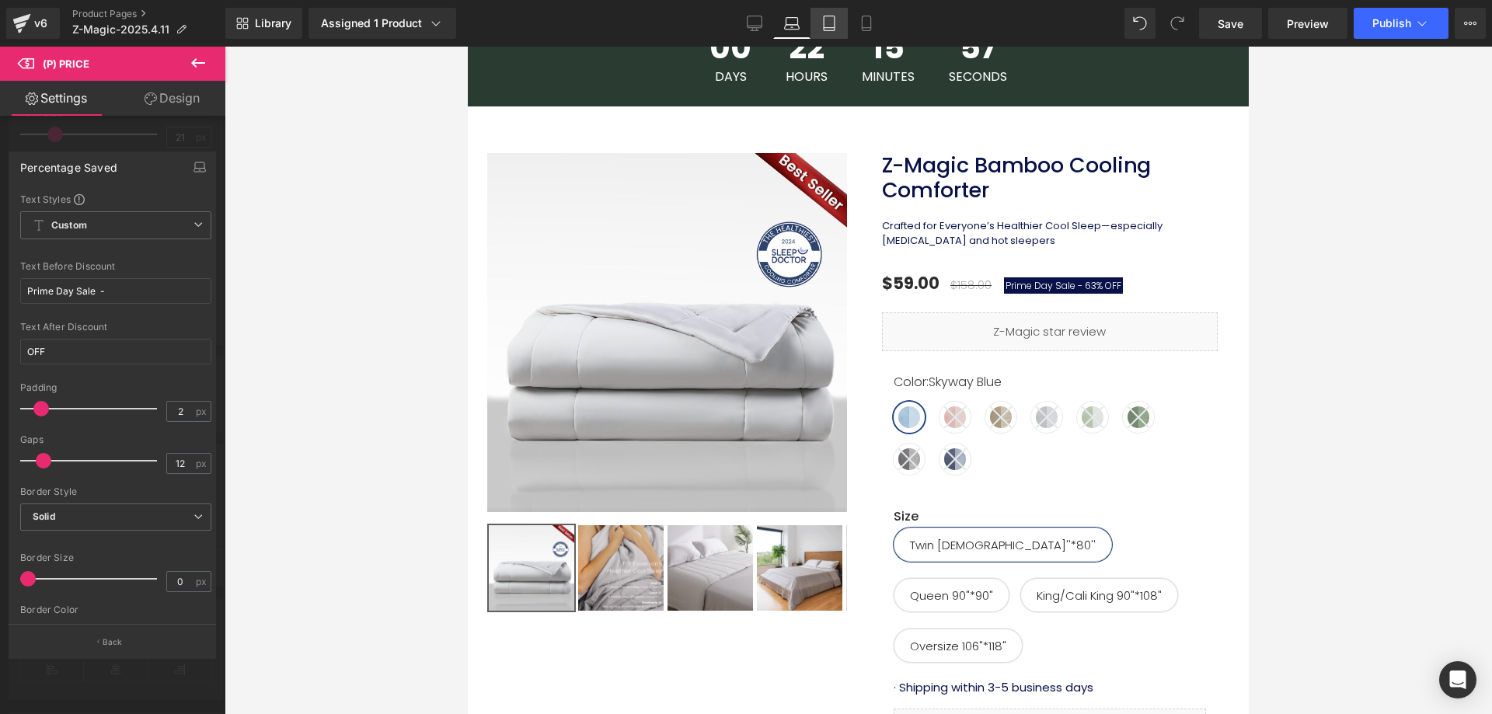
type input "100"
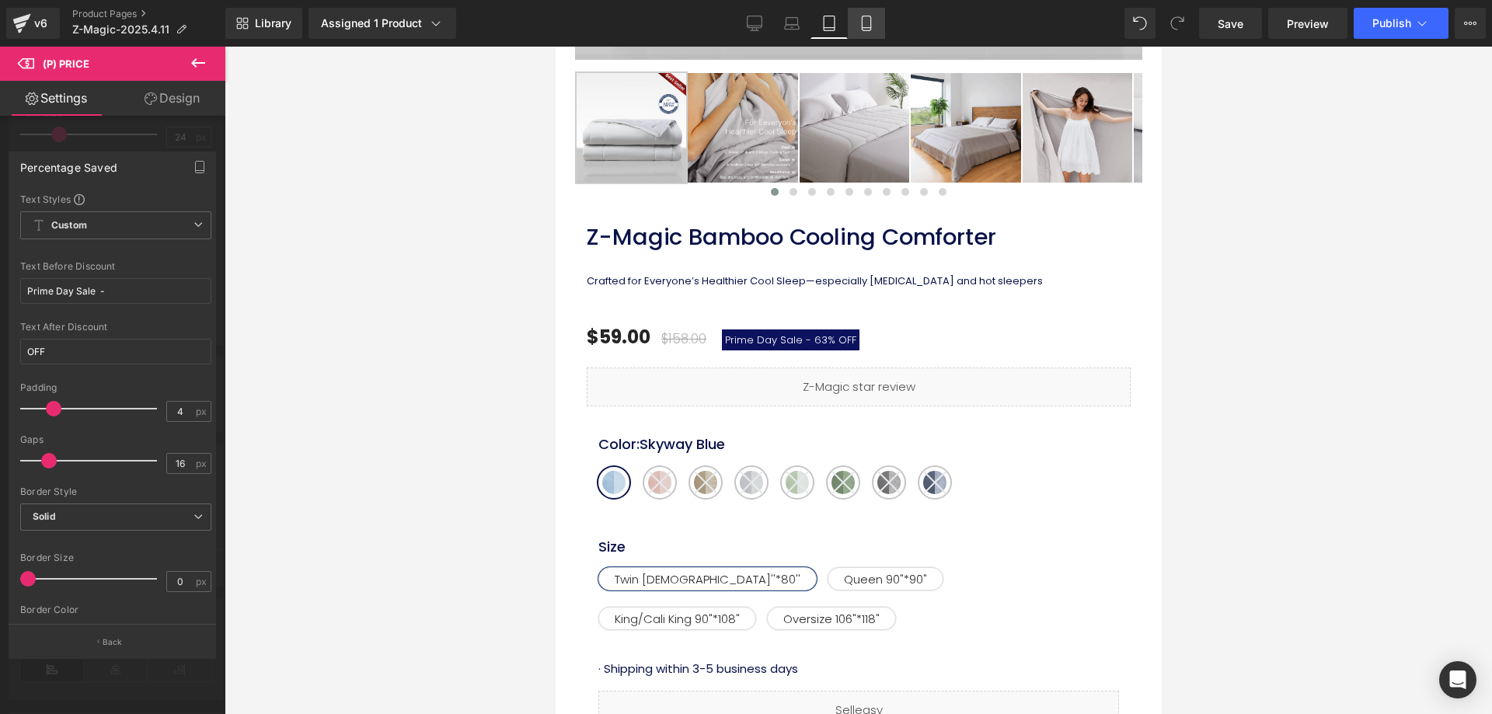
click at [867, 30] on icon at bounding box center [866, 23] width 9 height 15
type input "20"
type input "#0a1760"
type input "100"
type input "2"
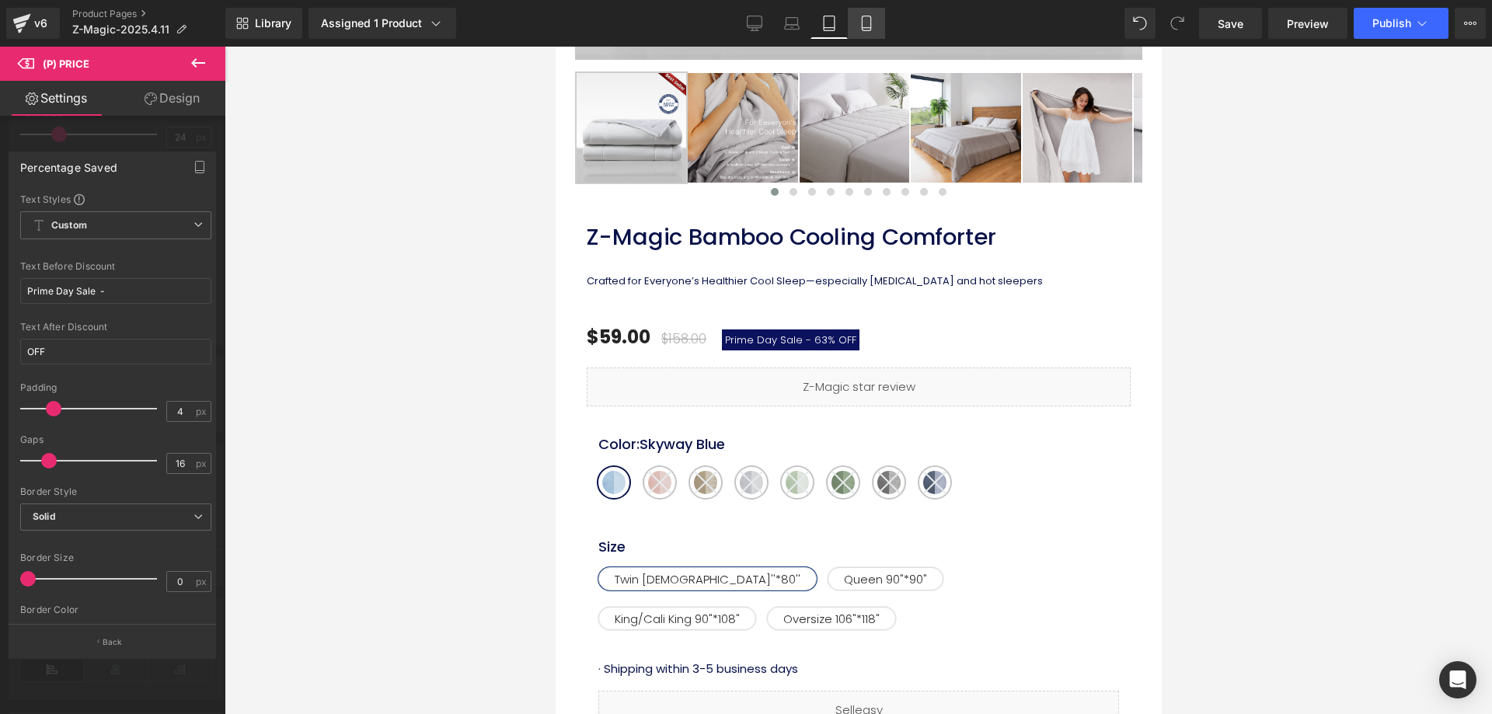
type input "8"
type input "2"
type input "#ffffff"
type input "100"
type input "12"
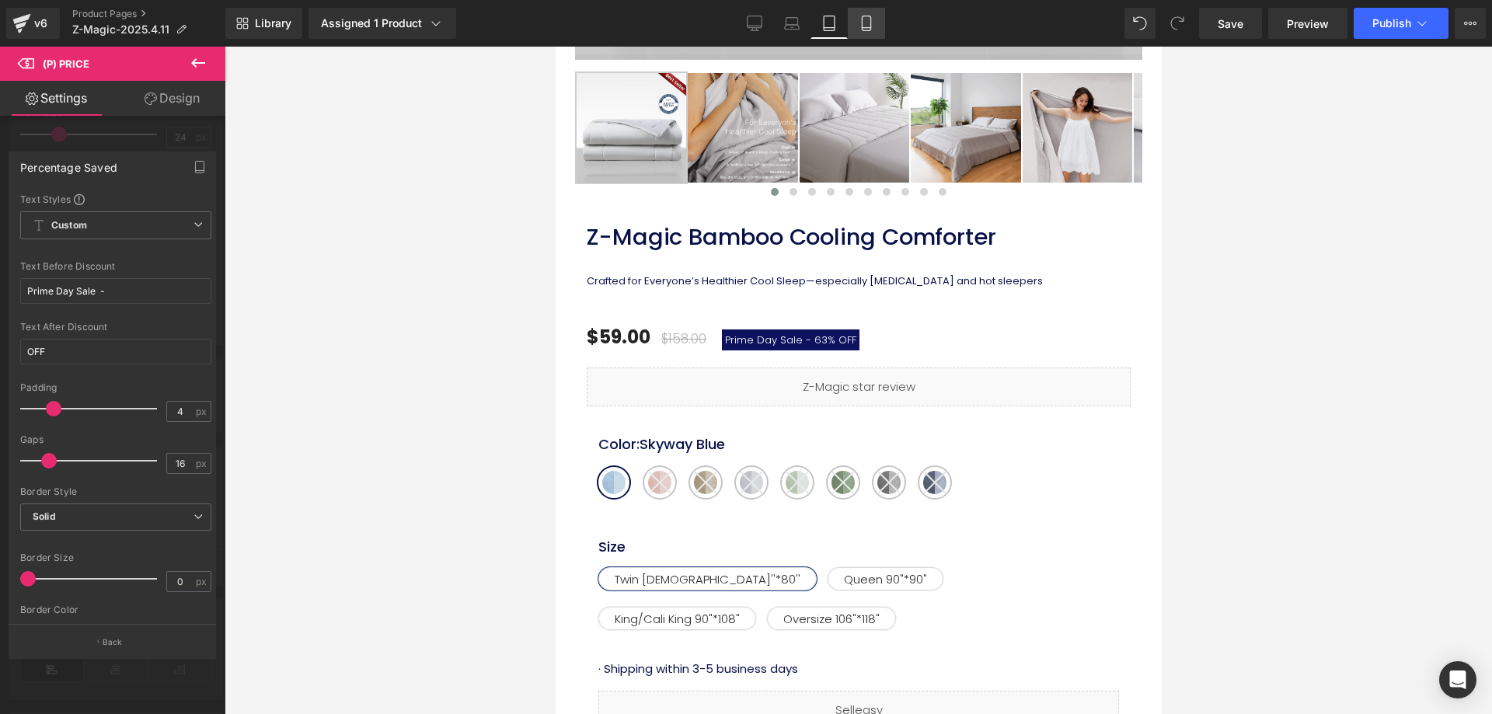
type input "100"
type input "#081249"
type input "100"
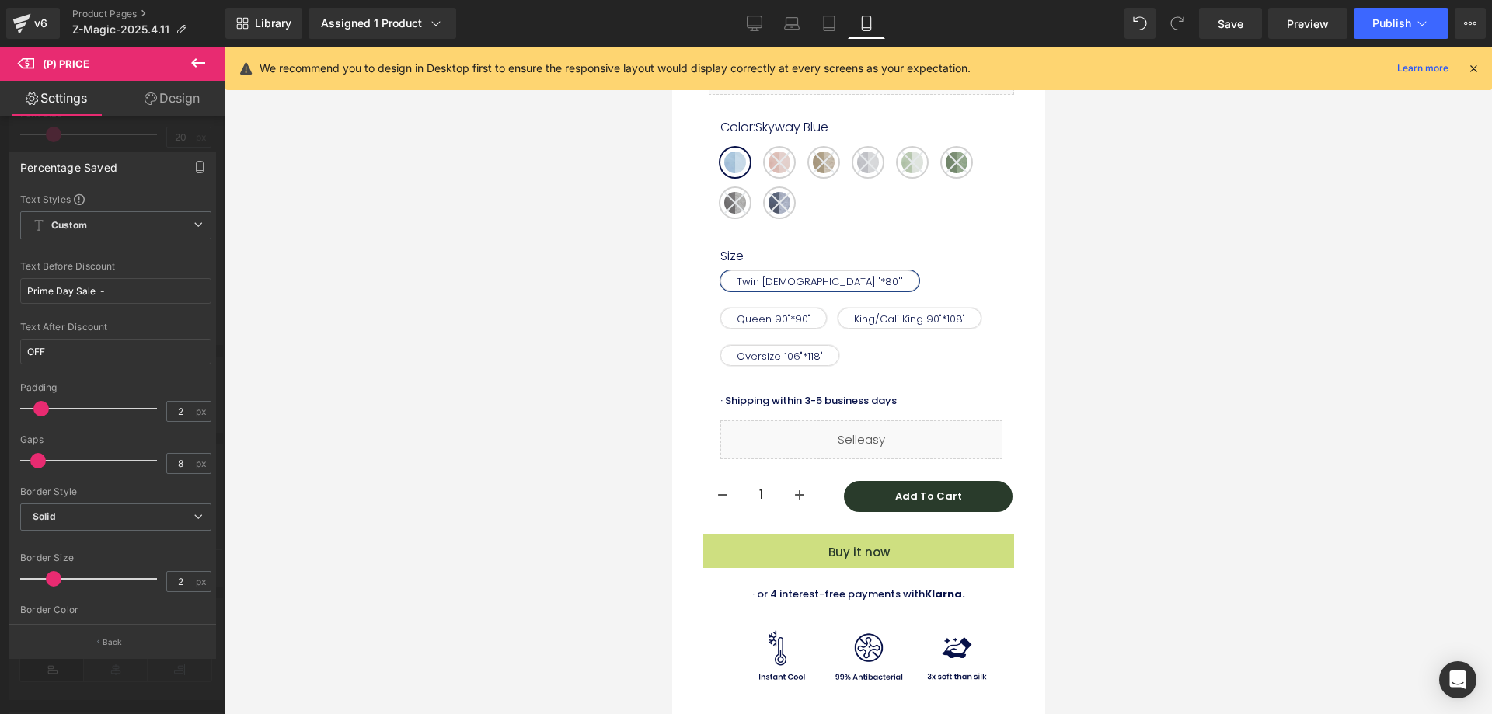
scroll to position [552, 0]
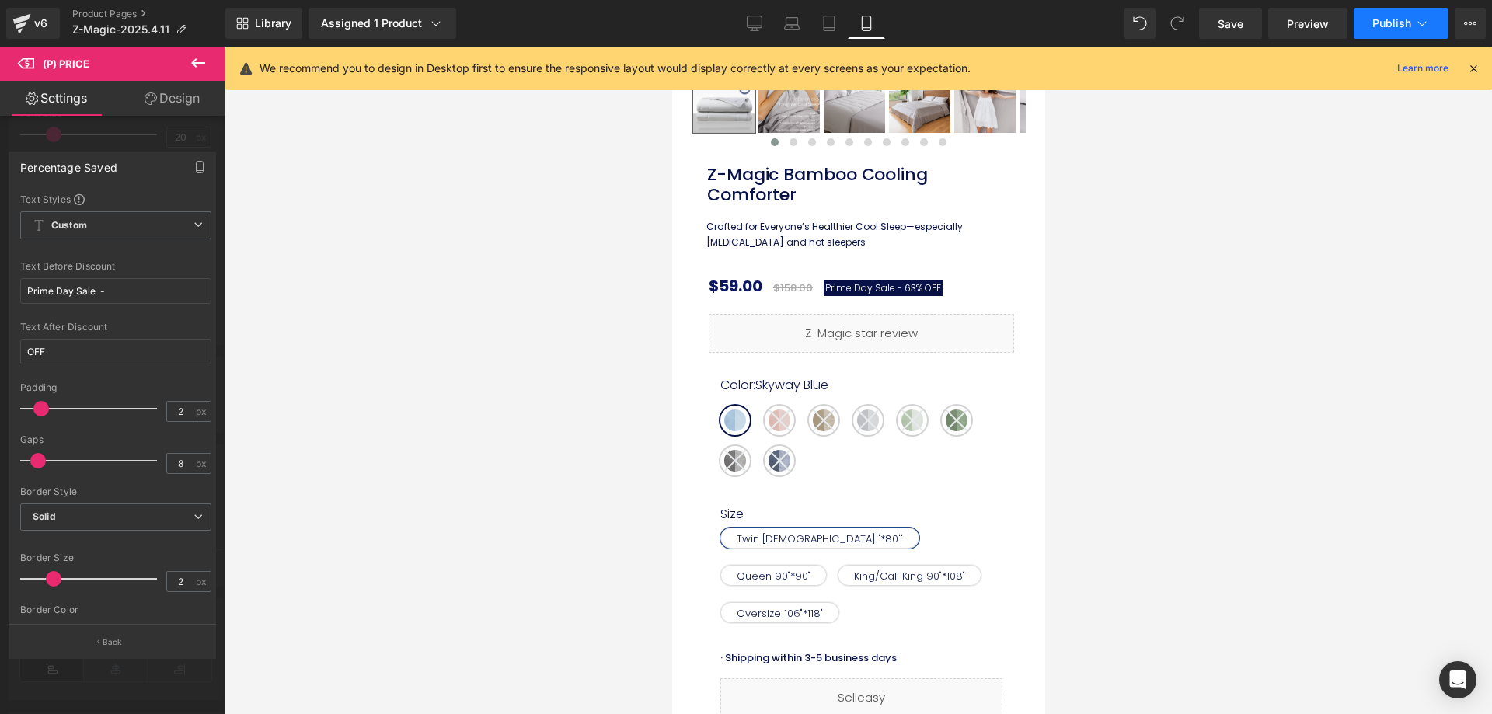
click at [1378, 22] on span "Publish" at bounding box center [1391, 23] width 39 height 12
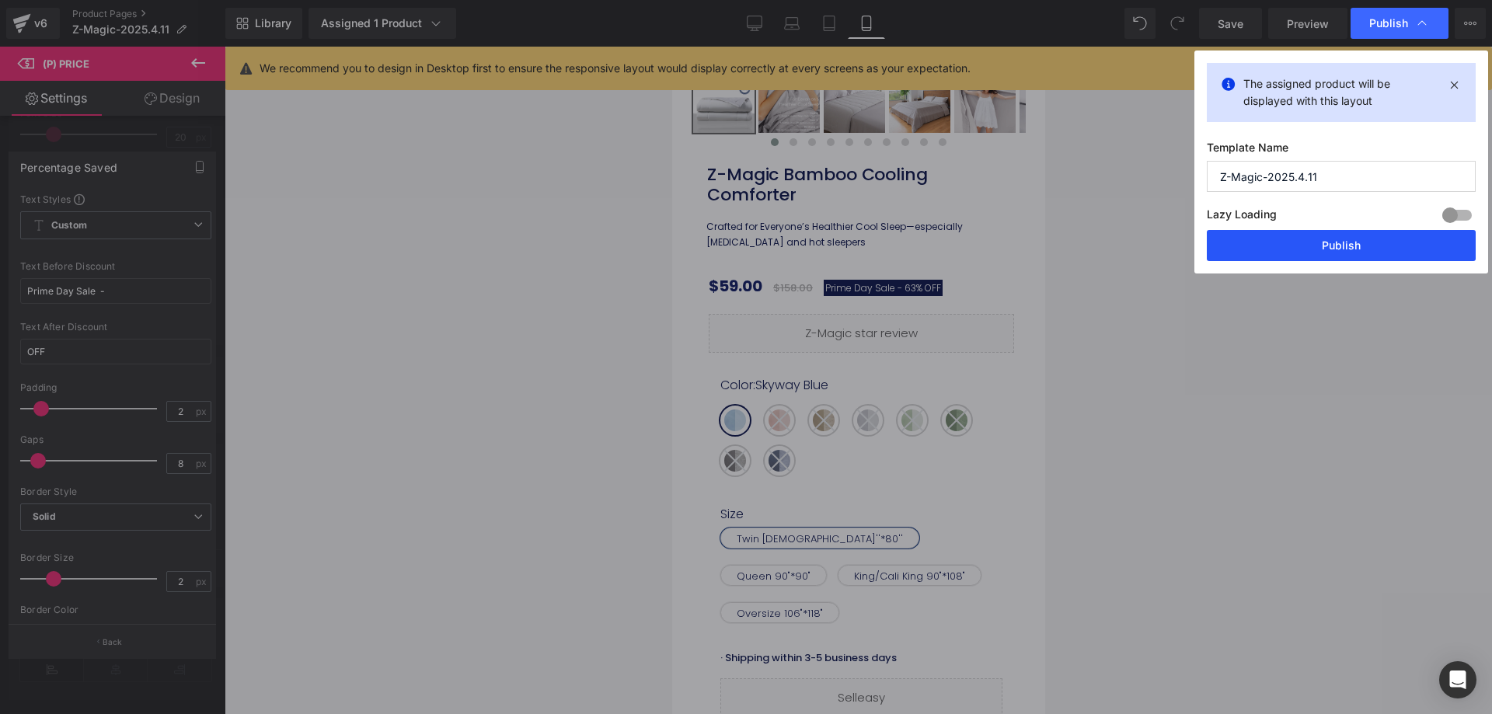
click at [1264, 254] on button "Publish" at bounding box center [1340, 245] width 269 height 31
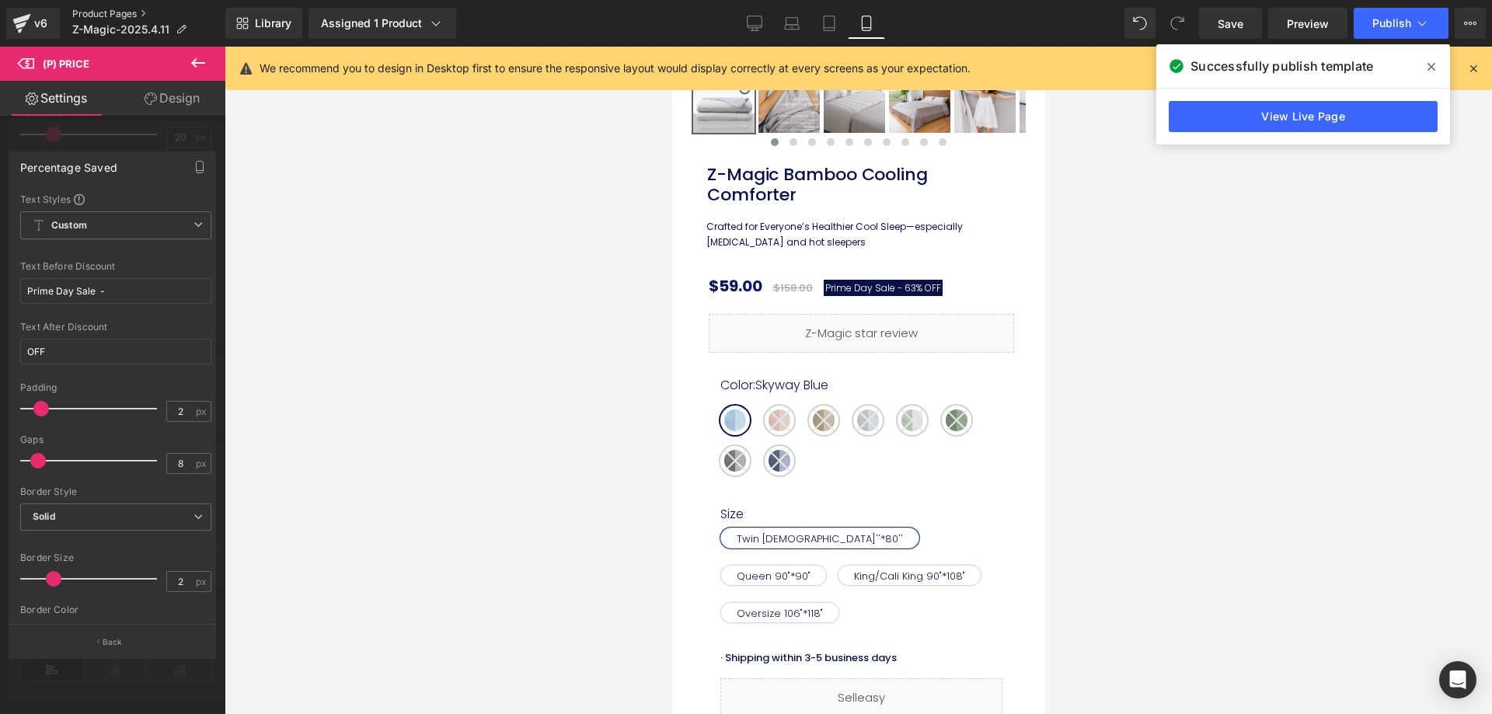
click at [113, 13] on link "Product Pages" at bounding box center [148, 14] width 153 height 12
